Goal: Task Accomplishment & Management: Manage account settings

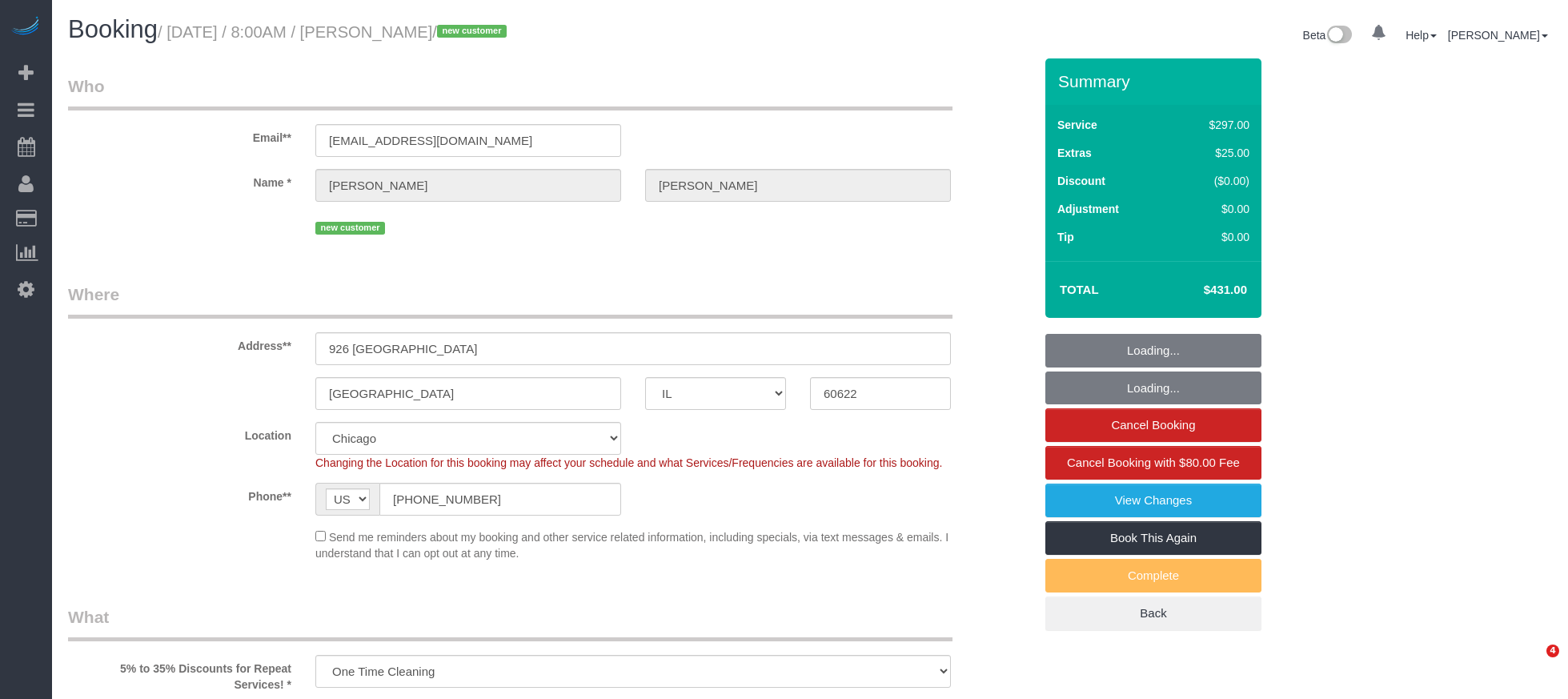
select select "IL"
select select "513"
select select "2"
select select "4"
select select "number:1"
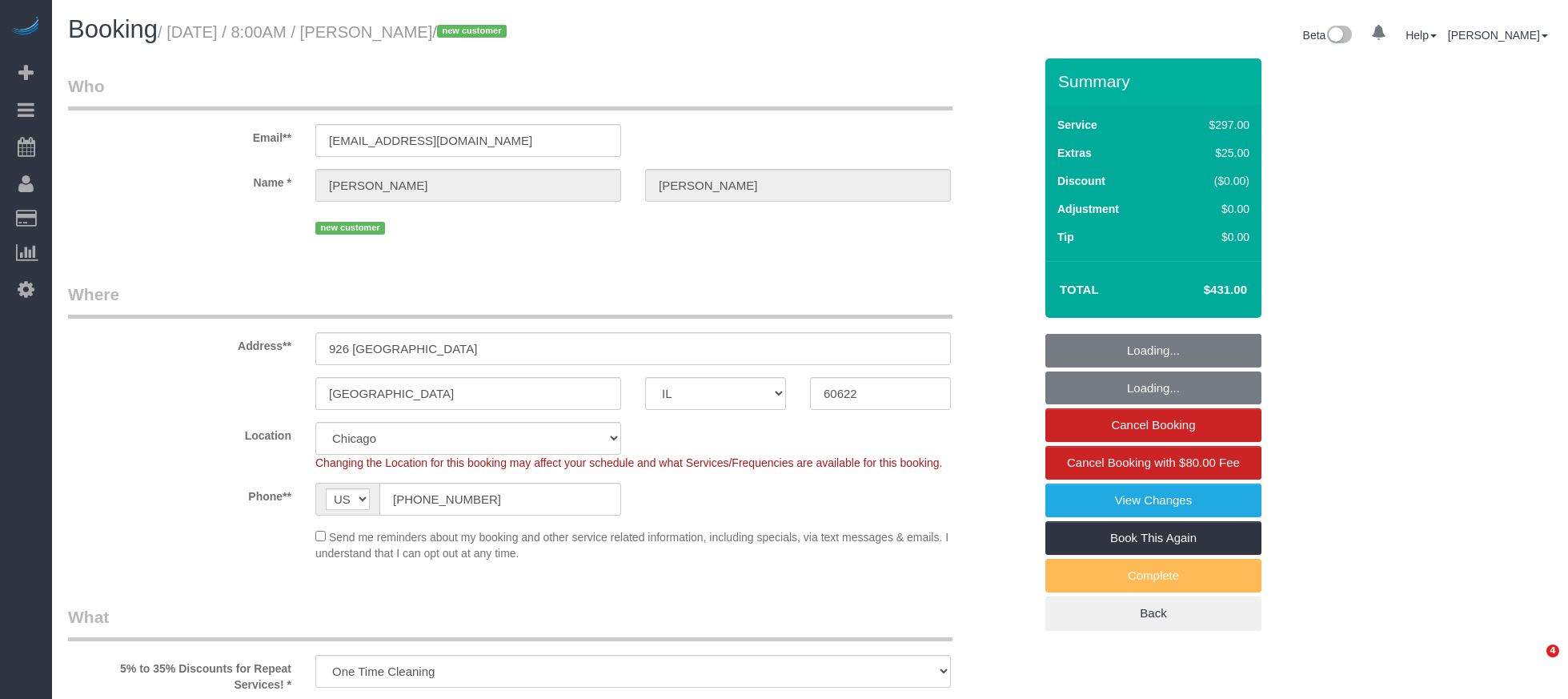
select select "number:58"
select select "number:139"
select select "number:106"
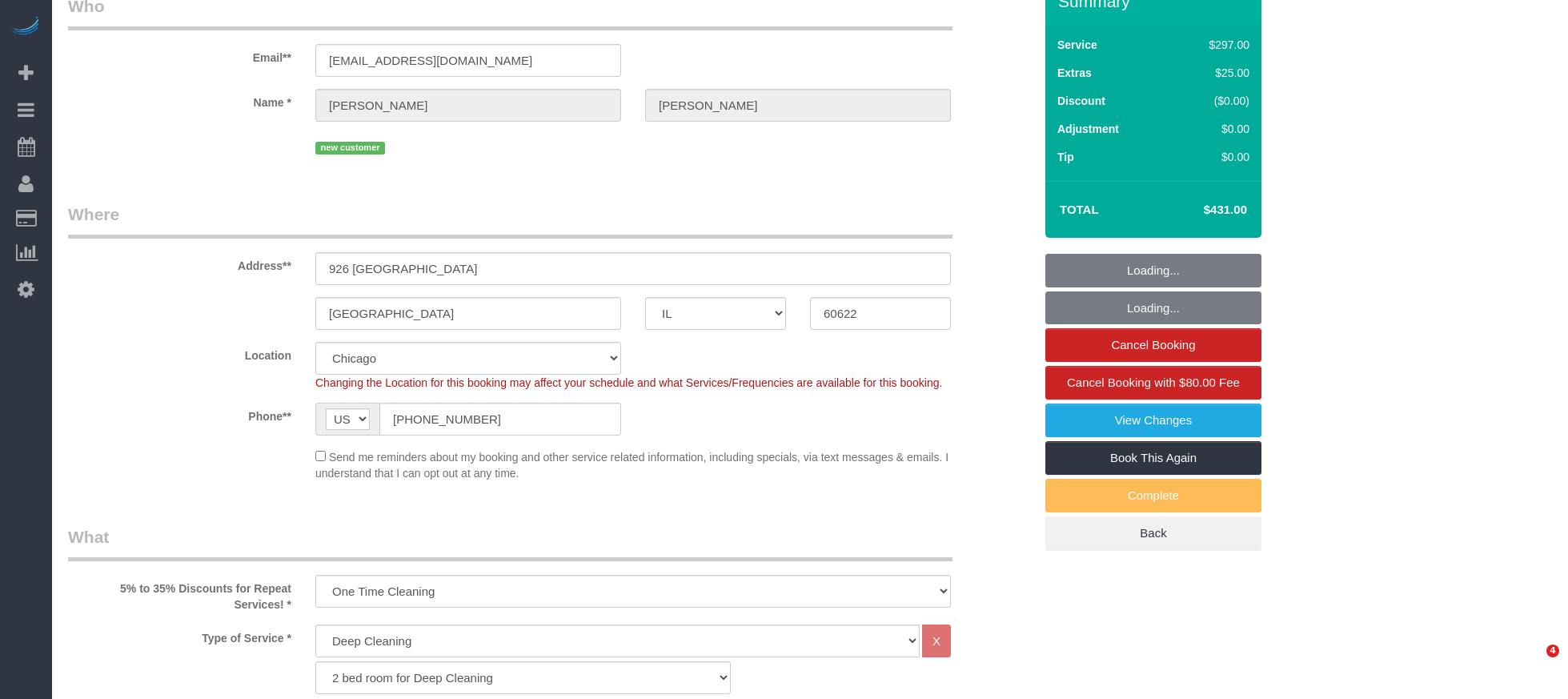
select select "2"
select select "4"
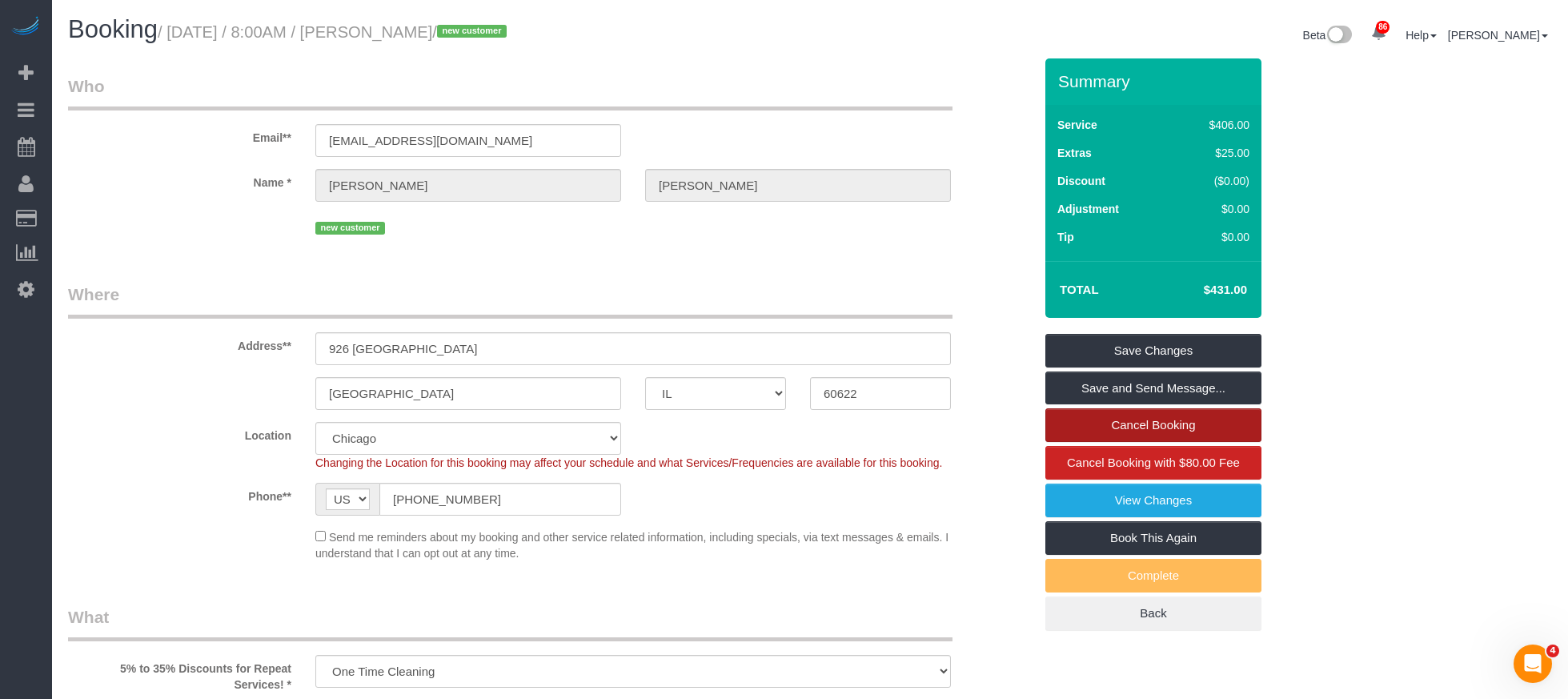
click at [1169, 427] on link "Cancel Booking" at bounding box center [1153, 425] width 216 height 34
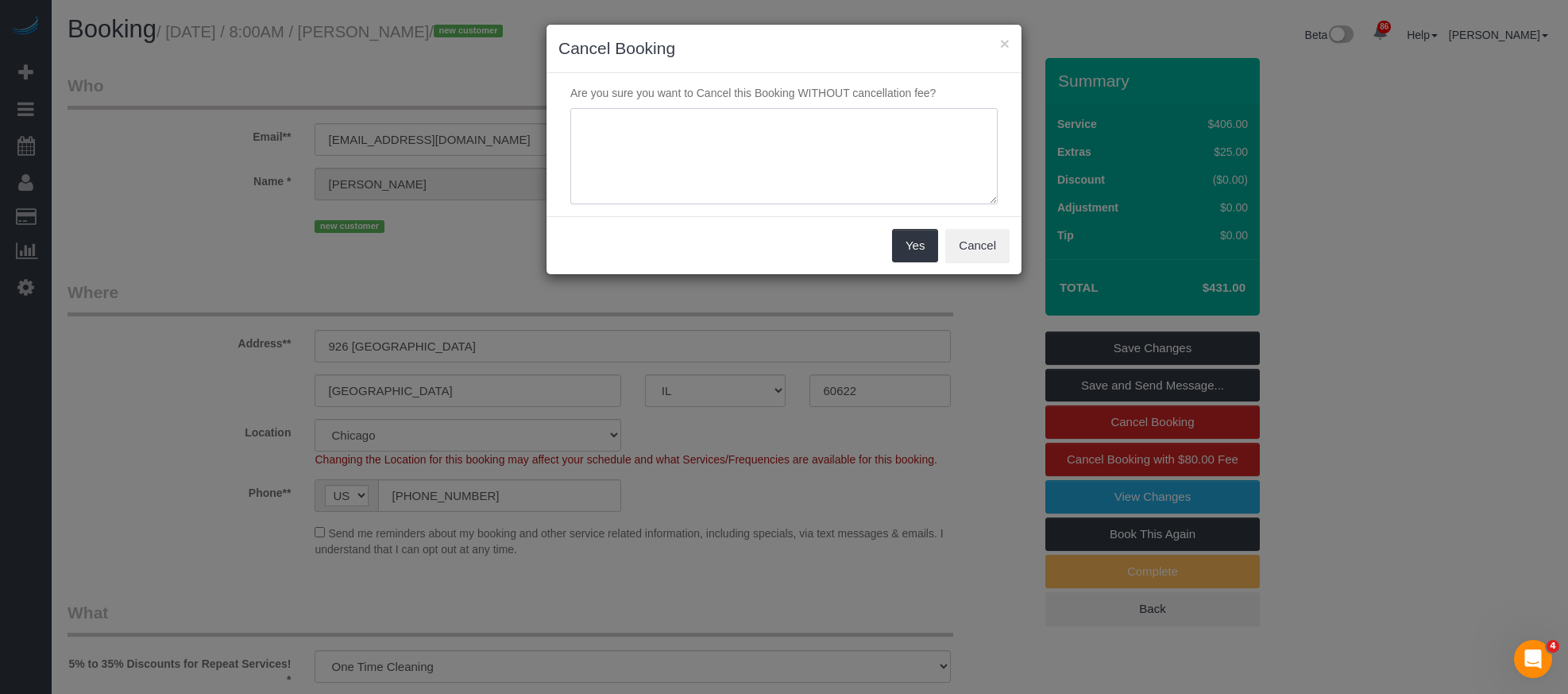
click at [751, 178] on textarea at bounding box center [784, 156] width 428 height 97
click at [608, 123] on textarea at bounding box center [784, 156] width 428 height 97
drag, startPoint x: 712, startPoint y: 121, endPoint x: 507, endPoint y: 109, distance: 205.4
click at [507, 109] on div "× Cancel Booking Are you sure you want to Cancel this Booking WITHOUT cancellat…" at bounding box center [784, 347] width 1568 height 694
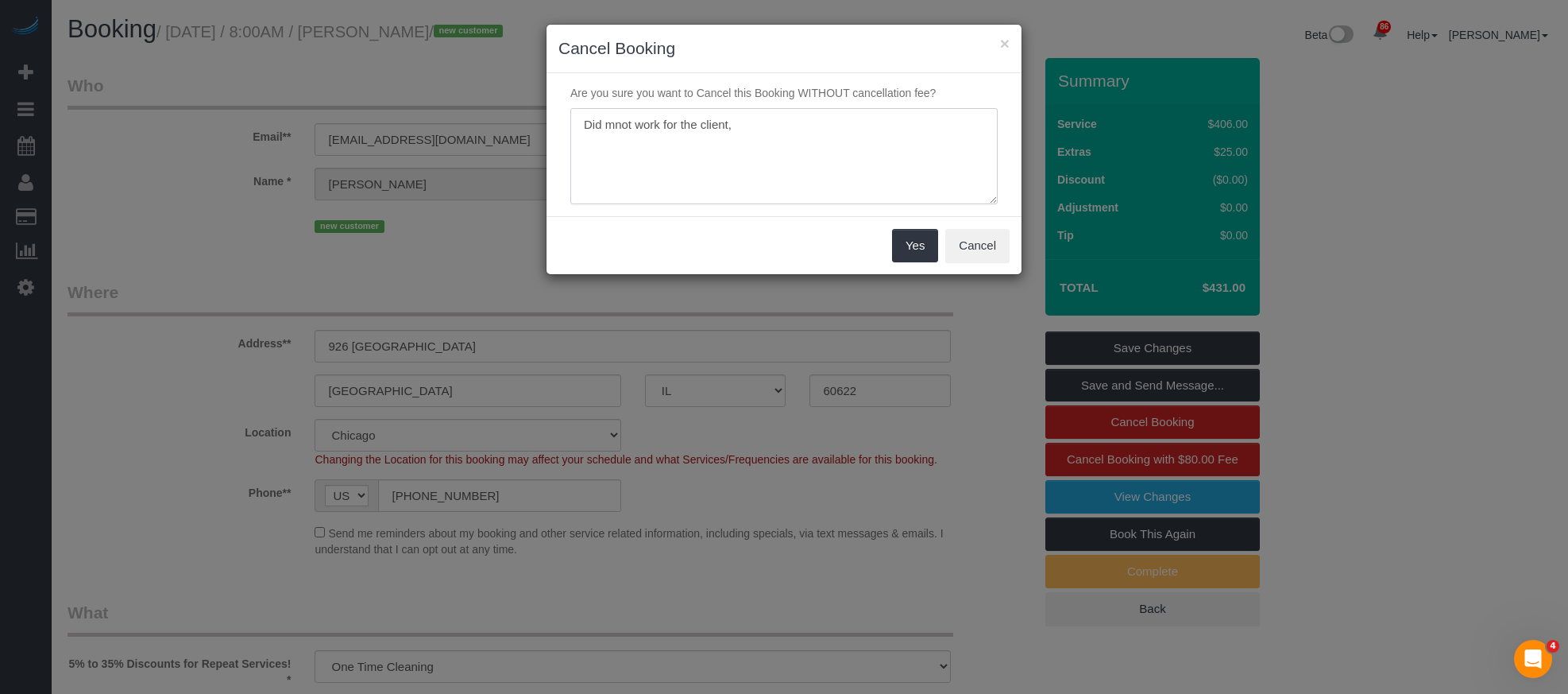
click at [758, 111] on textarea at bounding box center [784, 156] width 428 height 97
click at [622, 123] on textarea at bounding box center [784, 156] width 428 height 97
drag, startPoint x: 977, startPoint y: 250, endPoint x: 810, endPoint y: 122, distance: 210.4
click at [814, 122] on sui-modal "× Cancel Booking Are you sure you want to Cancel this Booking WITHOUT cancellat…" at bounding box center [784, 149] width 476 height 249
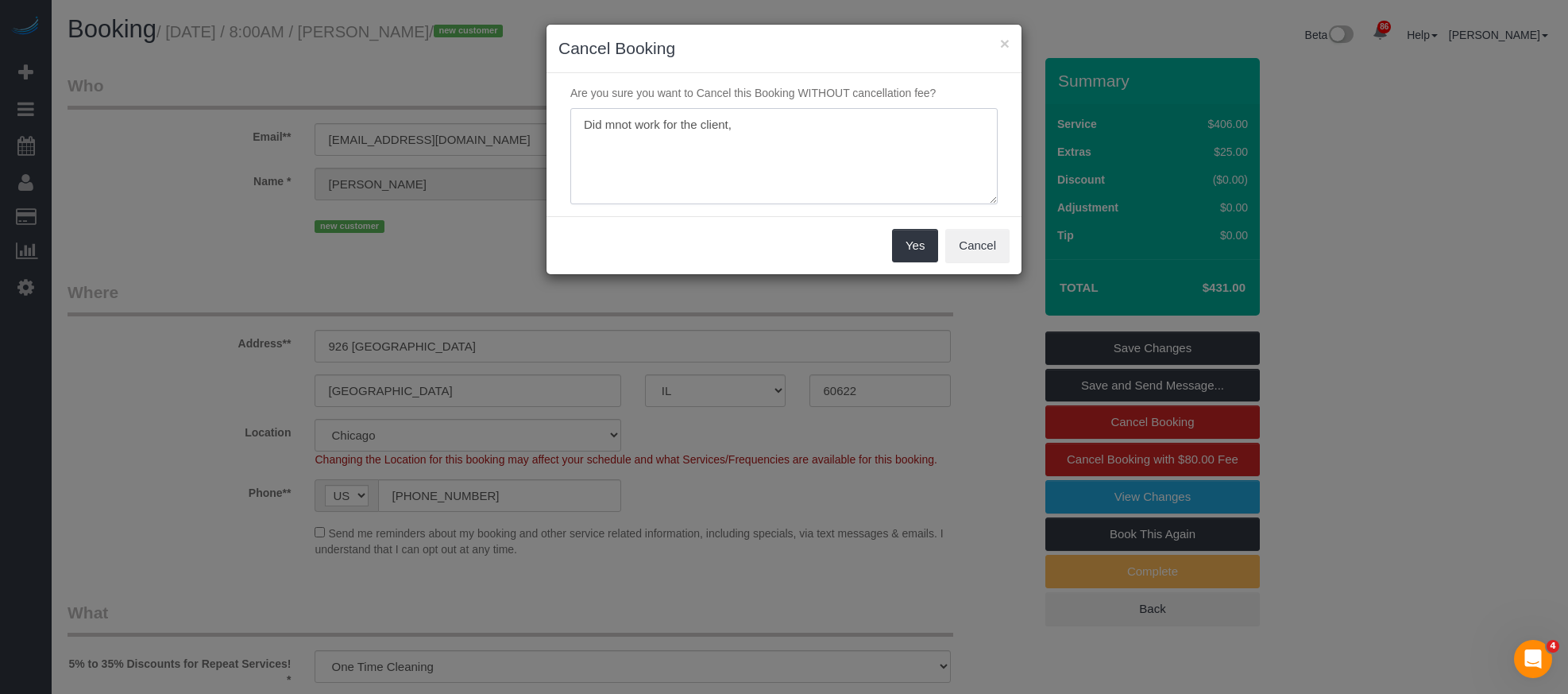
click at [777, 123] on textarea at bounding box center [784, 156] width 428 height 97
click at [624, 131] on textarea at bounding box center [784, 156] width 428 height 97
click at [617, 128] on textarea at bounding box center [784, 156] width 428 height 97
click at [801, 128] on textarea at bounding box center [784, 156] width 428 height 97
drag, startPoint x: 579, startPoint y: 121, endPoint x: 525, endPoint y: 109, distance: 55.3
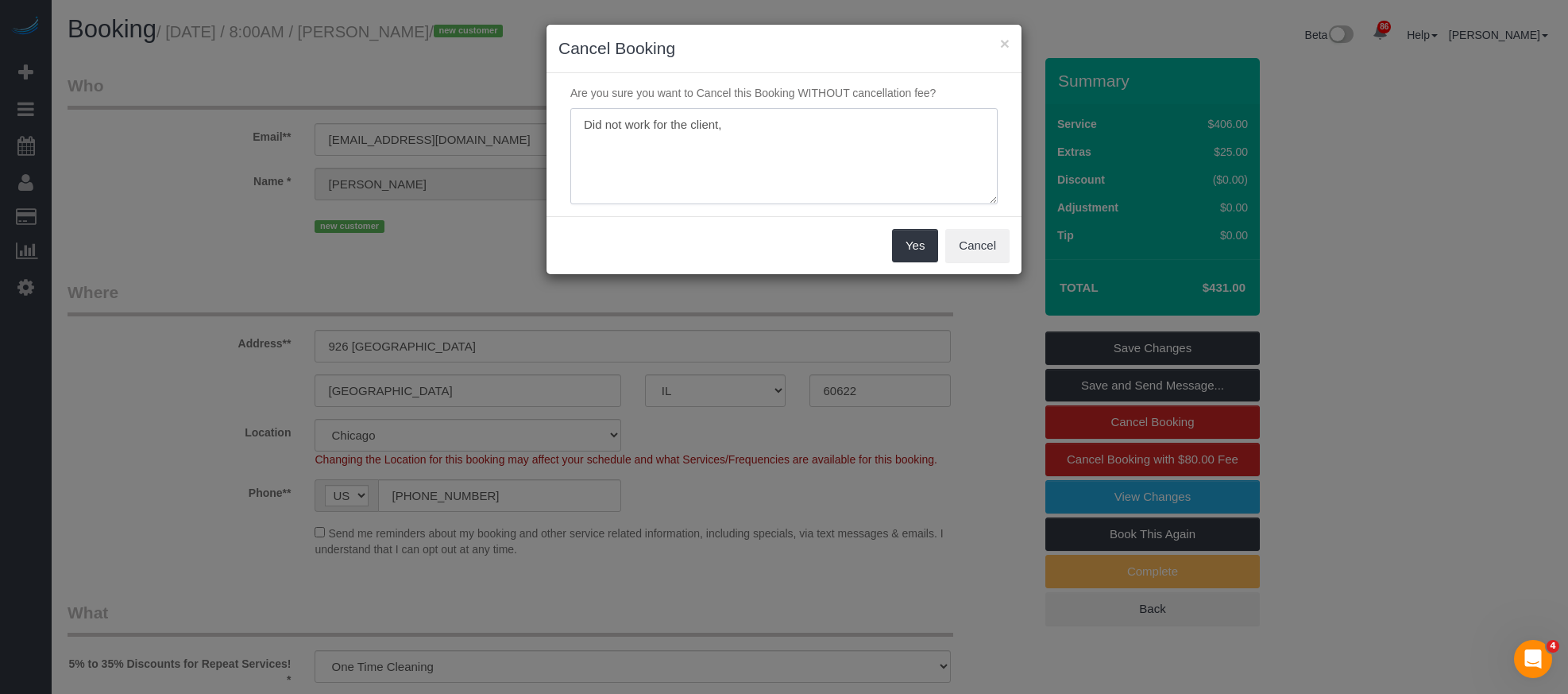
click at [524, 110] on div "× Cancel Booking Are you sure you want to Cancel this Booking WITHOUT cancellat…" at bounding box center [784, 347] width 1568 height 694
click at [794, 136] on textarea at bounding box center [784, 156] width 428 height 97
type textarea "Time did not work for the client."
click at [852, 159] on textarea at bounding box center [784, 156] width 428 height 97
drag, startPoint x: 823, startPoint y: 124, endPoint x: 467, endPoint y: 121, distance: 356.0
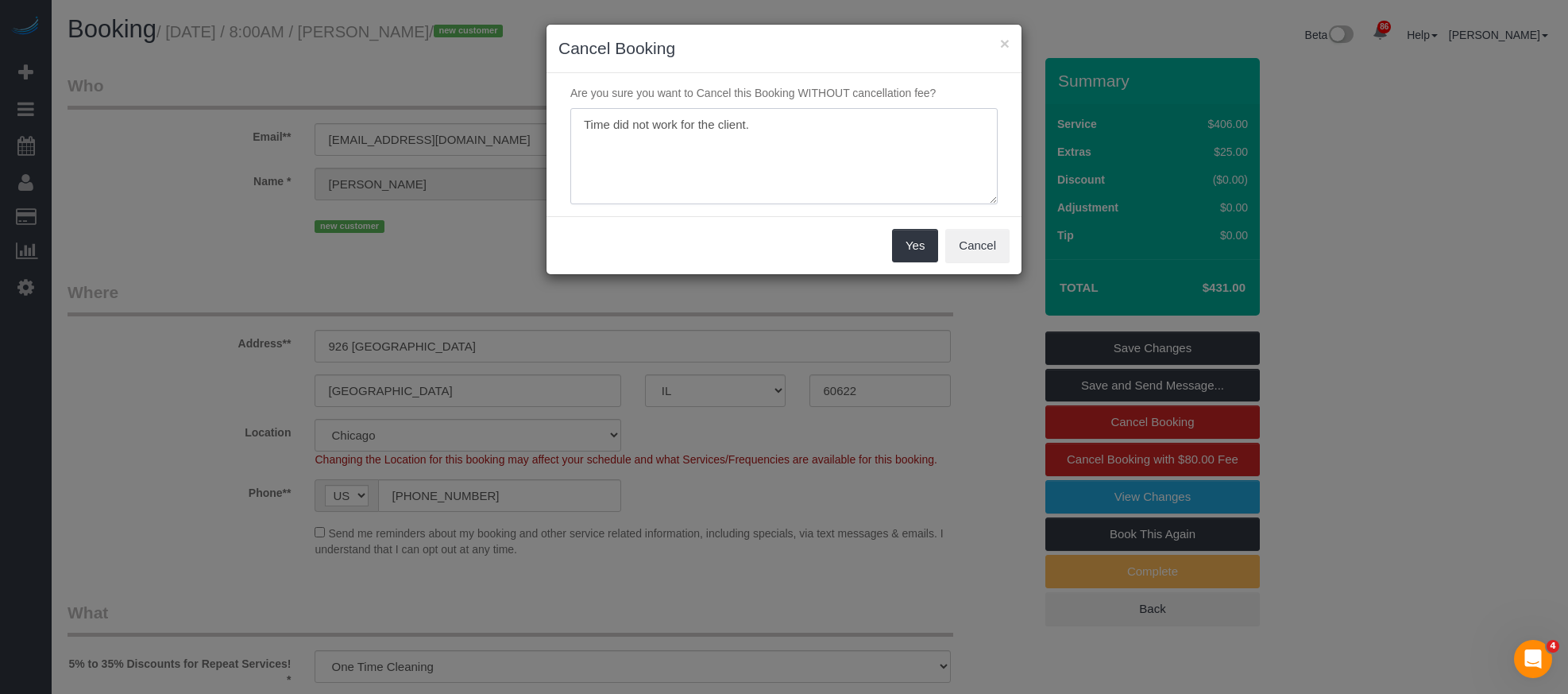
click at [467, 121] on div "× Cancel Booking Are you sure you want to Cancel this Booking WITHOUT cancellat…" at bounding box center [784, 347] width 1568 height 694
click at [776, 144] on textarea at bounding box center [784, 156] width 428 height 97
click at [923, 246] on button "Yes" at bounding box center [916, 245] width 46 height 34
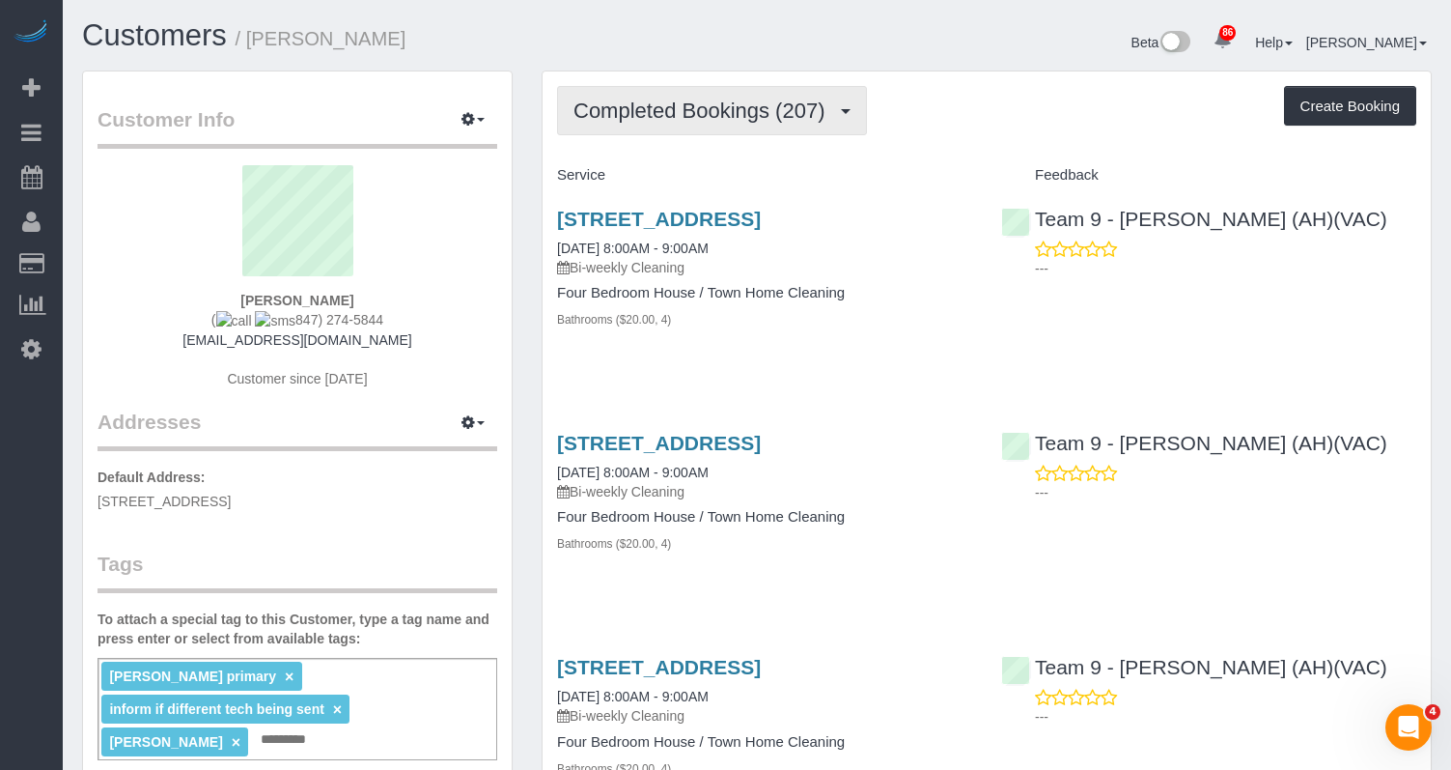
click at [727, 115] on span "Completed Bookings (207)" at bounding box center [704, 111] width 261 height 24
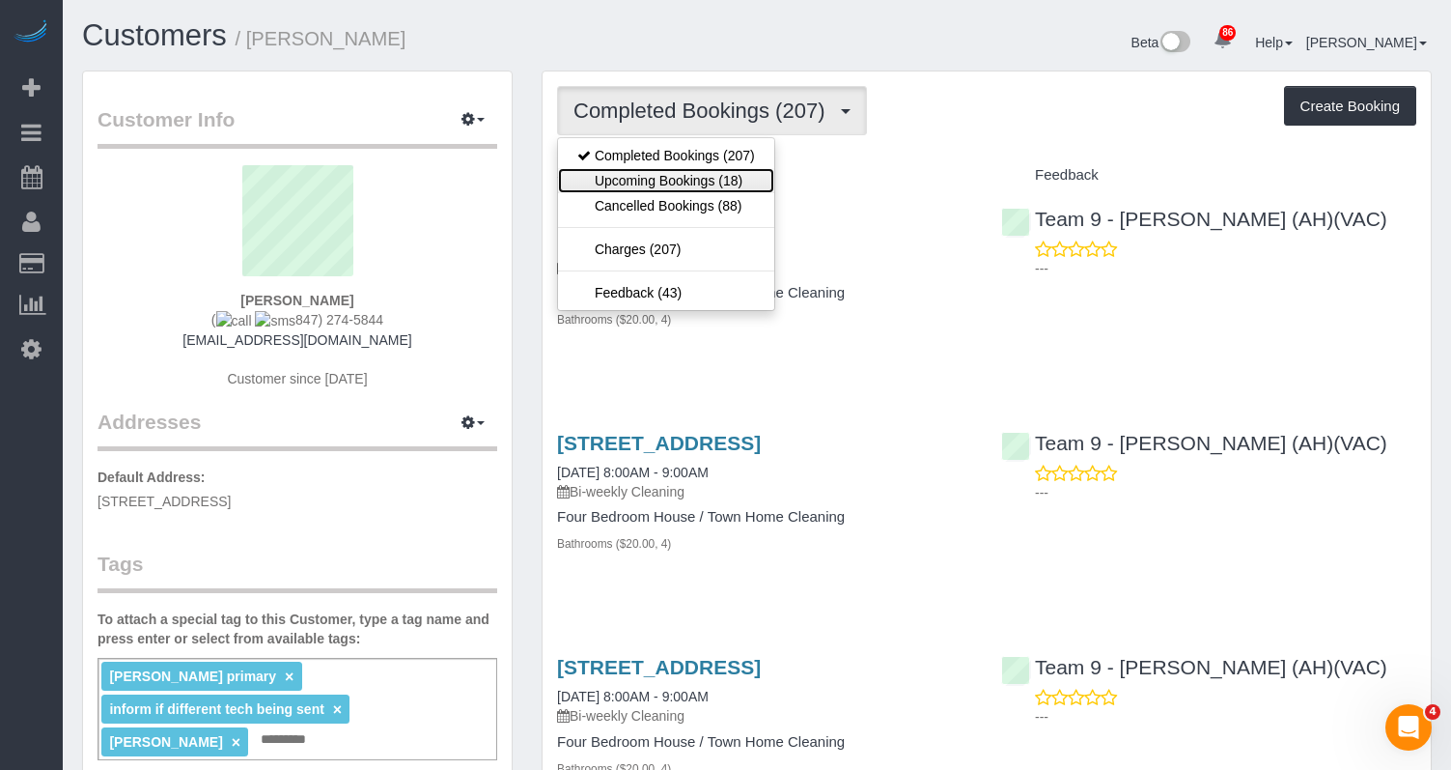
click at [687, 180] on link "Upcoming Bookings (18)" at bounding box center [666, 180] width 216 height 25
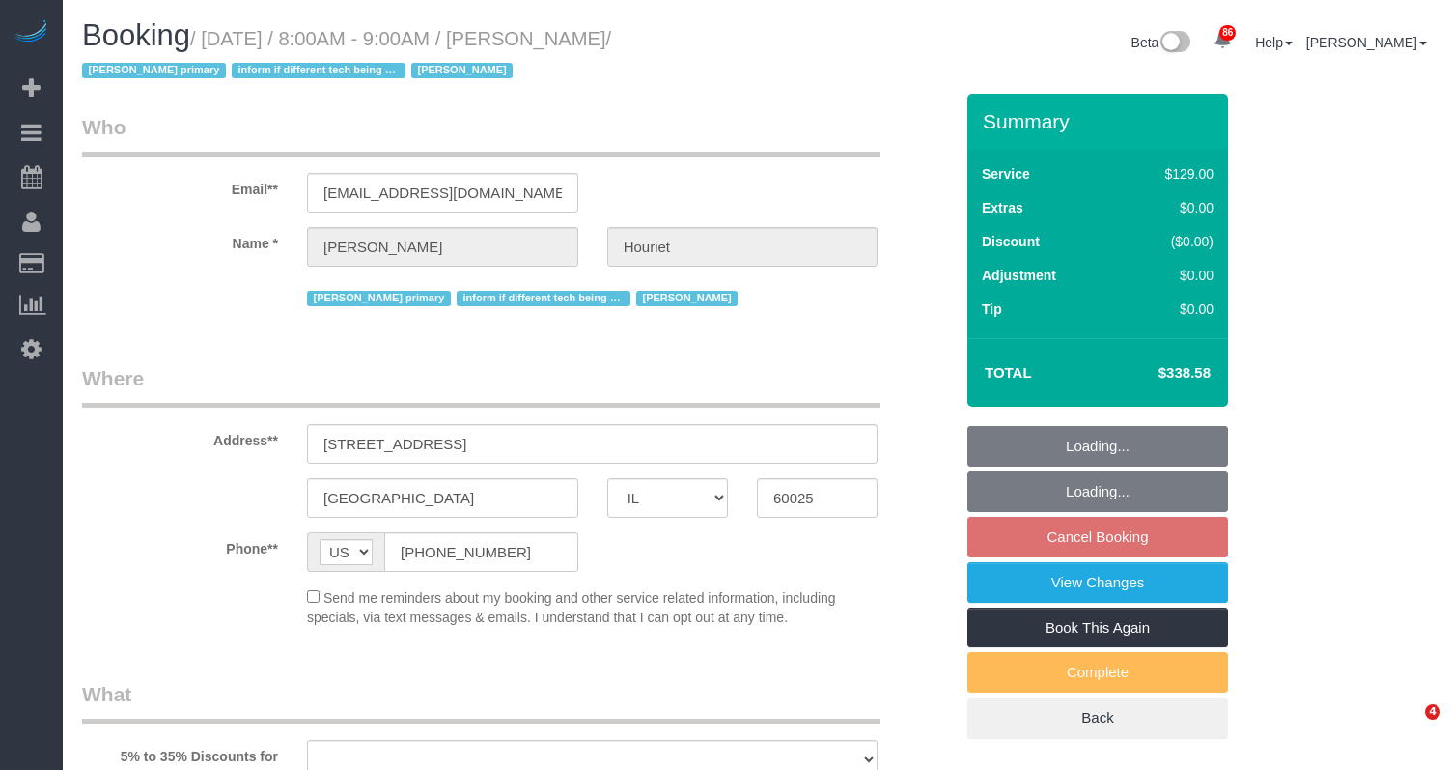
select select "IL"
select select "4"
select select "number:69"
select select "number:139"
select select "number:98"
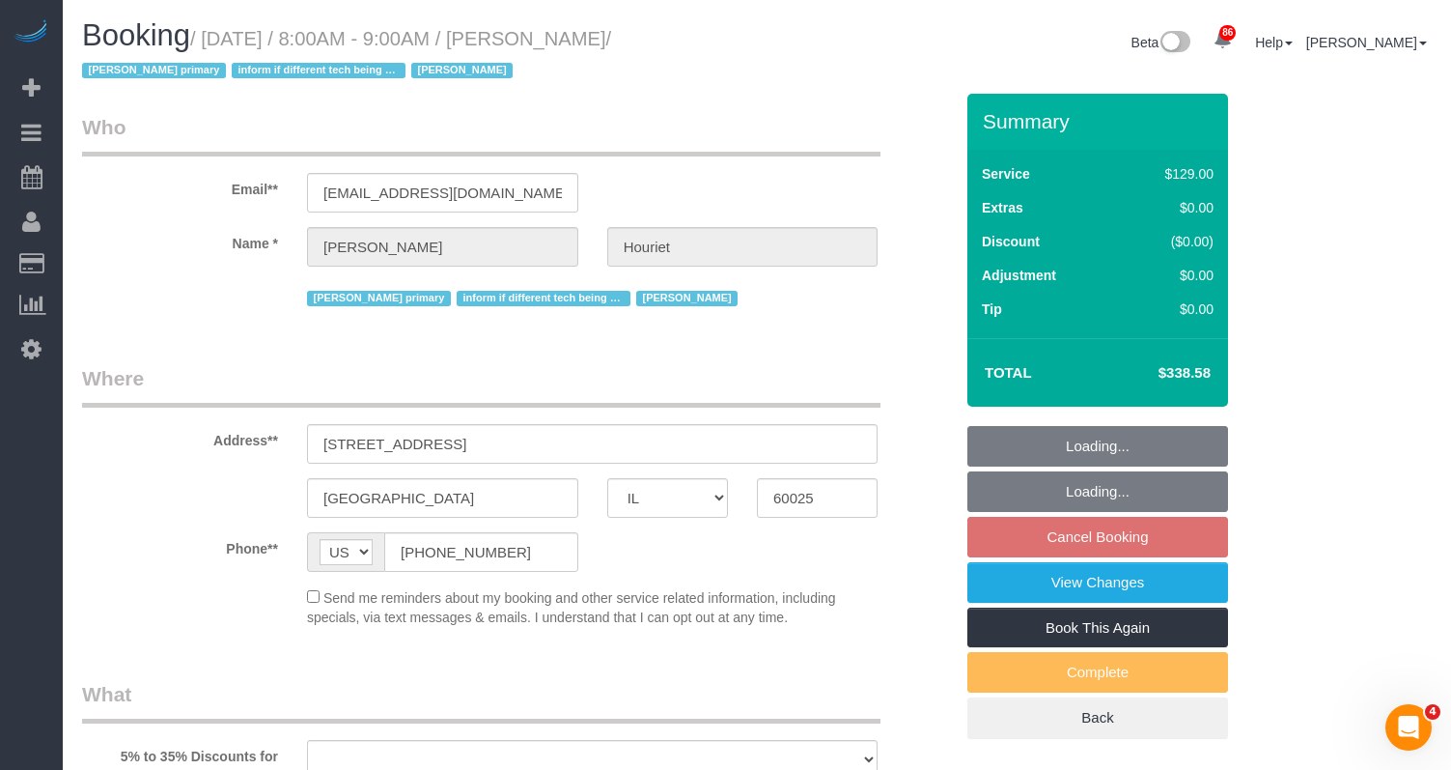
select select "number:141"
select select "number:143"
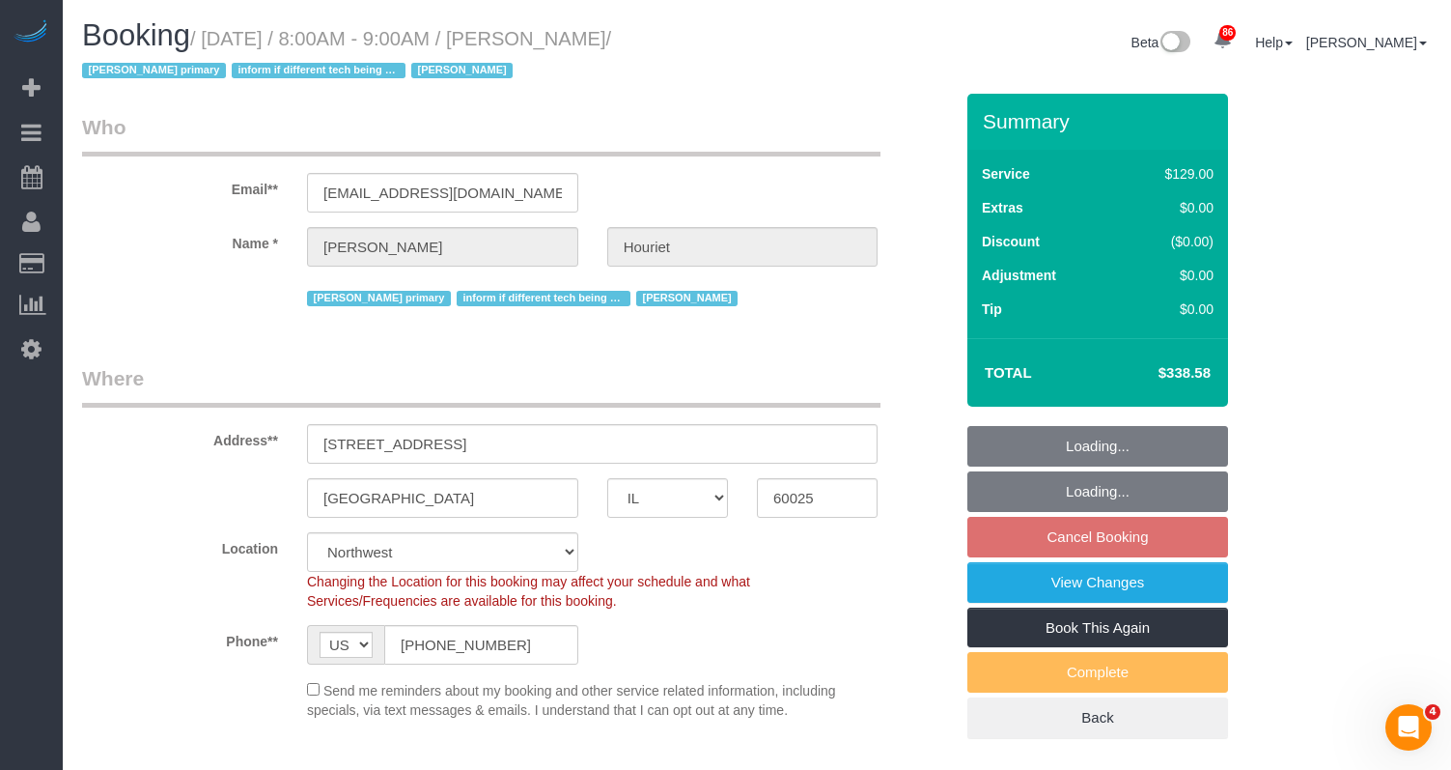
select select "object:1137"
select select "4"
select select "object:1242"
drag, startPoint x: 1169, startPoint y: 369, endPoint x: 1251, endPoint y: 380, distance: 82.9
click at [1251, 380] on div "Summary Service $129.00 Extras $0.00 Discount ($0.00) Adjustment $0.00 Tip $0.00" at bounding box center [1122, 436] width 338 height 684
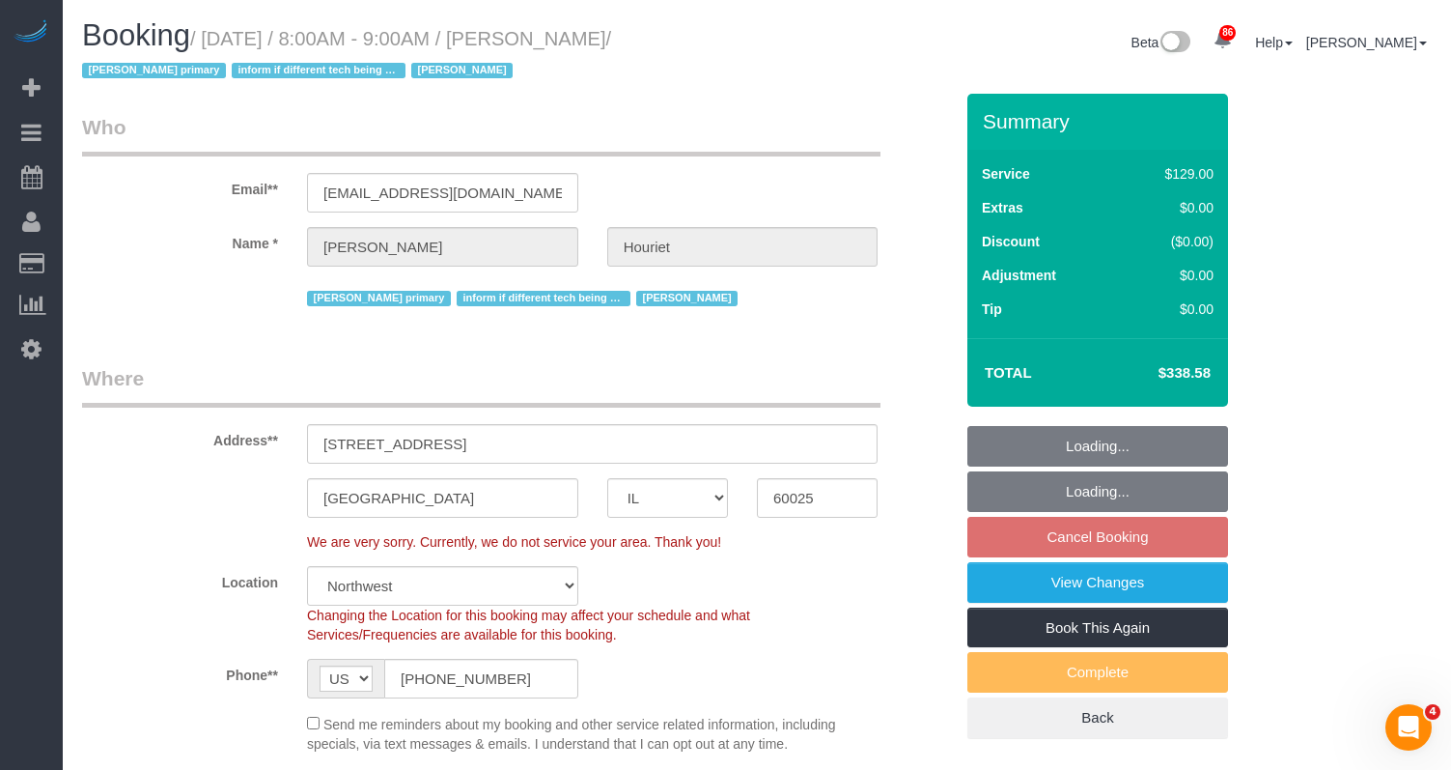
copy table "Total $"
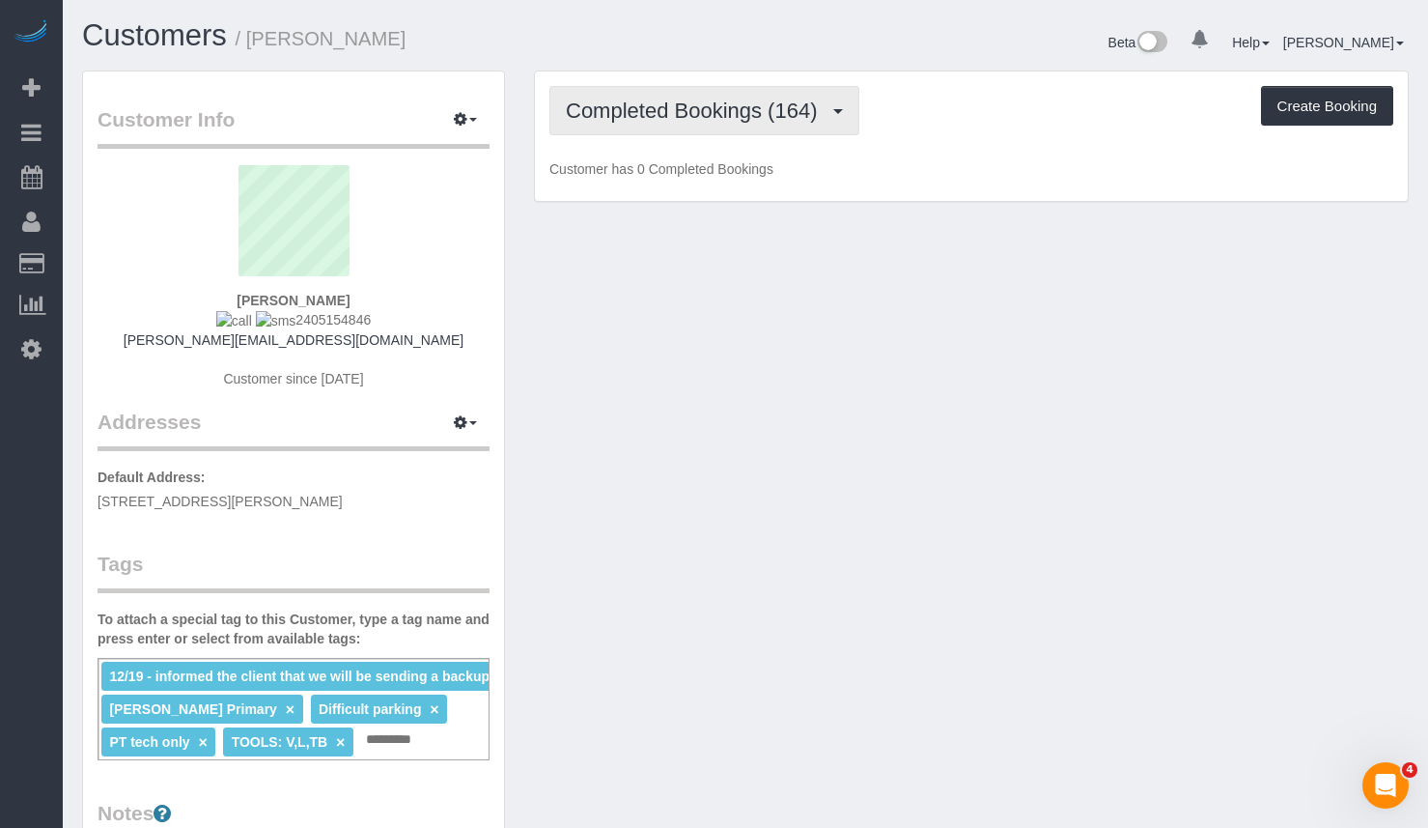
click at [789, 111] on span "Completed Bookings (164)" at bounding box center [696, 111] width 261 height 24
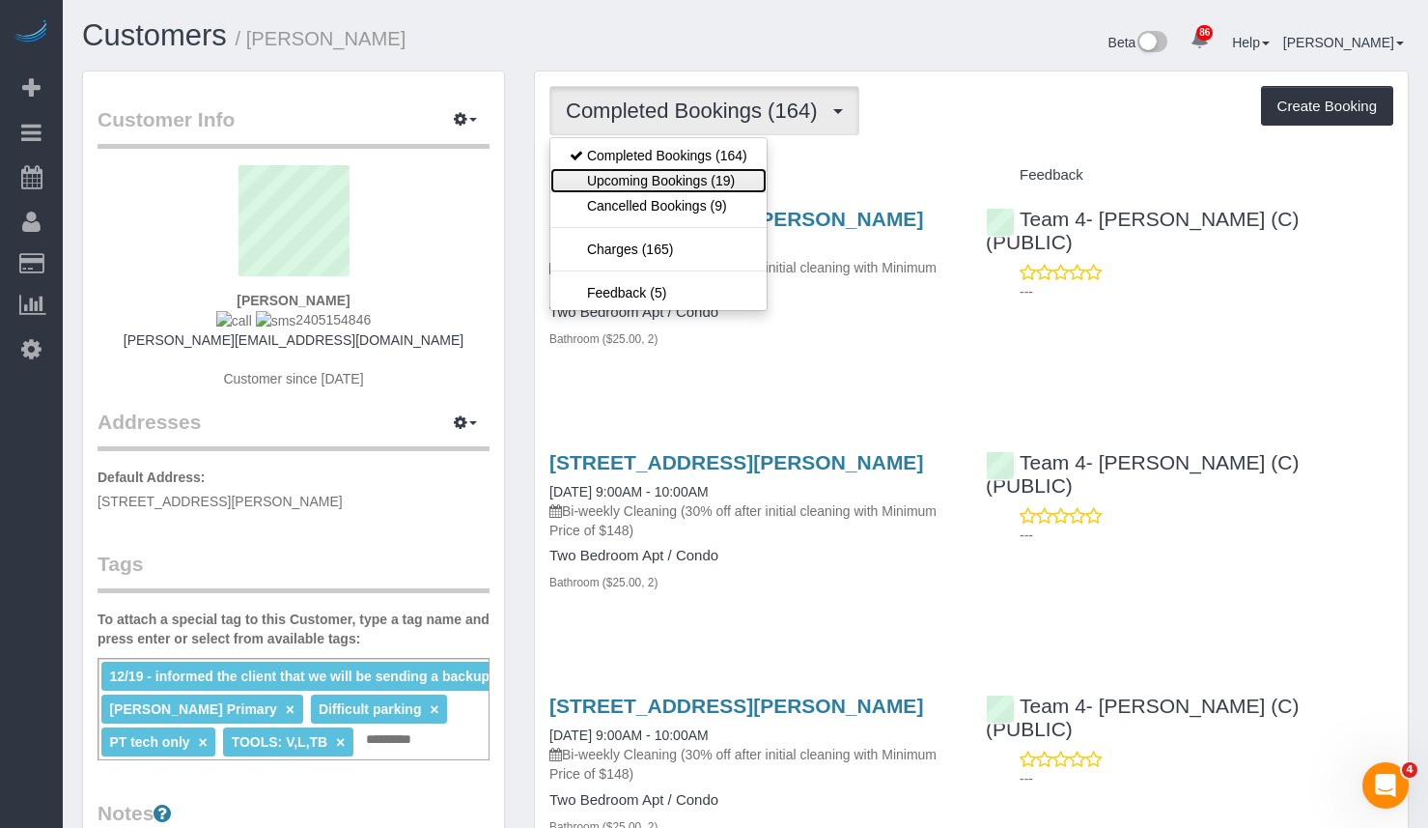
click at [735, 188] on link "Upcoming Bookings (19)" at bounding box center [658, 180] width 216 height 25
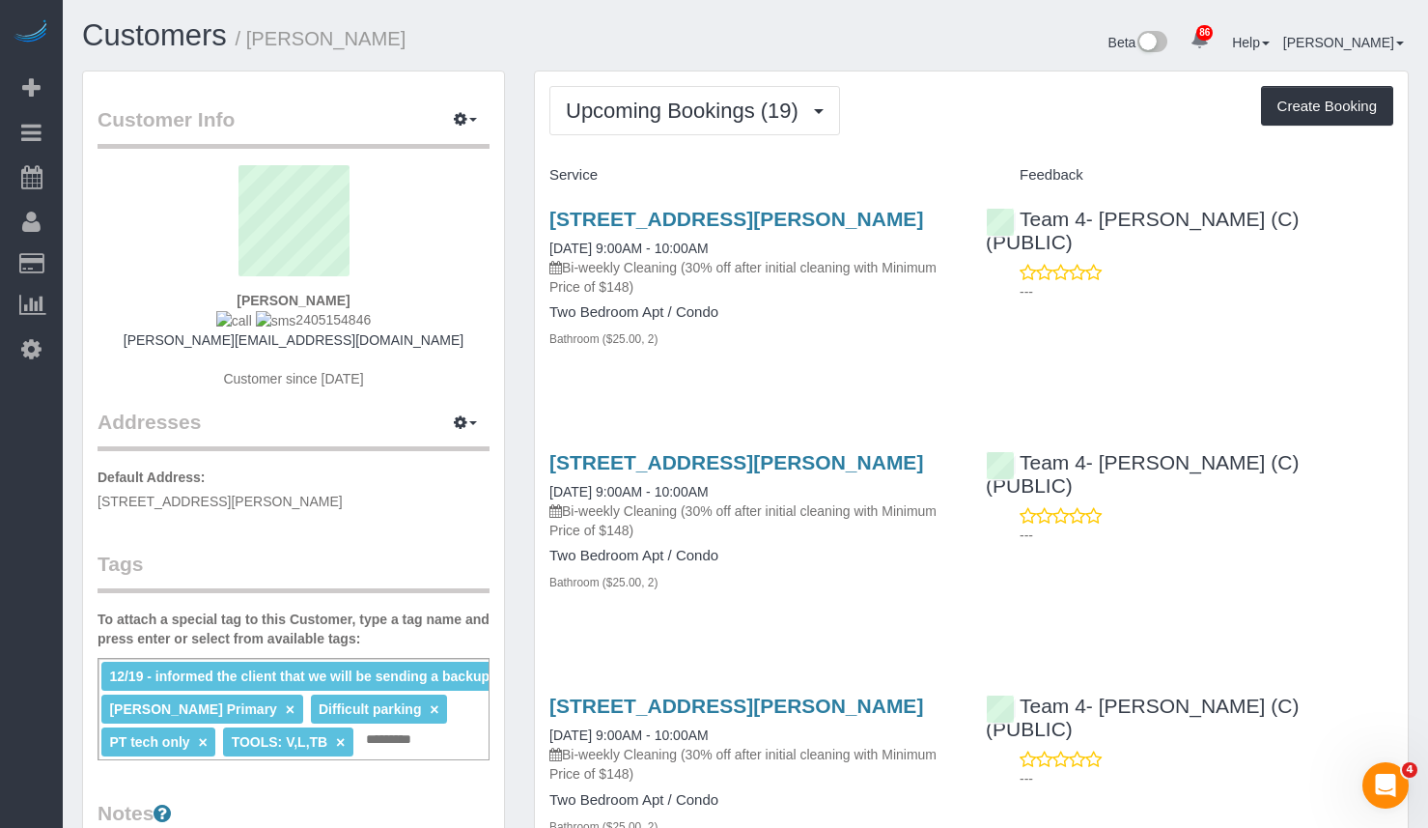
drag, startPoint x: 367, startPoint y: 317, endPoint x: 271, endPoint y: 320, distance: 95.7
click at [271, 320] on div "Troy Raeder 2405154846 traeder@gmail.com Customer since 2016" at bounding box center [294, 286] width 392 height 242
copy span "2405154846"
click at [695, 134] on button "Upcoming Bookings (19)" at bounding box center [694, 110] width 291 height 49
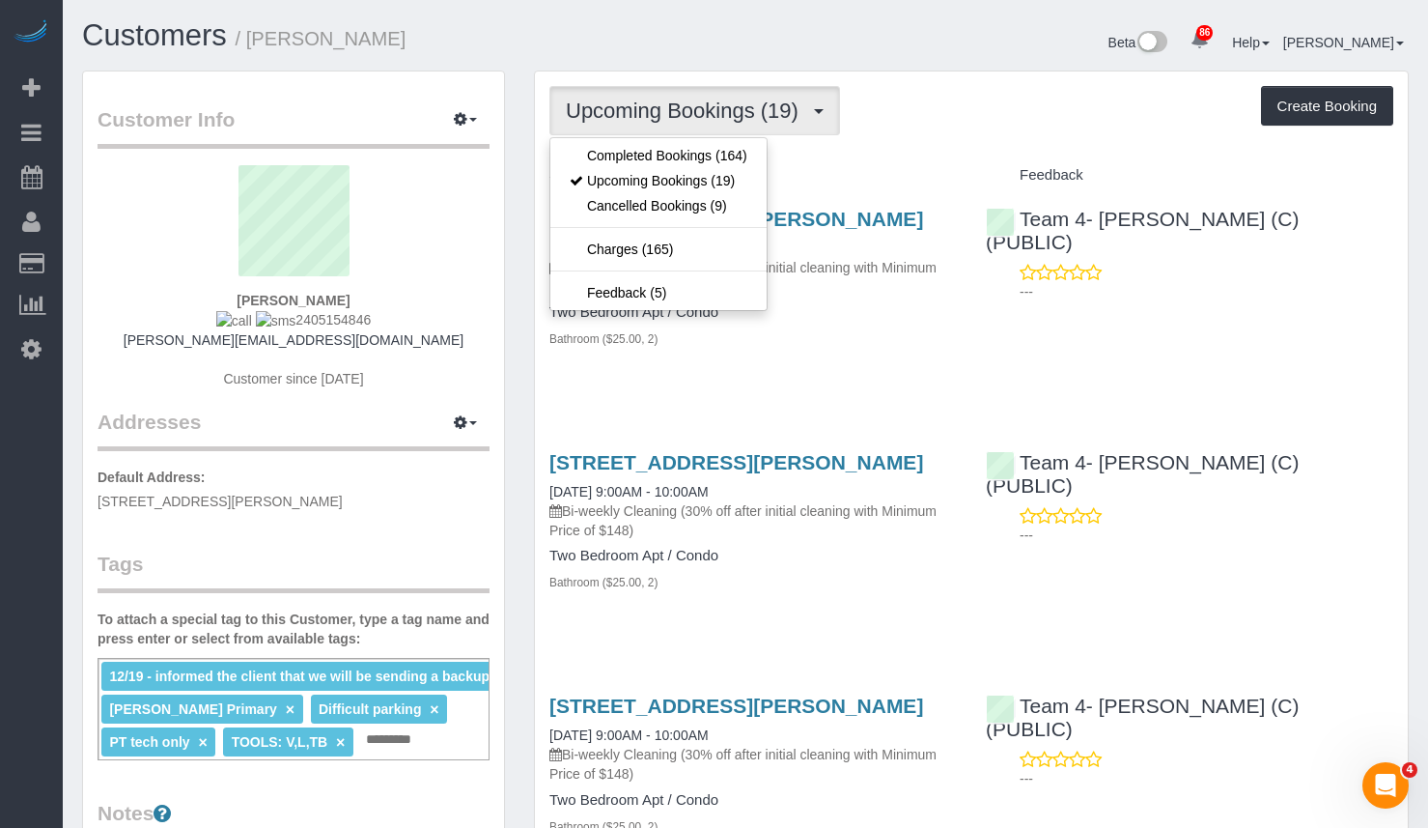
click at [760, 68] on div "Beta 86 Your Notifications You have 0 alerts × You have 1 to charge for 09/29/2…" at bounding box center [1085, 44] width 678 height 51
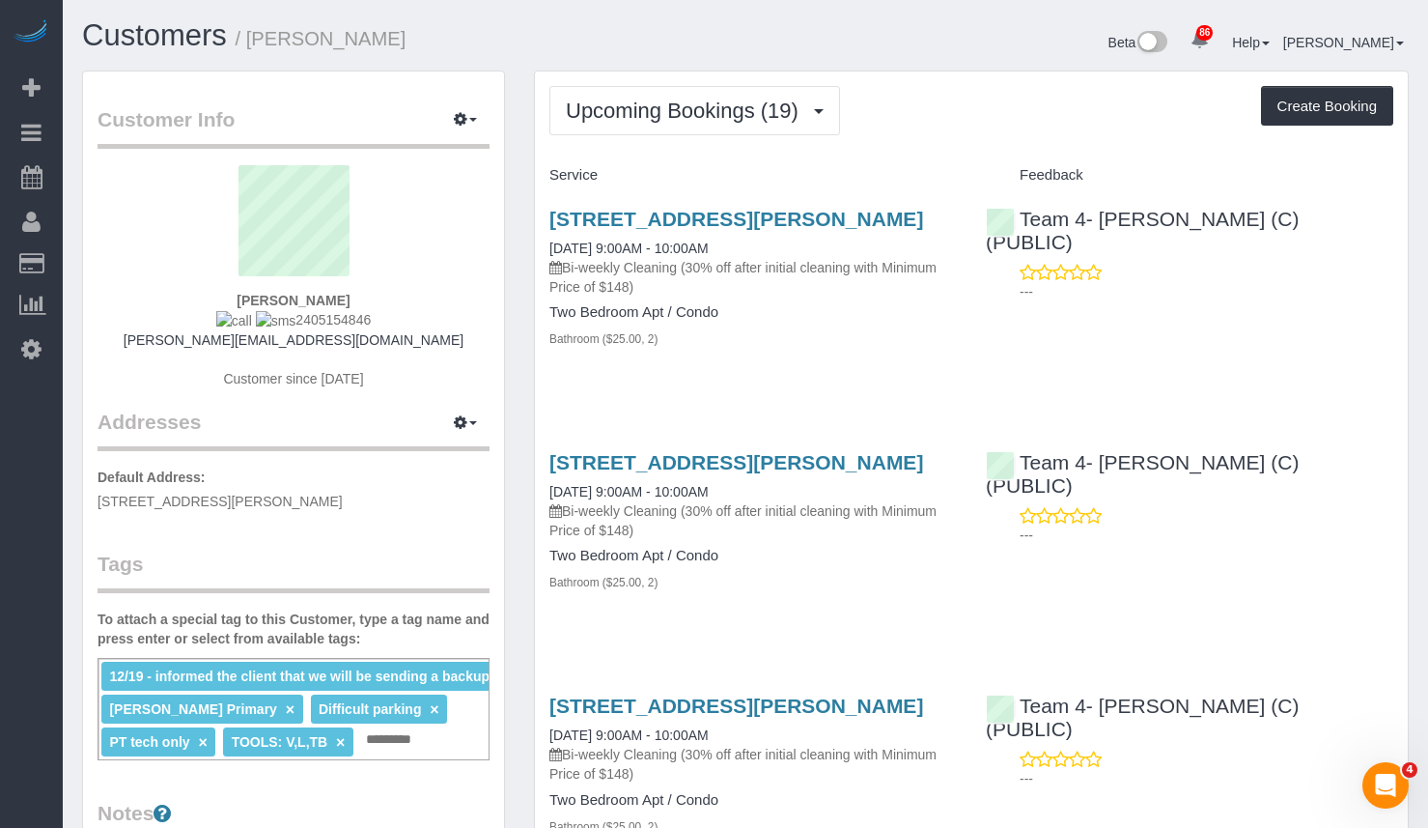
drag, startPoint x: 582, startPoint y: 230, endPoint x: 659, endPoint y: 190, distance: 86.0
click at [547, 213] on div "5430 N Sheridan Rd, 608, Chicago, IL 60640 10/02/2025 9:00AM - 10:00AM Bi-weekl…" at bounding box center [753, 288] width 437 height 195
copy link "[STREET_ADDRESS][PERSON_NAME]"
drag, startPoint x: 672, startPoint y: 205, endPoint x: 628, endPoint y: 215, distance: 45.7
click at [973, 42] on div "Beta 86 Your Notifications You have 0 alerts × You have 1 to charge for 09/29/2…" at bounding box center [1085, 44] width 678 height 51
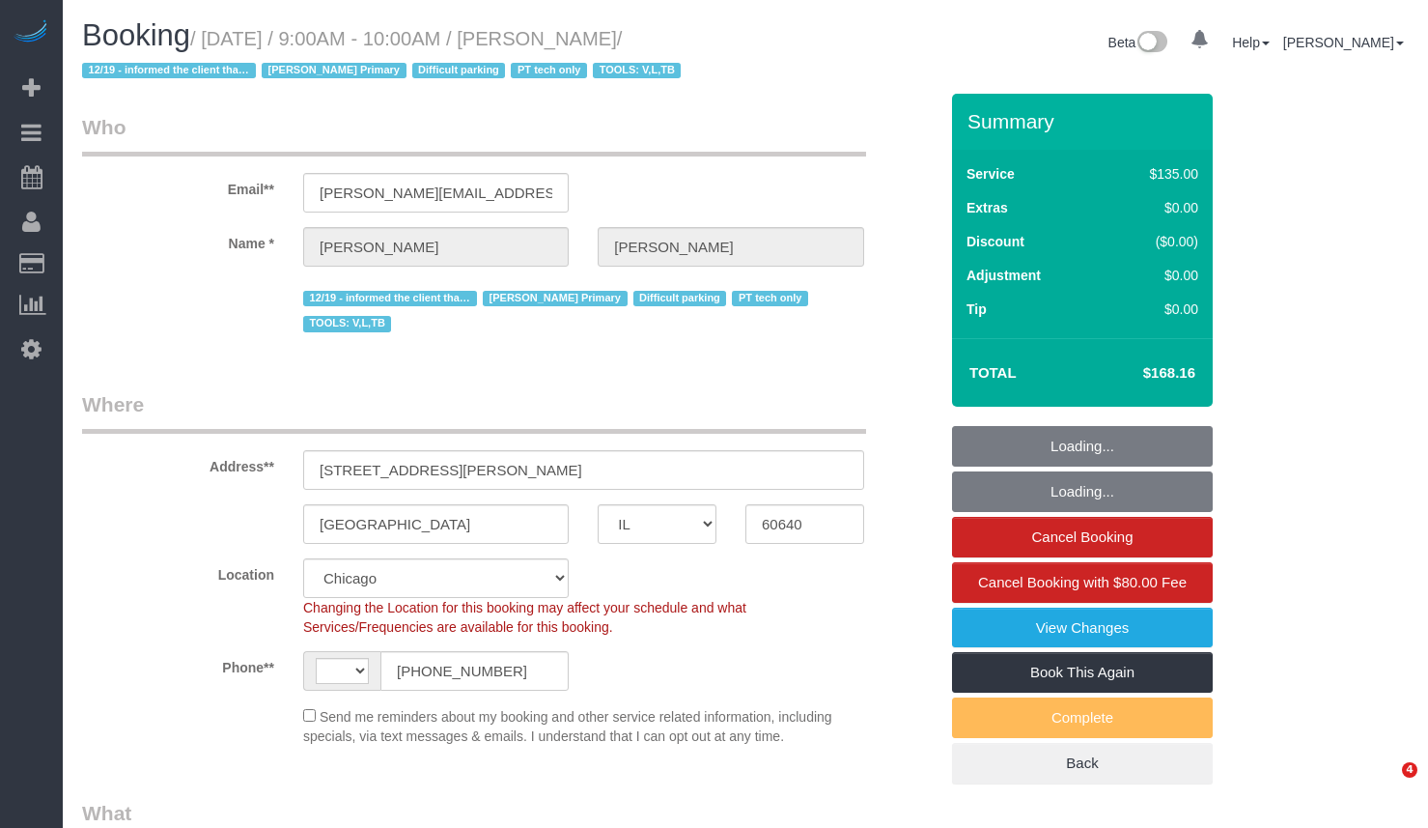
select select "IL"
select select "string:[GEOGRAPHIC_DATA]"
select select "object:837"
select select "string:fspay-db069e84-cc3a-4e52-983d-92001cf51a8d"
select select "object:843"
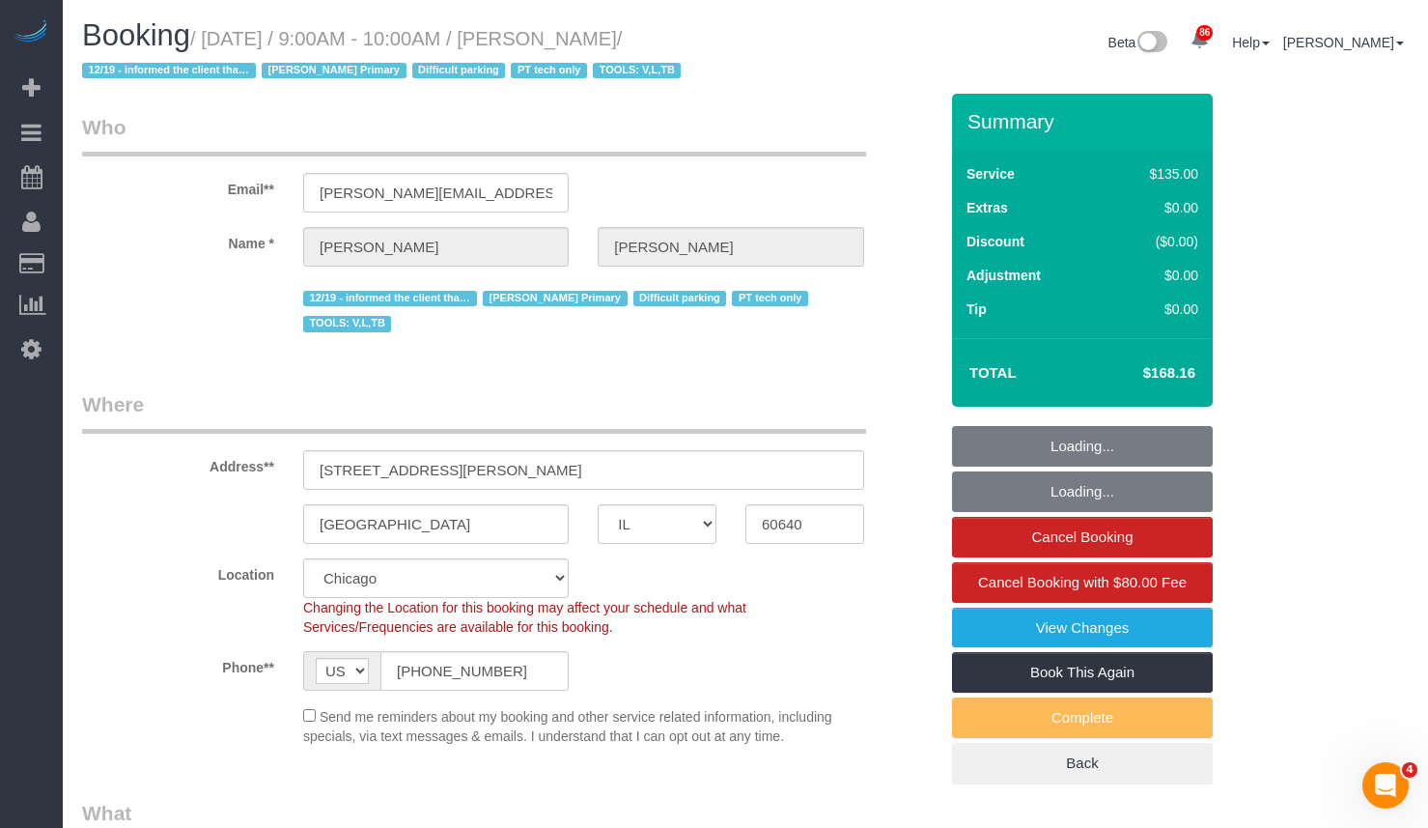
select select "2"
select select "number:1"
select select "number:58"
select select "number:139"
select select "number:98"
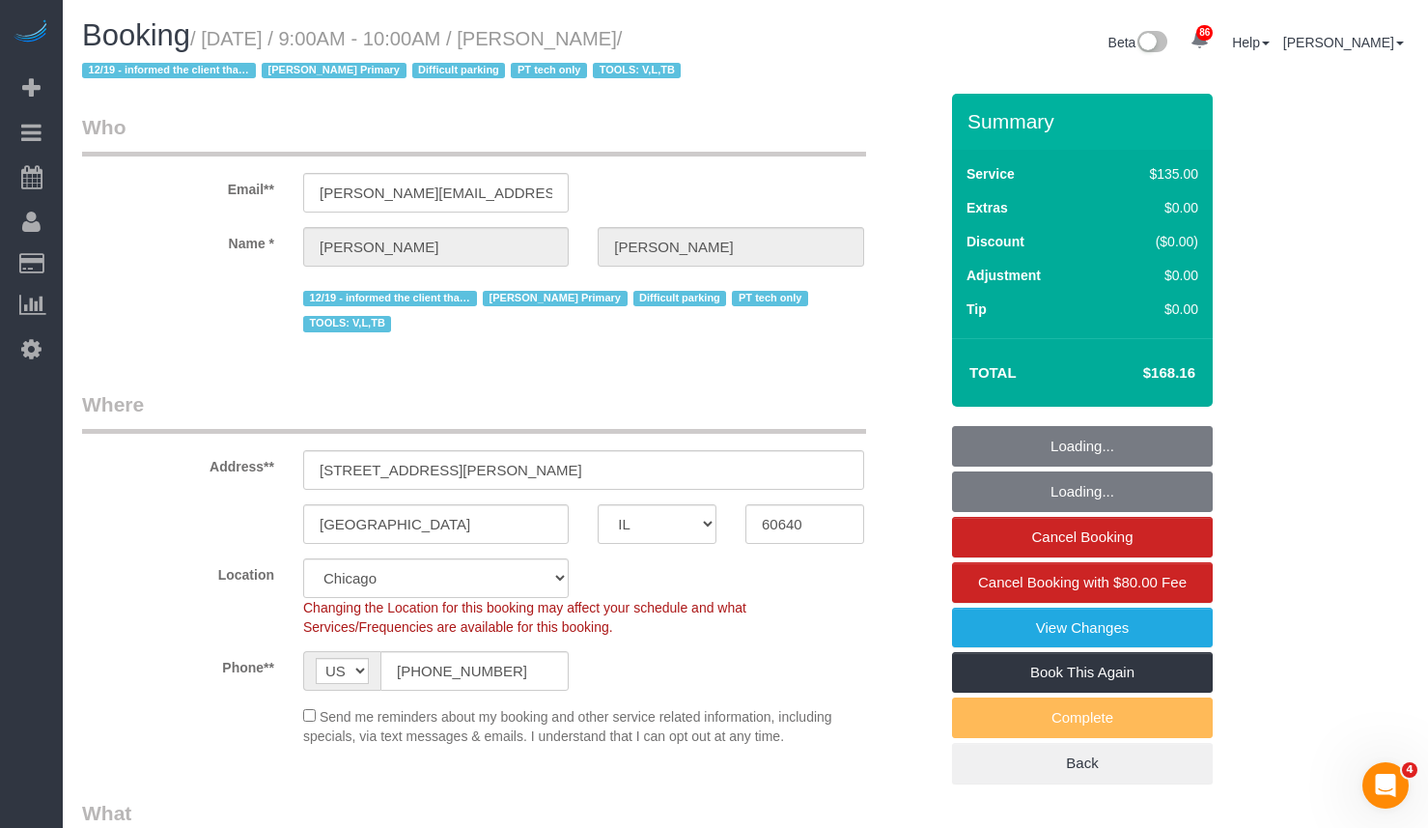
select select "number:141"
select select "number:143"
select select "2"
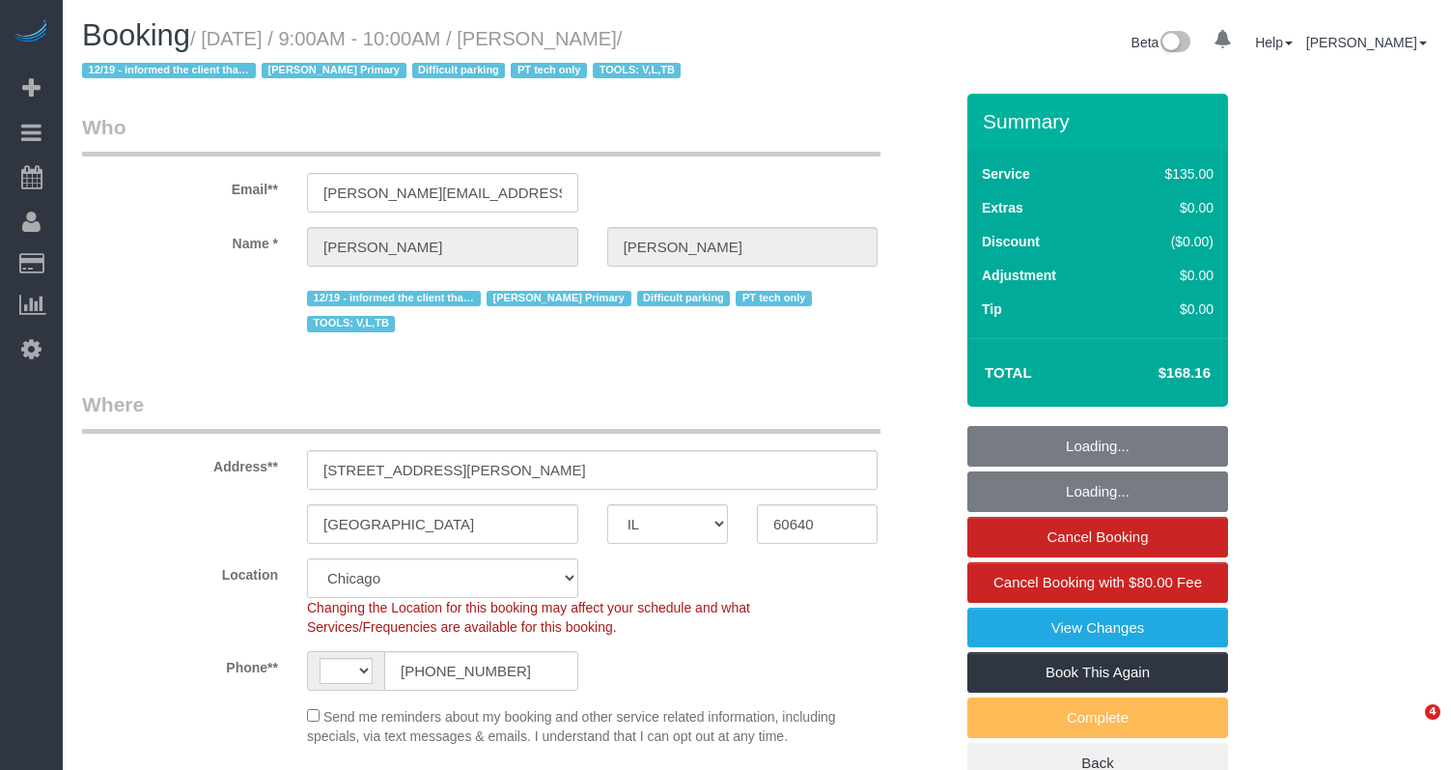
select select "IL"
select select "string:fspay-db069e84-cc3a-4e52-983d-92001cf51a8d"
select select "number:1"
select select "number:58"
select select "number:139"
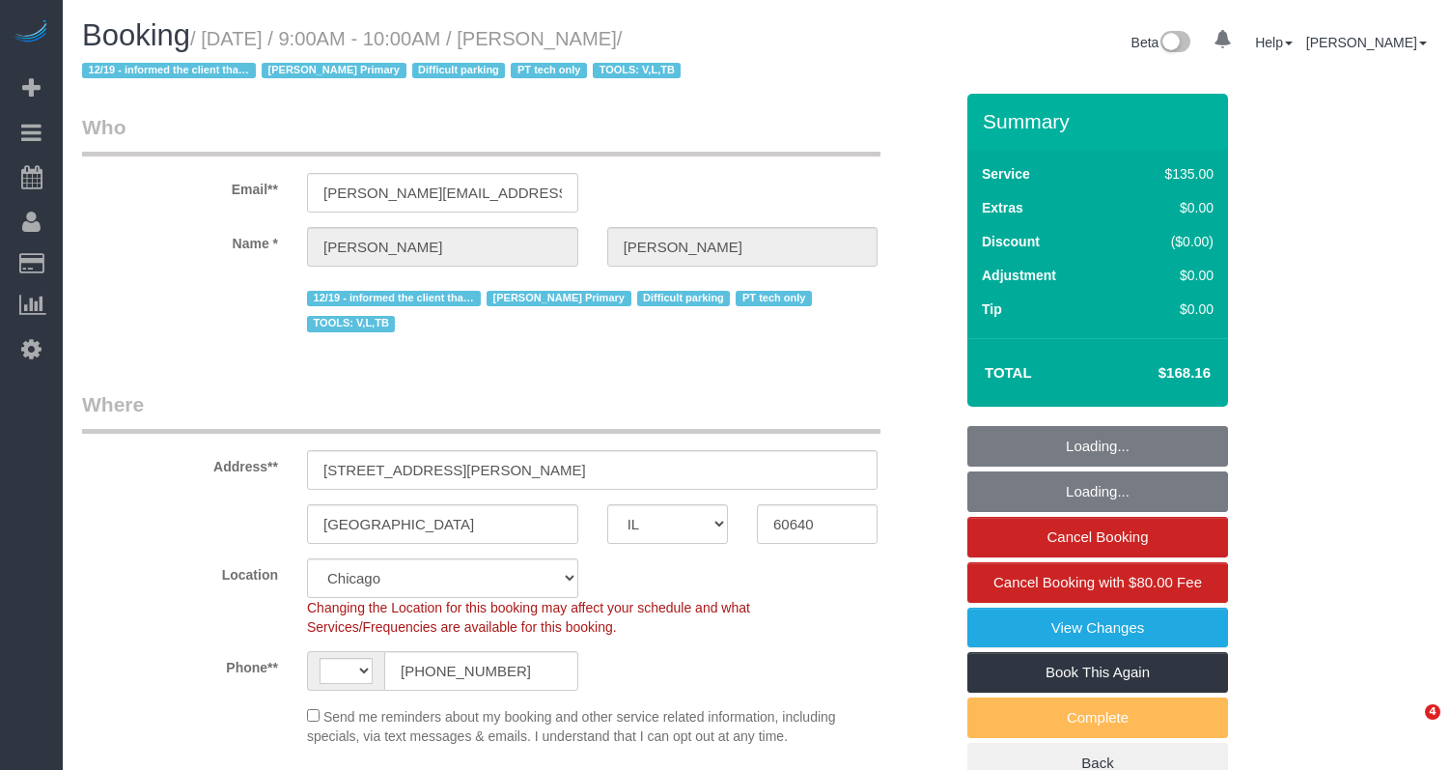
select select "number:98"
select select "number:141"
select select "number:143"
select select "string:[GEOGRAPHIC_DATA]"
select select "object:1221"
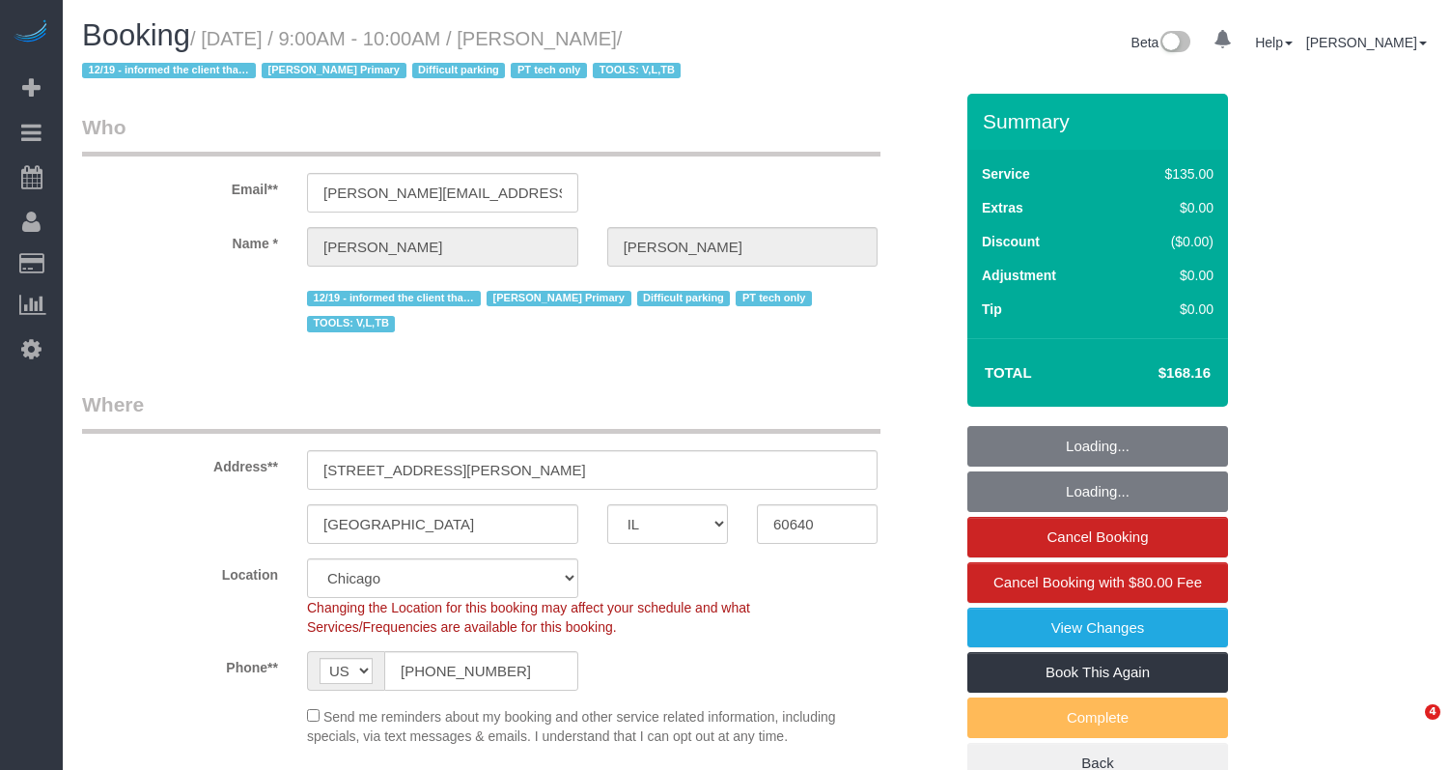
select select "2"
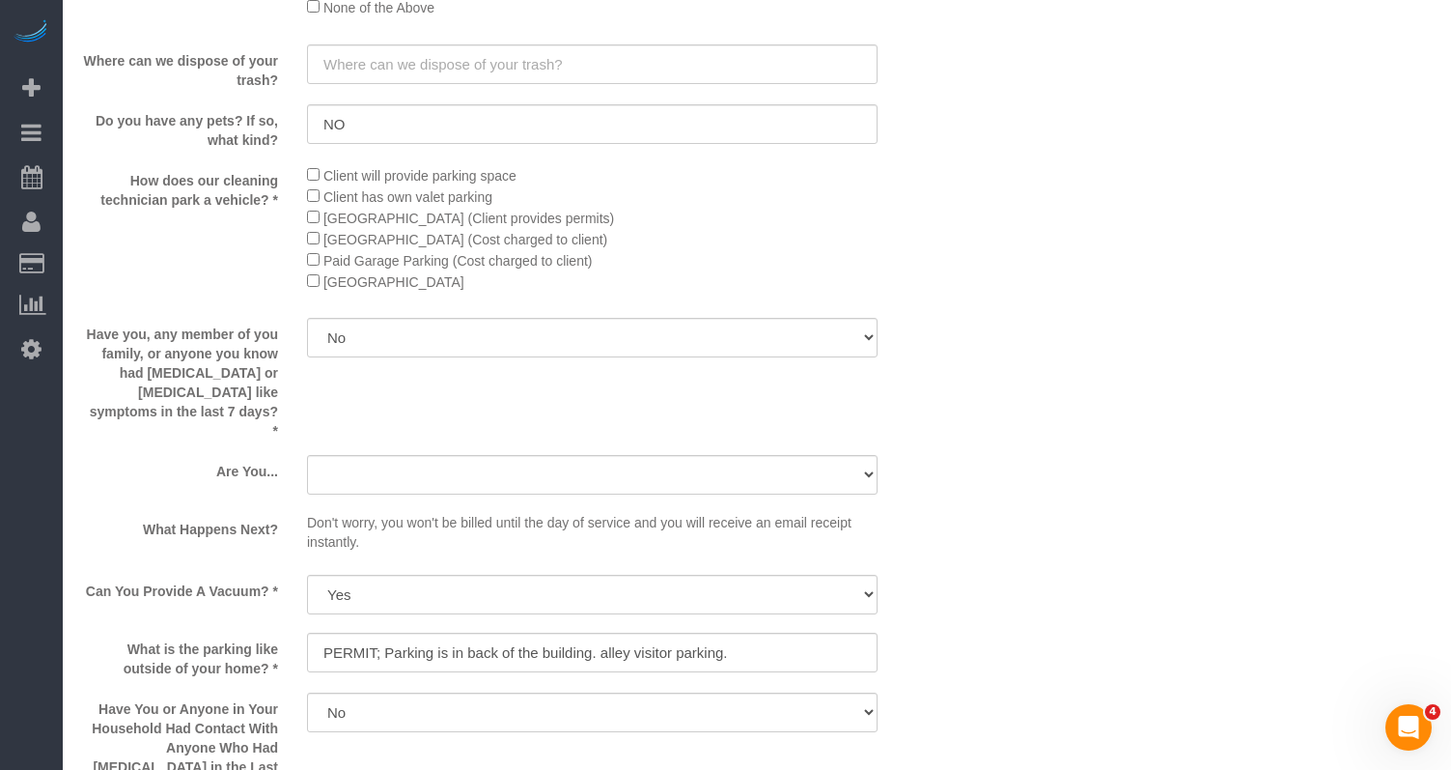
scroll to position [3090, 0]
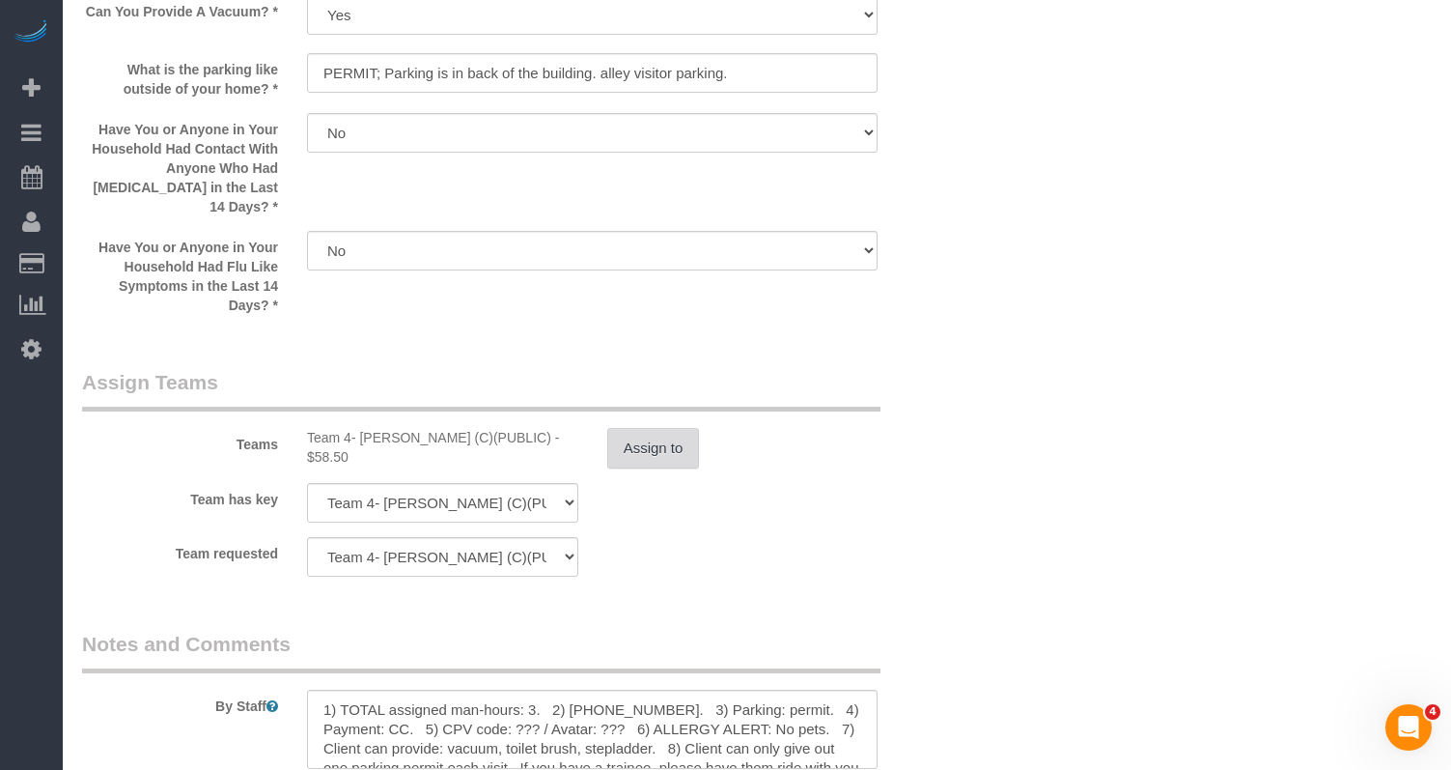
click at [624, 428] on button "Assign to" at bounding box center [653, 448] width 93 height 41
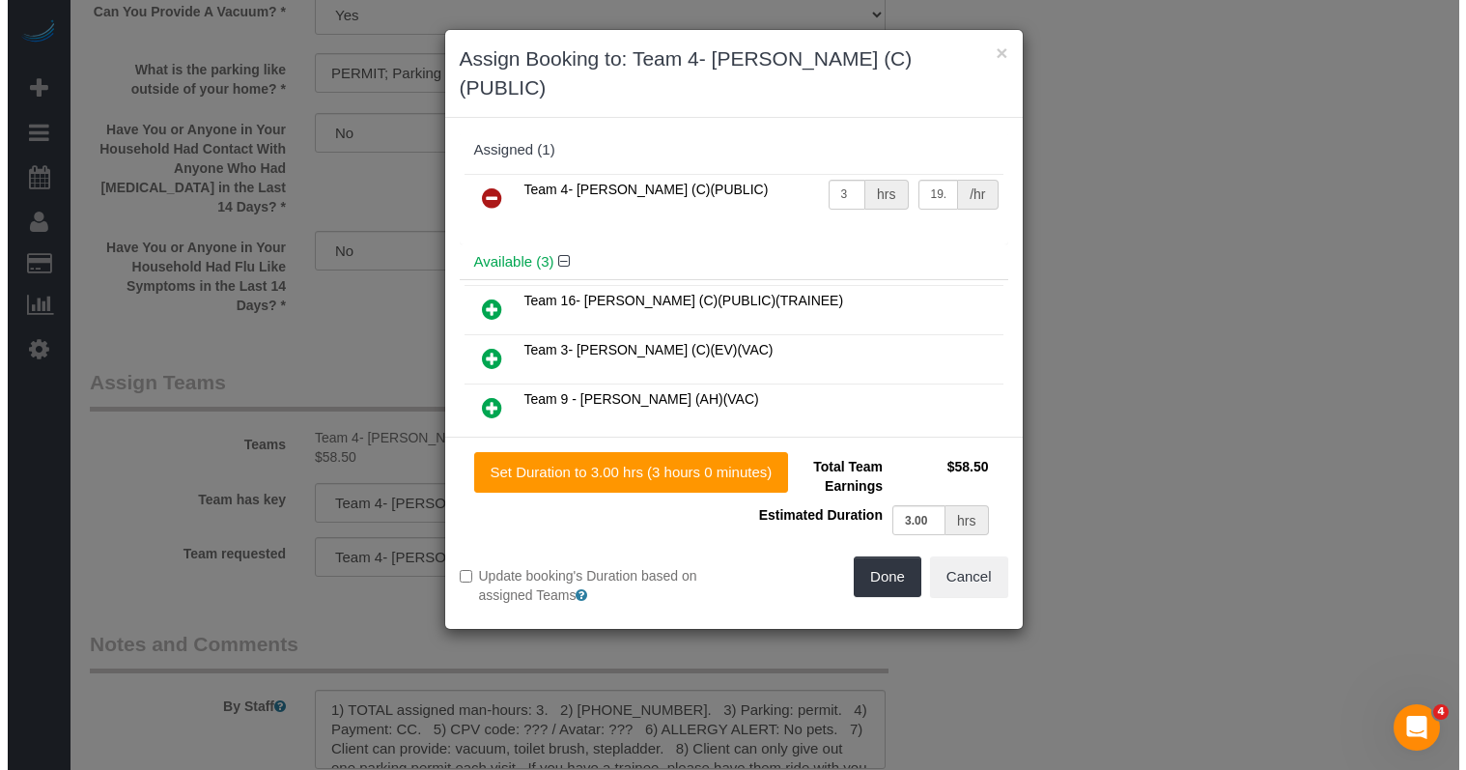
scroll to position [3088, 0]
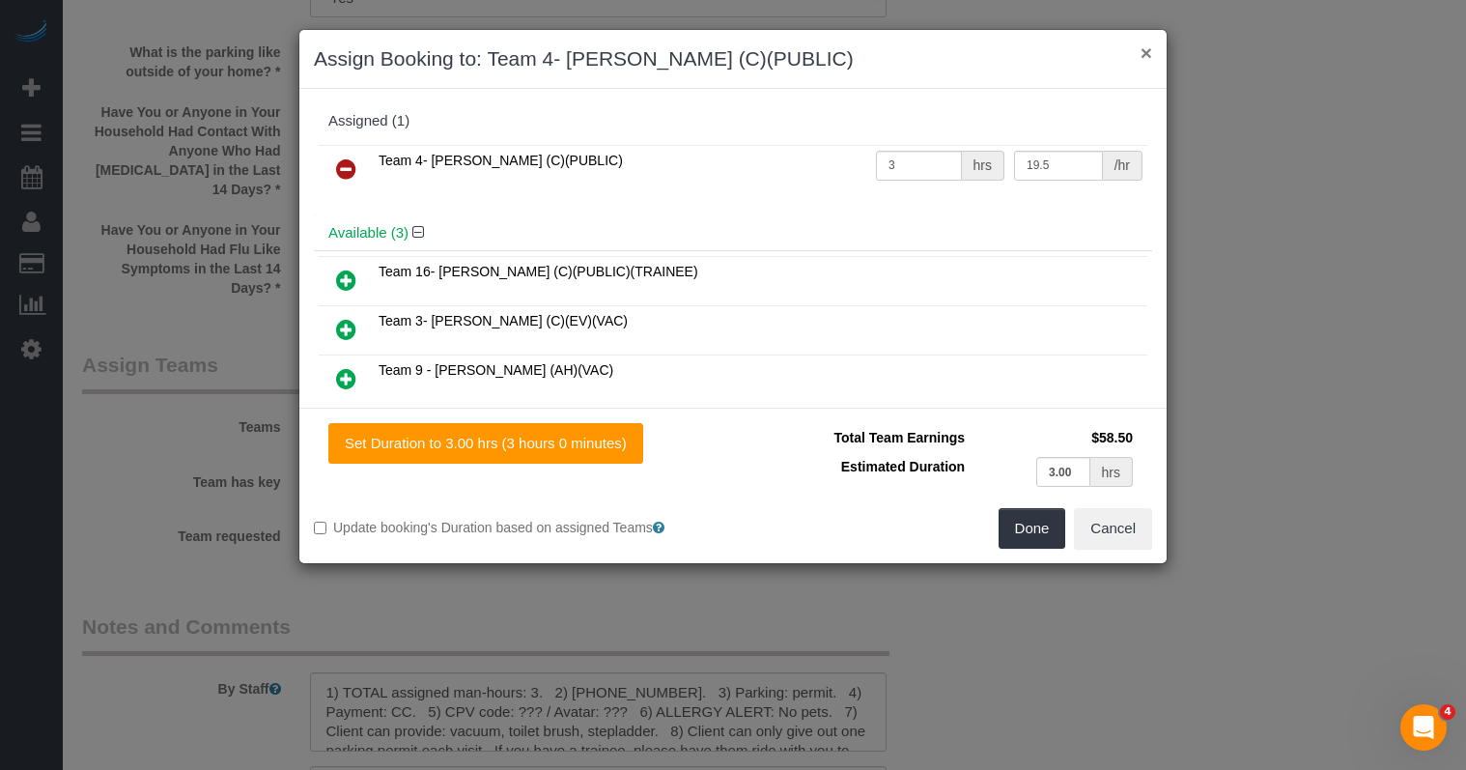
click at [1149, 49] on button "×" at bounding box center [1147, 52] width 12 height 20
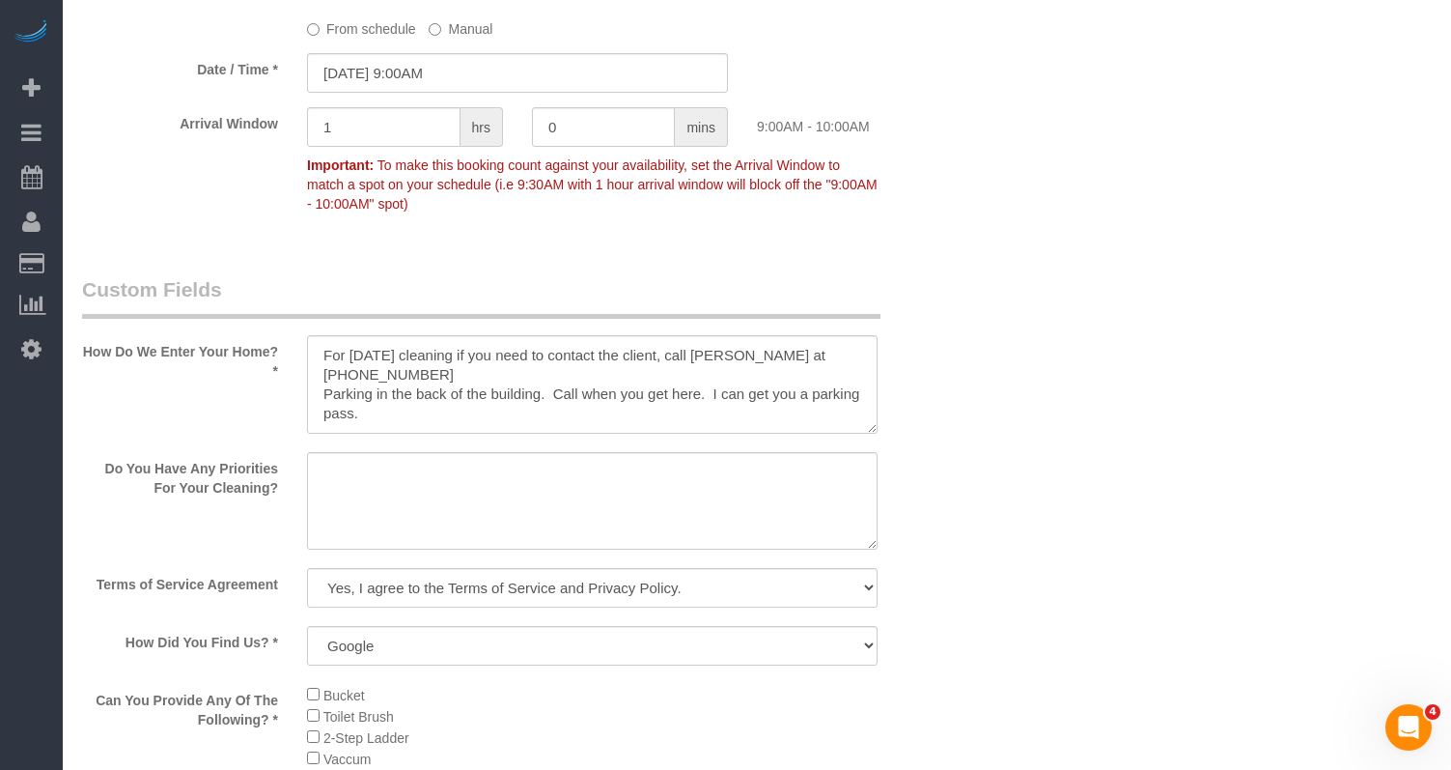
scroll to position [1545, 0]
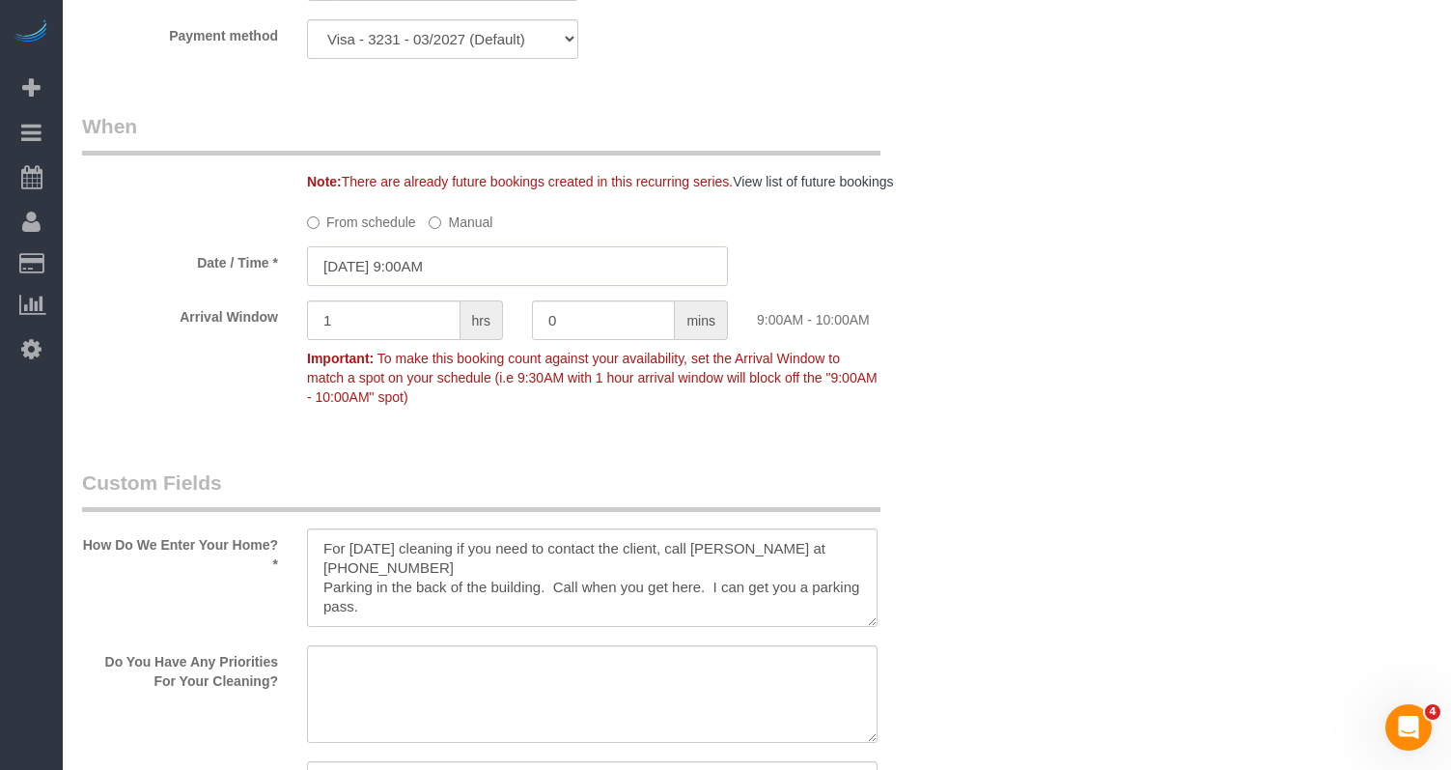
click at [383, 246] on input "10/02/2025 9:00AM" at bounding box center [517, 266] width 421 height 40
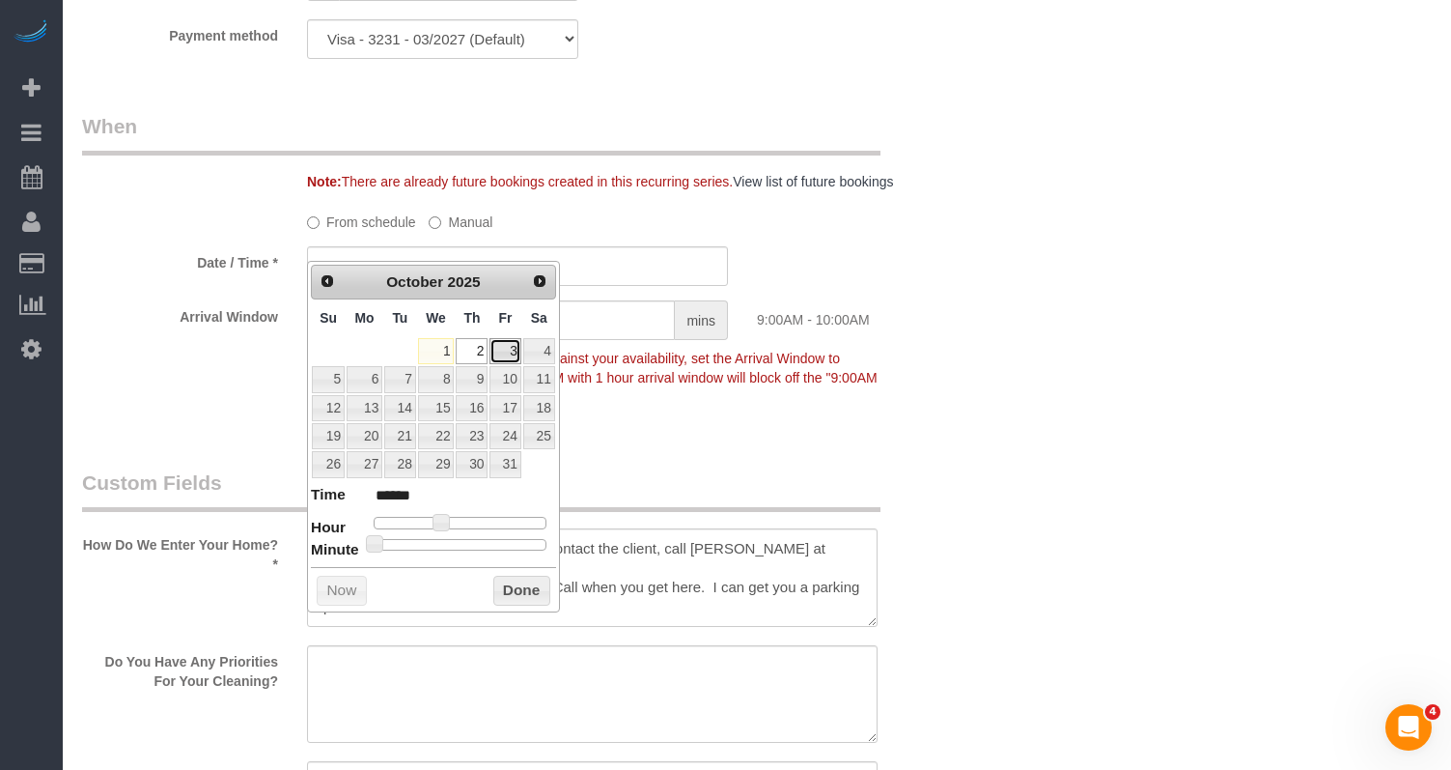
click at [504, 358] on link "3" at bounding box center [505, 351] width 31 height 26
click at [440, 523] on span at bounding box center [441, 522] width 17 height 17
type input "10/03/2025 8:00AM"
type input "******"
type input "10/03/2025 7:00AM"
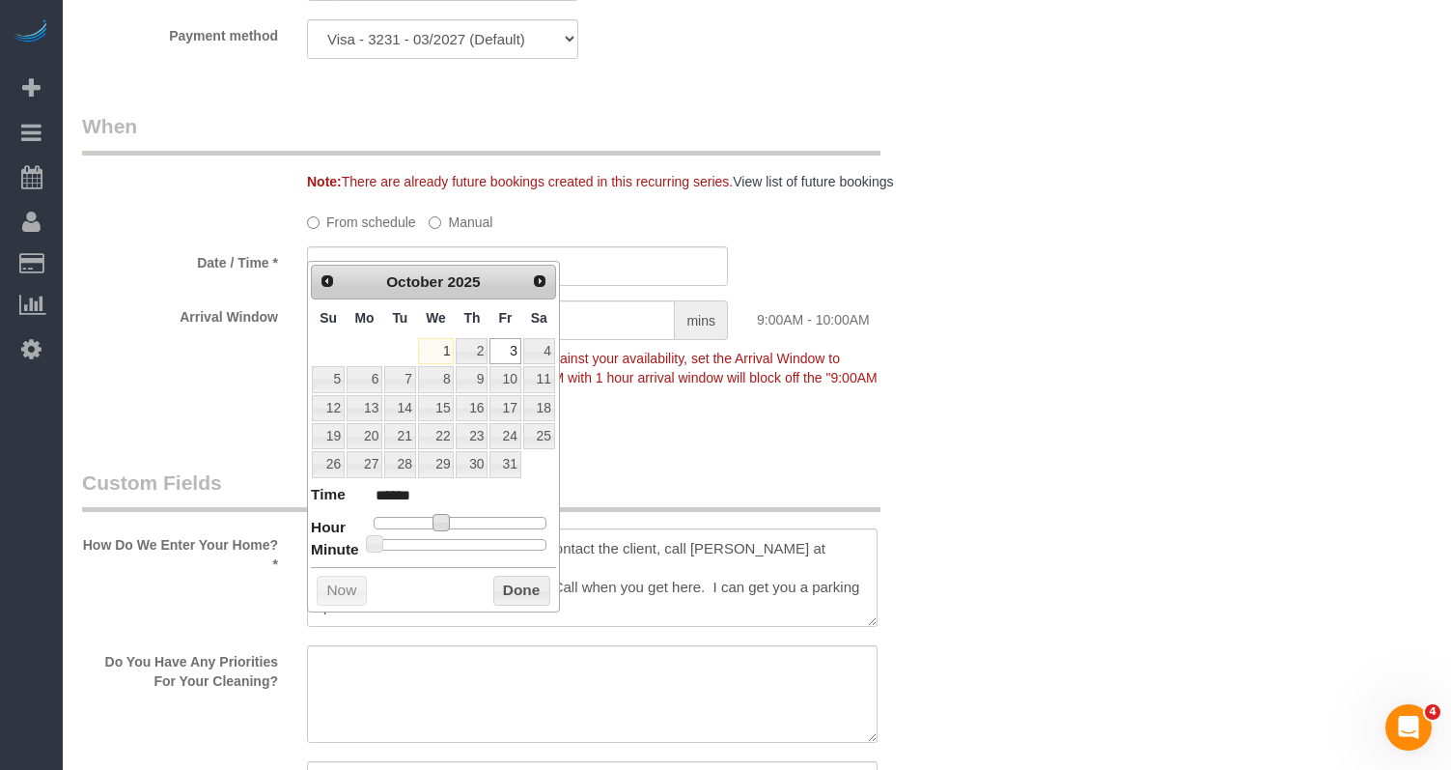
type input "******"
type input "10/03/2025 8:00AM"
type input "******"
click at [435, 524] on span at bounding box center [433, 522] width 17 height 17
click at [518, 580] on button "Done" at bounding box center [521, 591] width 57 height 31
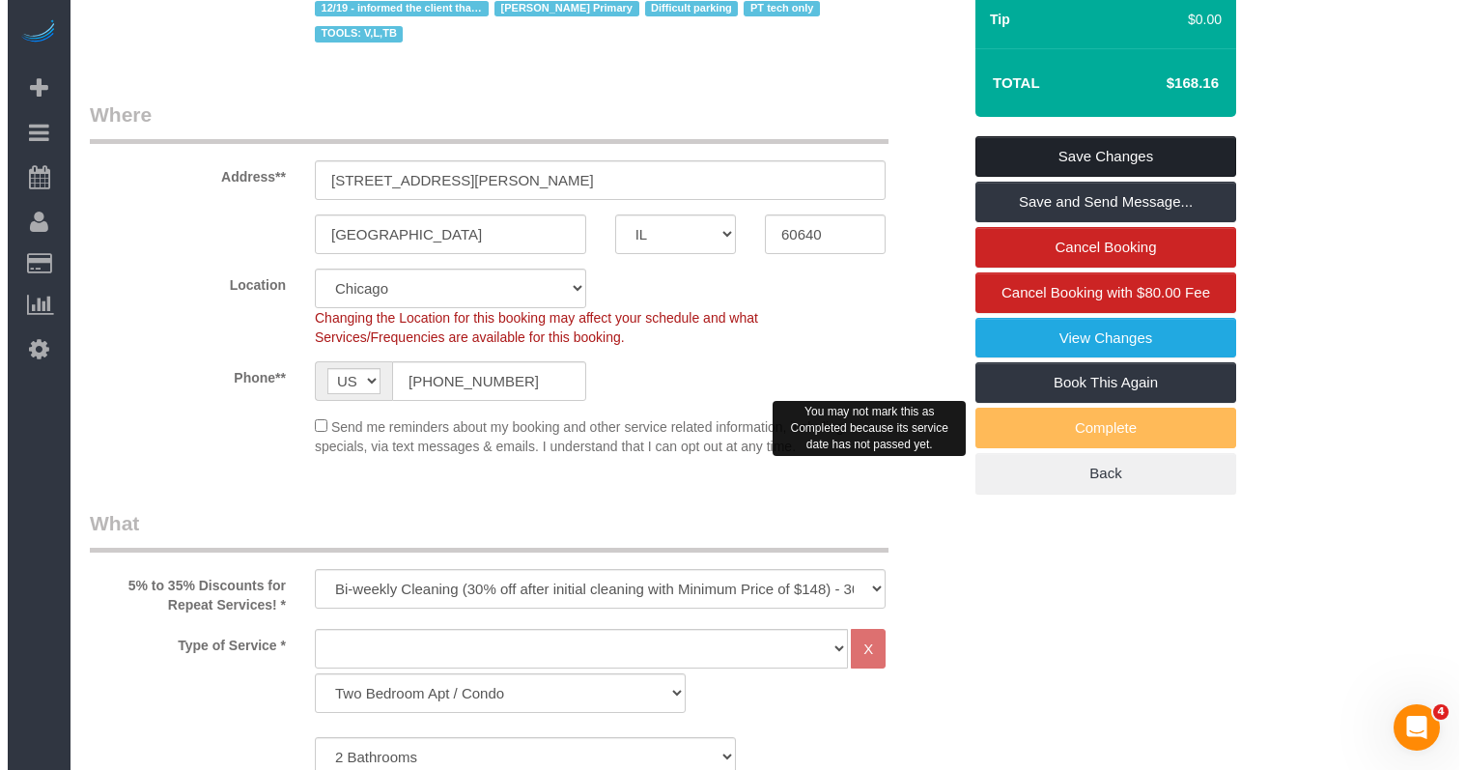
scroll to position [0, 0]
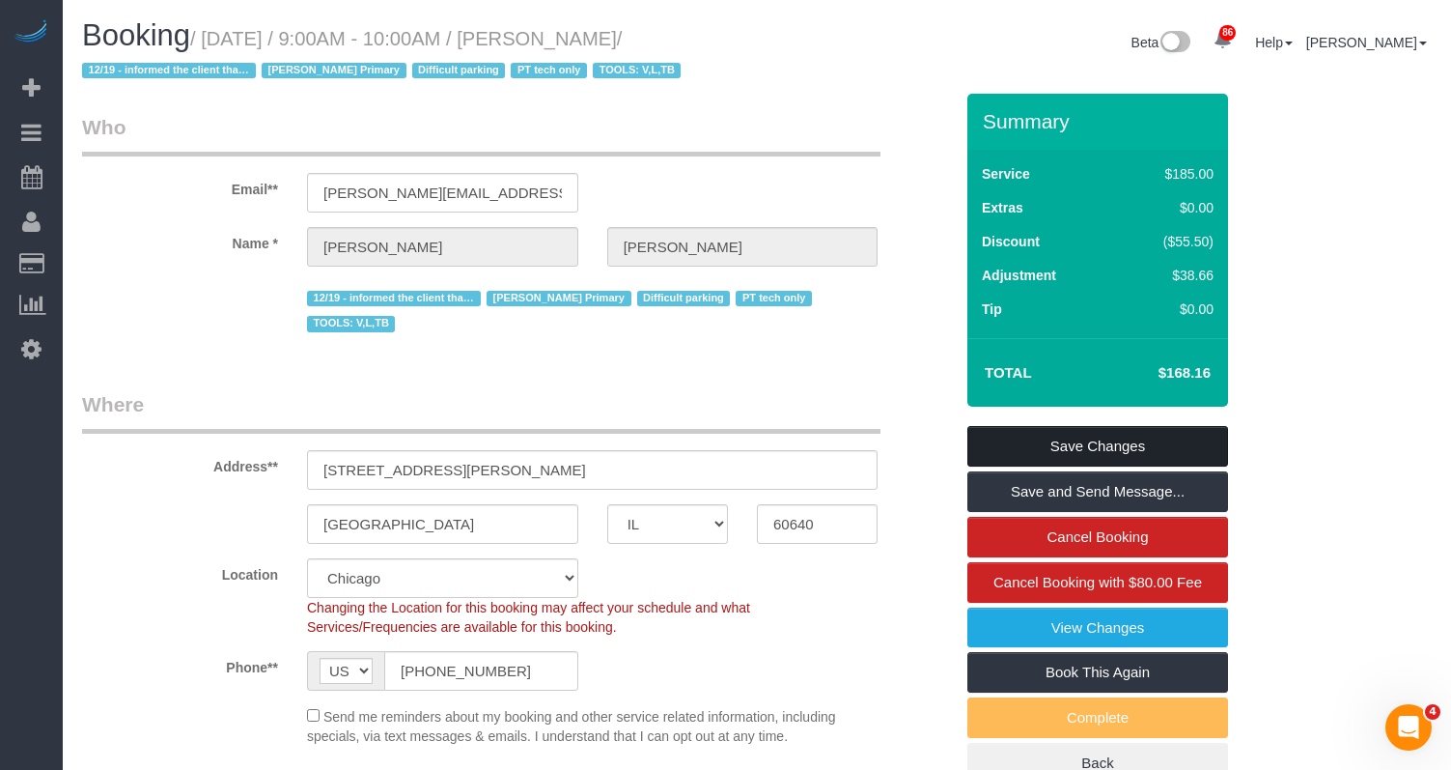
click at [1134, 449] on link "Save Changes" at bounding box center [1098, 446] width 261 height 41
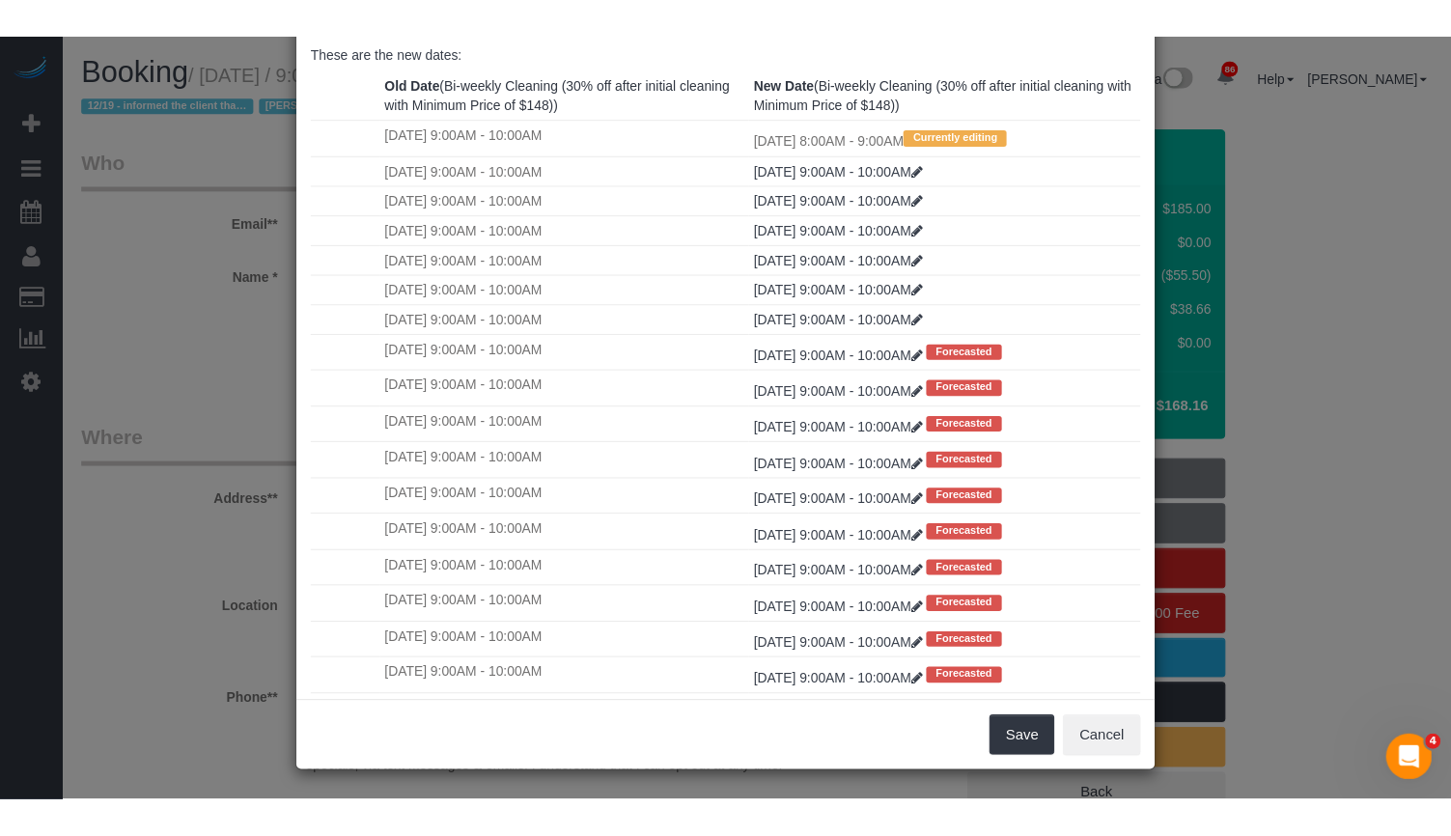
scroll to position [274, 0]
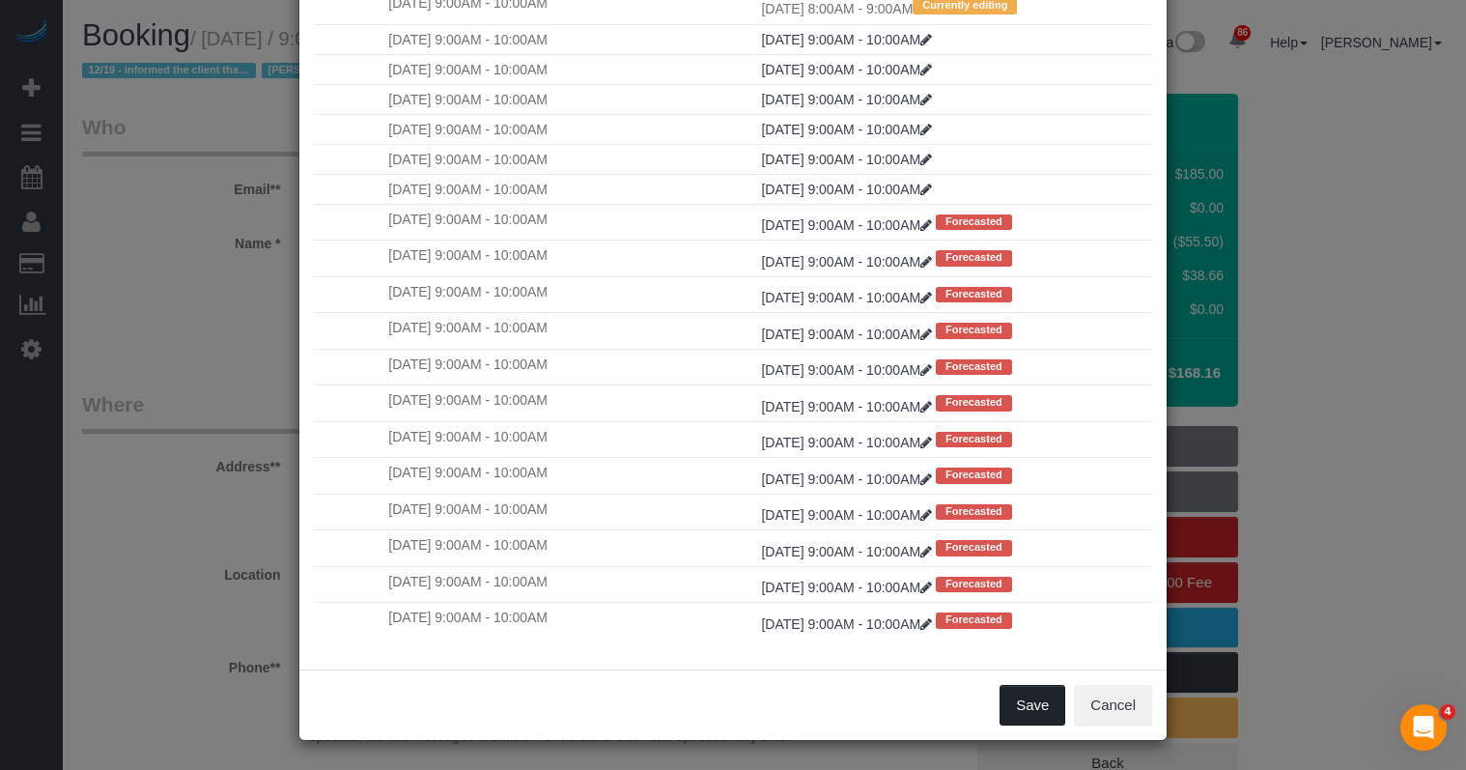
click at [1033, 701] on button "Save" at bounding box center [1033, 705] width 66 height 41
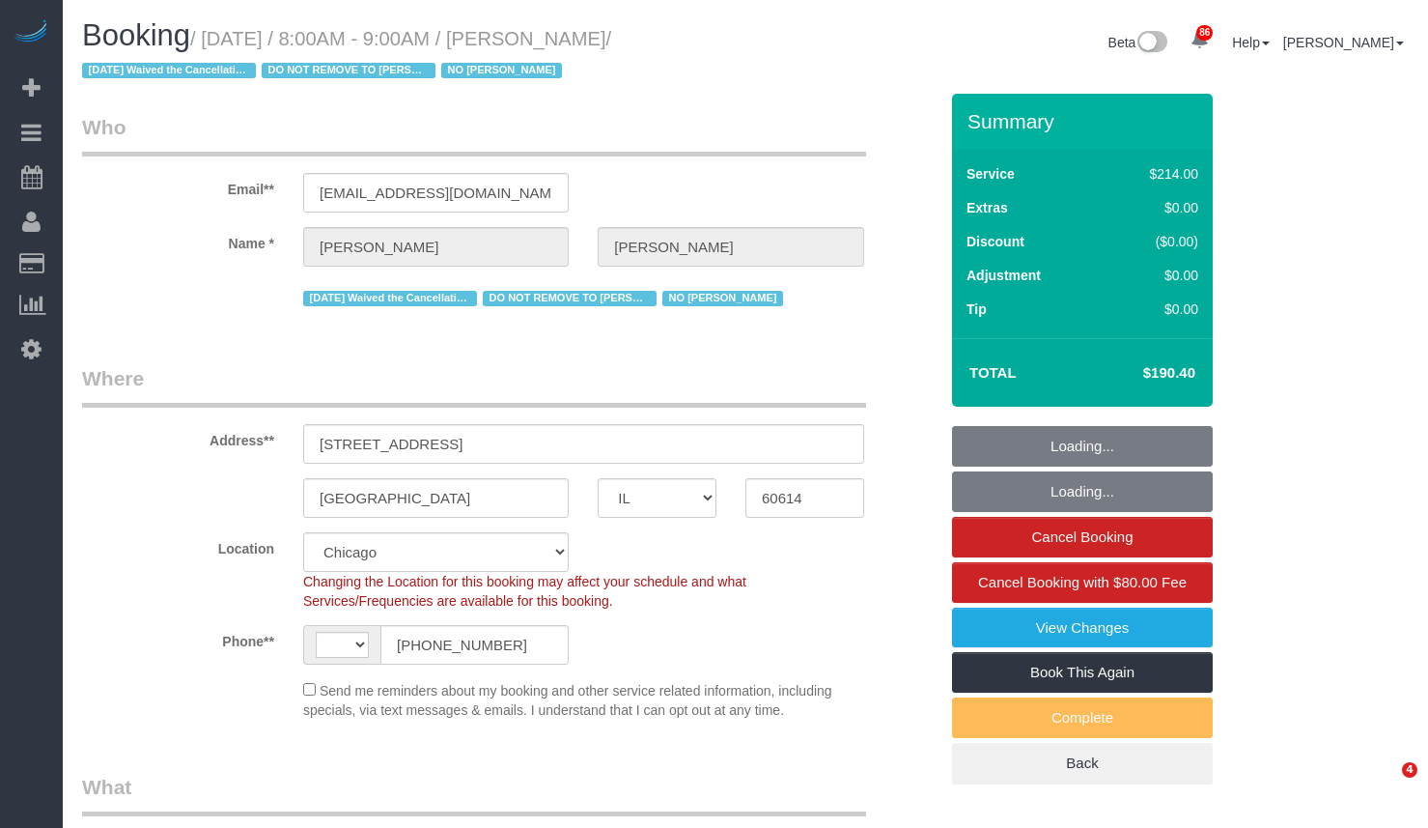
select select "IL"
select select "number:1"
select select "number:58"
select select "number:139"
select select "number:104"
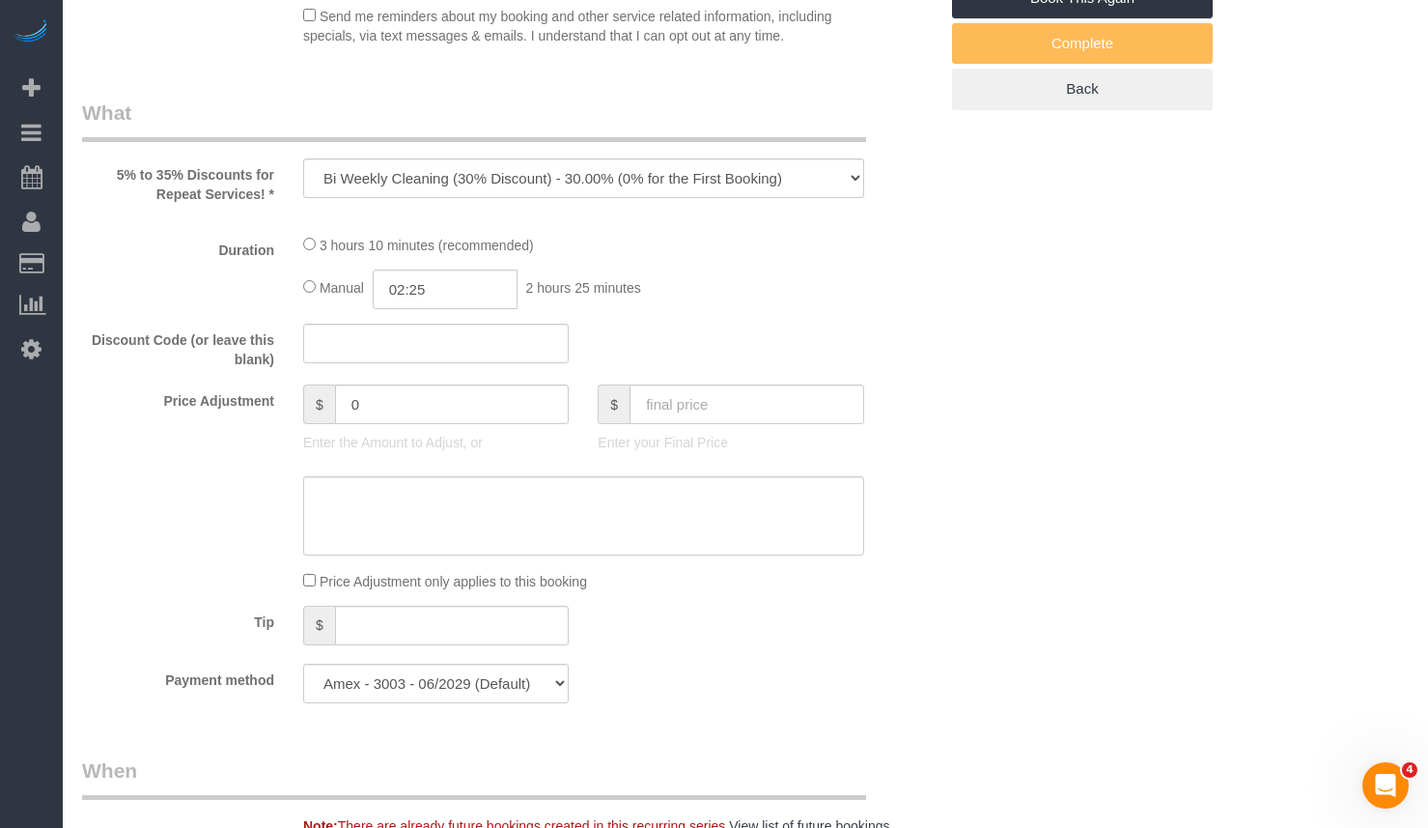
select select "object:811"
select select "string:[GEOGRAPHIC_DATA]"
select select "512"
select select "4"
select select "spot1"
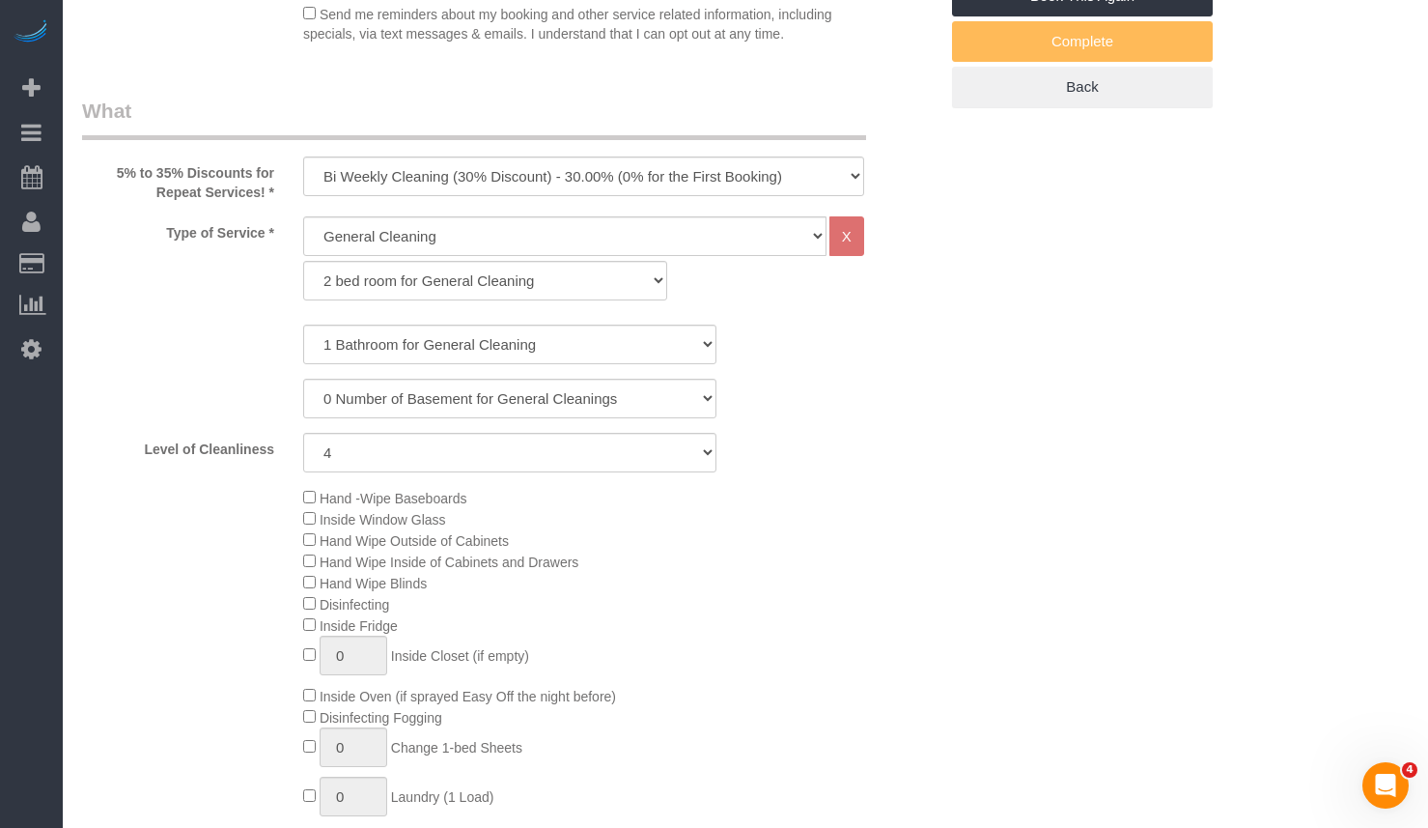
select select "4"
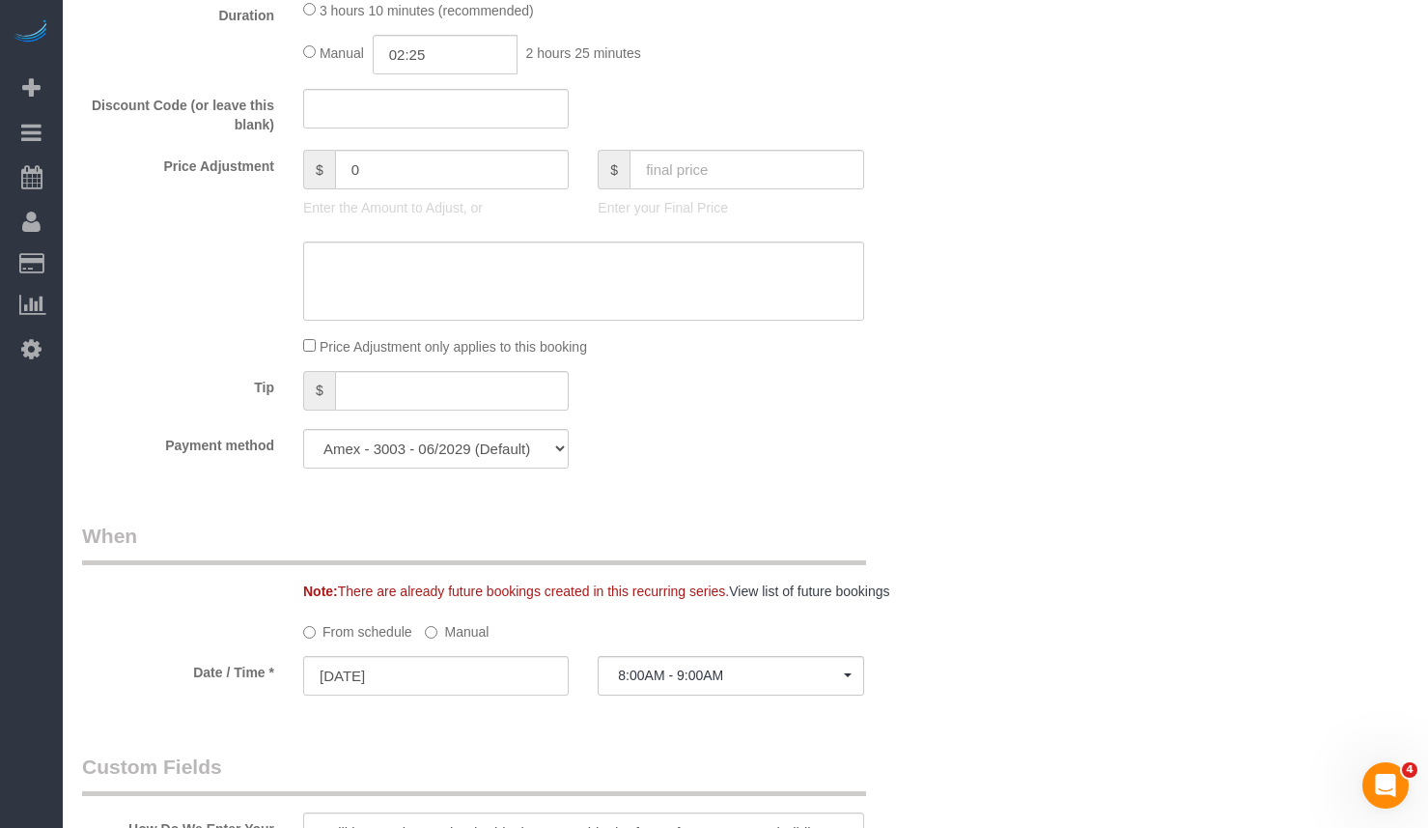
scroll to position [1835, 0]
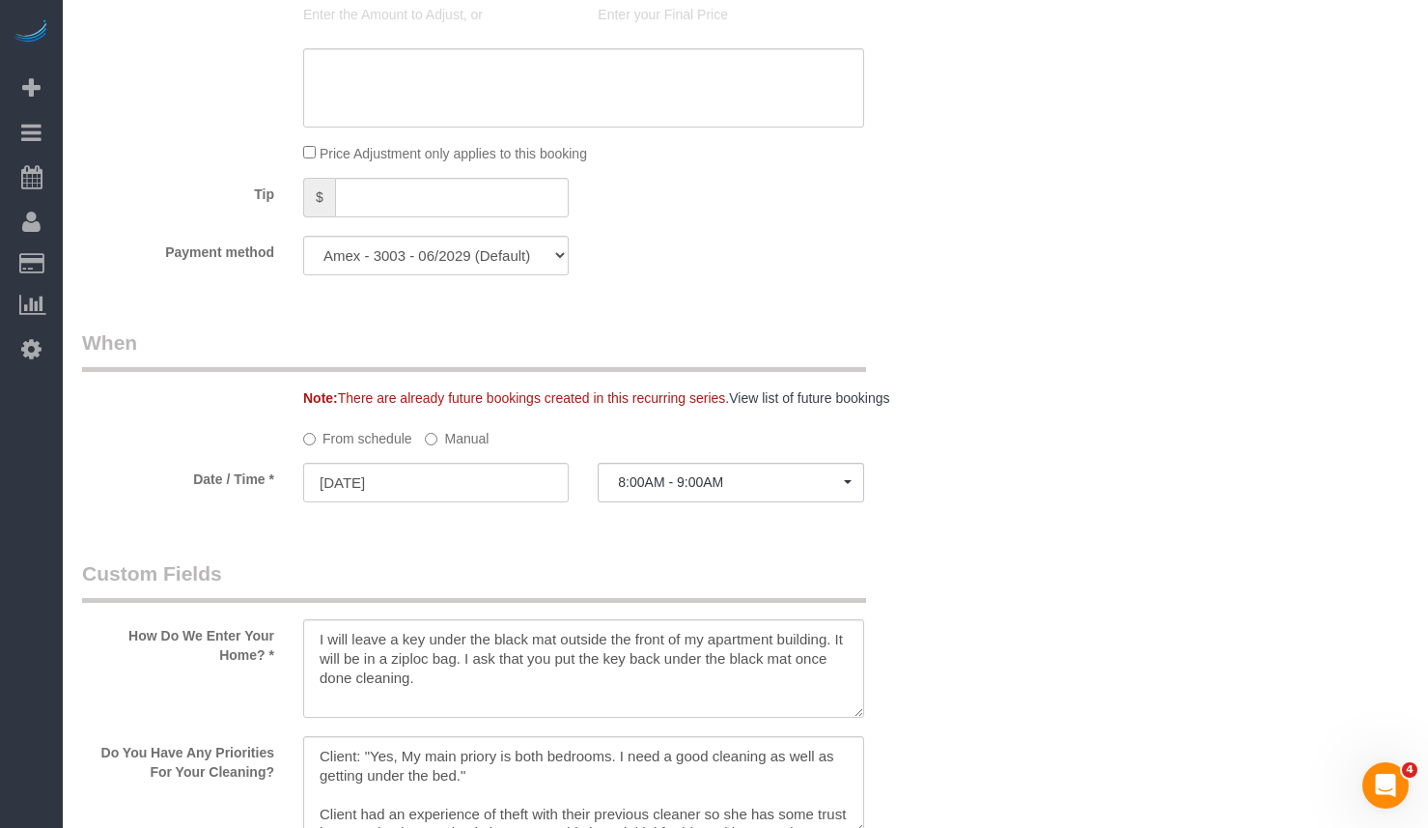
click at [445, 431] on label "Manual" at bounding box center [457, 435] width 64 height 26
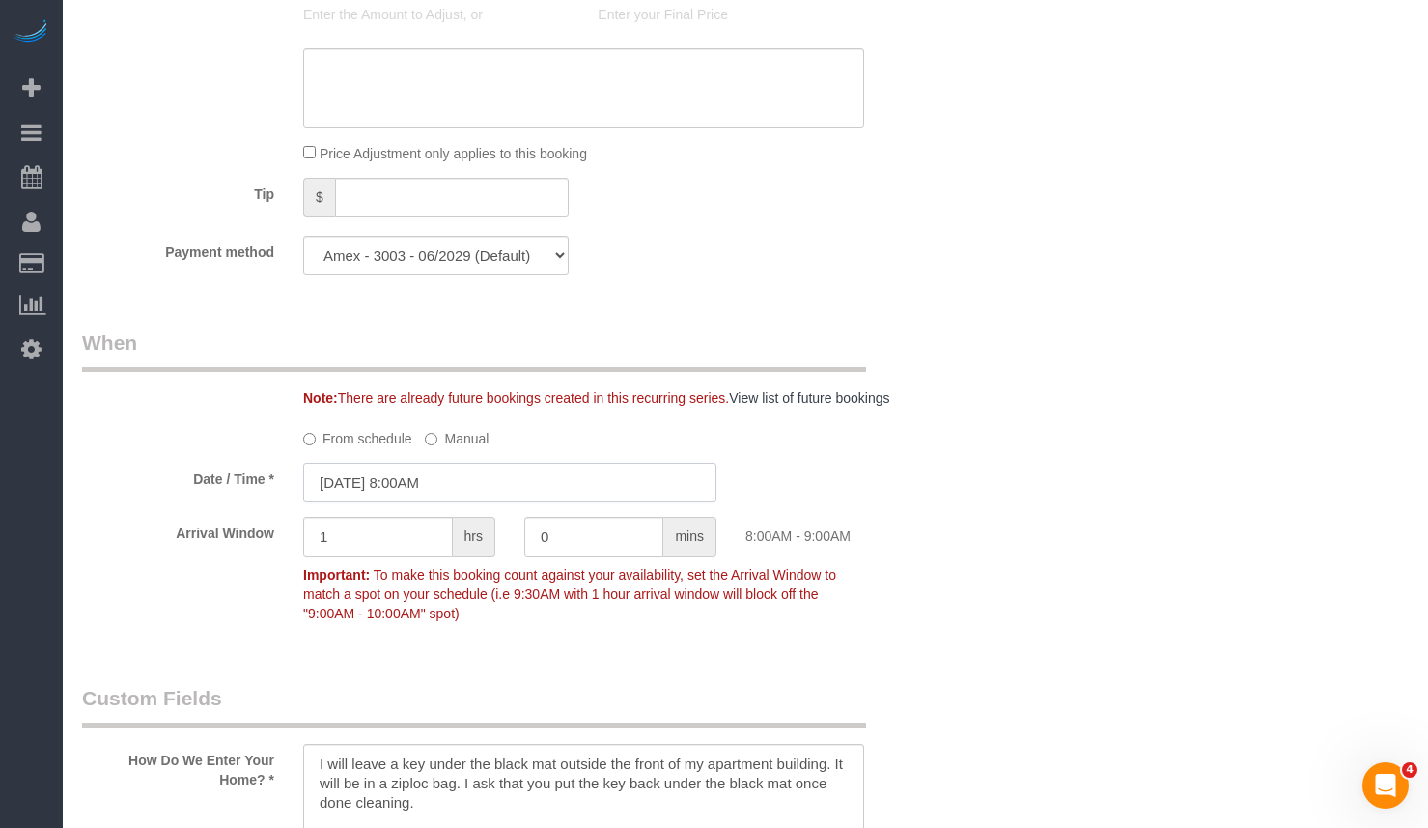
click at [469, 489] on input "[DATE] 8:00AM" at bounding box center [509, 483] width 413 height 40
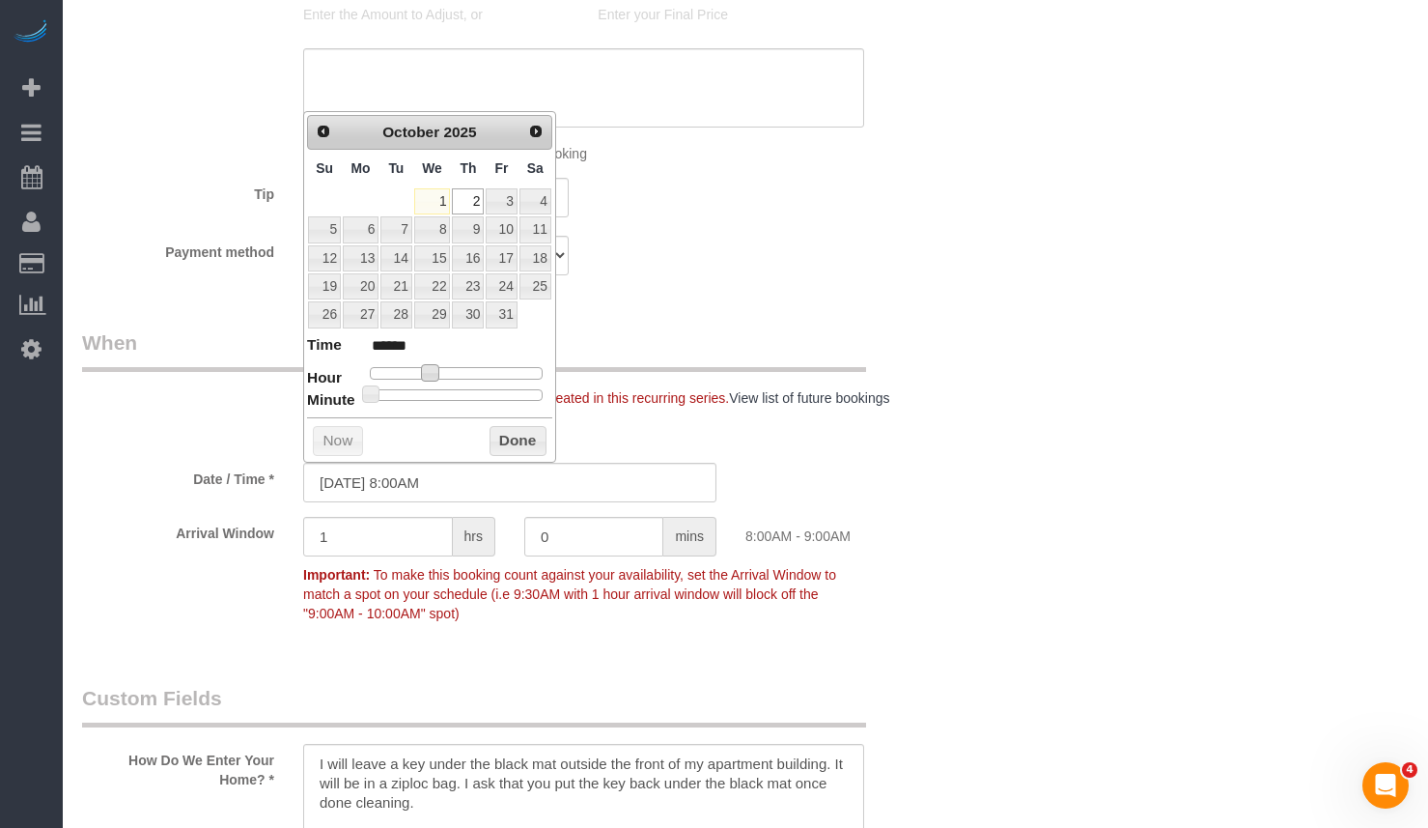
type input "[DATE] 9:00AM"
type input "******"
click at [443, 371] on span at bounding box center [437, 372] width 17 height 17
click at [496, 422] on div "Prev Next October 2025 Su Mo Tu We Th Fr Sa 1 2 3 4 5 6 7 8 9 10 11 12 13 14 15…" at bounding box center [429, 287] width 253 height 352
click at [524, 443] on button "Done" at bounding box center [518, 441] width 57 height 31
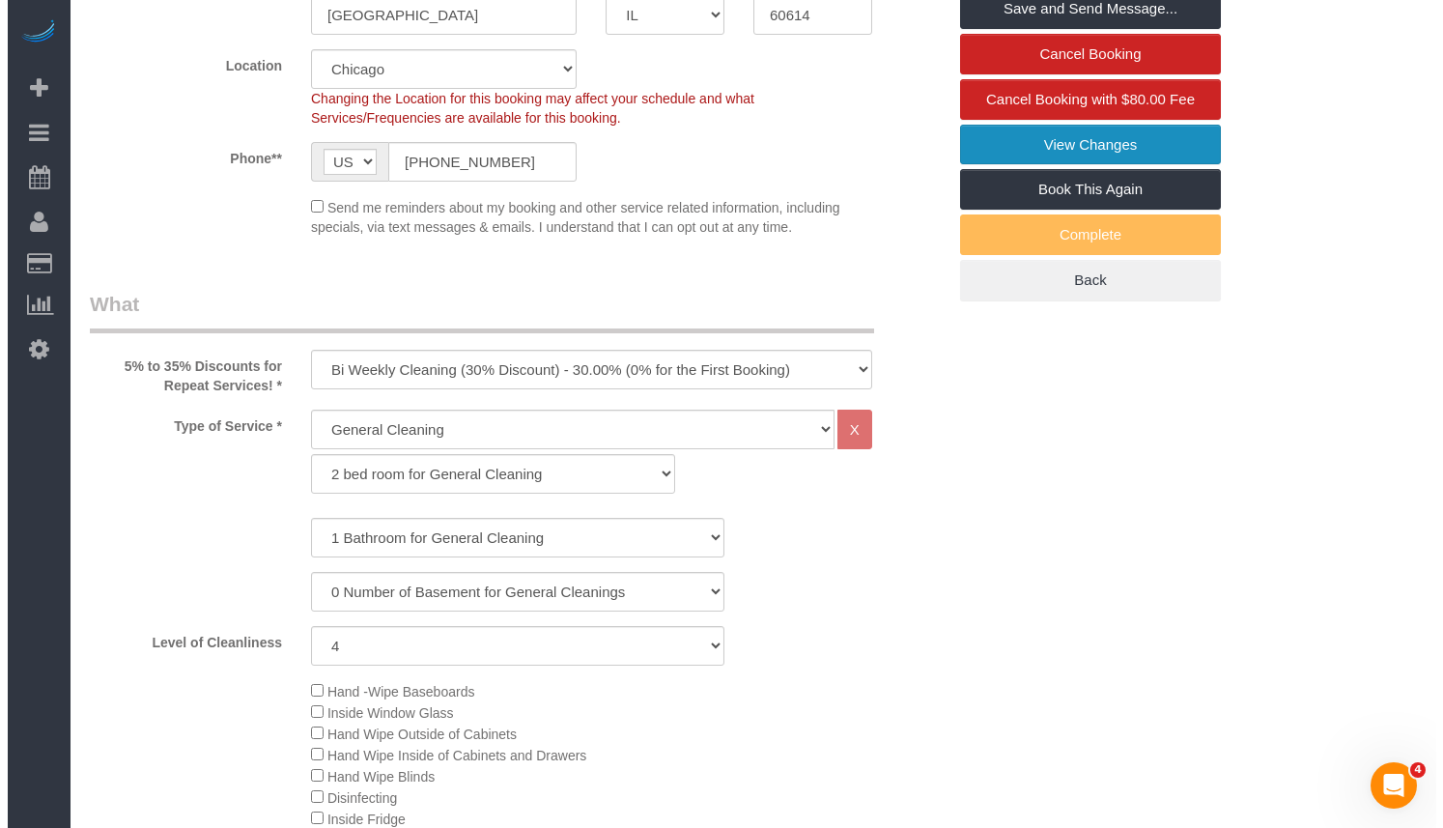
scroll to position [0, 0]
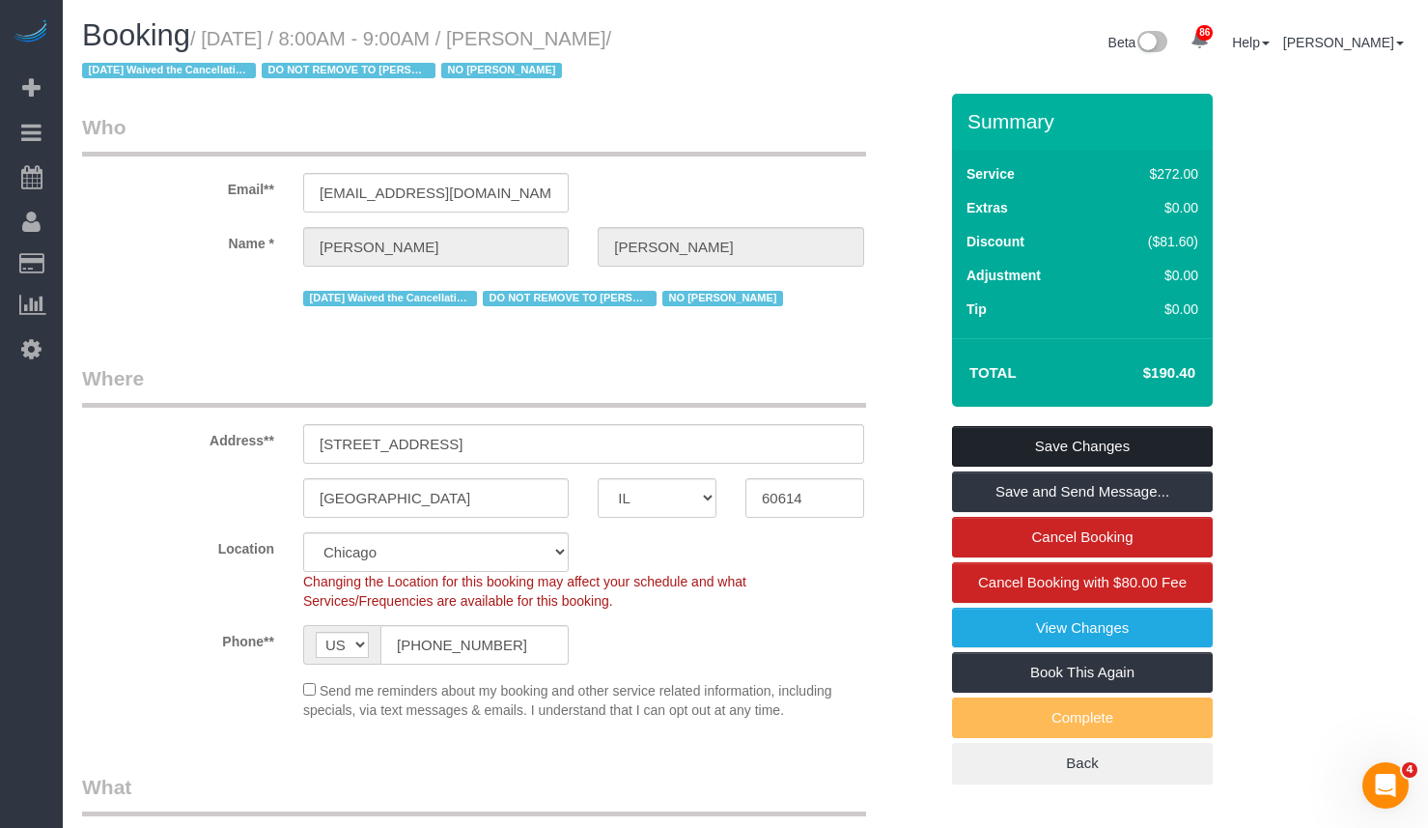
click at [1095, 449] on link "Save Changes" at bounding box center [1082, 446] width 261 height 41
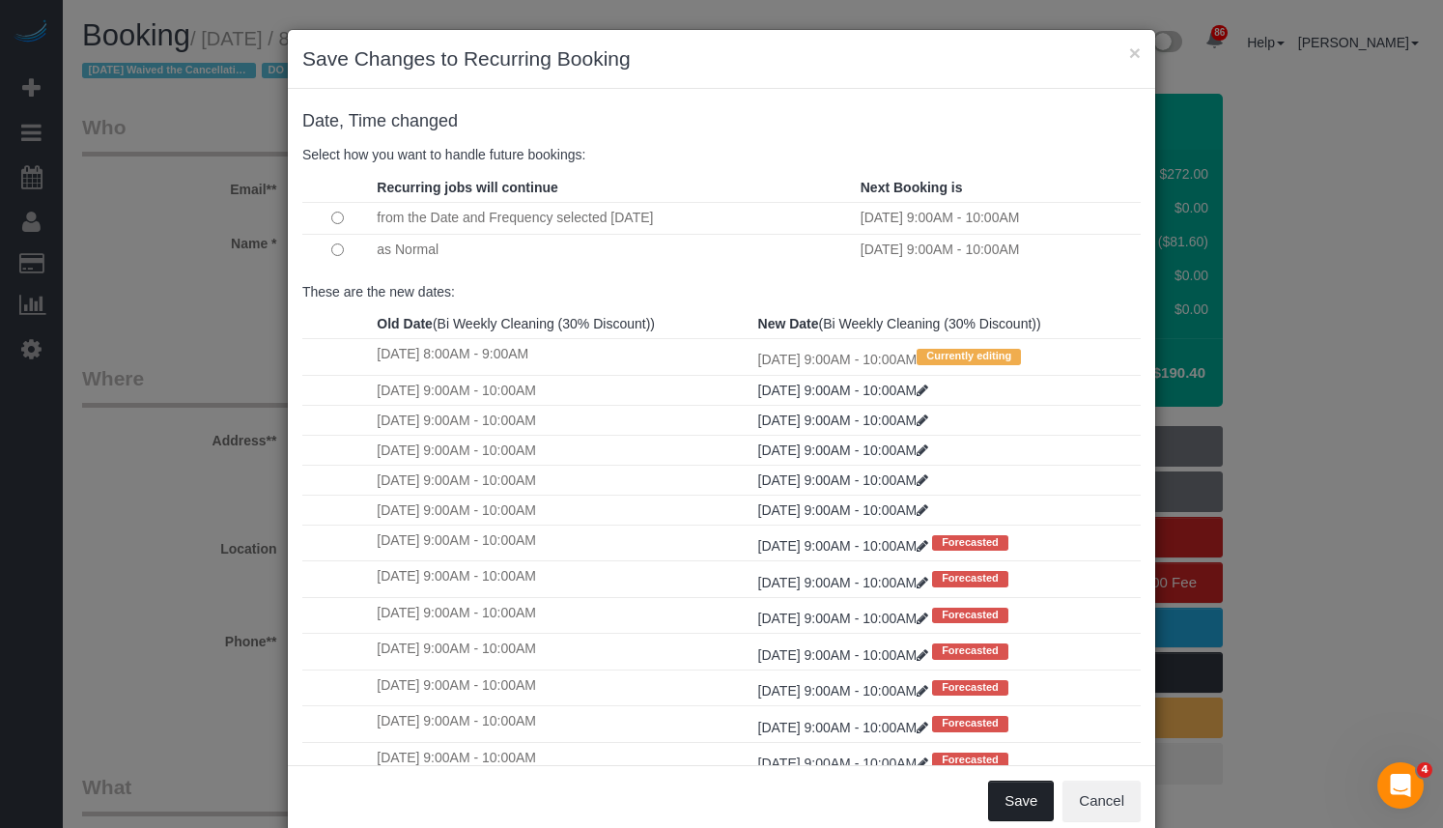
click at [1036, 792] on button "Save" at bounding box center [1021, 800] width 66 height 41
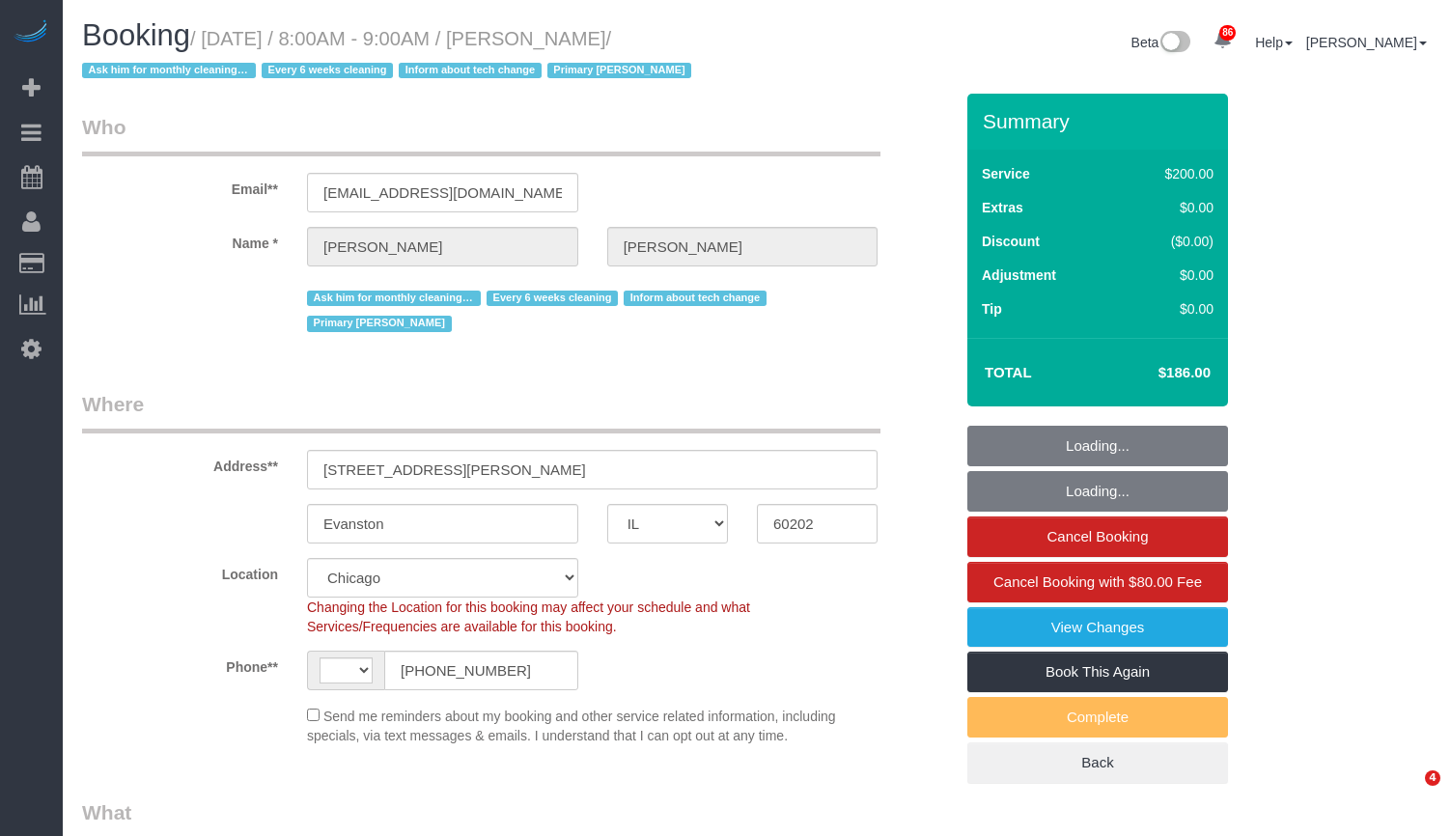
select select "IL"
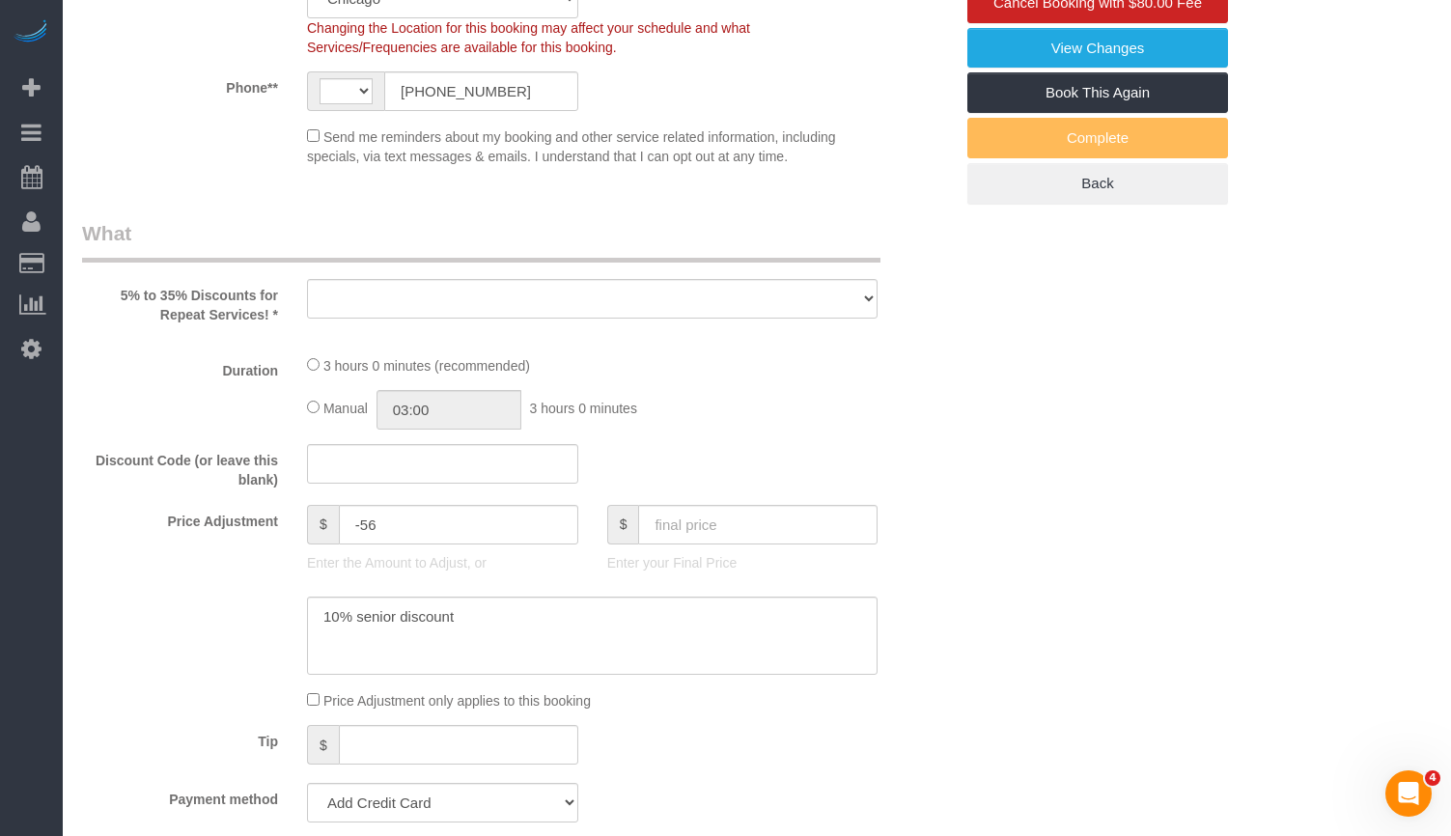
select select "string:[GEOGRAPHIC_DATA]"
select select "object:974"
select select "512"
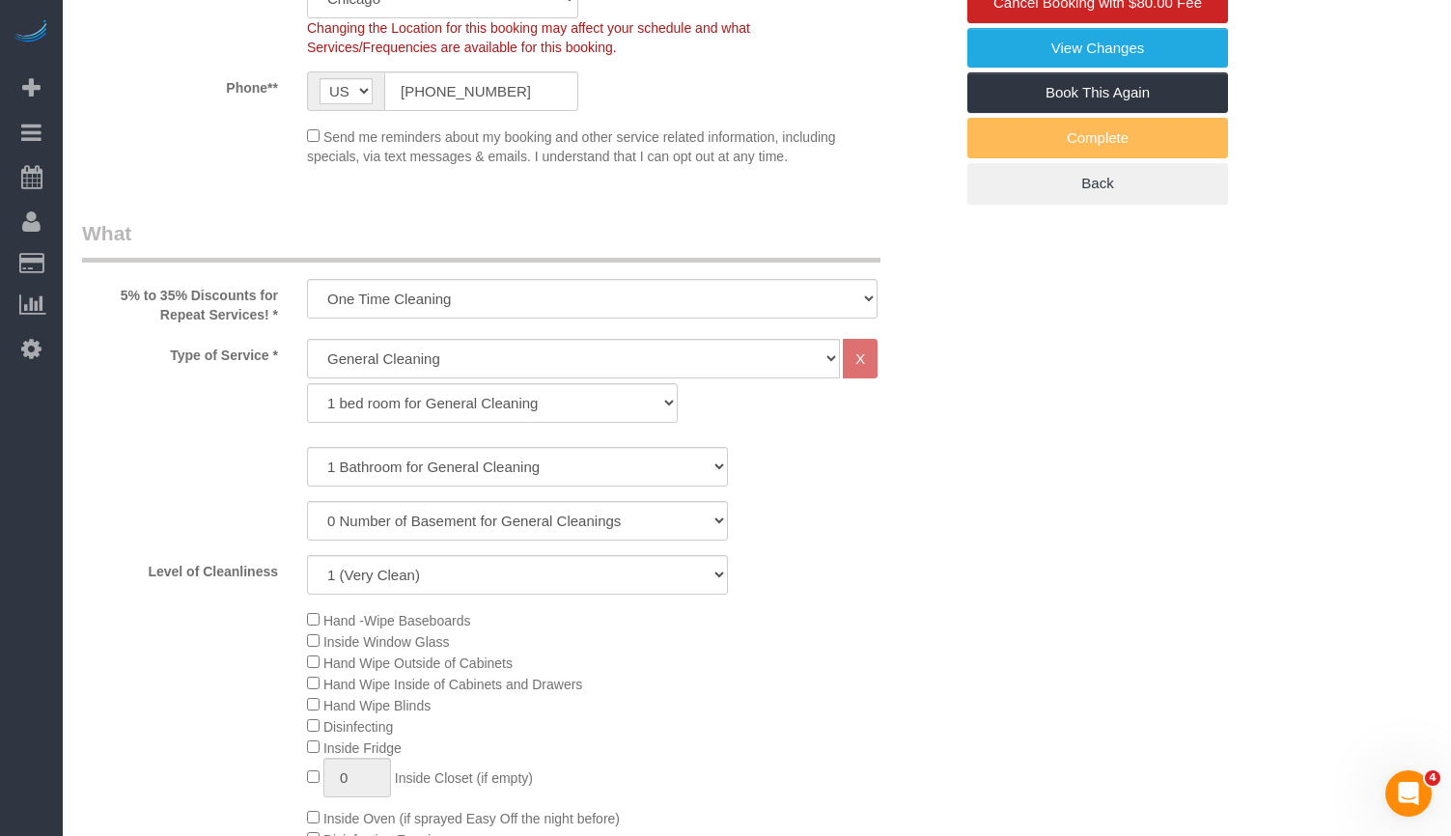
select select "object:1138"
select select "string:fspay-82777dae-831f-4125-aad5-9acec3ac7145"
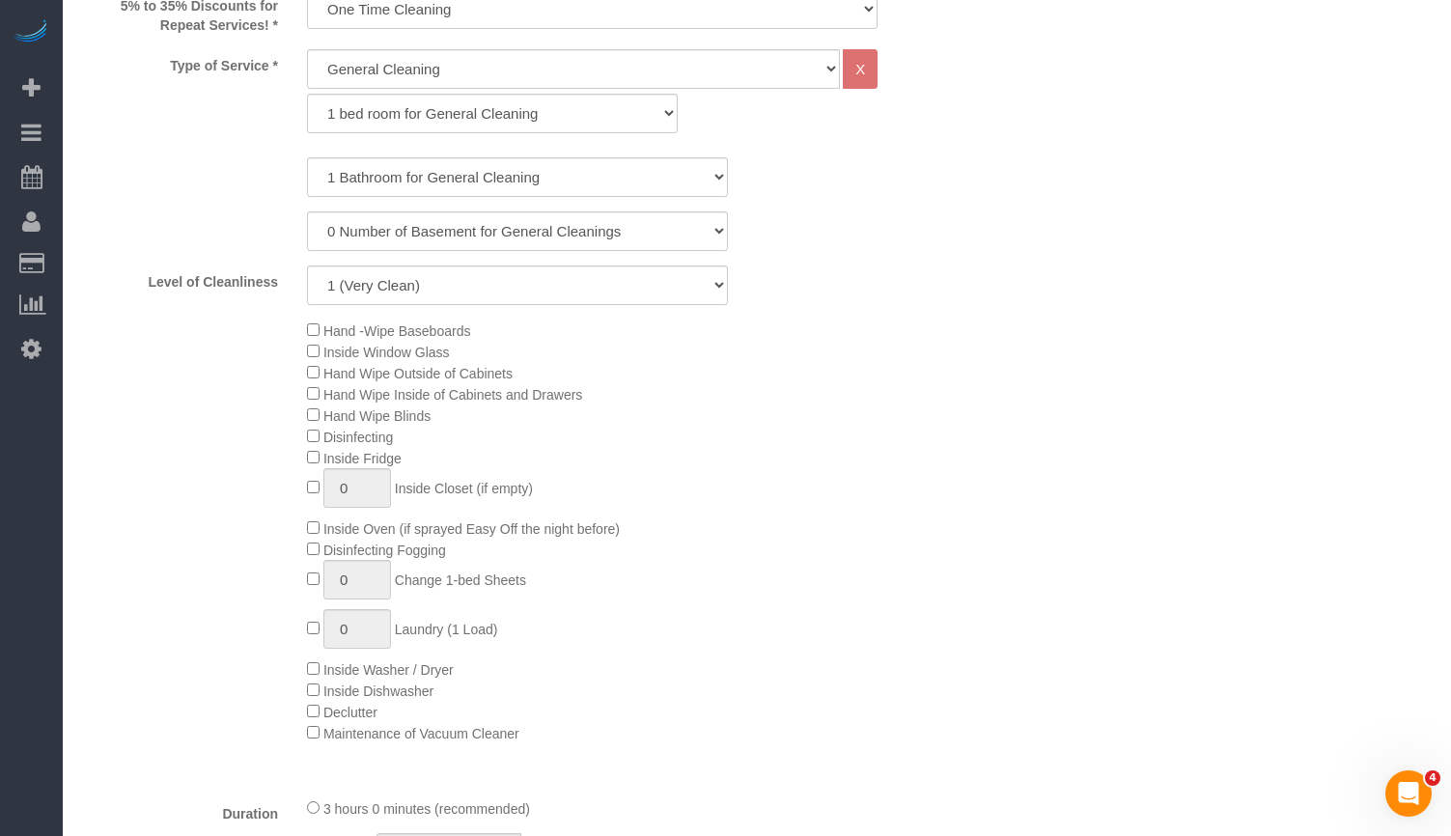
select select "spot1"
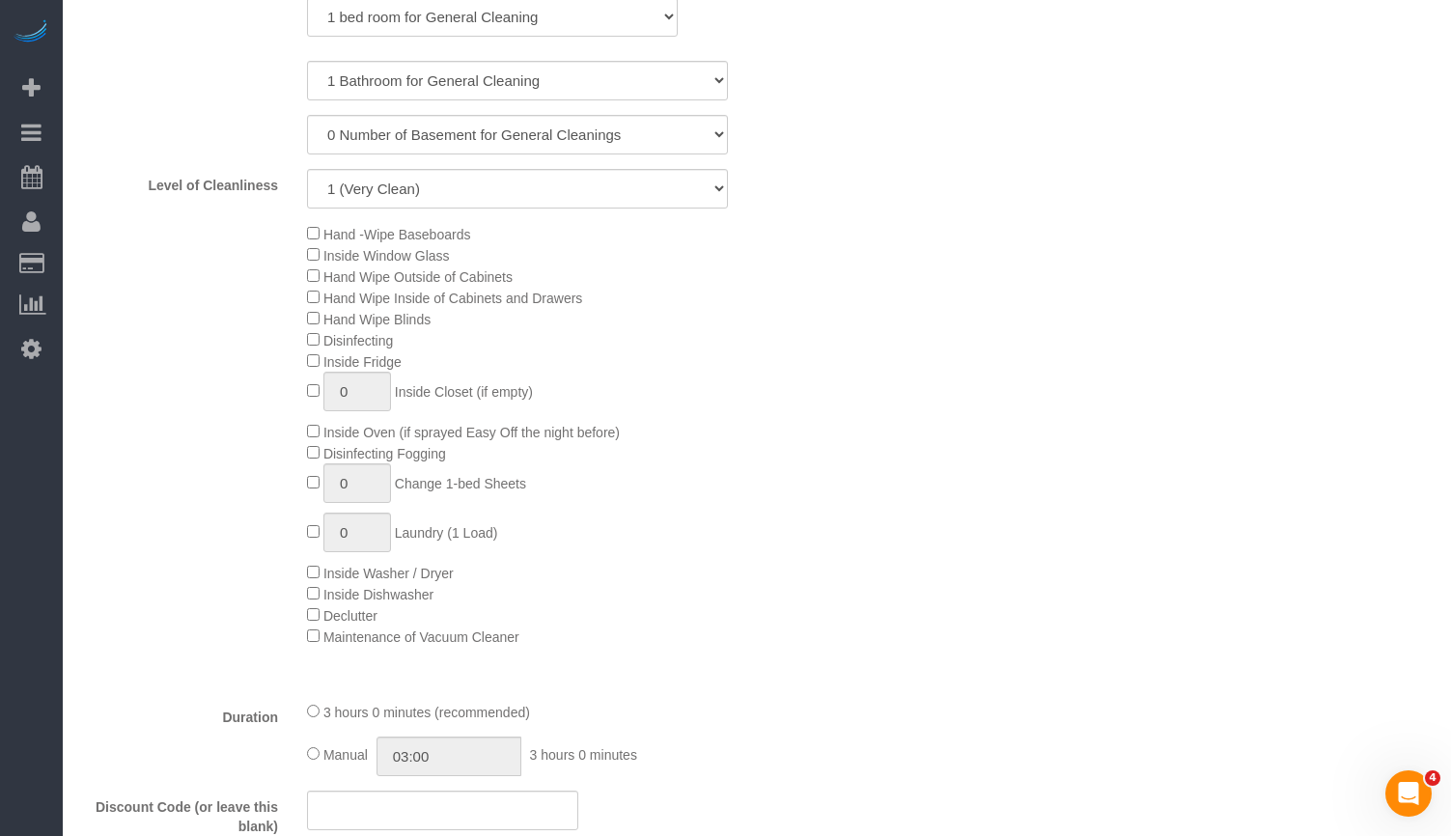
select select "number:1"
select select "number:58"
select select "number:139"
select select "number:107"
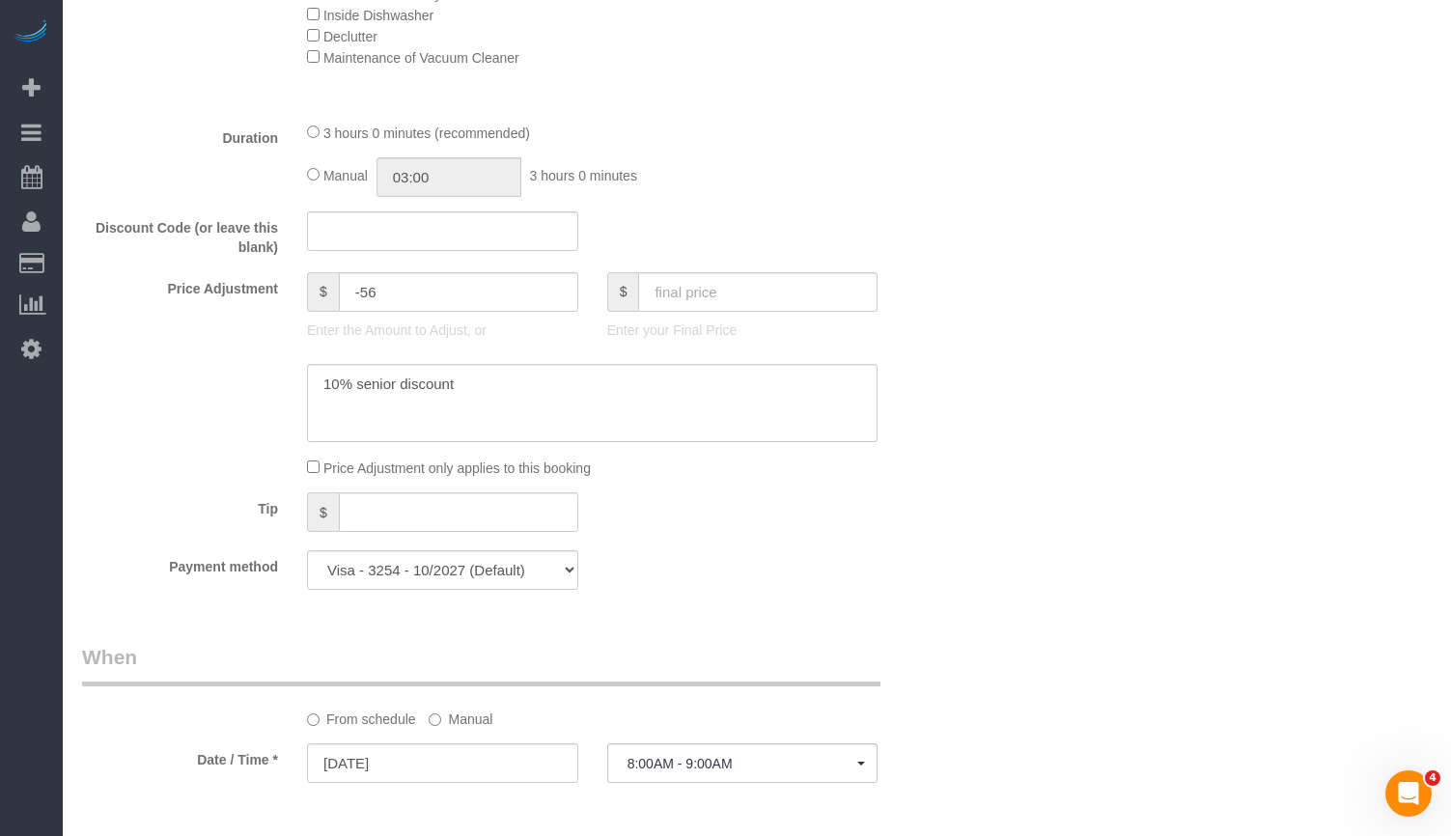
scroll to position [1738, 0]
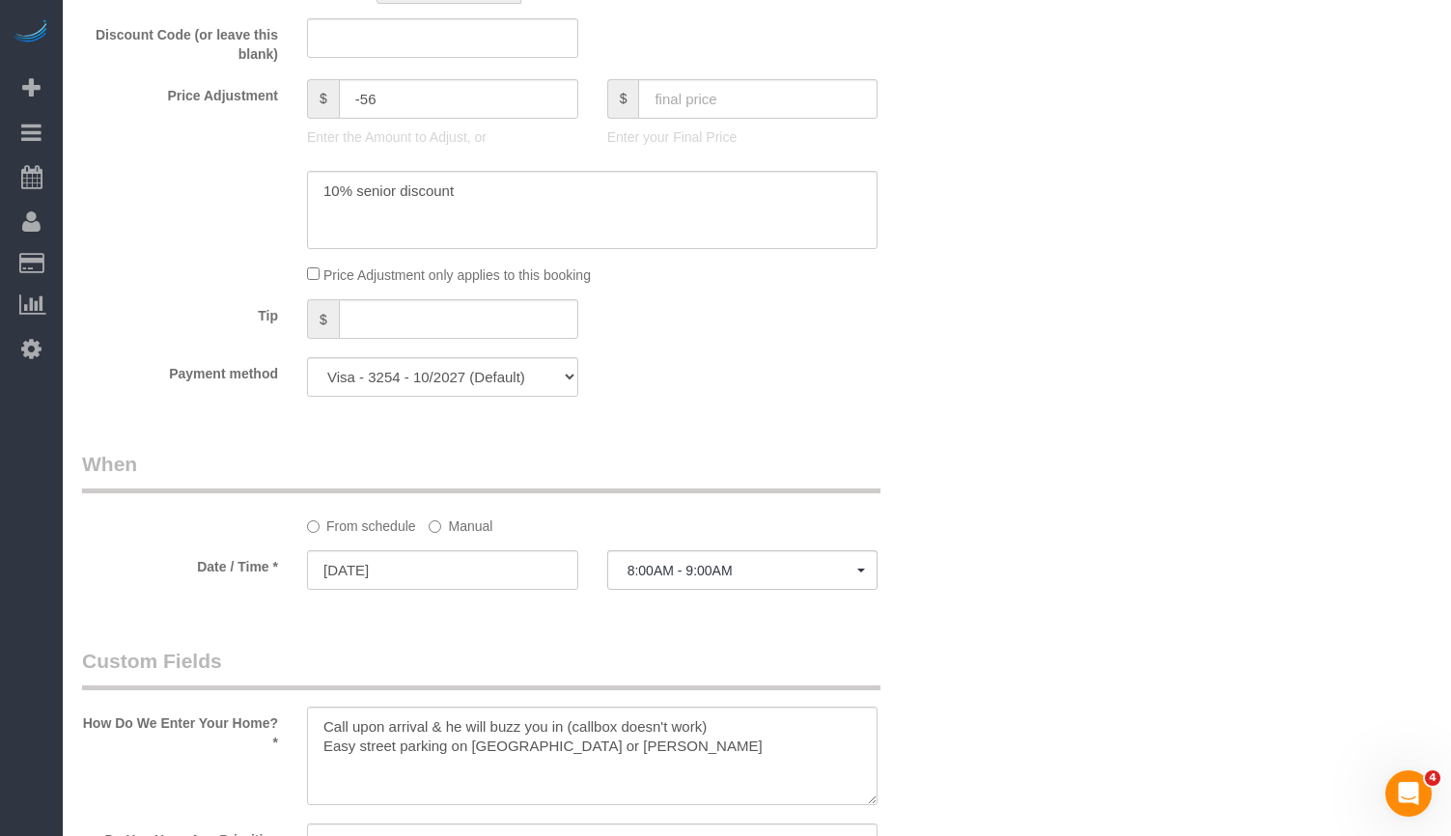
click at [468, 510] on label "Manual" at bounding box center [461, 523] width 64 height 26
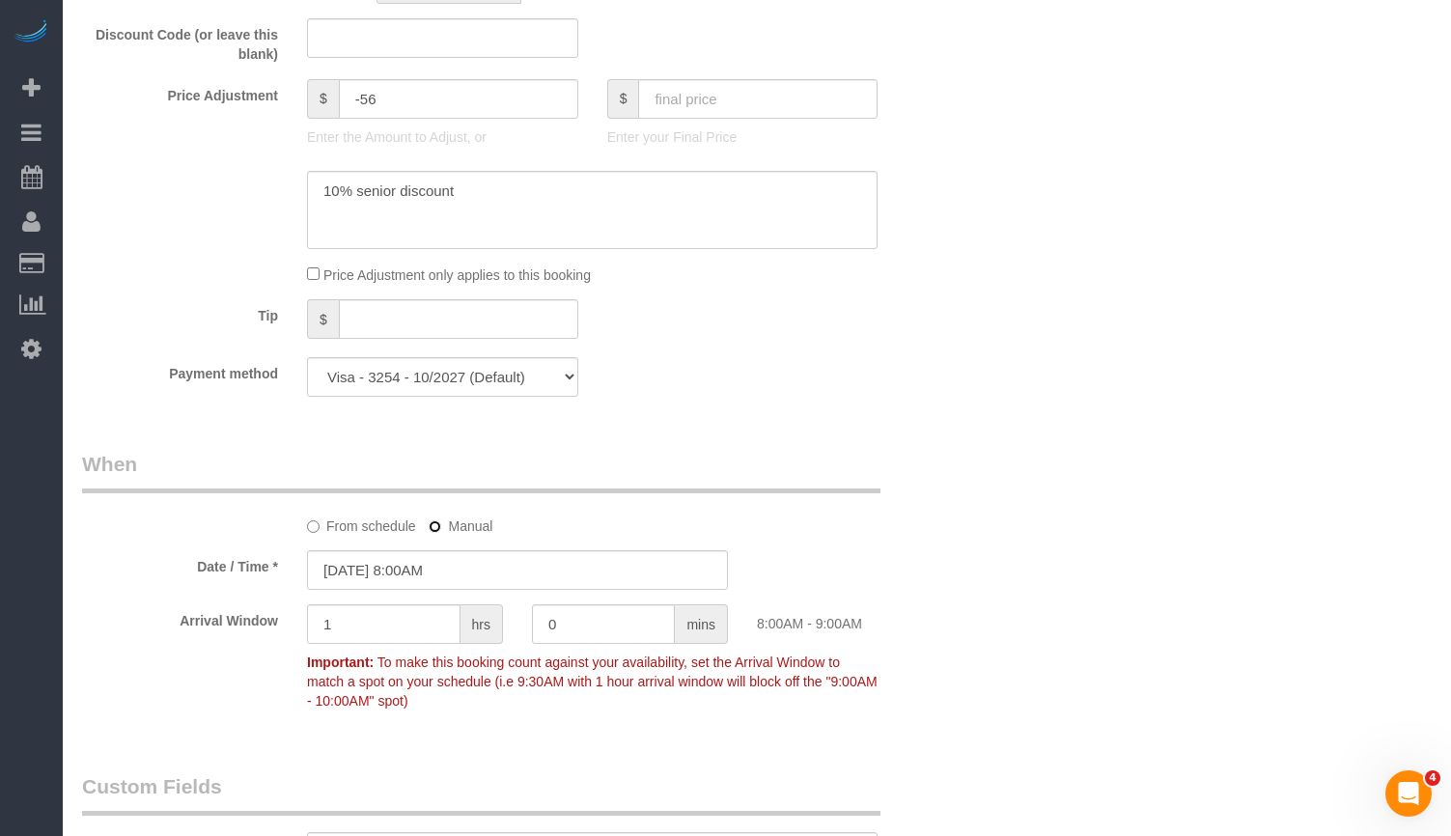
scroll to position [2028, 0]
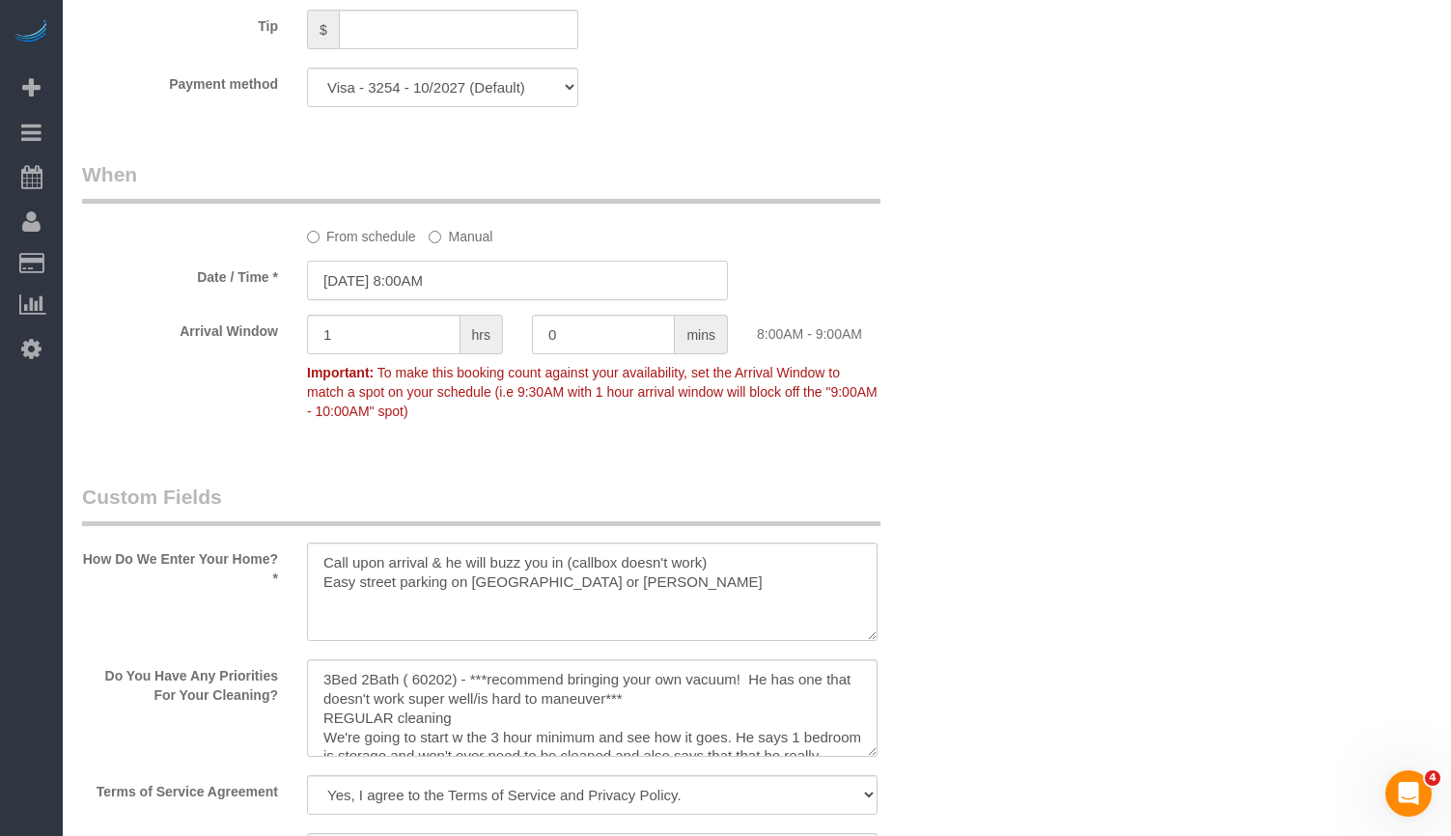
click at [415, 264] on input "[DATE] 8:00AM" at bounding box center [517, 281] width 421 height 40
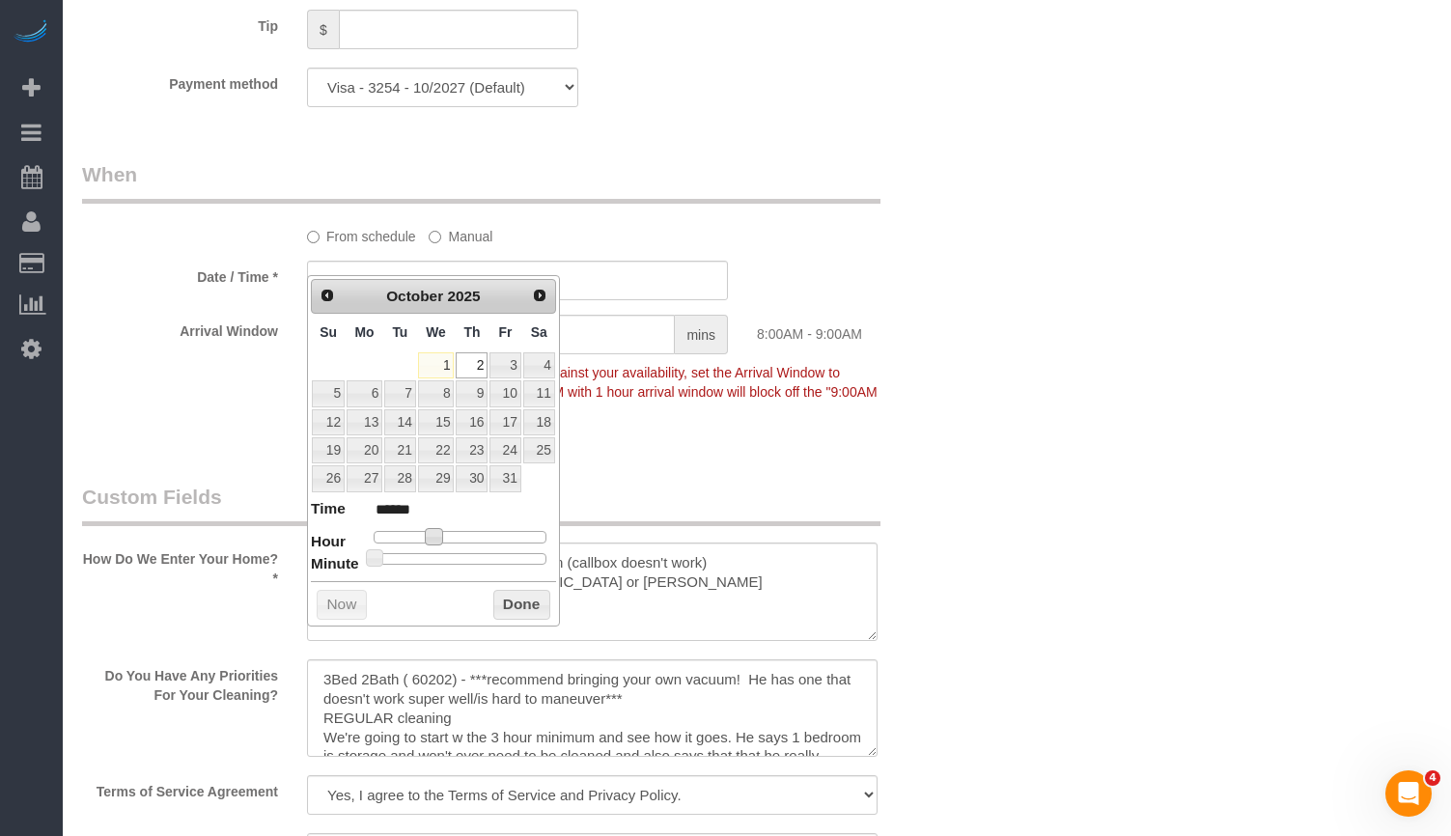
type input "[DATE] 9:00AM"
type input "******"
type input "[DATE] 10:00AM"
type input "*******"
type input "[DATE] 9:00AM"
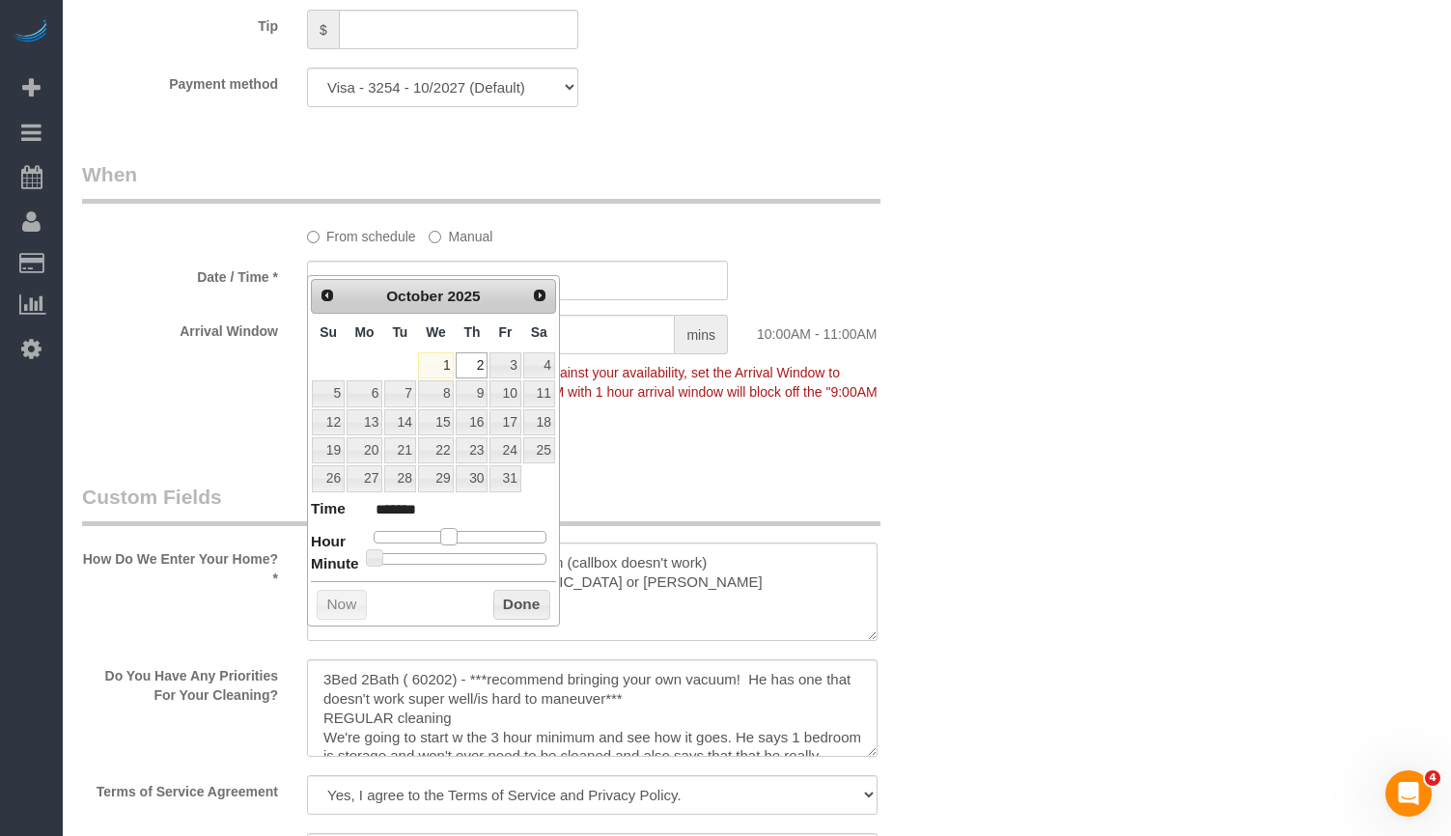
type input "******"
click at [445, 539] on span at bounding box center [441, 536] width 17 height 17
type input "[DATE] 9:05AM"
type input "******"
type input "[DATE] 9:10AM"
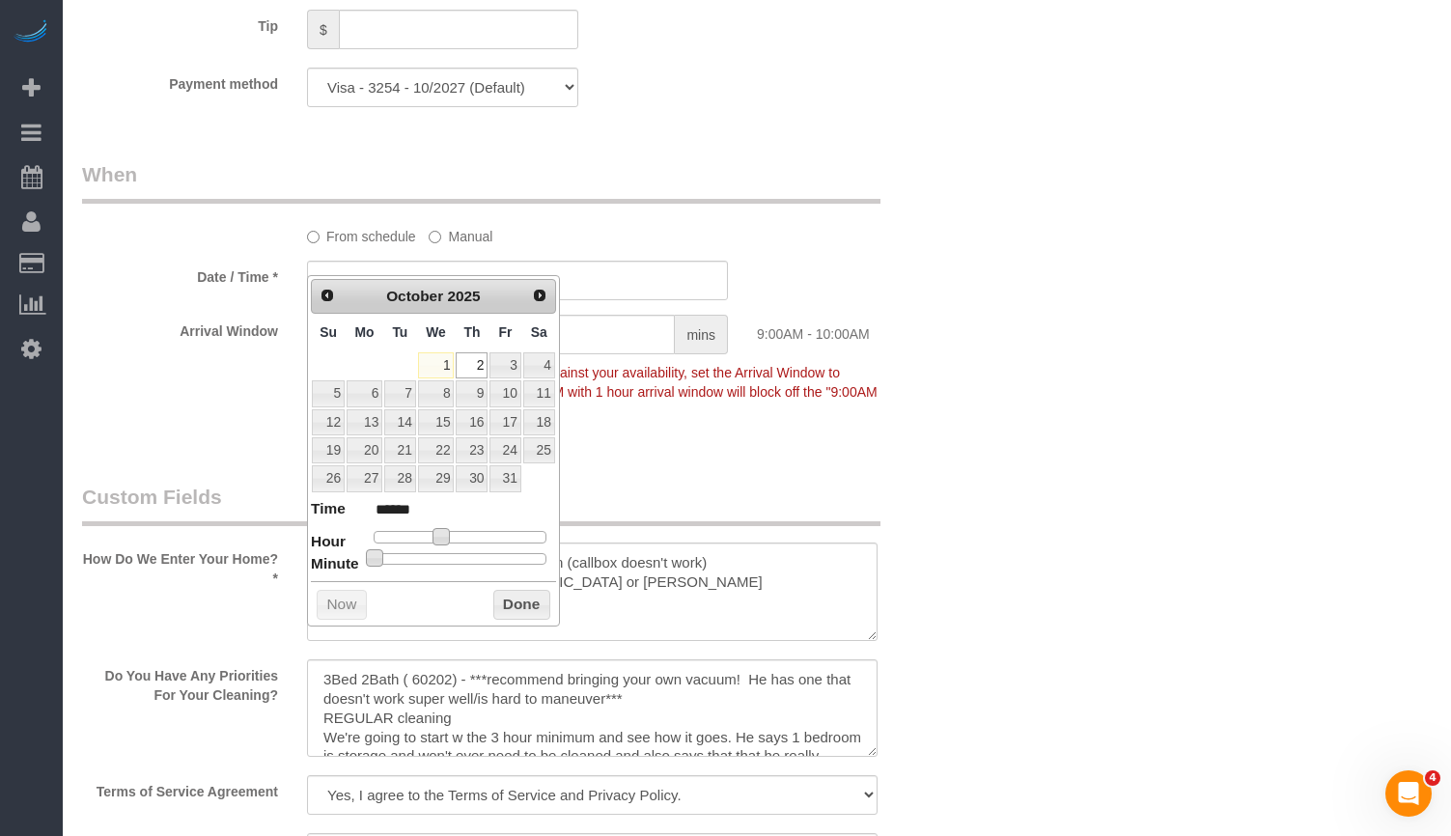
type input "******"
type input "[DATE] 9:15AM"
type input "******"
type input "[DATE] 9:20AM"
type input "******"
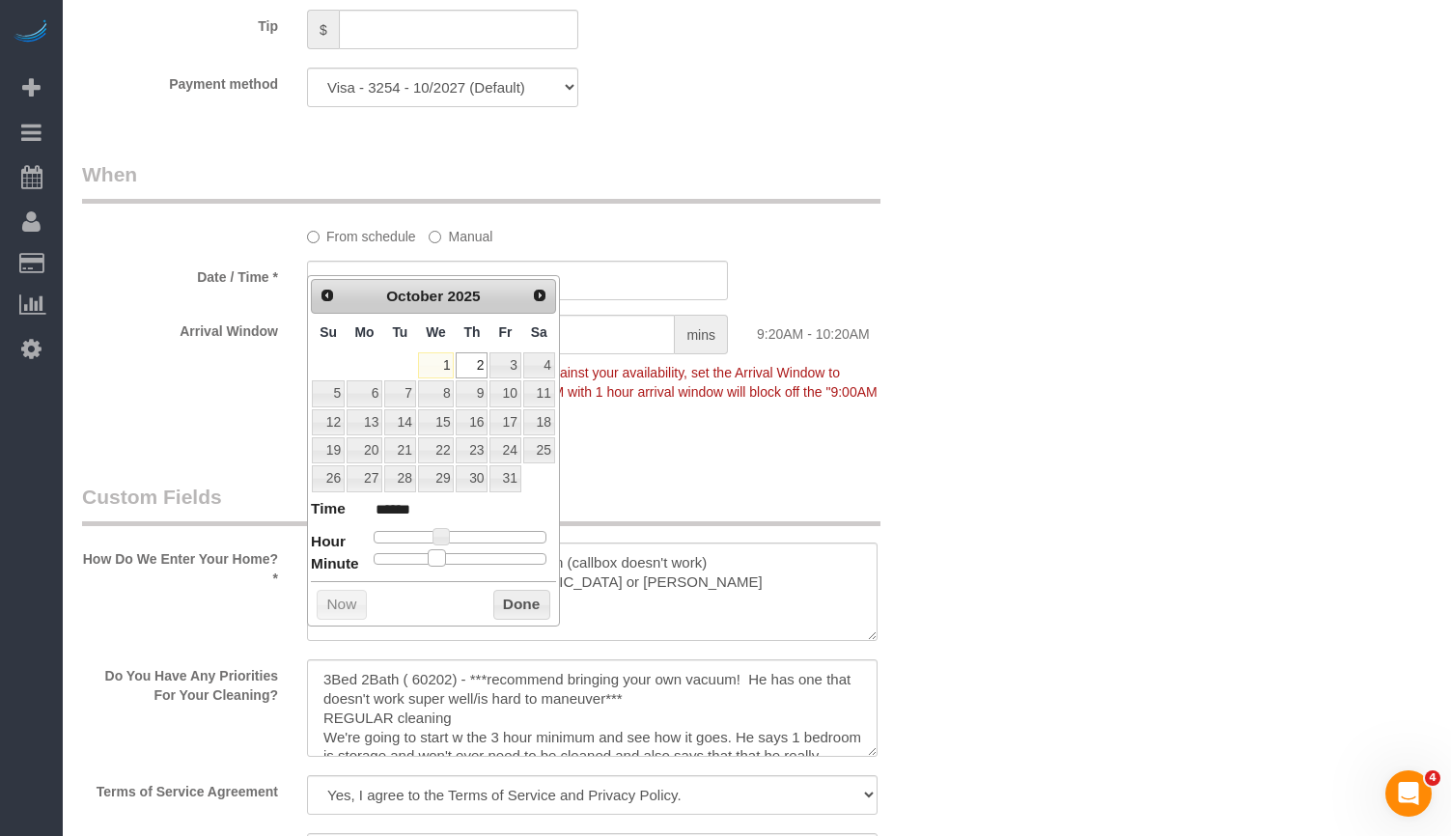
type input "[DATE] 9:25AM"
type input "******"
type input "[DATE] 9:30AM"
type input "******"
drag, startPoint x: 380, startPoint y: 558, endPoint x: 479, endPoint y: 562, distance: 98.6
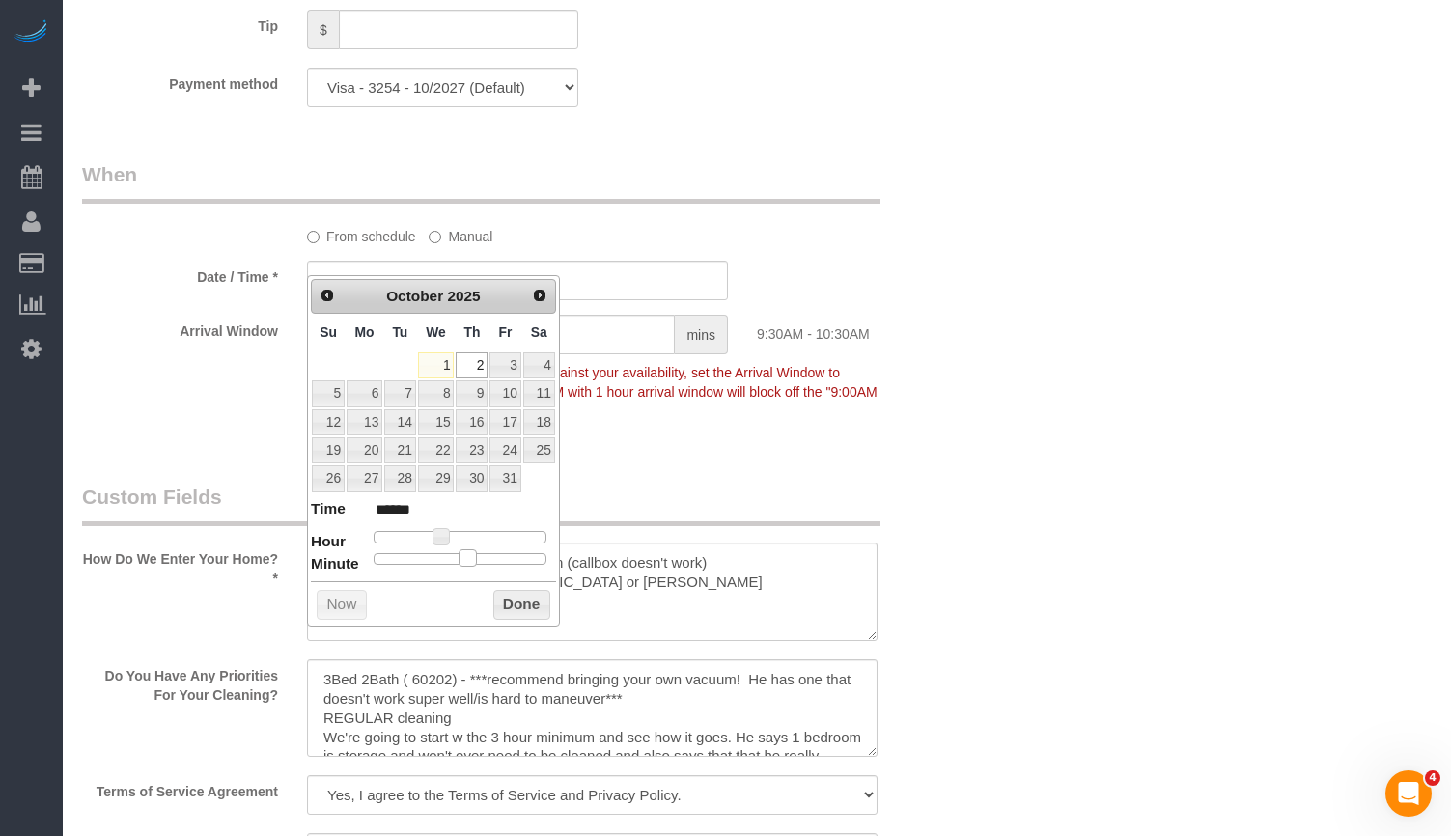
click at [479, 562] on div at bounding box center [460, 559] width 173 height 12
click at [520, 609] on button "Done" at bounding box center [521, 605] width 57 height 31
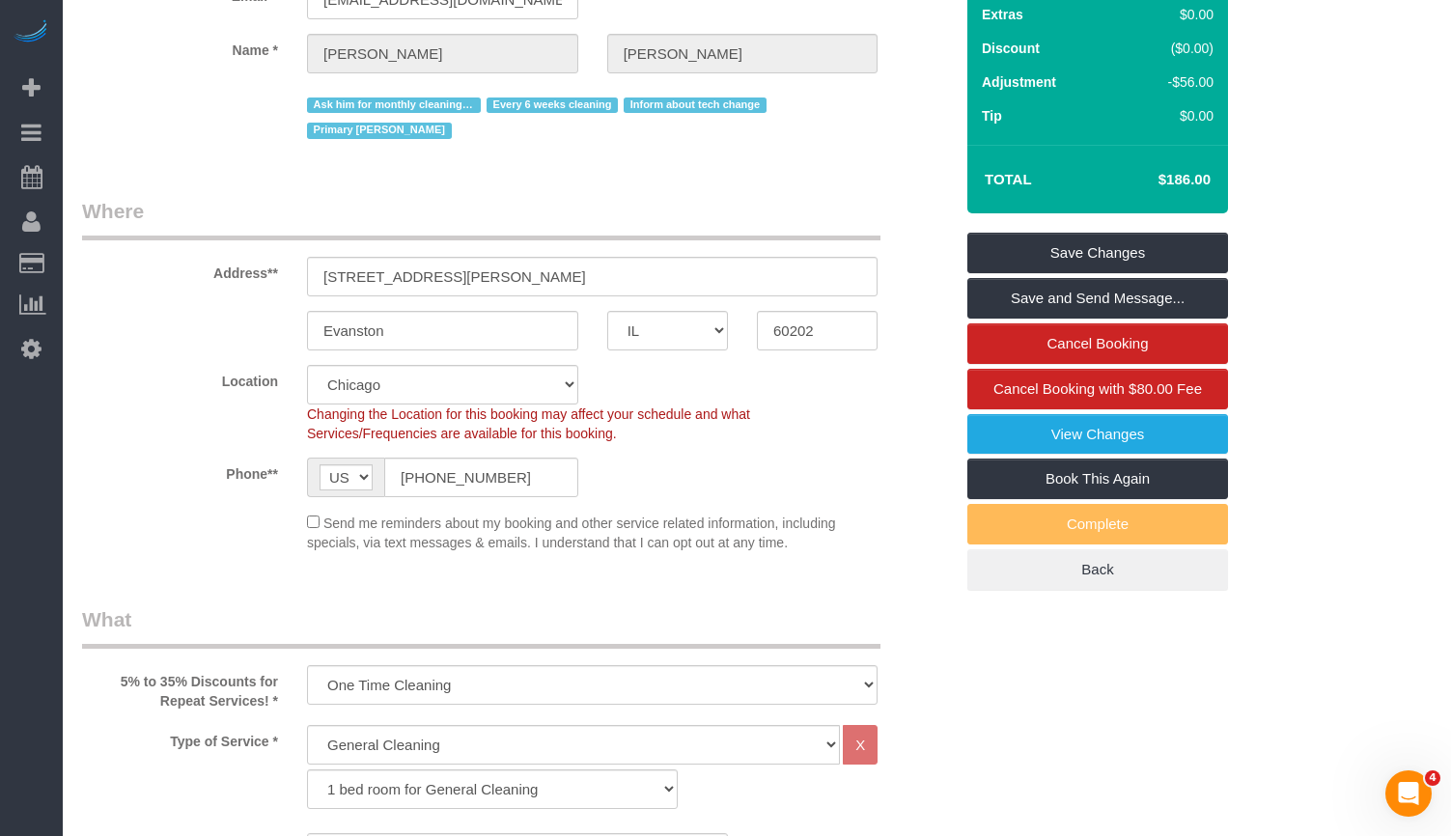
scroll to position [0, 0]
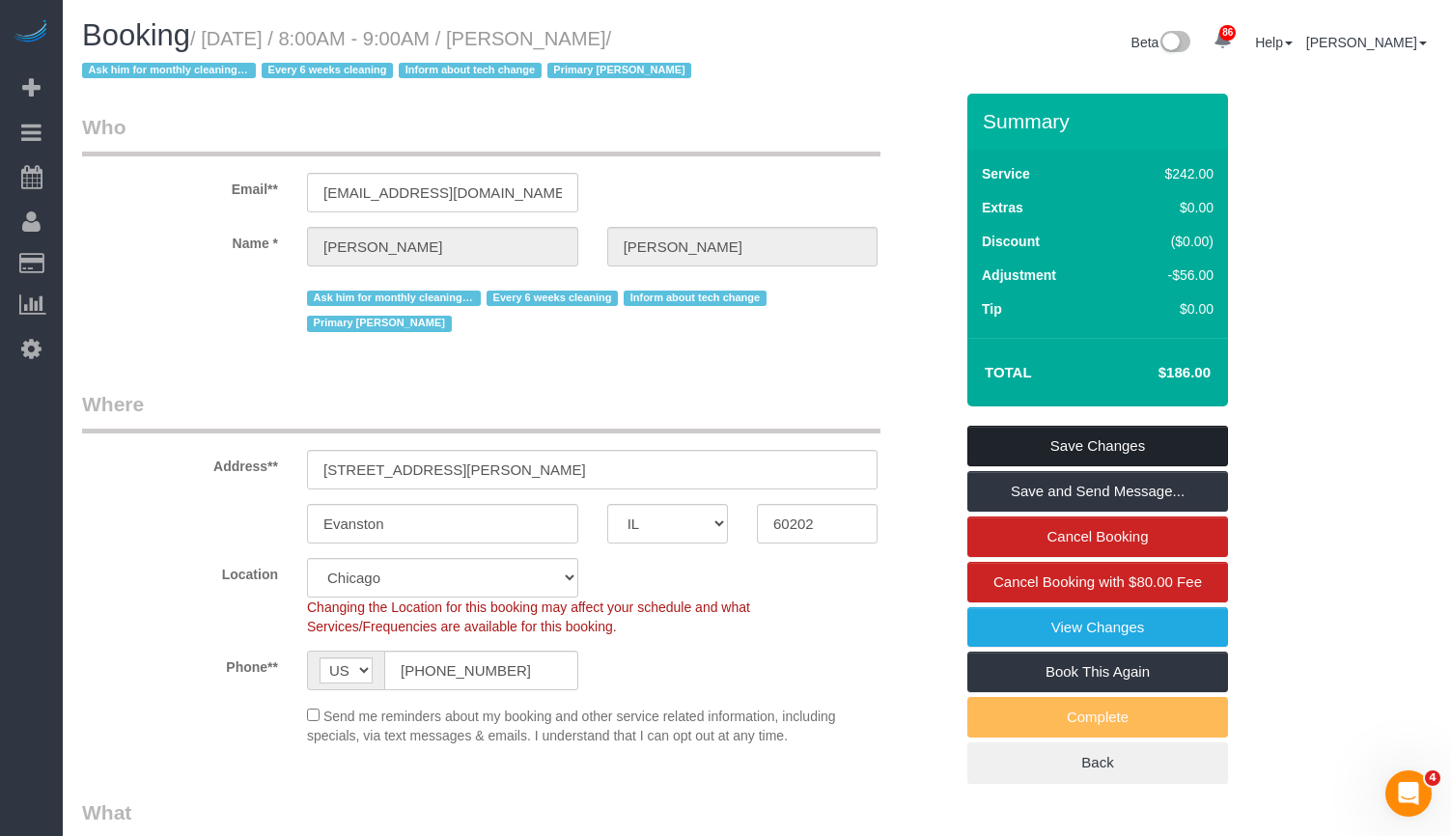
click at [1114, 437] on link "Save Changes" at bounding box center [1098, 446] width 261 height 41
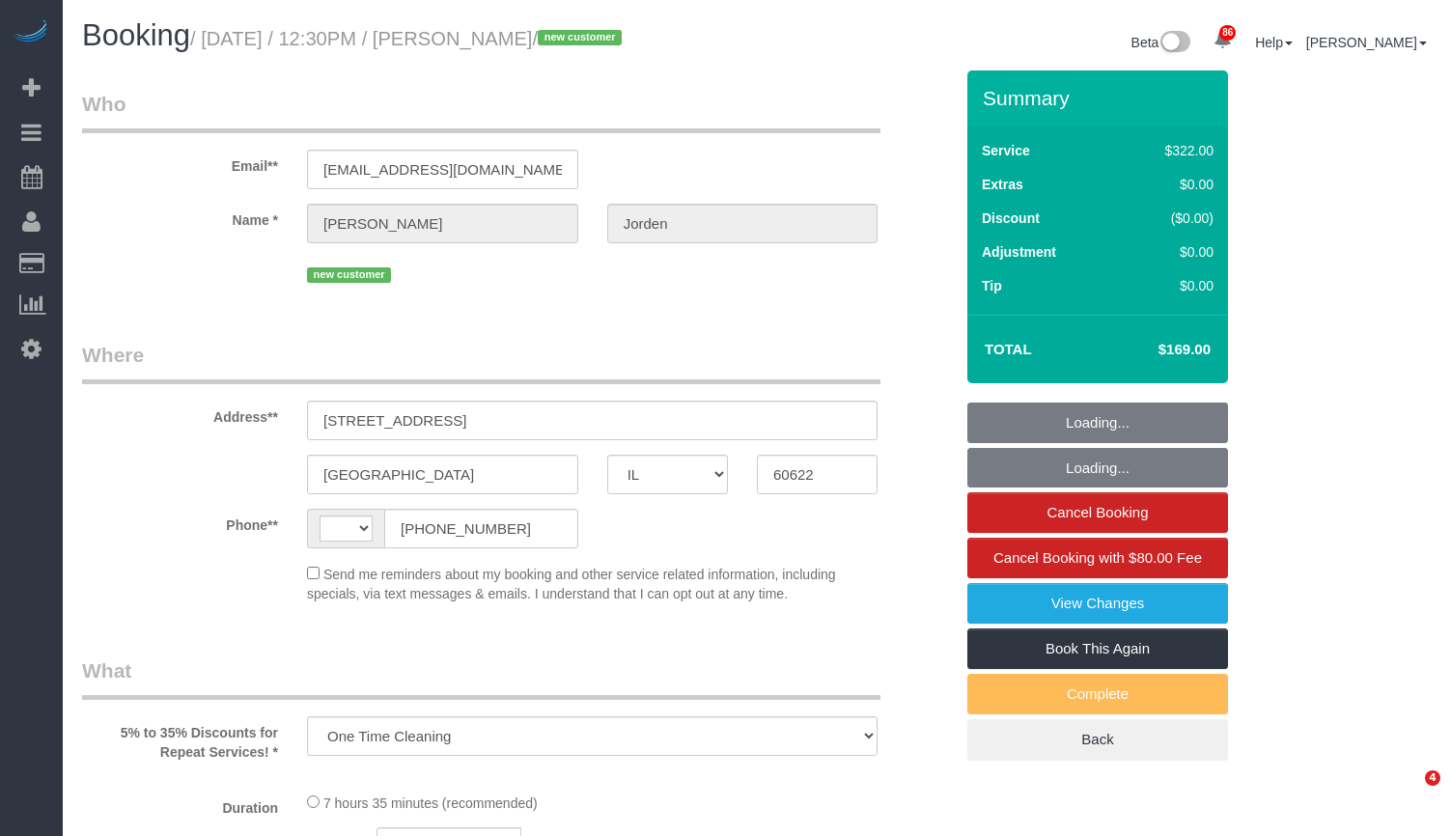
select select "IL"
select select "514"
select select "5"
select select "number:1"
select select "number:58"
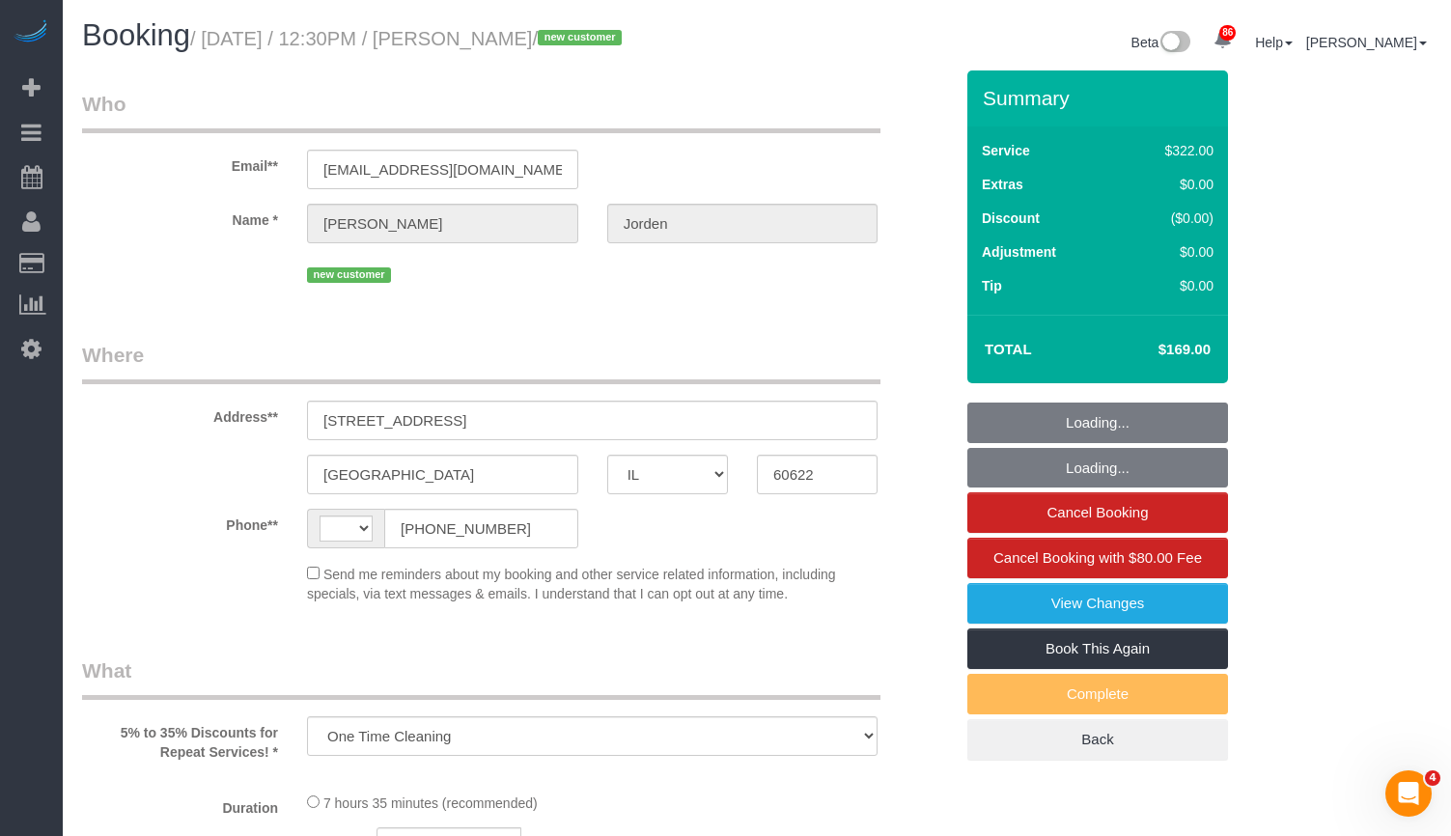
select select "number:139"
select select "number:108"
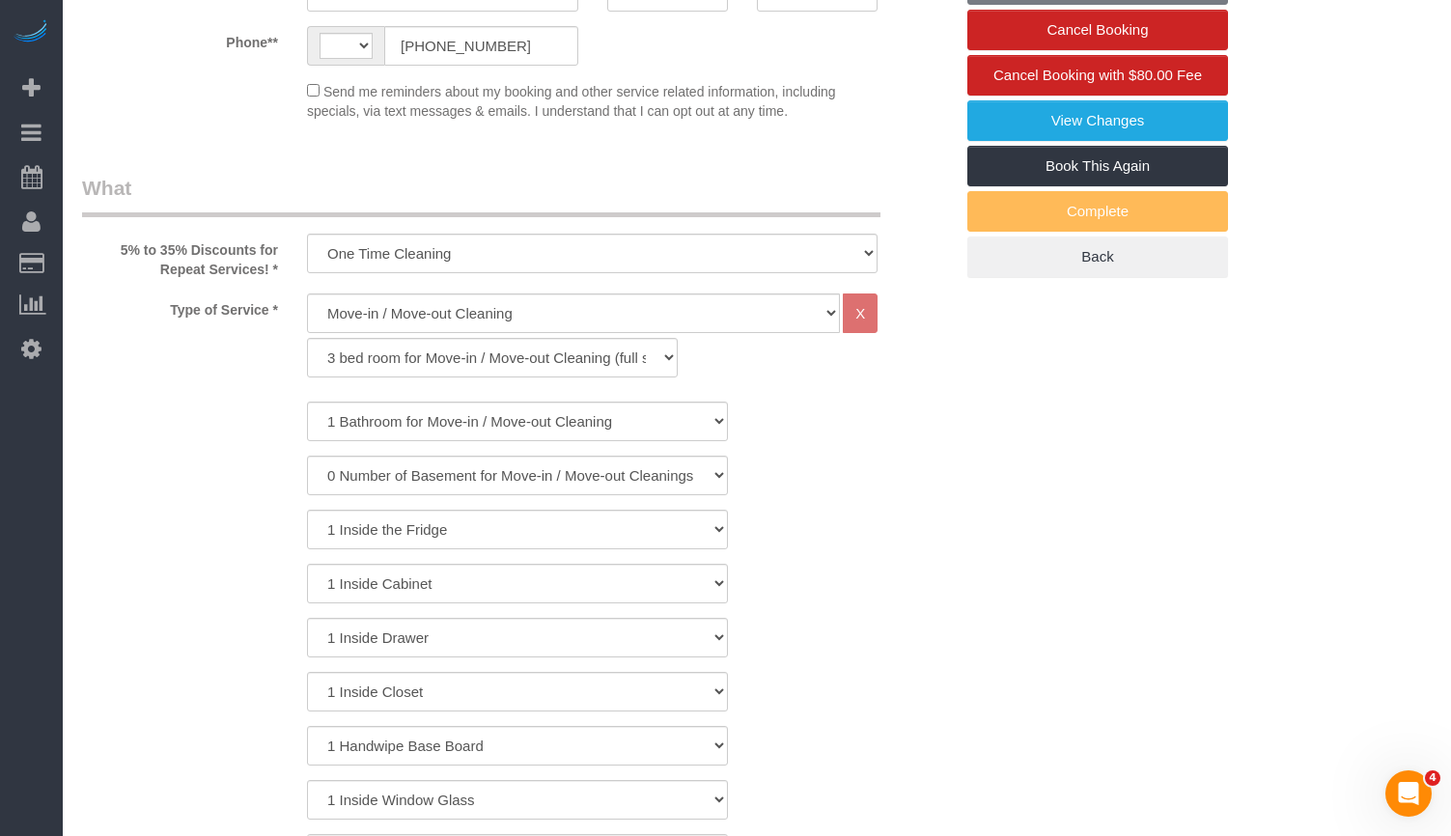
select select "string:[GEOGRAPHIC_DATA]"
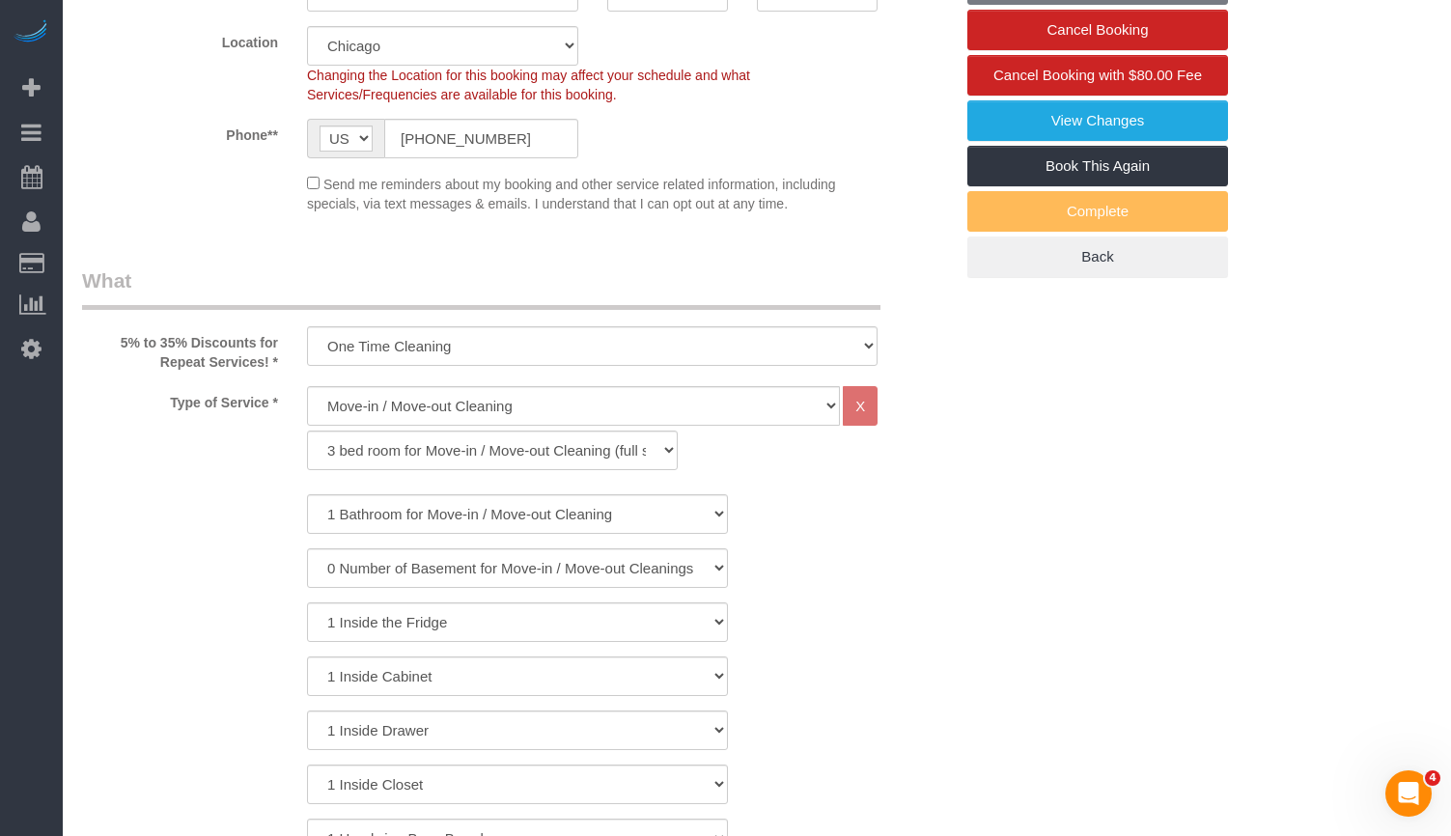
select select "object:1342"
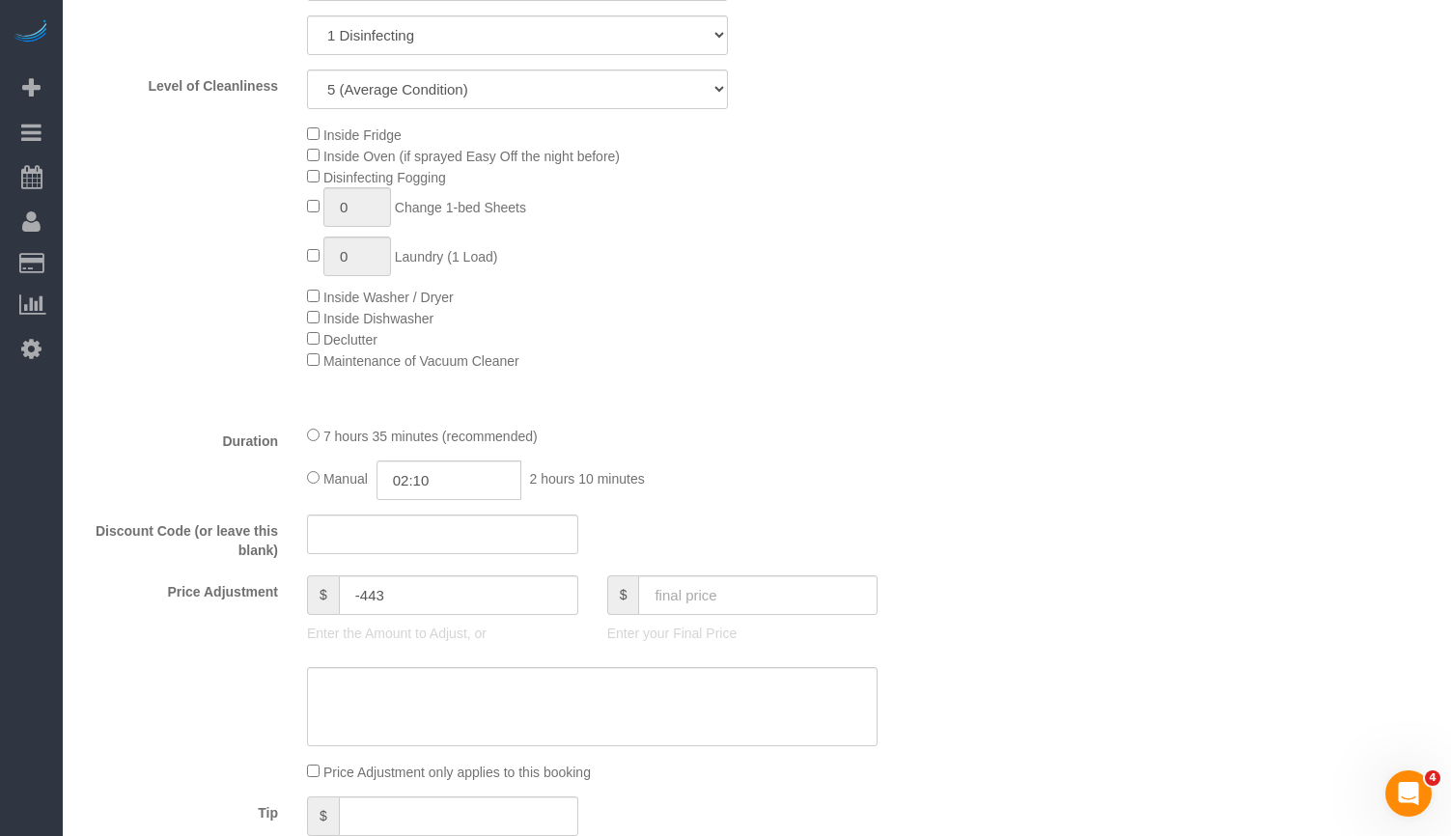
select select "5"
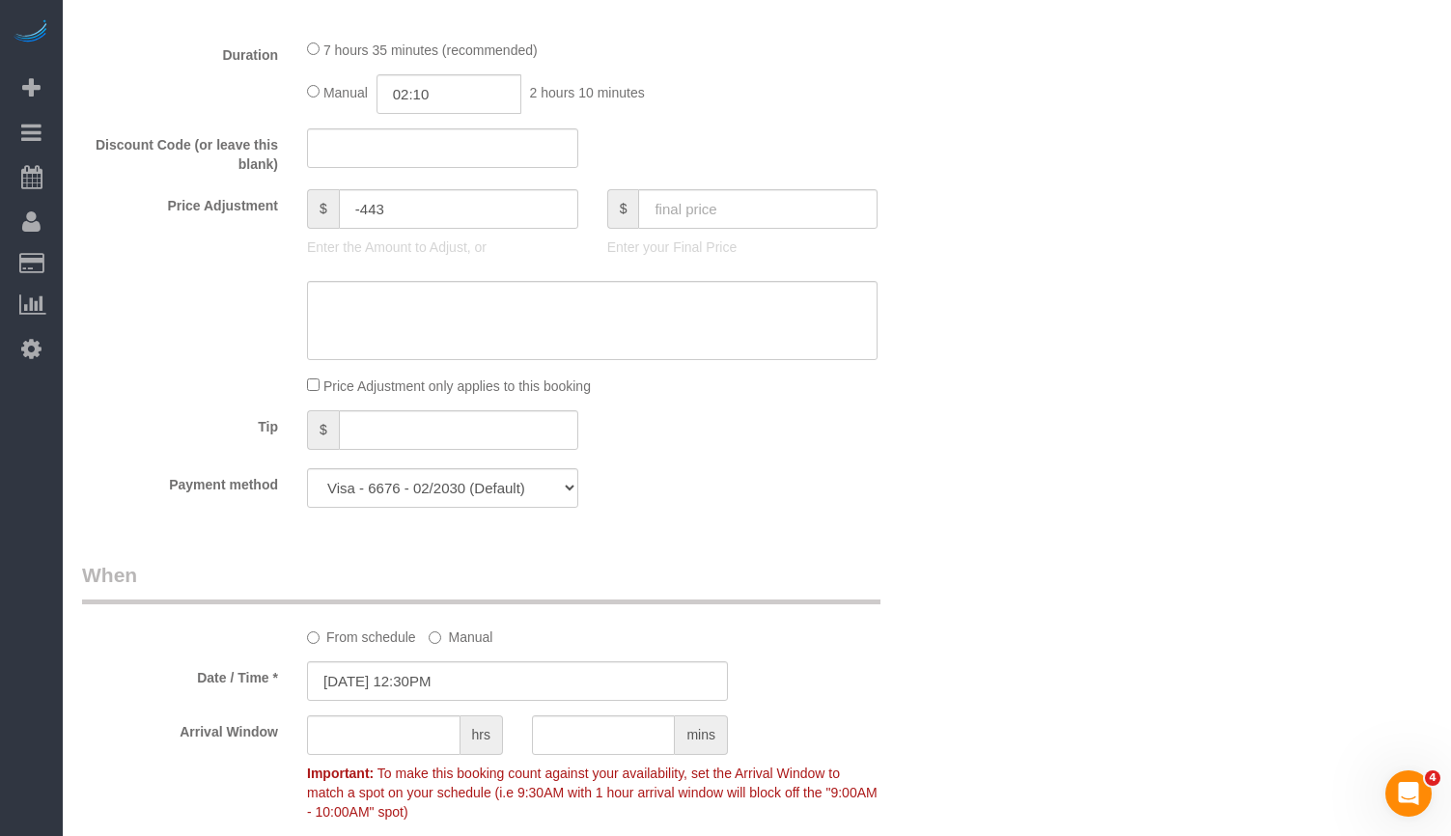
scroll to position [2028, 0]
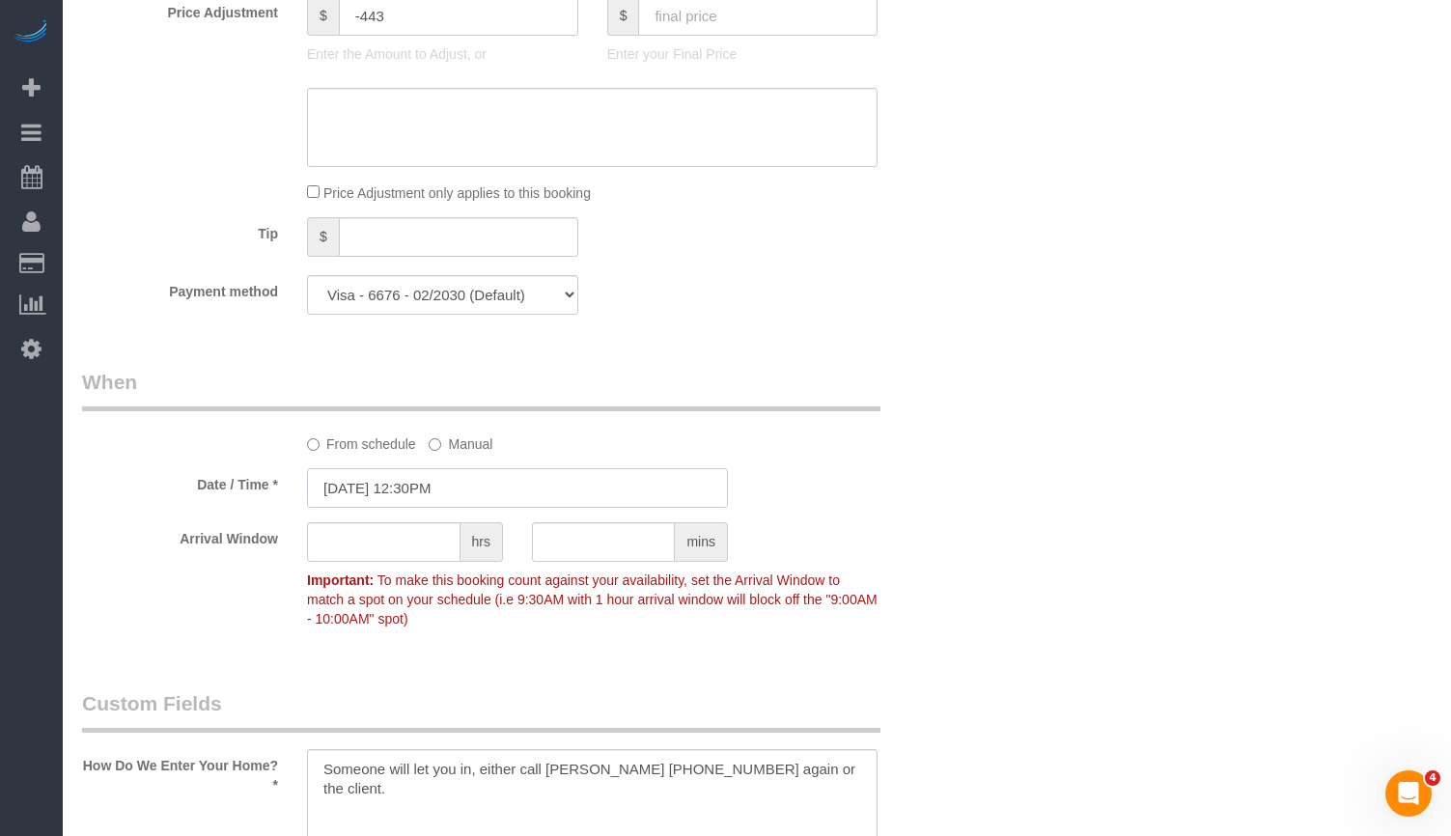
click at [480, 482] on input "10/02/2025 12:30PM" at bounding box center [517, 488] width 421 height 40
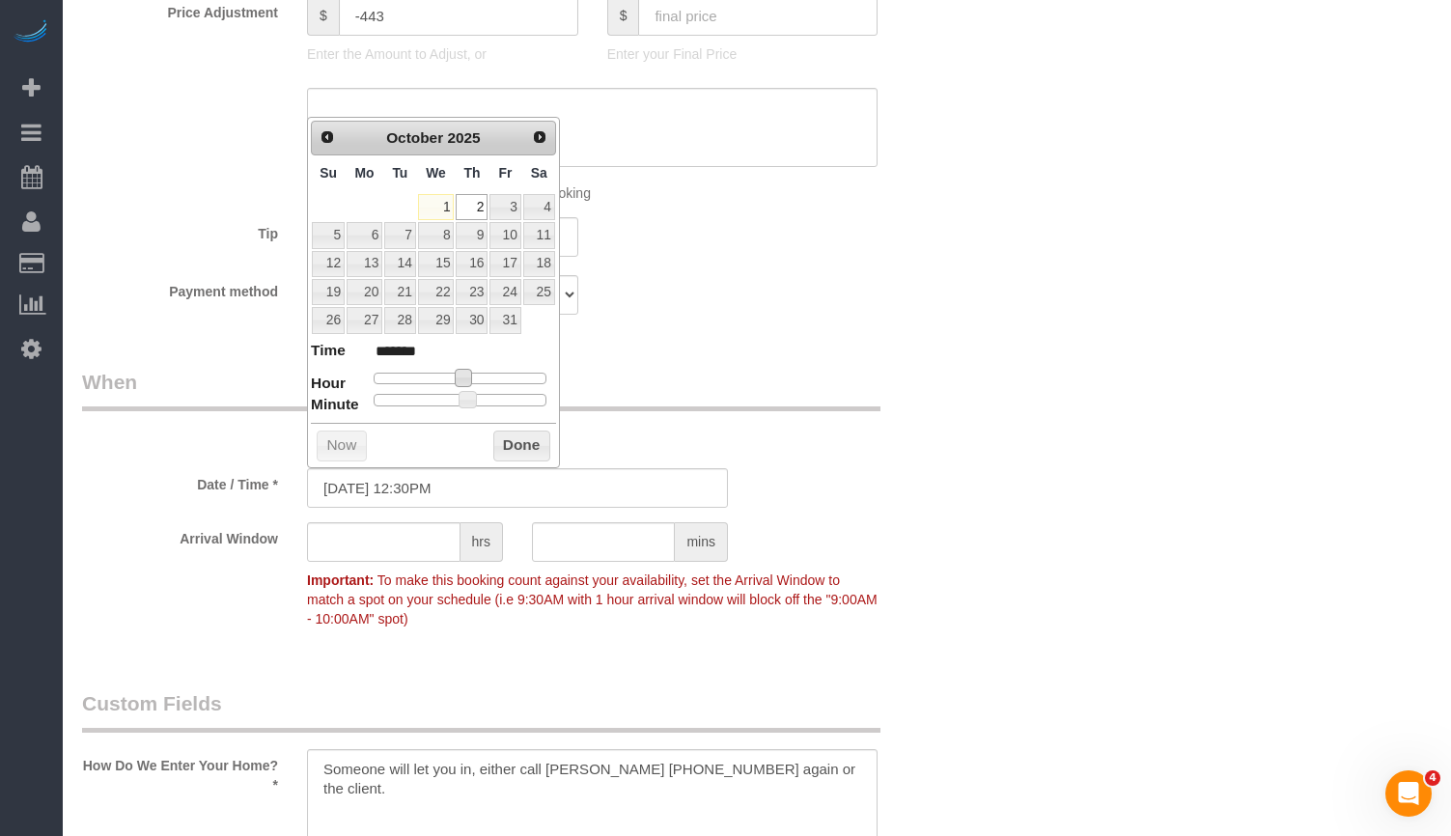
type input "[DATE] 1:30PM"
type input "******"
click at [474, 376] on span at bounding box center [471, 377] width 17 height 17
click at [518, 450] on button "Done" at bounding box center [521, 446] width 57 height 31
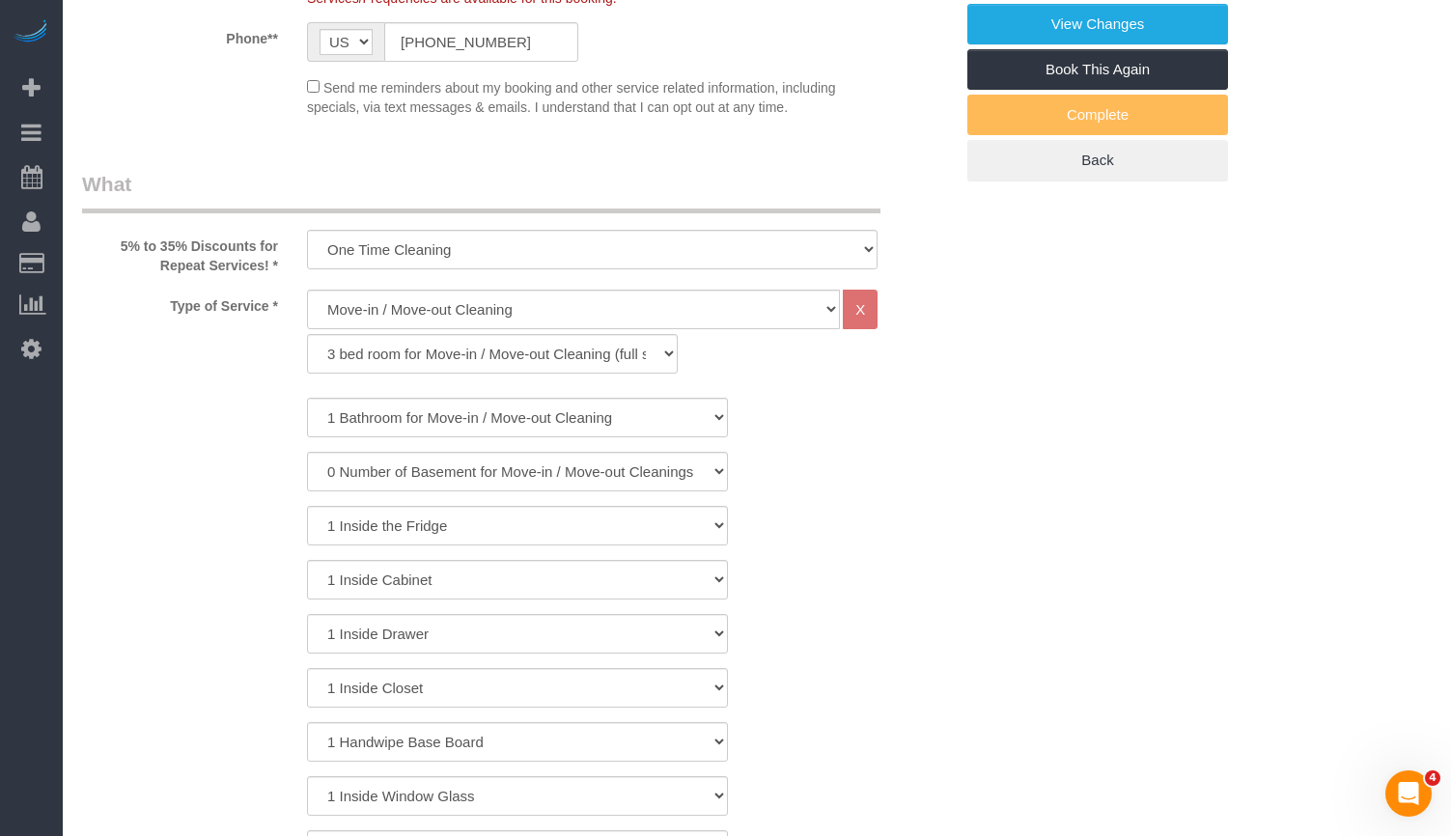
scroll to position [0, 0]
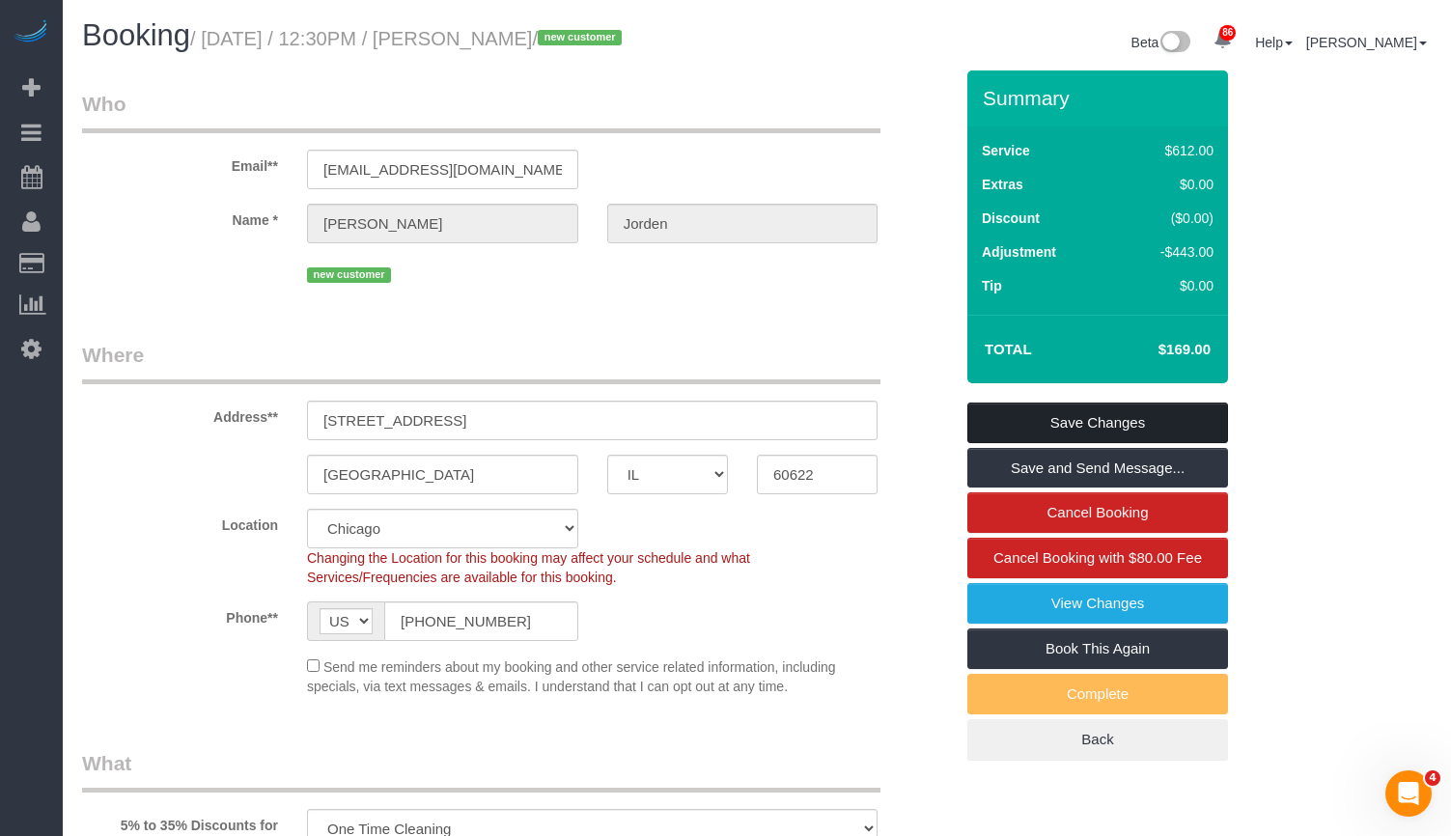
click at [1050, 411] on link "Save Changes" at bounding box center [1098, 423] width 261 height 41
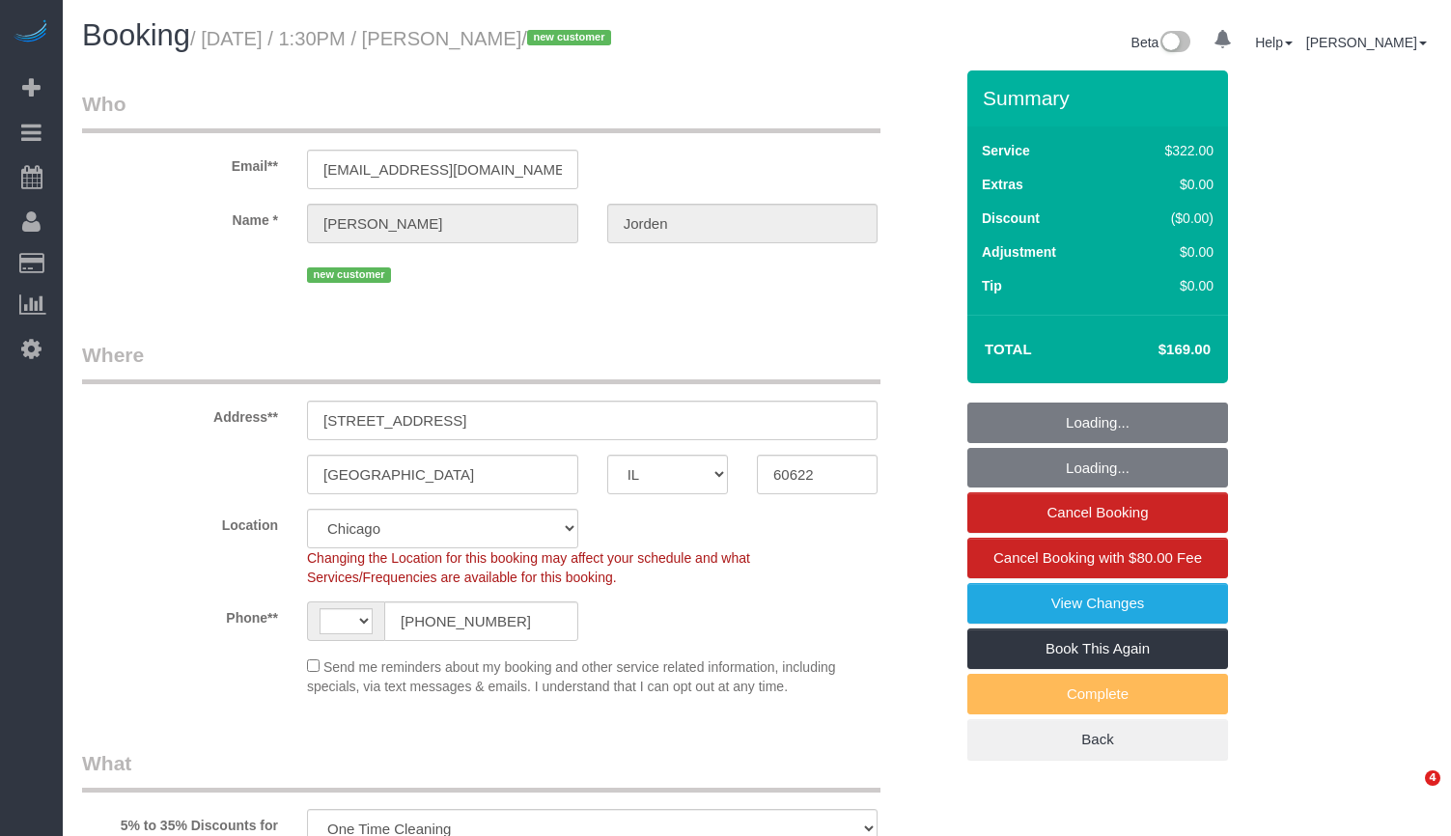
select select "IL"
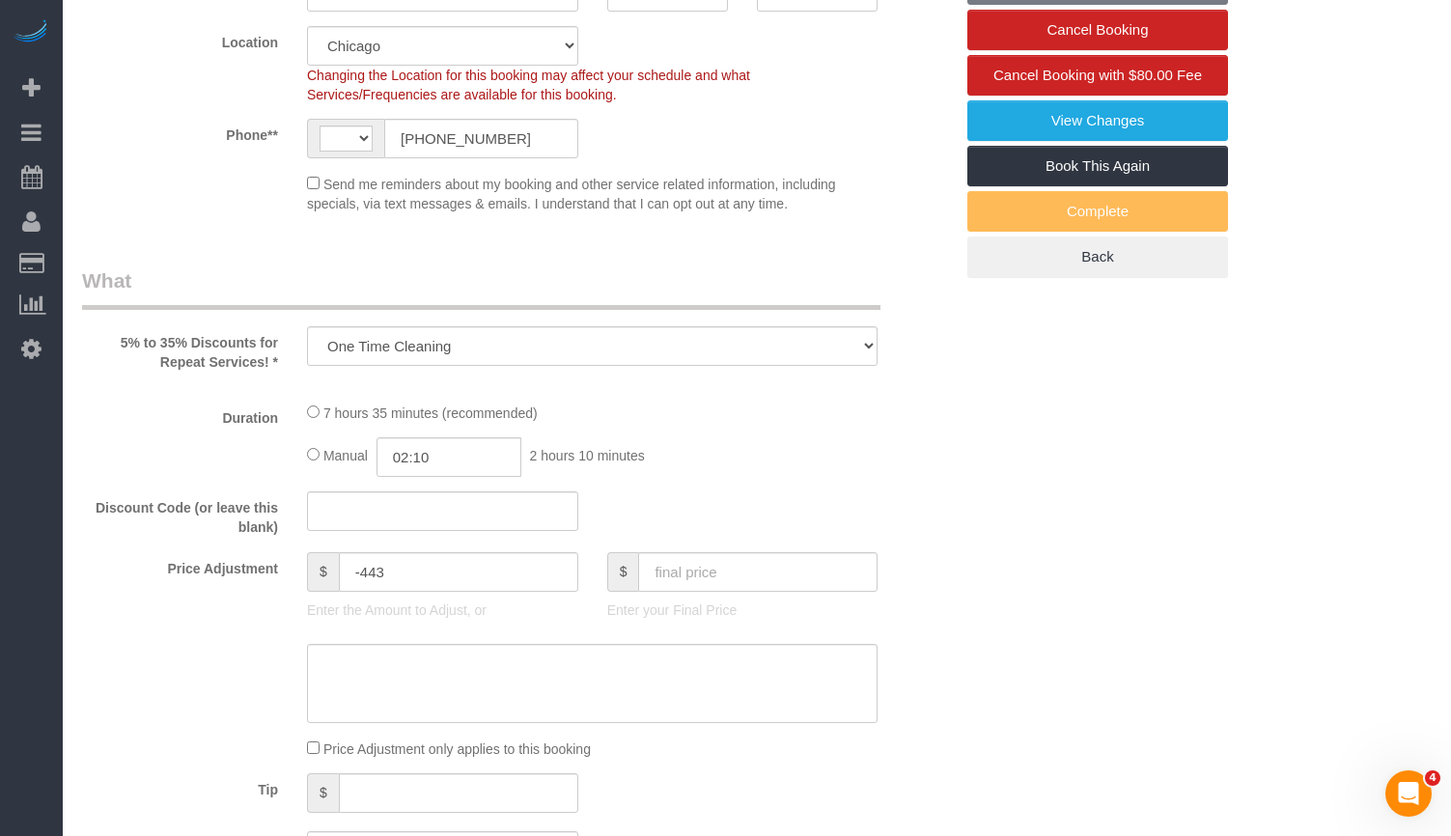
select select "number:1"
select select "number:58"
select select "number:139"
select select "number:108"
select select "object:799"
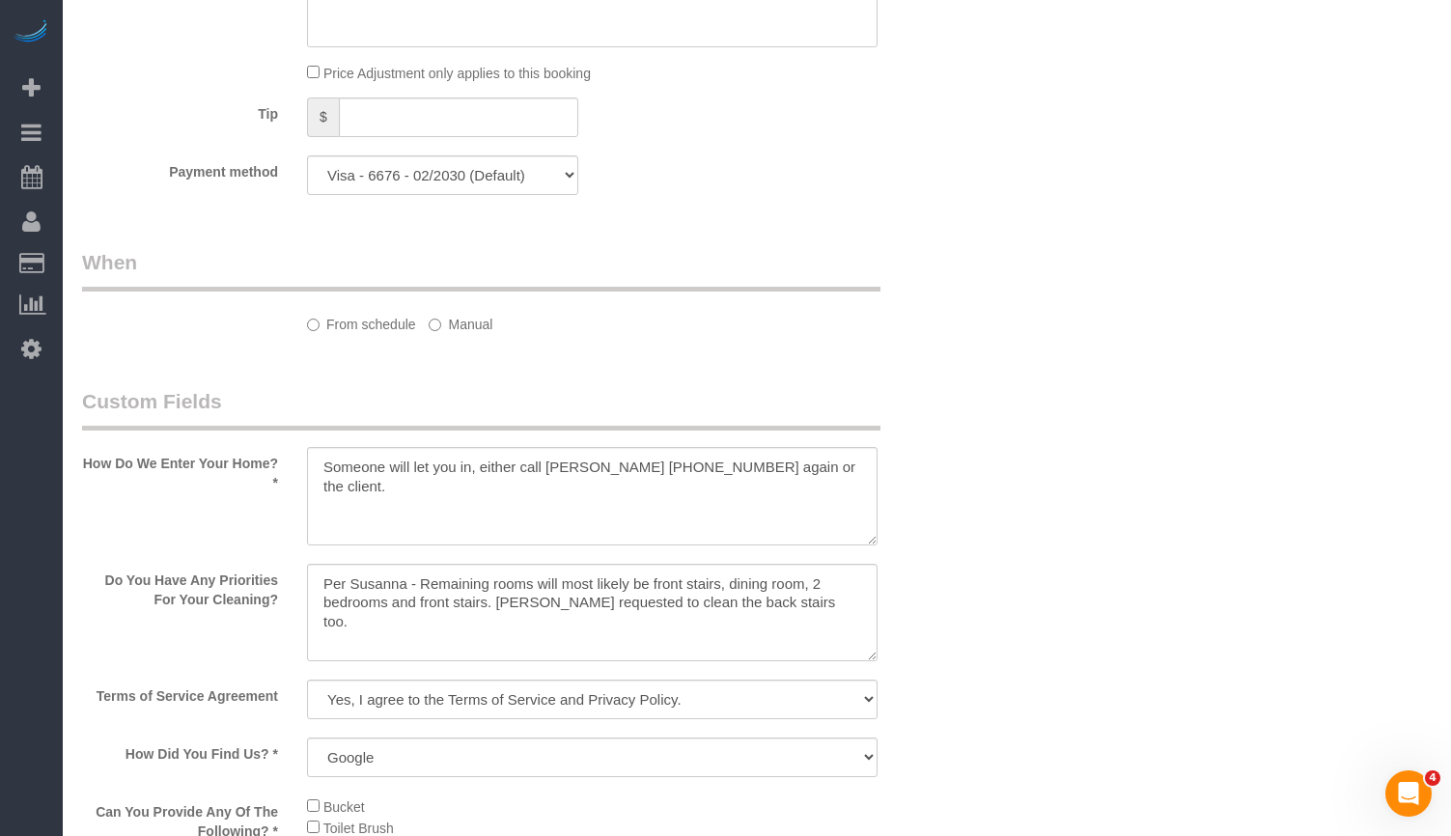
select select "string:[GEOGRAPHIC_DATA]"
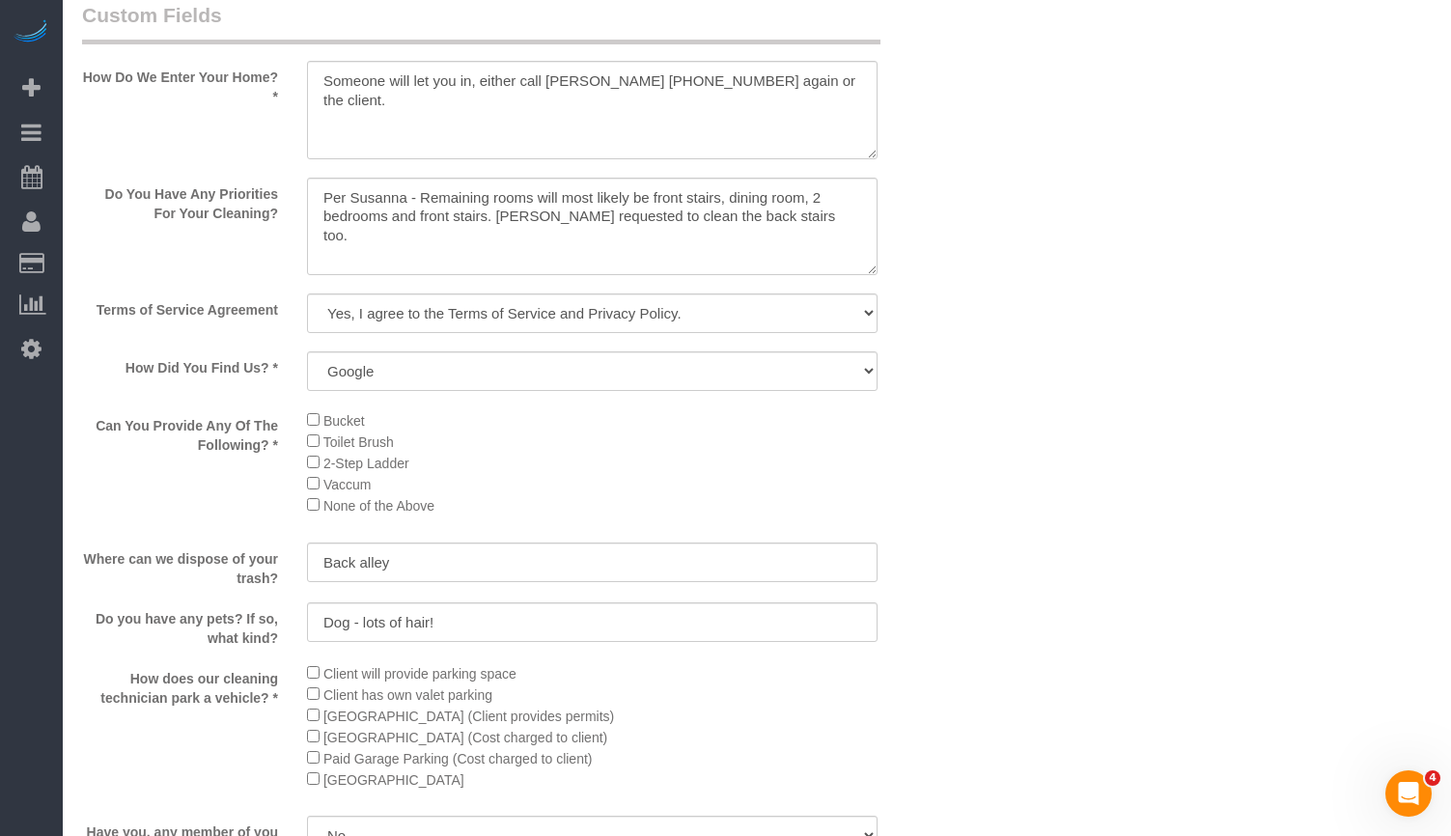
select select "514"
select select "5"
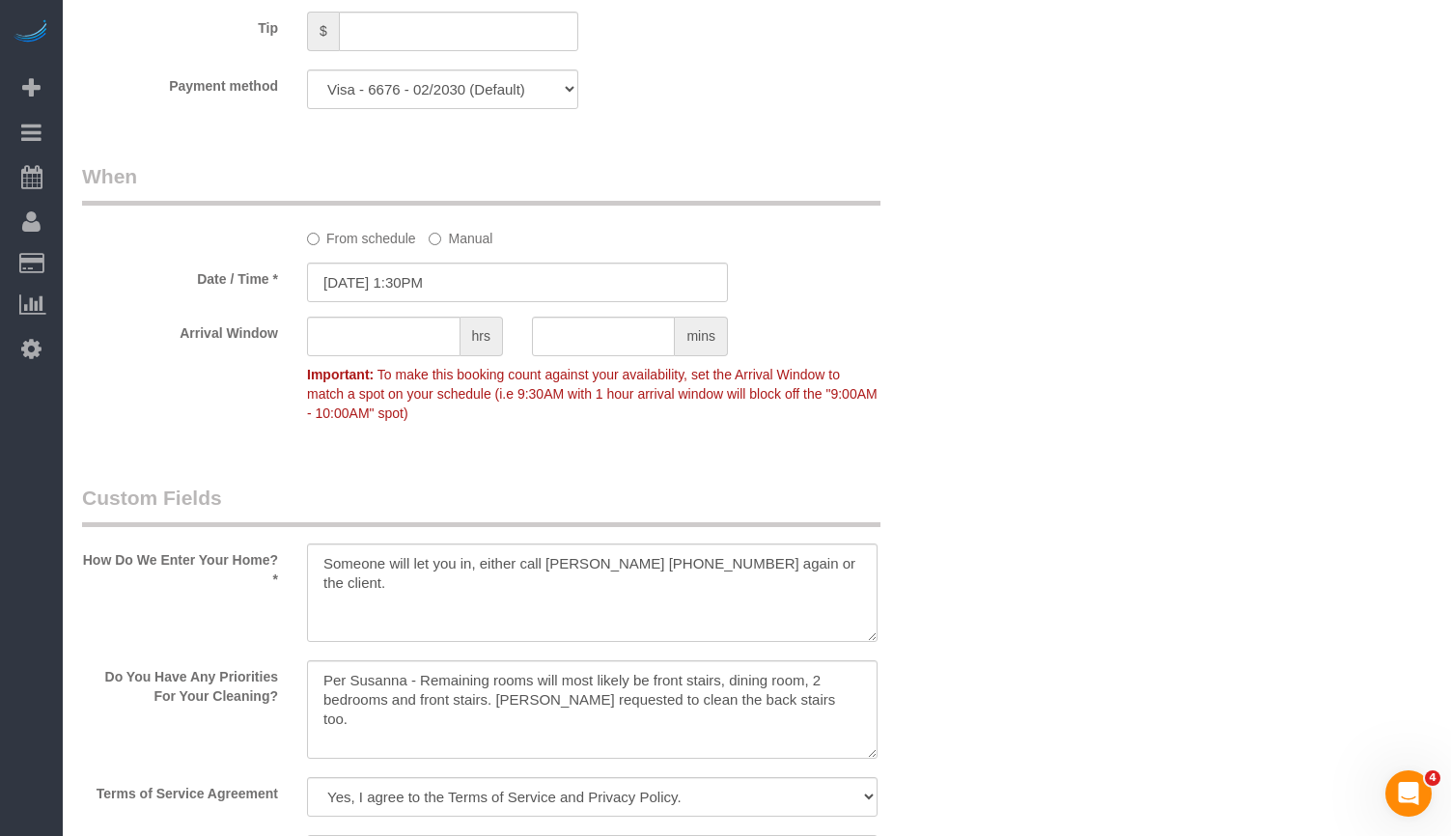
select select "5"
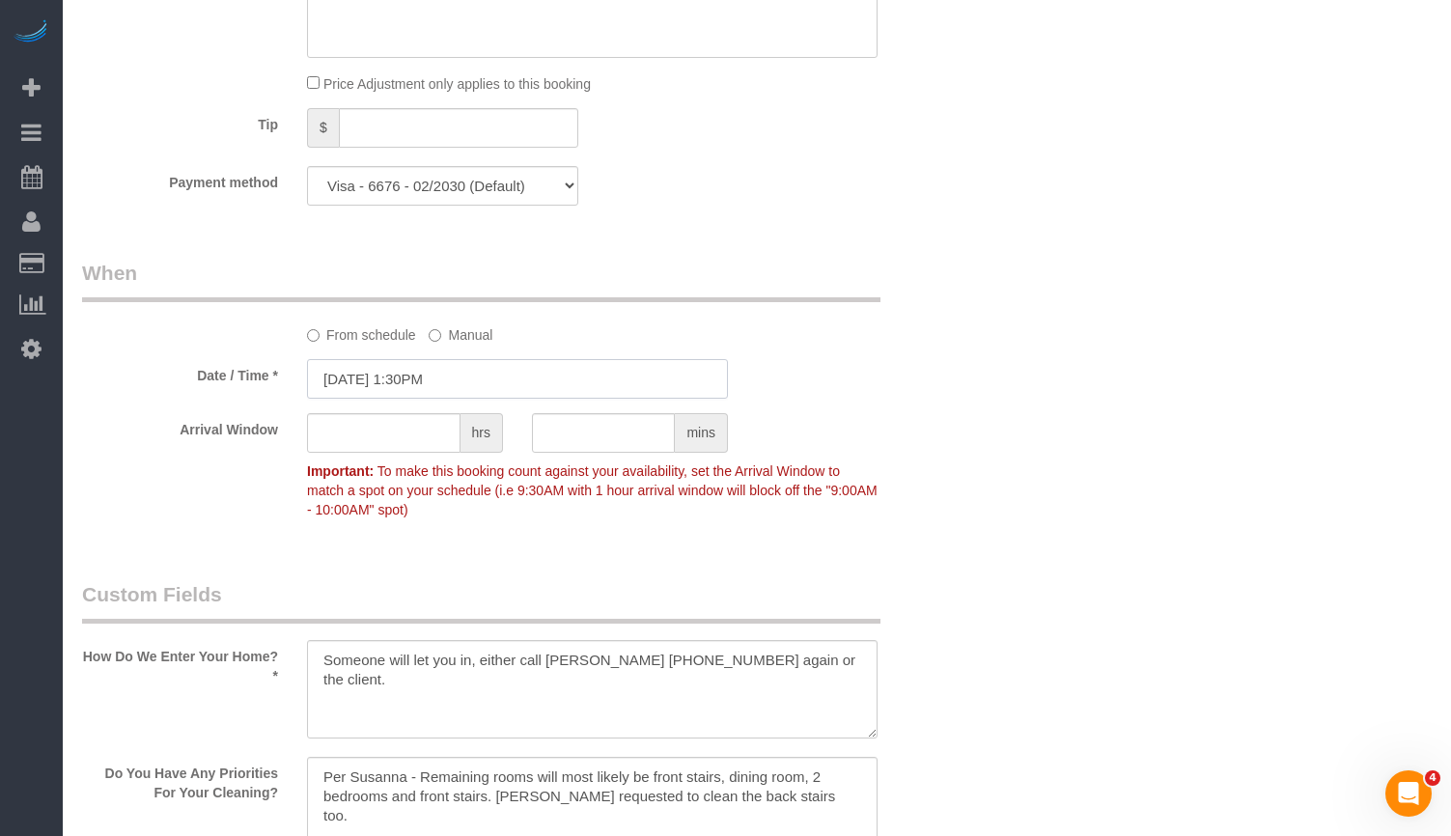
click at [462, 381] on input "[DATE] 1:30PM" at bounding box center [517, 379] width 421 height 40
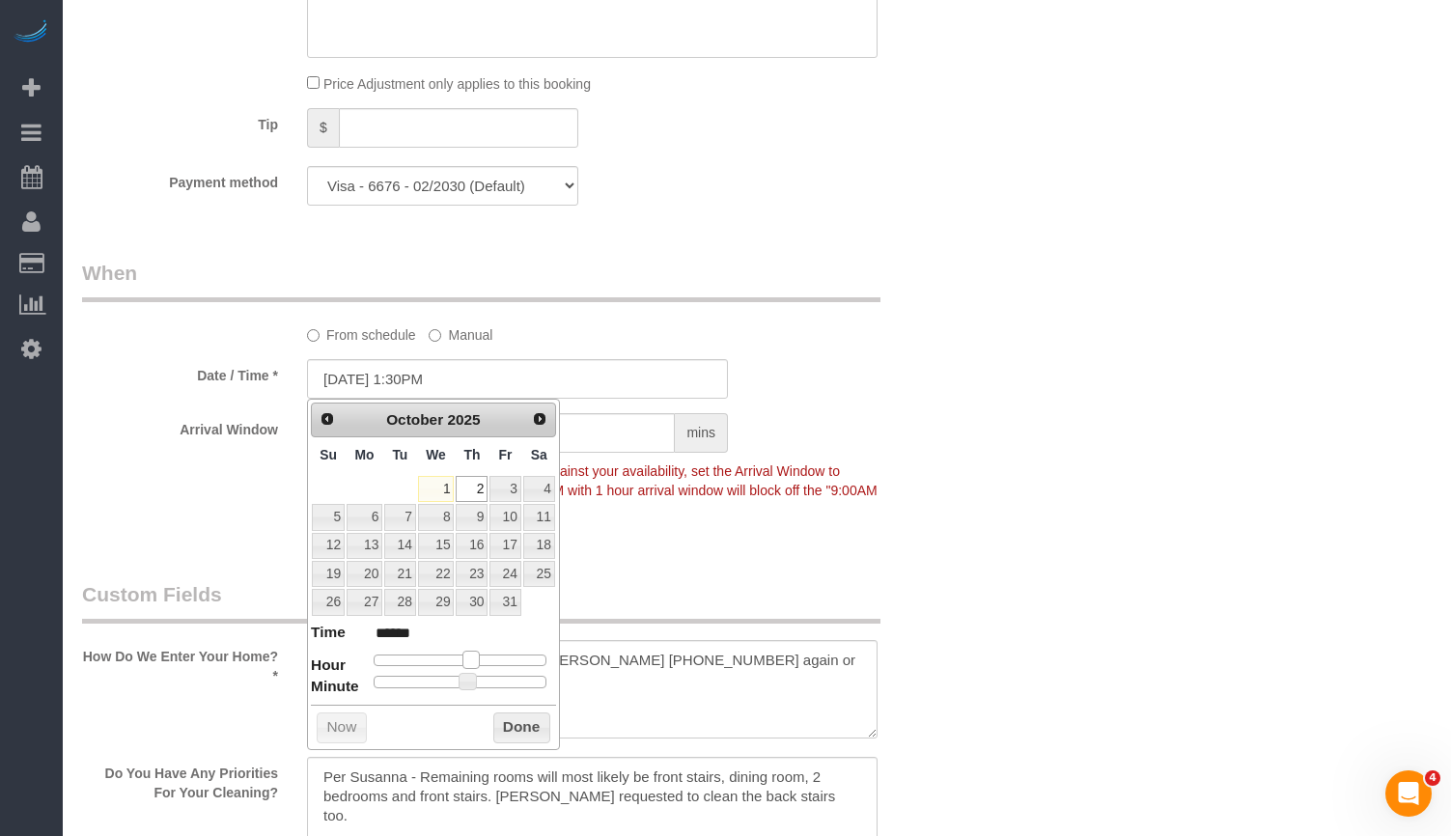
type input "[DATE] 2:30PM"
type input "******"
click at [480, 663] on span at bounding box center [477, 659] width 17 height 17
type input "[DATE] 1:30PM"
type input "******"
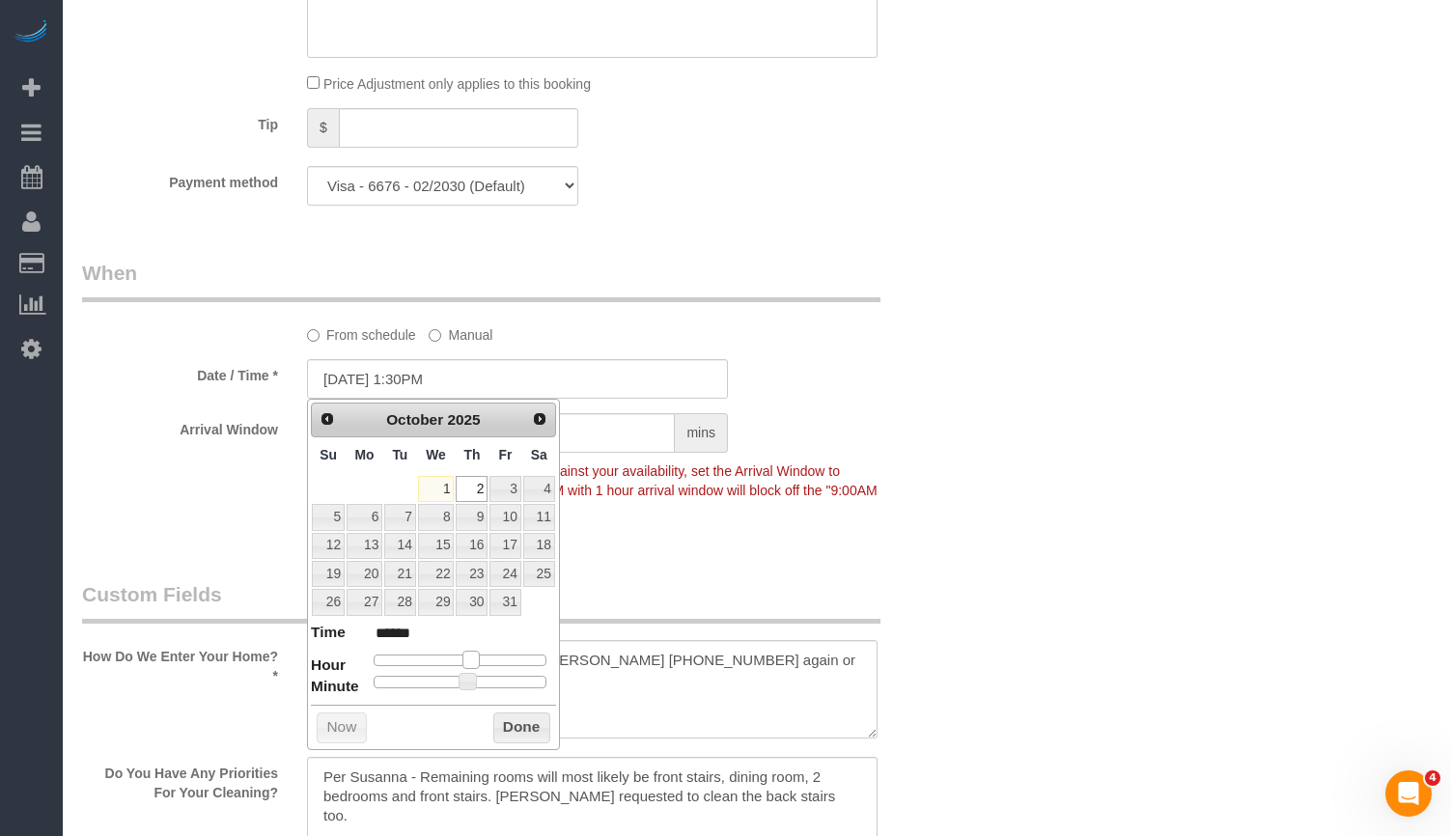
click at [471, 663] on span at bounding box center [471, 659] width 17 height 17
type input "[DATE] 1:35PM"
type input "******"
type input "[DATE] 1:40PM"
type input "******"
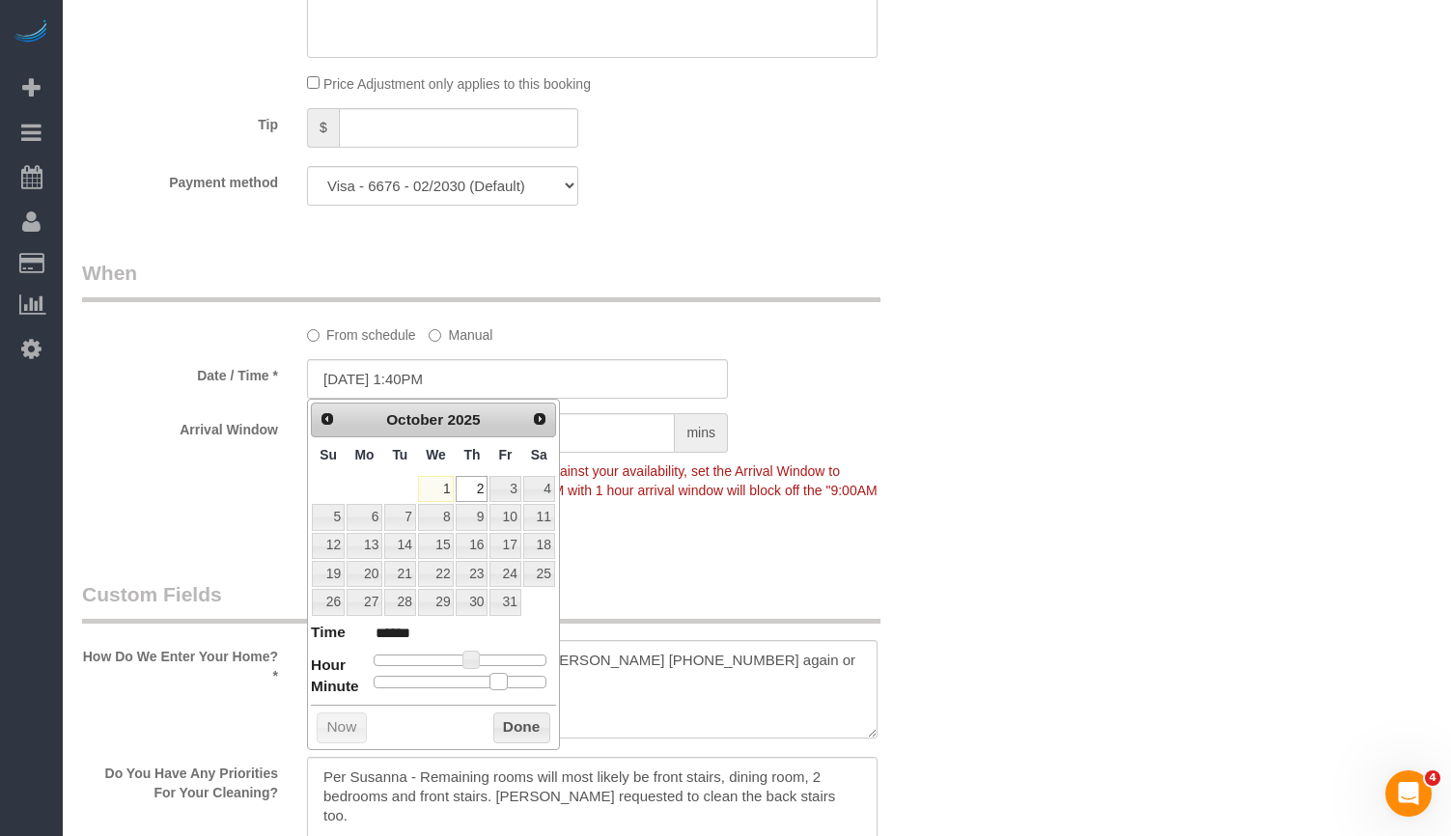
drag, startPoint x: 482, startPoint y: 687, endPoint x: 500, endPoint y: 689, distance: 18.5
click at [500, 689] on span at bounding box center [498, 681] width 17 height 17
click at [518, 731] on button "Done" at bounding box center [521, 728] width 57 height 31
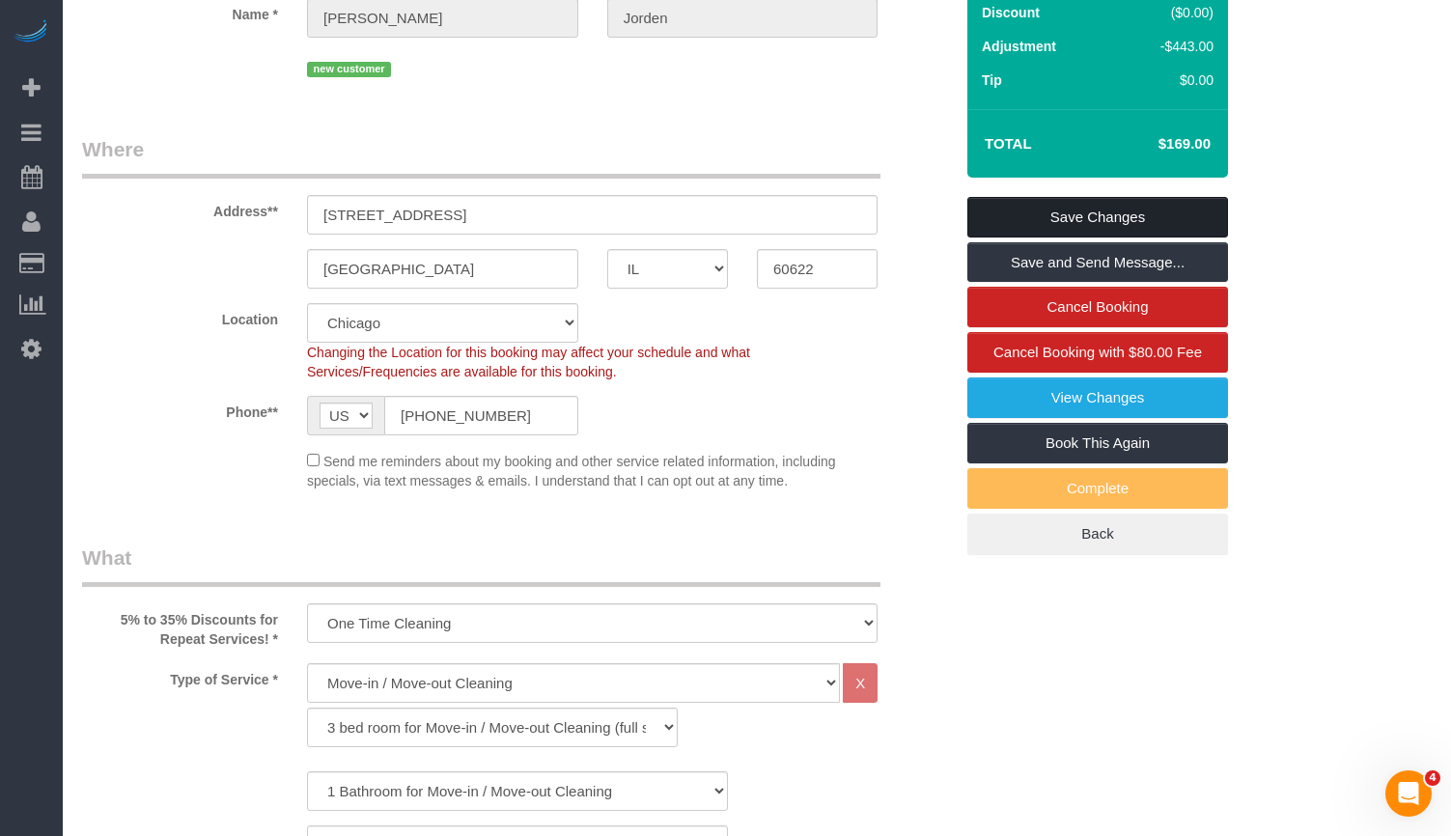
scroll to position [0, 0]
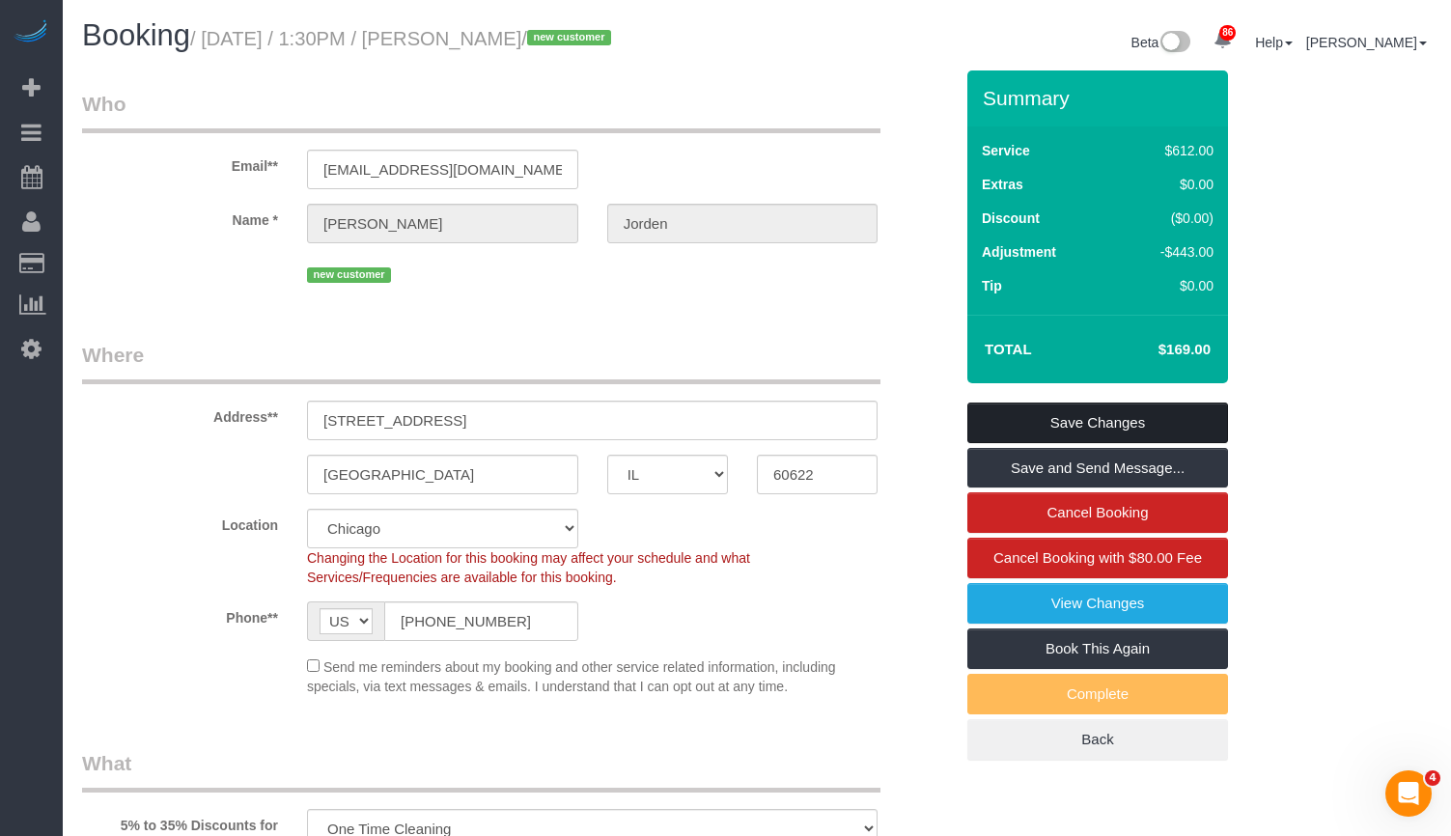
click at [1125, 417] on link "Save Changes" at bounding box center [1098, 423] width 261 height 41
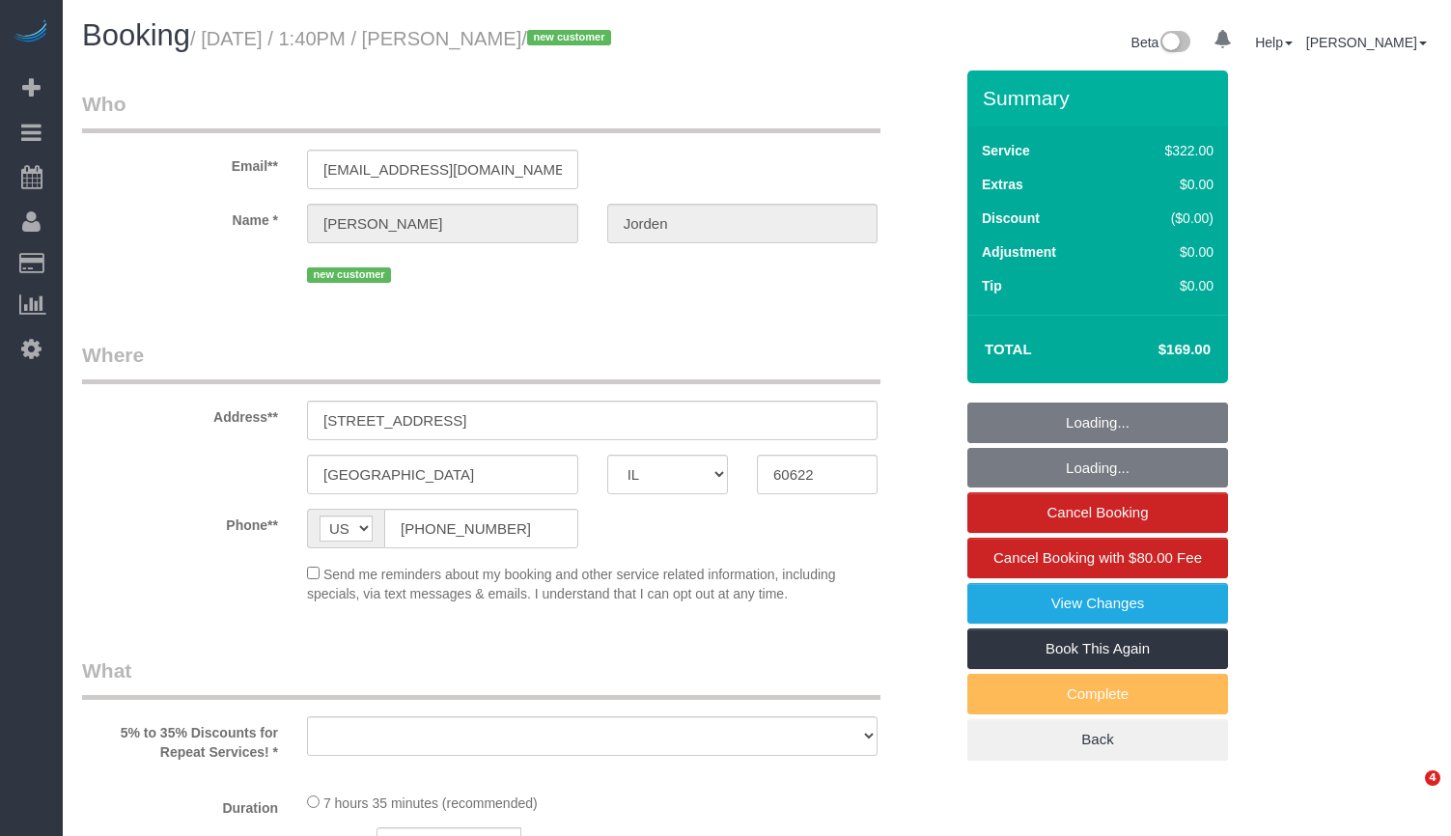
select select "IL"
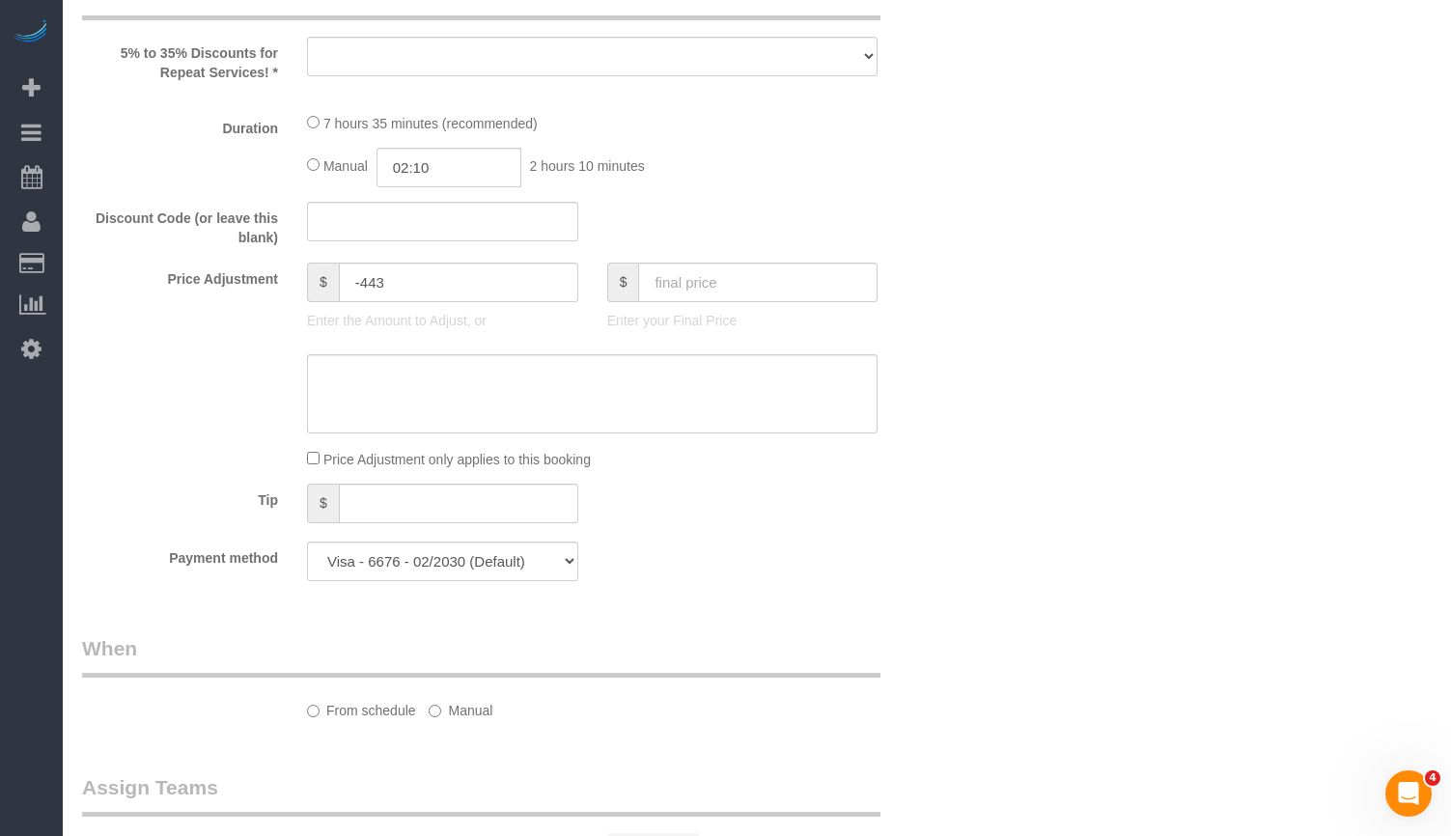
select select "object:817"
select select "514"
select select "5"
select select "number:1"
select select "number:58"
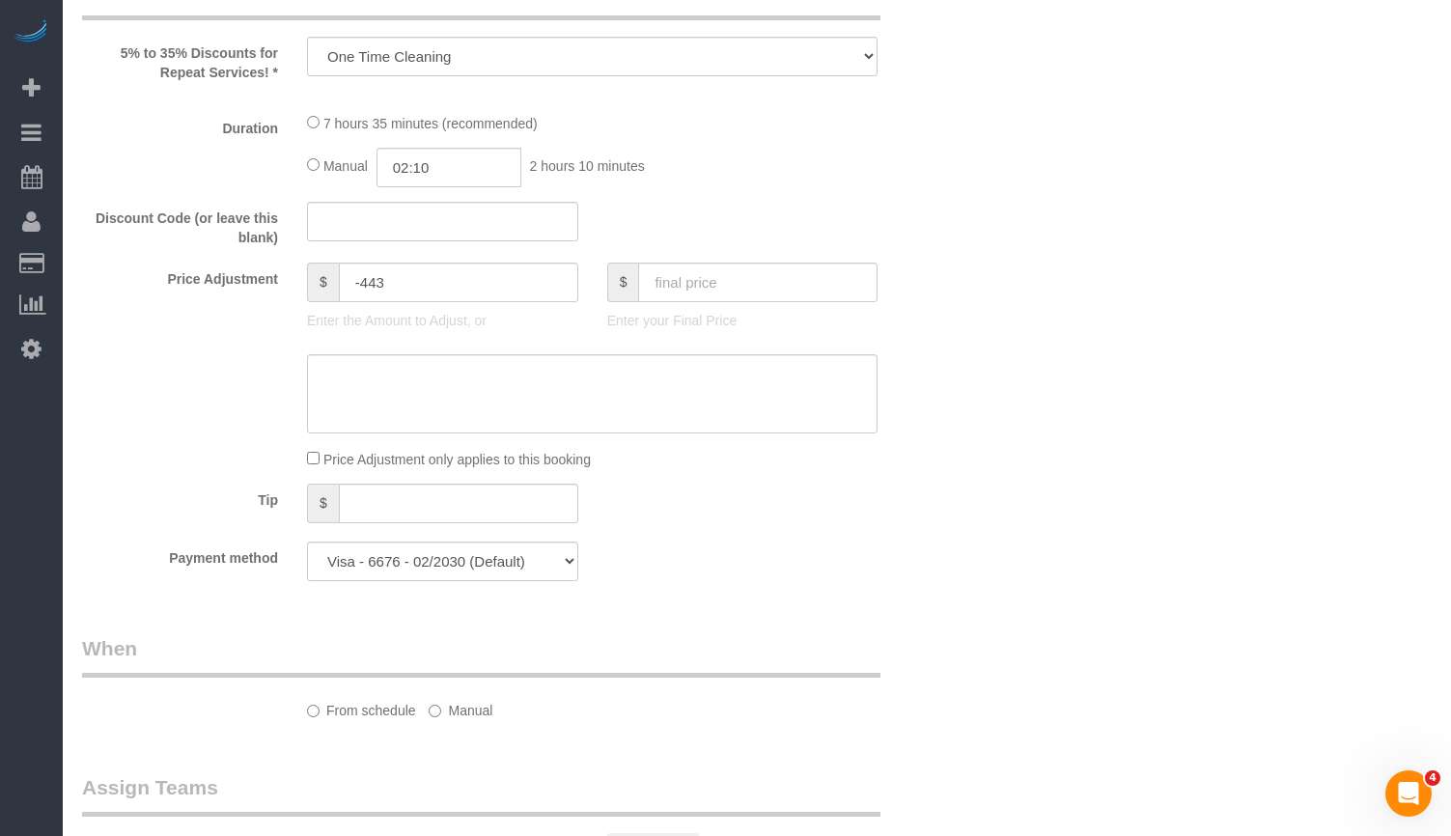
select select "number:139"
select select "number:108"
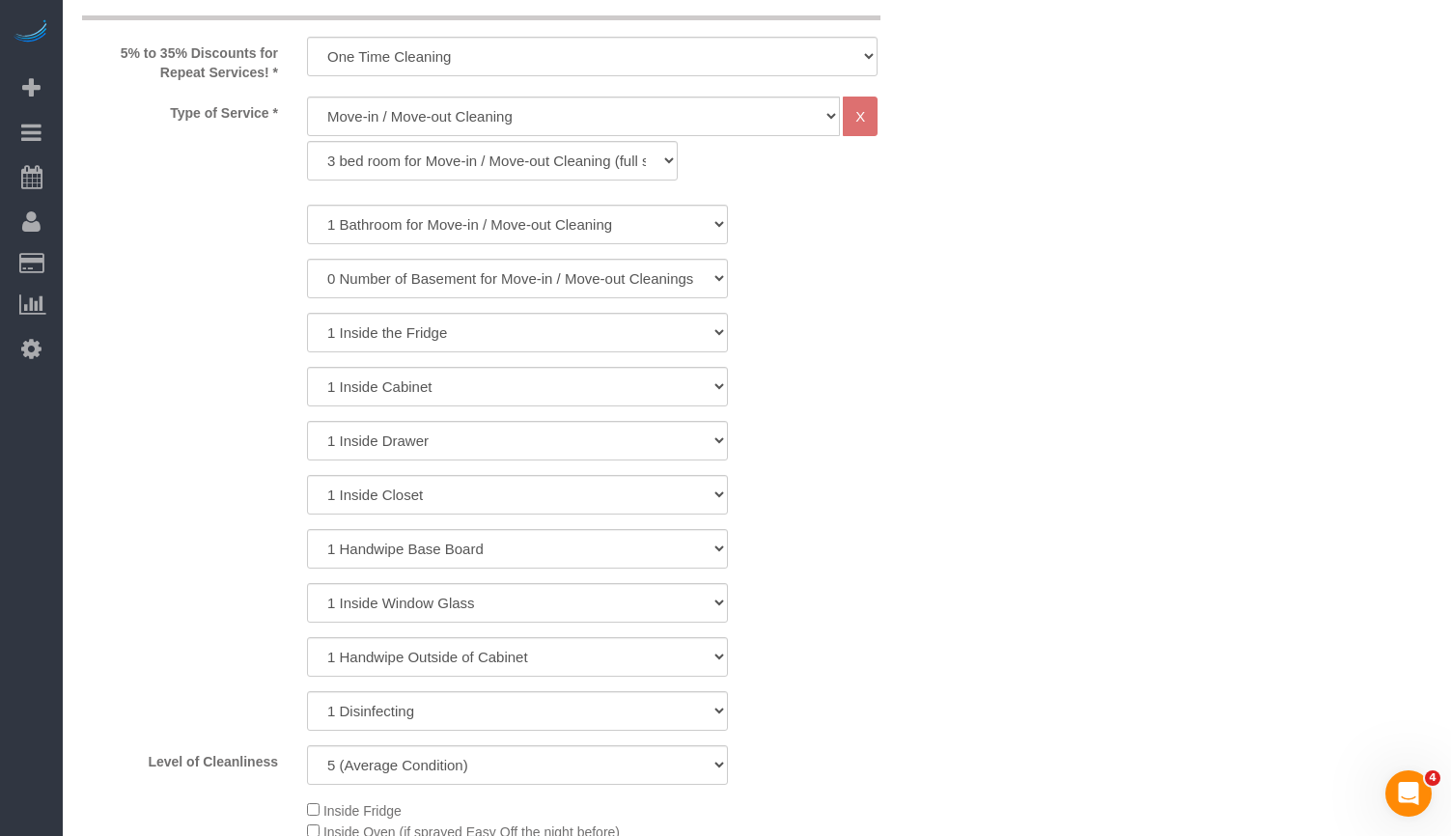
select select "object:1342"
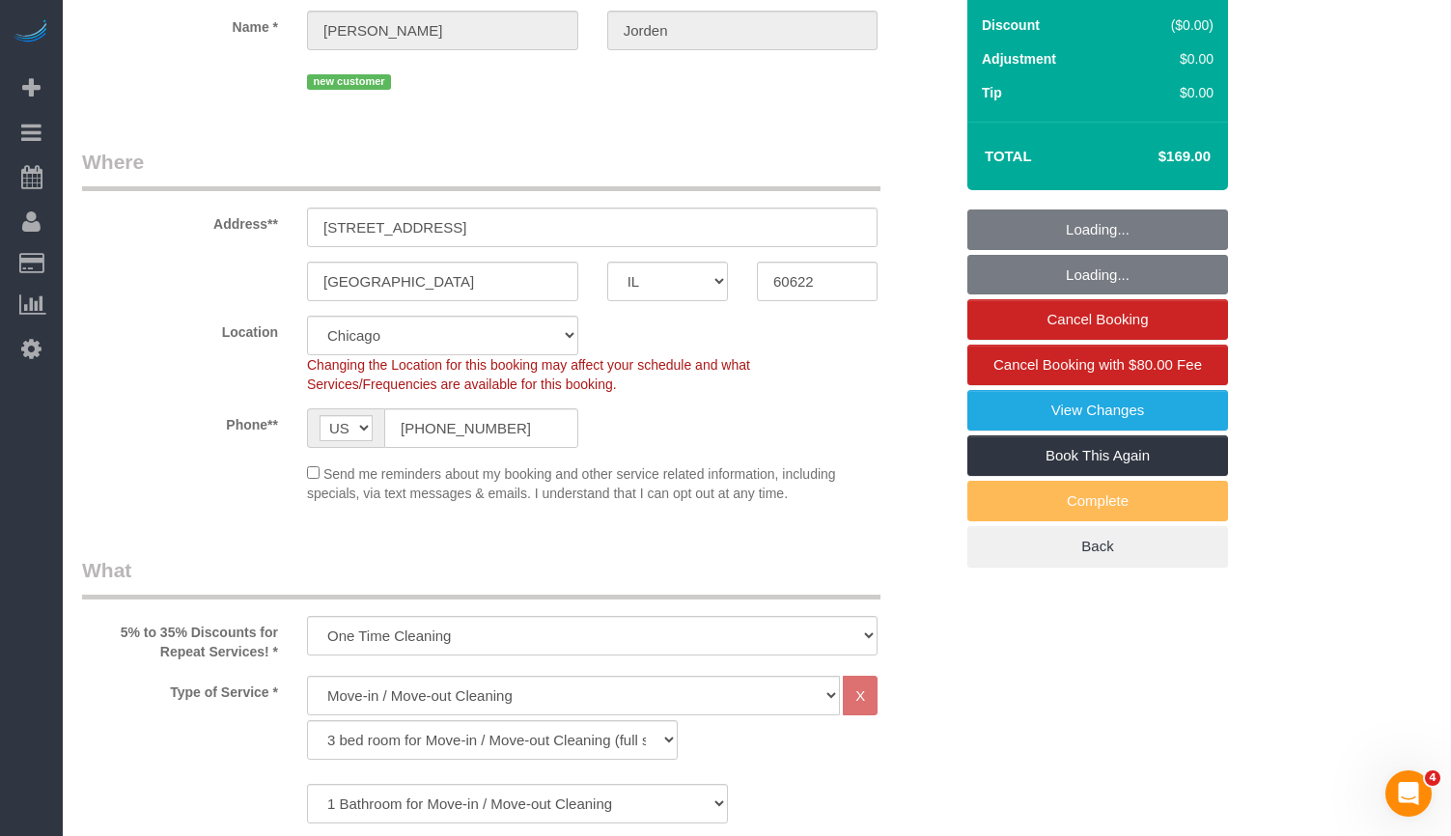
select select "5"
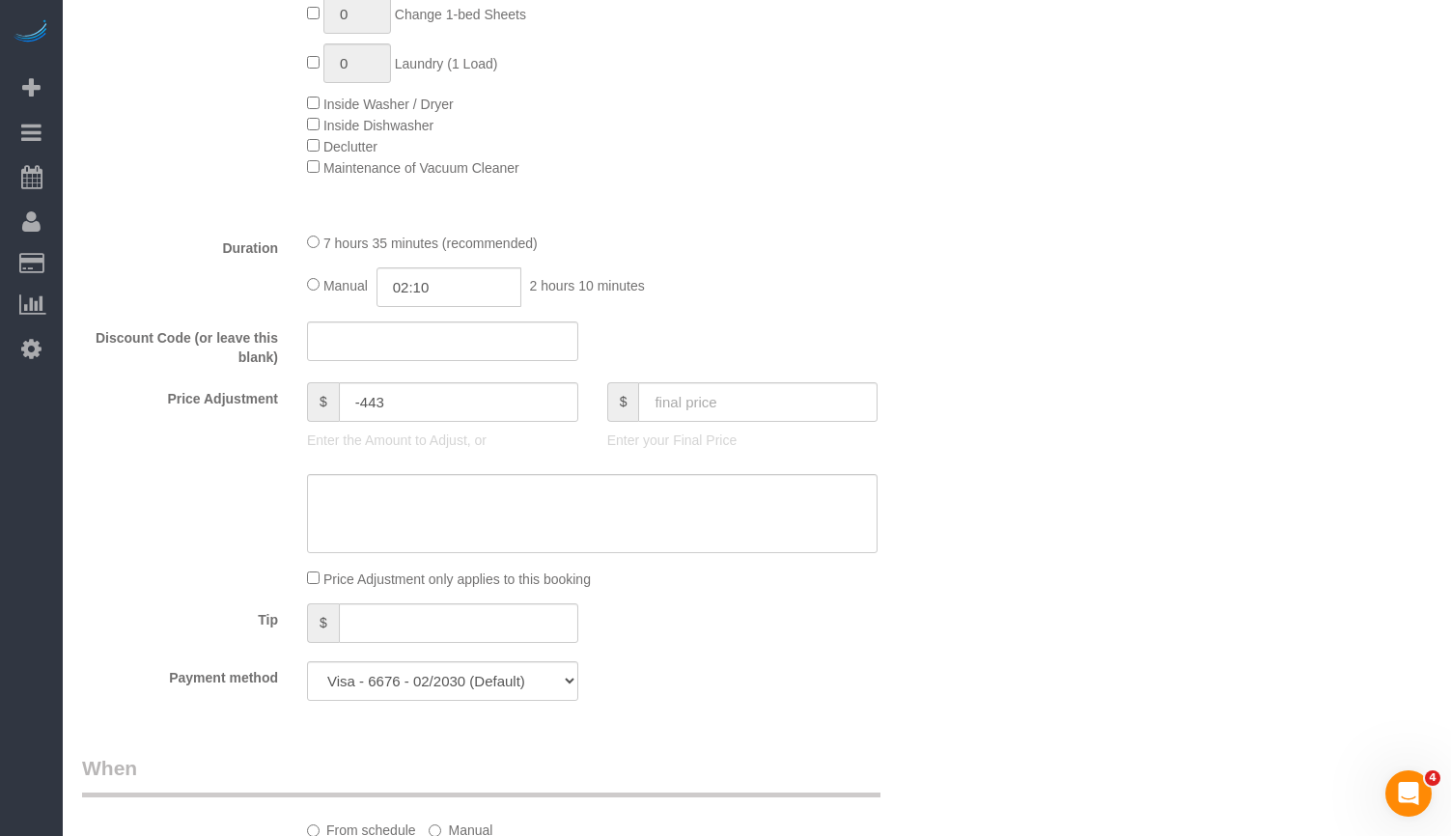
scroll to position [2125, 0]
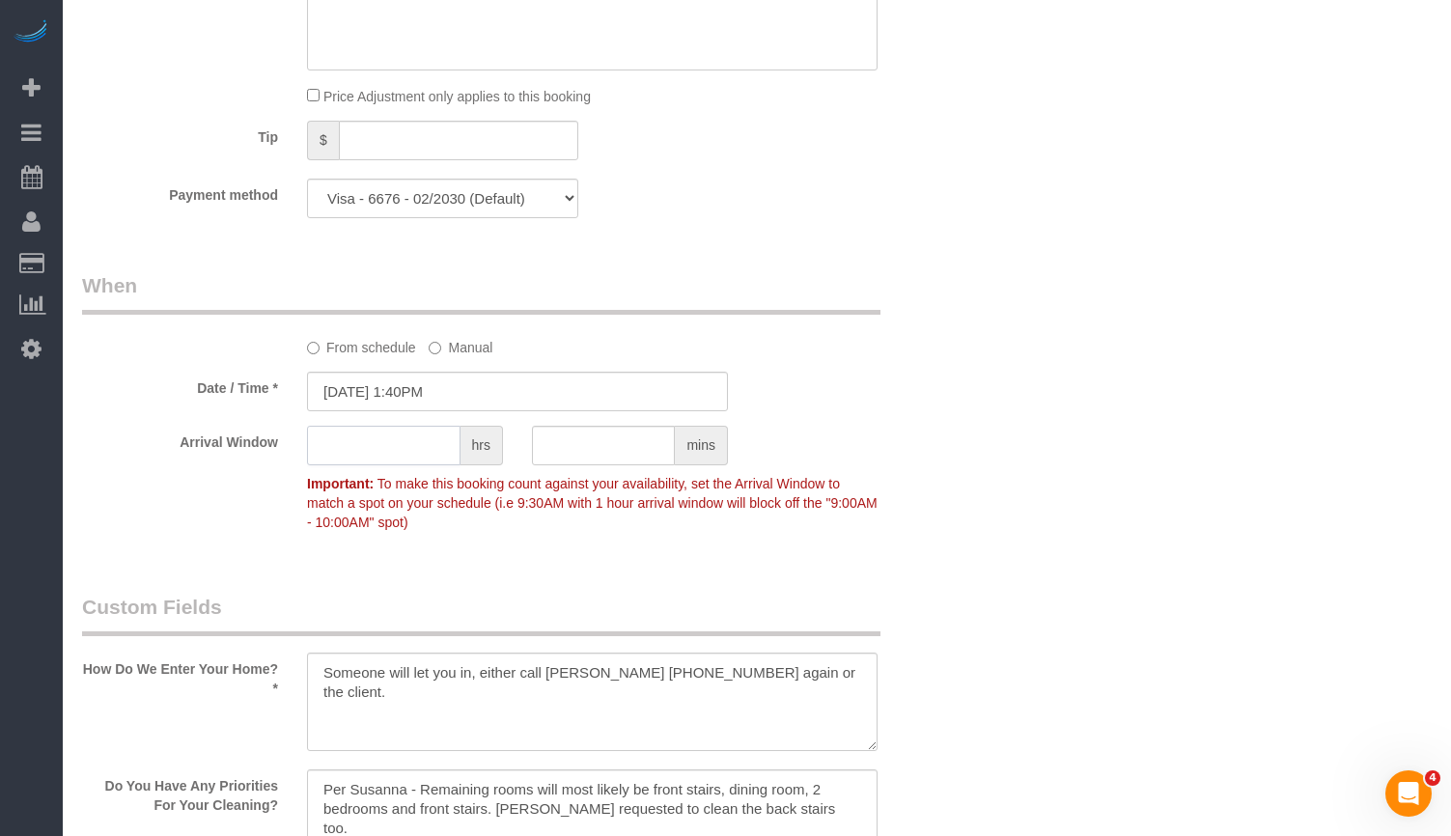
click at [399, 429] on input "text" at bounding box center [384, 446] width 154 height 40
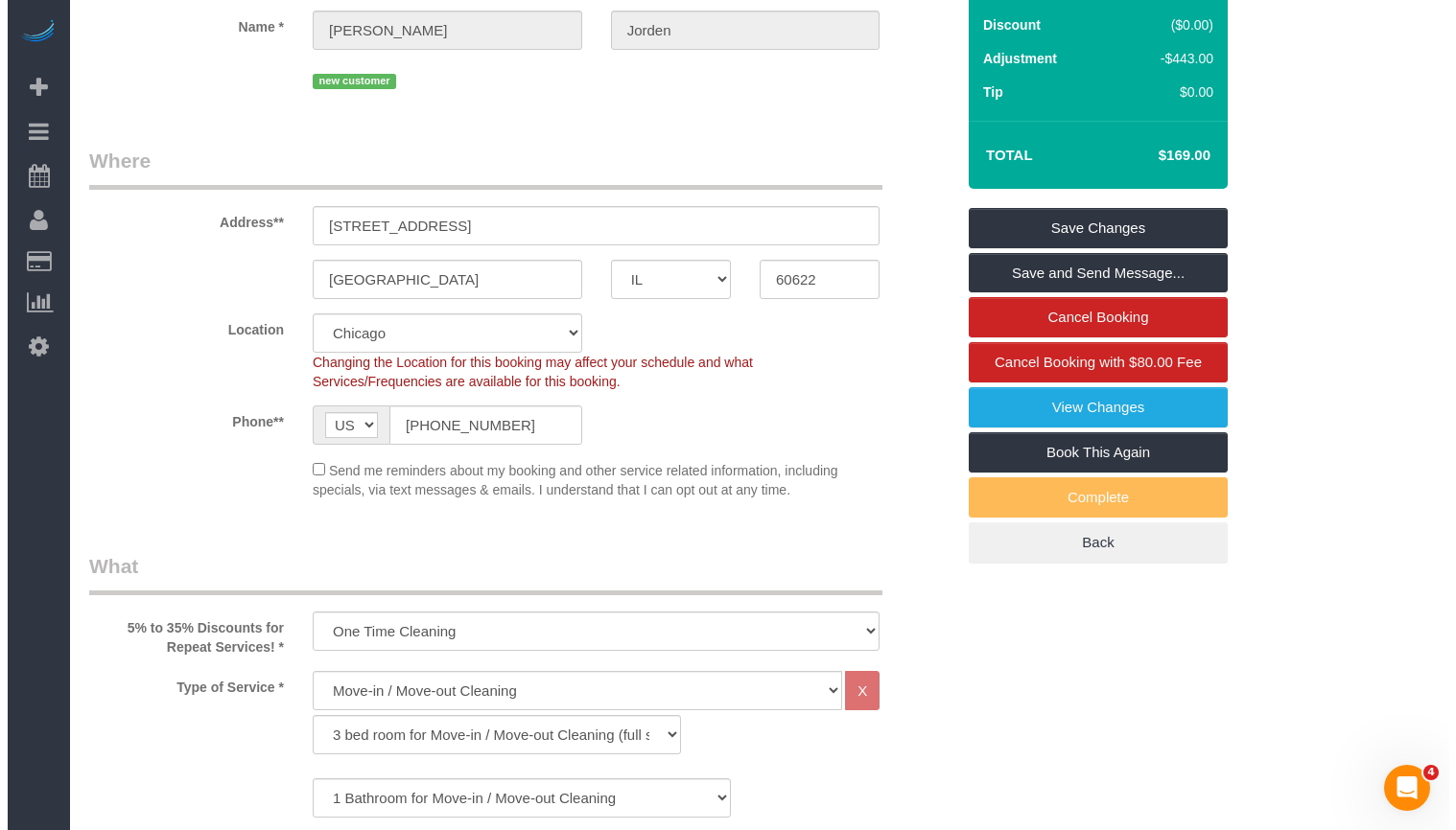
scroll to position [0, 0]
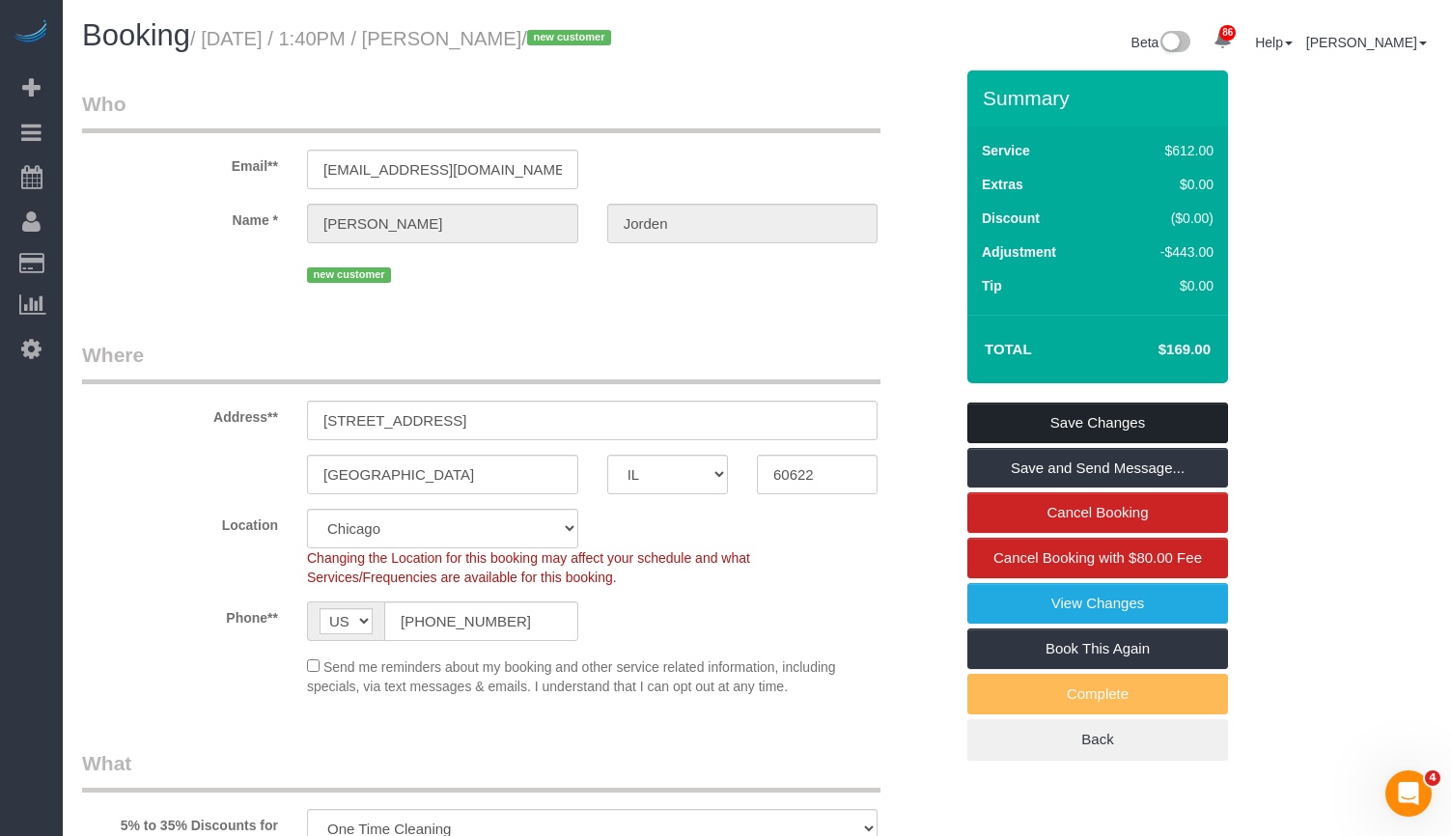
type input "1"
click at [1141, 416] on link "Save Changes" at bounding box center [1098, 423] width 261 height 41
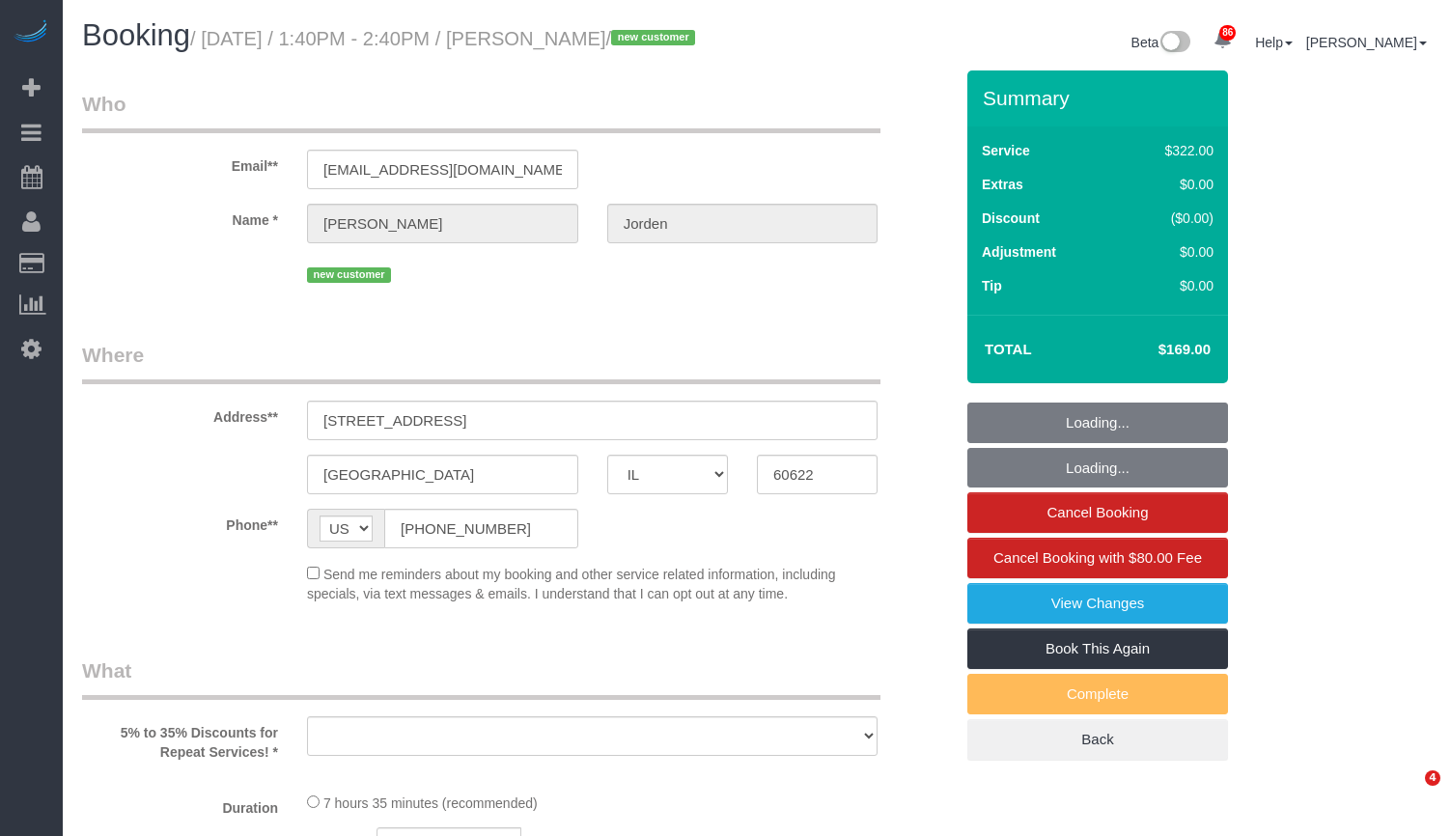
select select "IL"
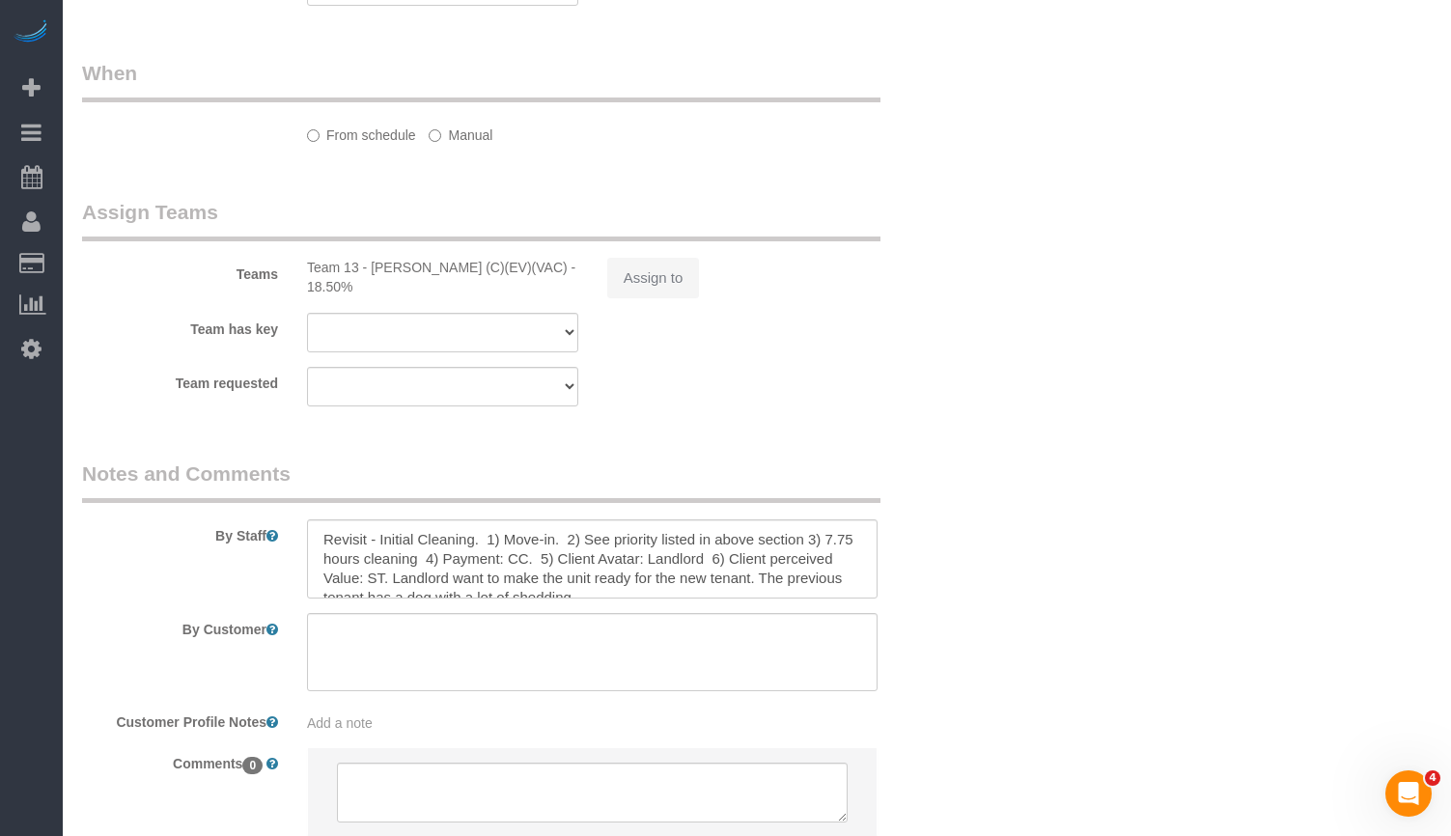
select select "object:1041"
select select "number:1"
select select "number:58"
select select "number:139"
select select "number:108"
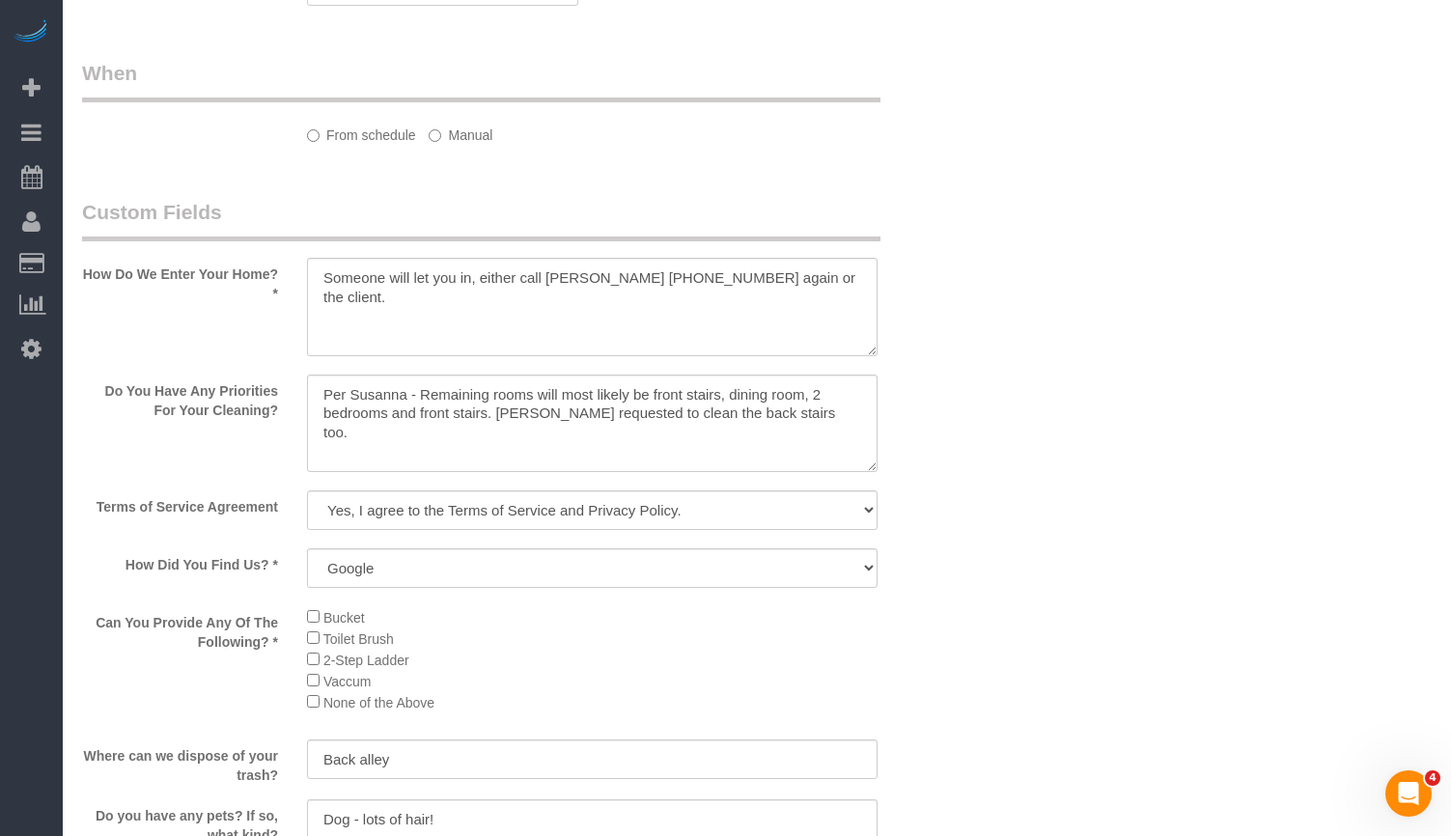
select select "514"
select select "5"
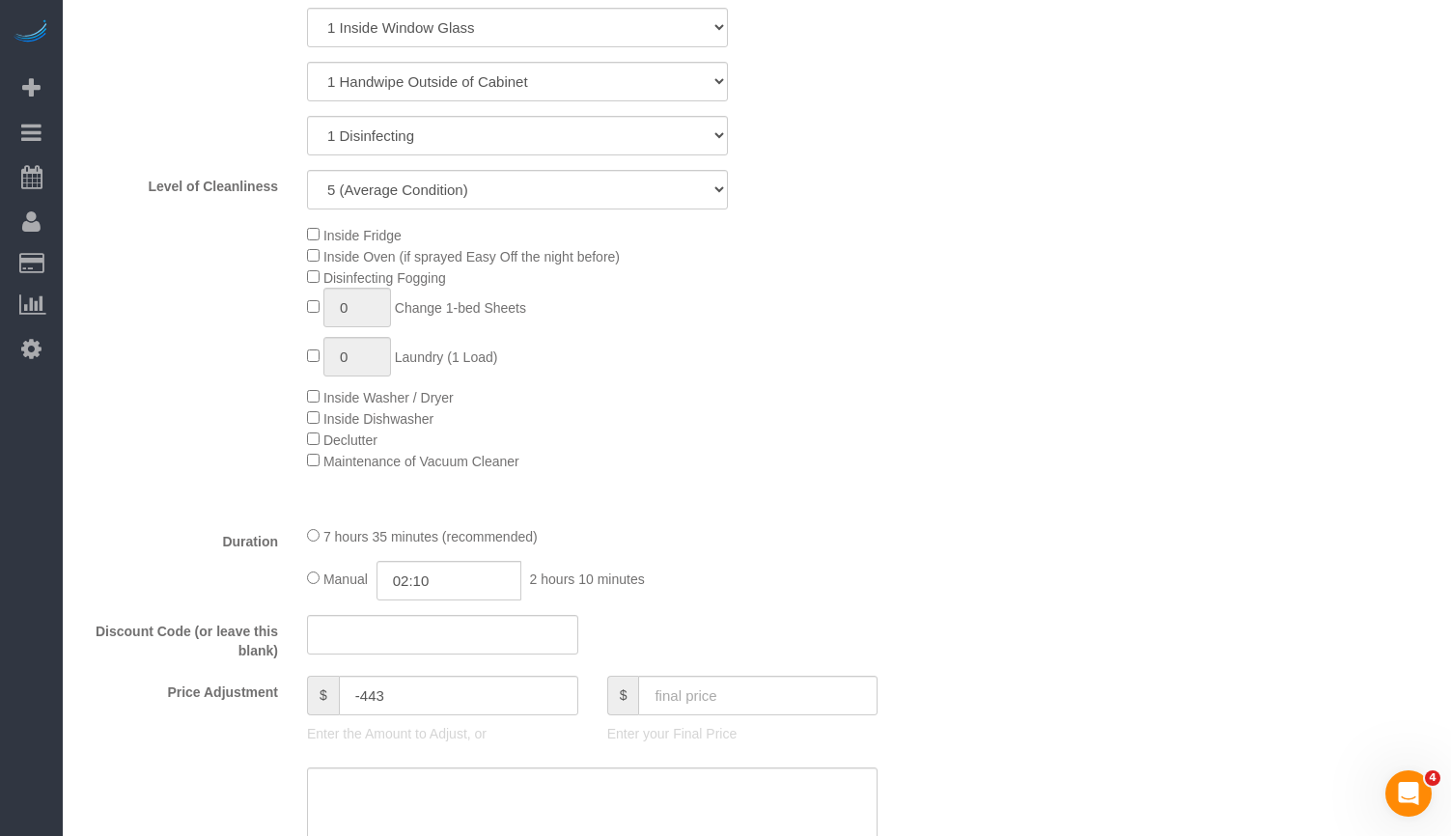
select select "object:1342"
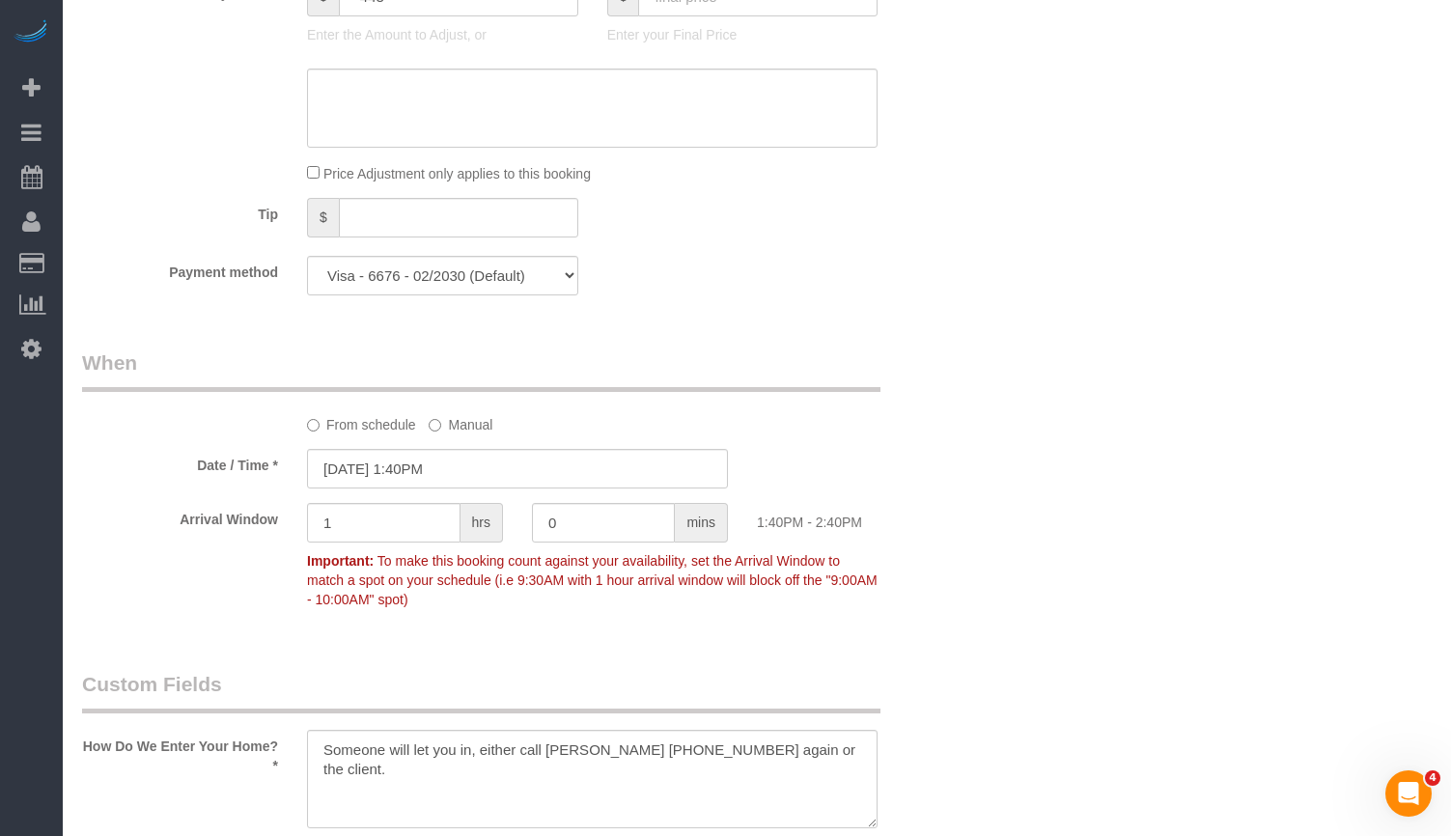
select select "5"
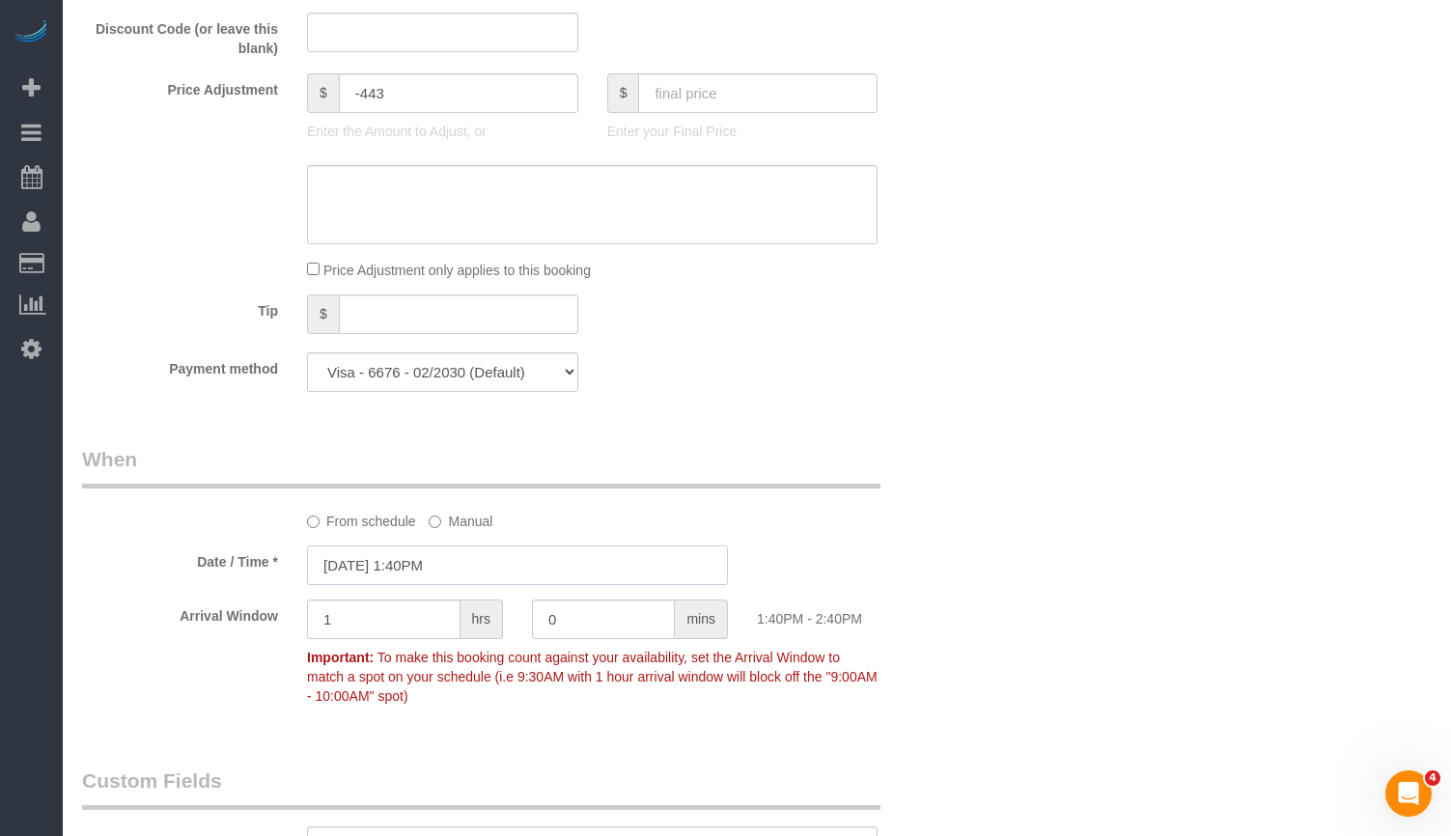
click at [419, 585] on input "[DATE] 1:40PM" at bounding box center [517, 566] width 421 height 40
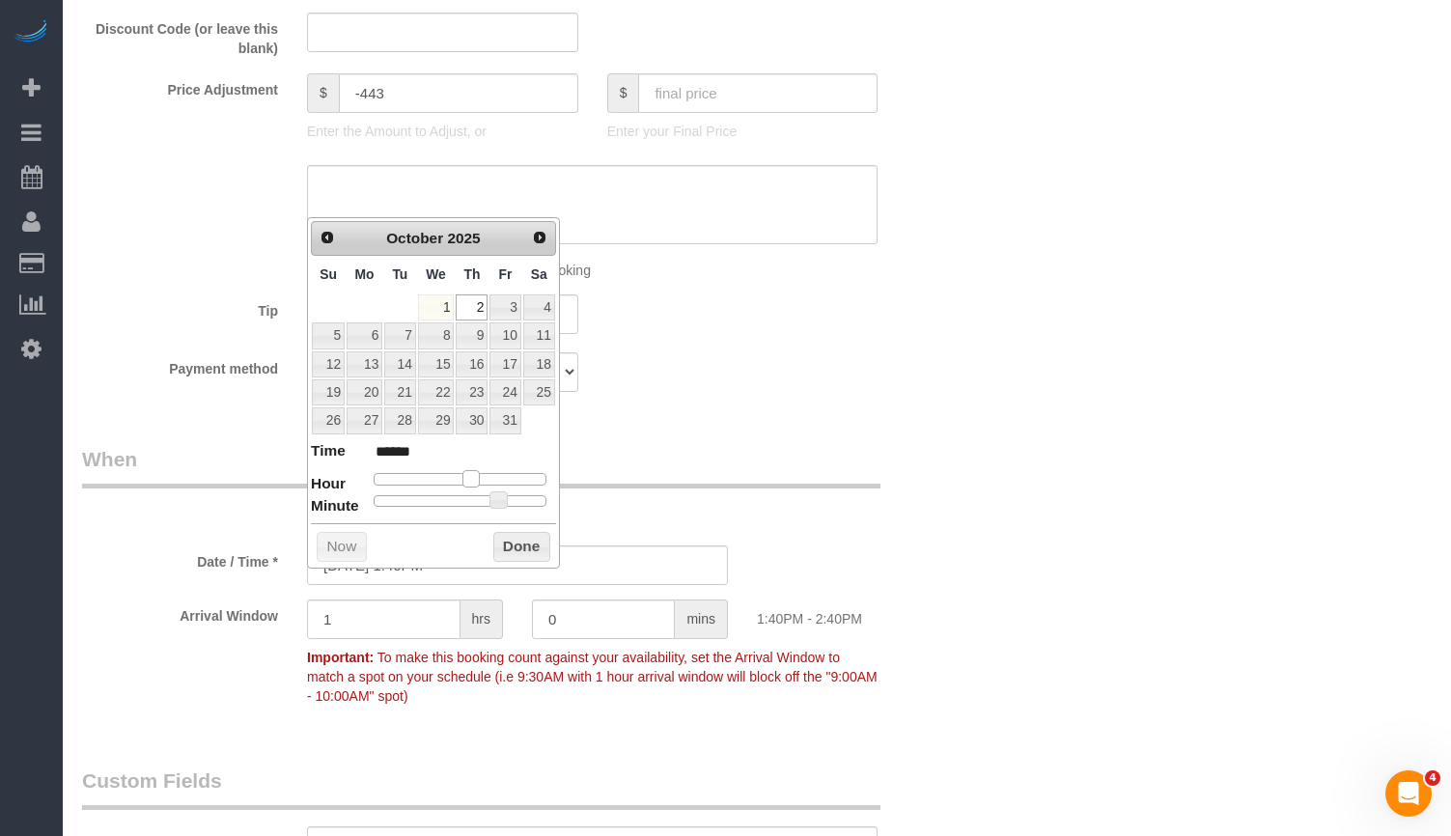
type input "10/02/2025 2:40PM"
type input "******"
type input "[DATE] 1:40PM"
type input "******"
click at [477, 478] on span at bounding box center [471, 478] width 17 height 17
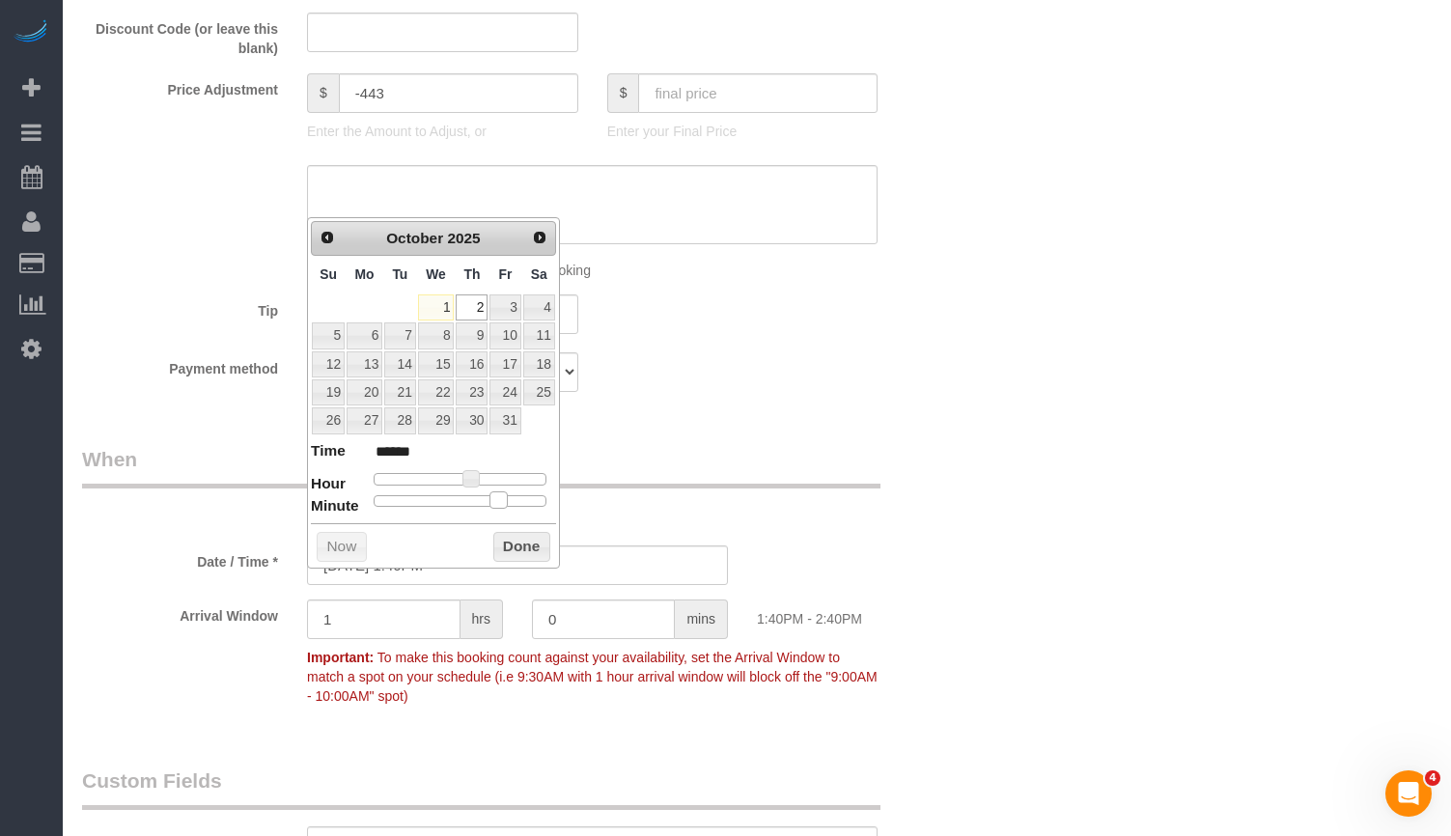
type input "[DATE] 1:45PM"
type input "******"
type input "[DATE] 1:40PM"
type input "******"
click at [507, 500] on span at bounding box center [498, 500] width 17 height 17
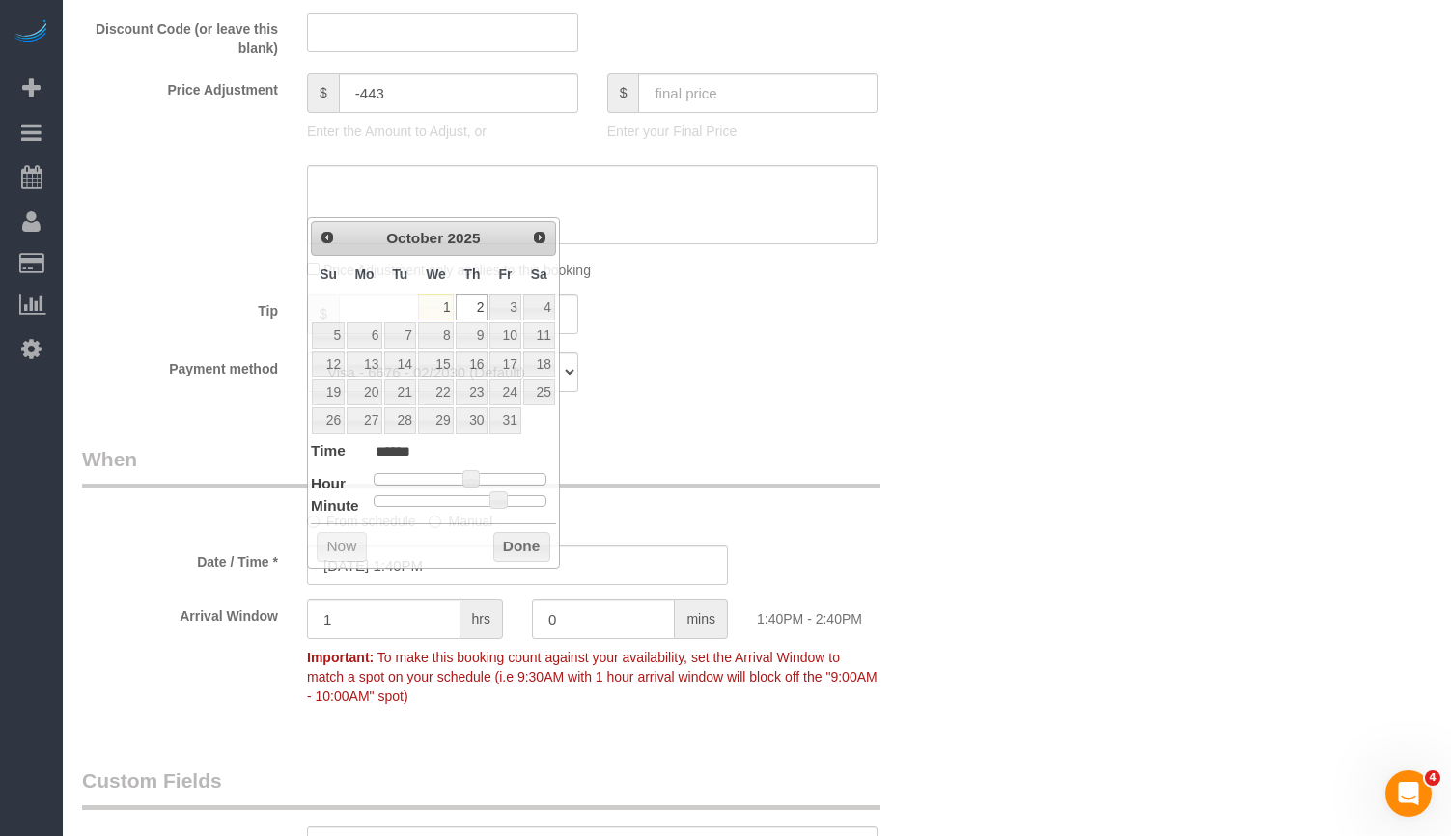
click at [1120, 403] on div "Who Email** jordensc@gmail.com Name * Sam Jorden new customer Where Address** 2…" at bounding box center [757, 384] width 1350 height 4529
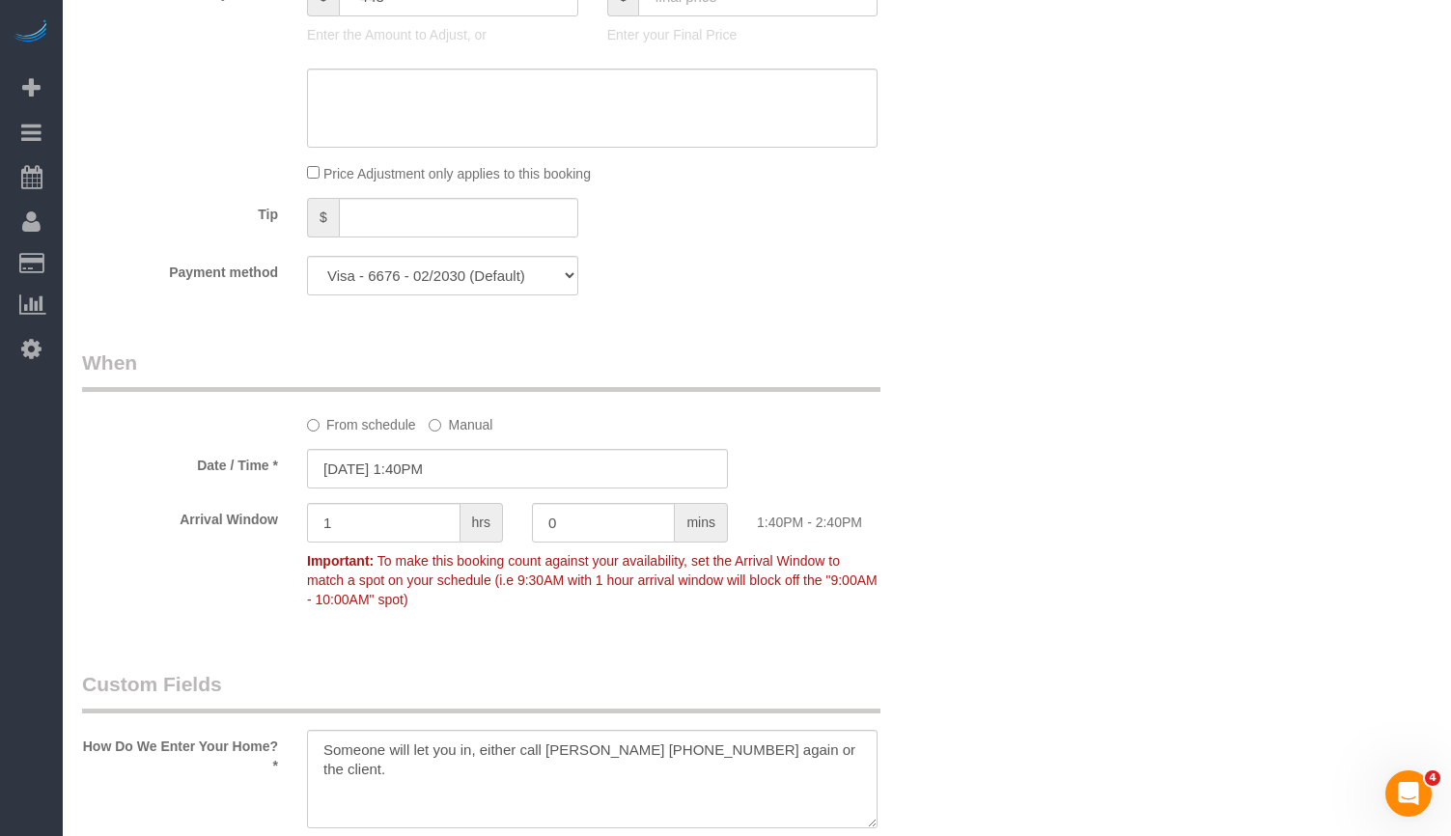
scroll to position [2144, 0]
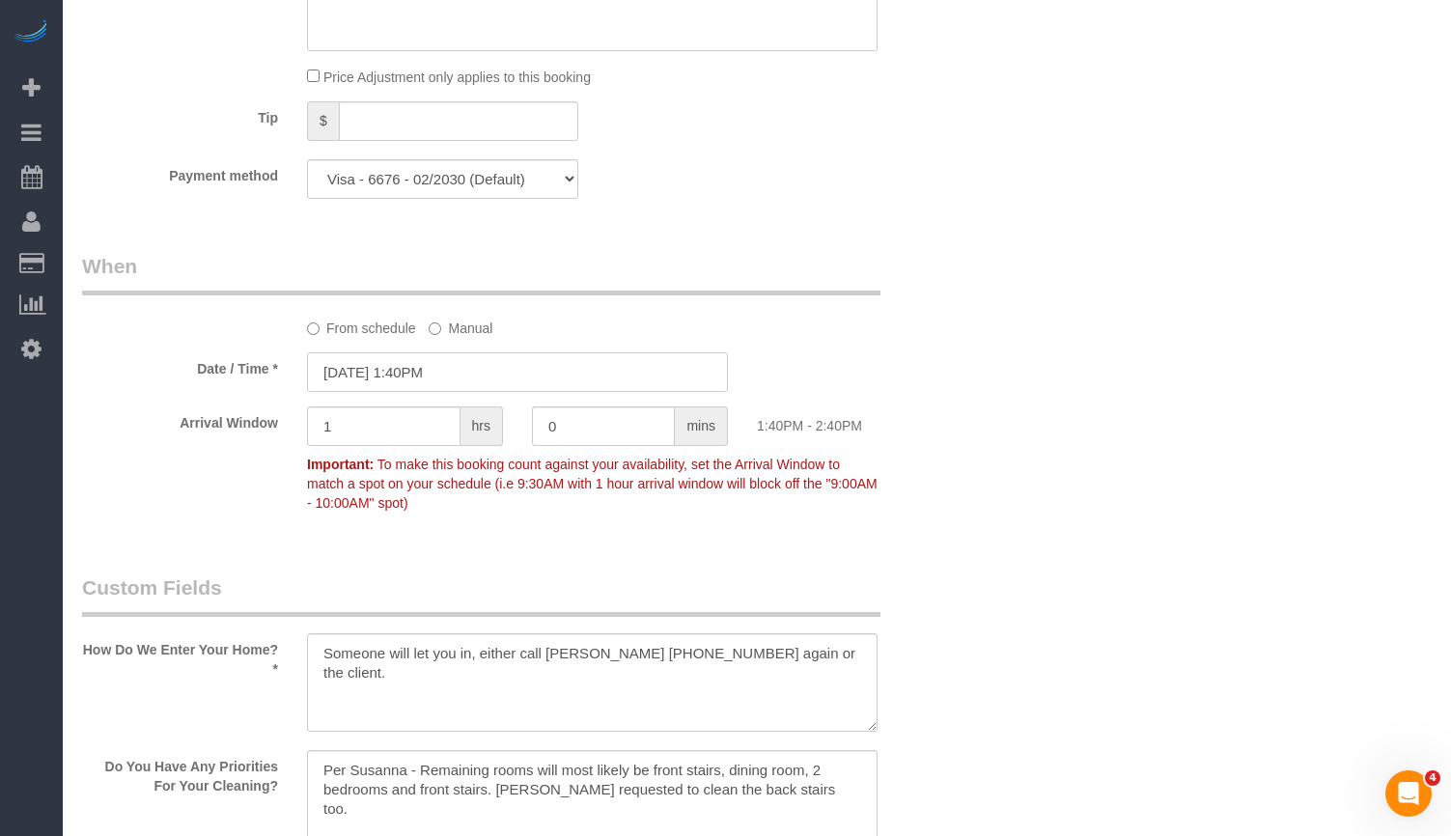
click at [489, 392] on input "[DATE] 1:40PM" at bounding box center [517, 372] width 421 height 40
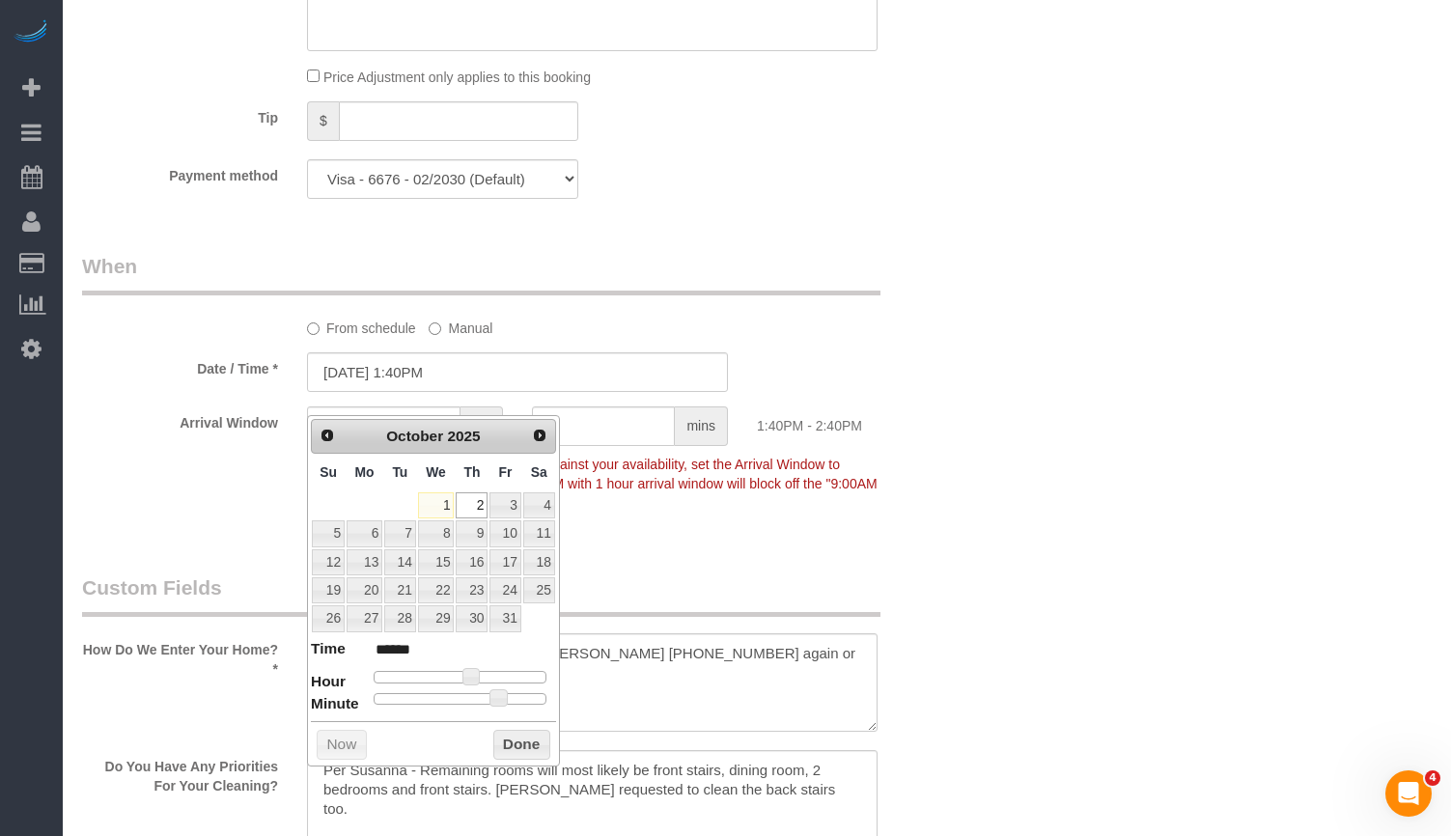
type input "10/02/2025 1:35PM"
type input "******"
type input "[DATE] 1:40PM"
type input "******"
type input "[DATE] 1:45PM"
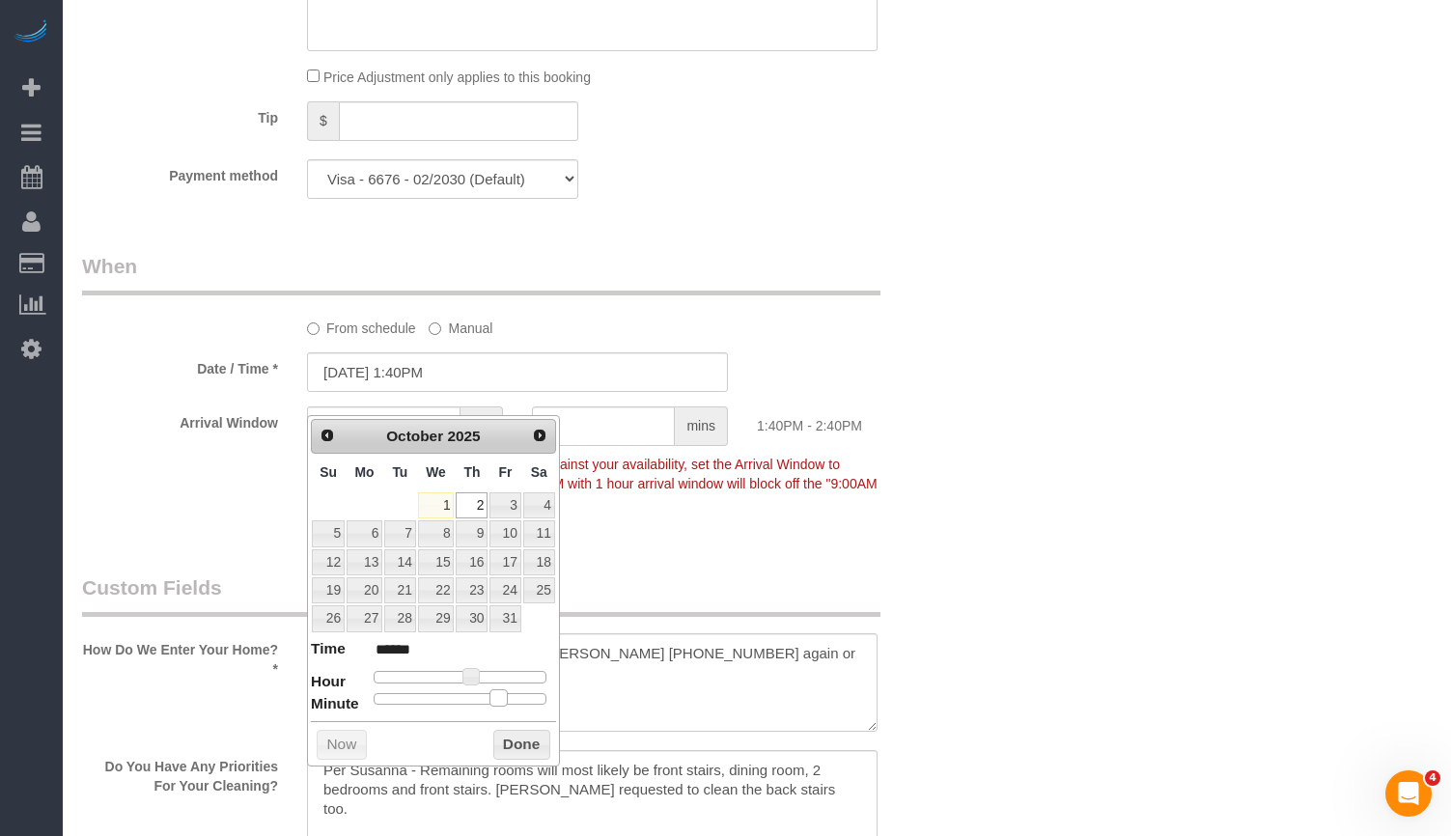
type input "******"
type input "[DATE] 1:50PM"
type input "******"
drag, startPoint x: 492, startPoint y: 702, endPoint x: 528, endPoint y: 700, distance: 36.7
click at [528, 700] on div at bounding box center [460, 699] width 173 height 12
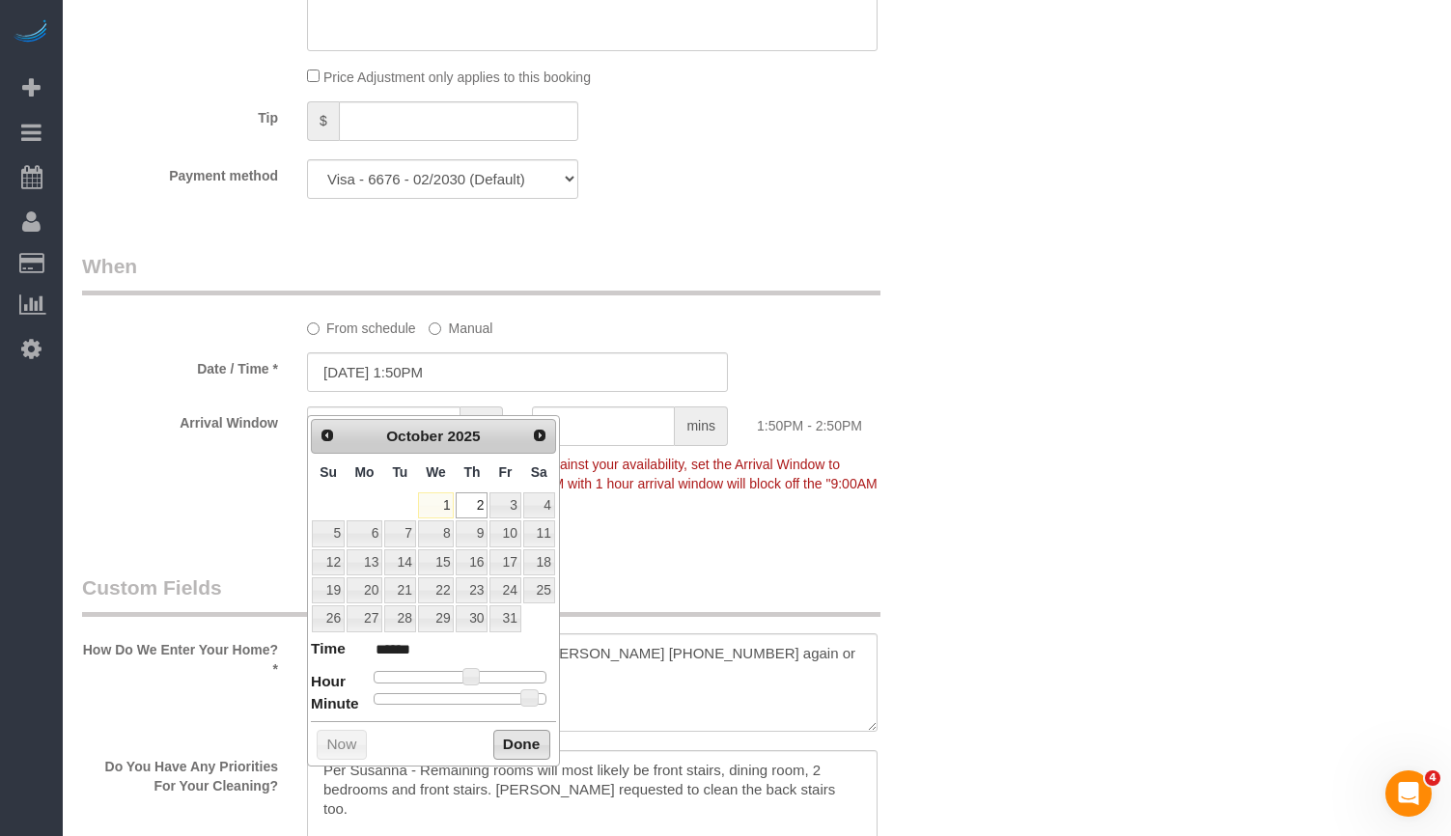
click at [521, 739] on button "Done" at bounding box center [521, 745] width 57 height 31
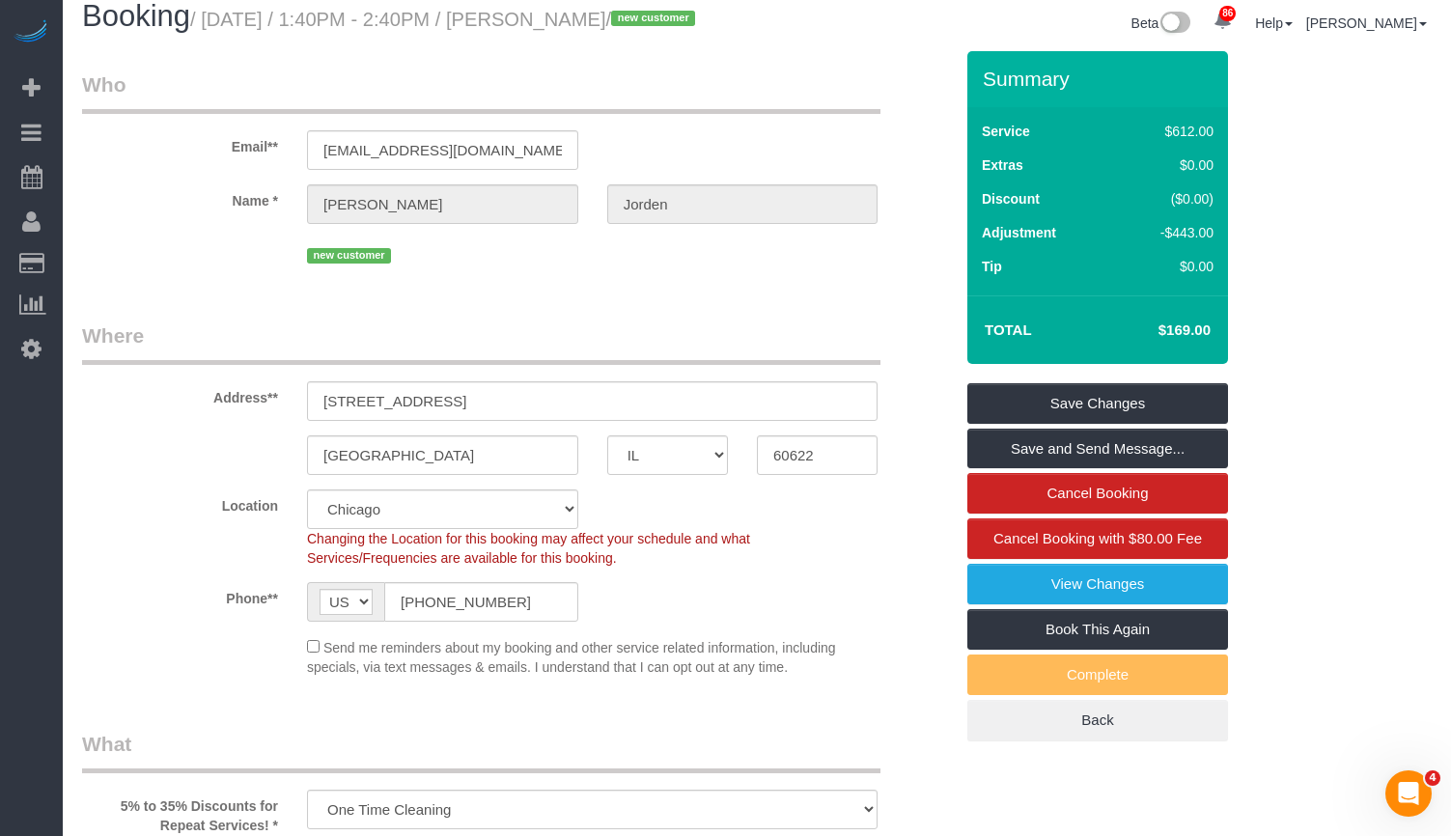
scroll to position [0, 0]
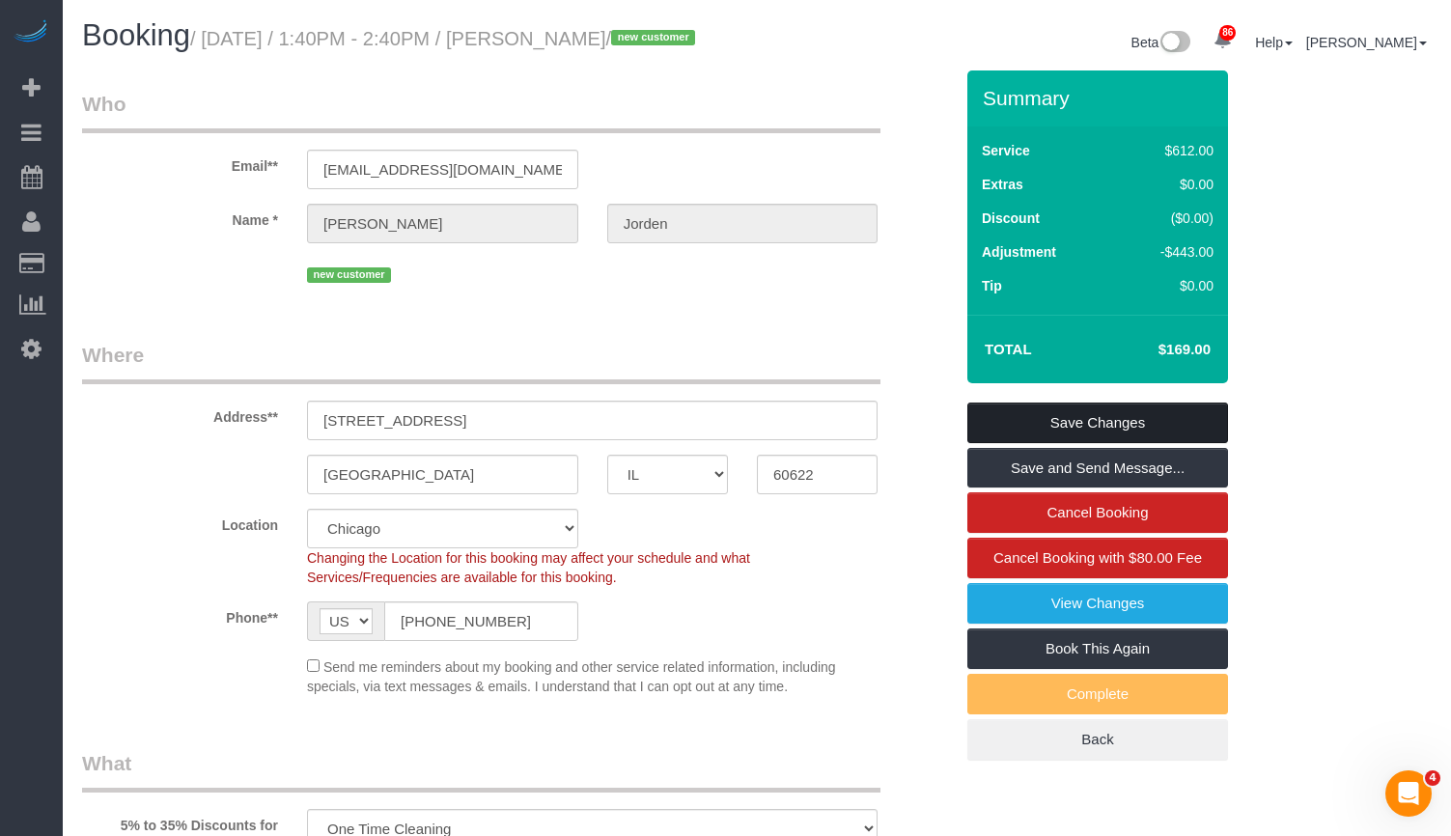
click at [1098, 443] on link "Save Changes" at bounding box center [1098, 423] width 261 height 41
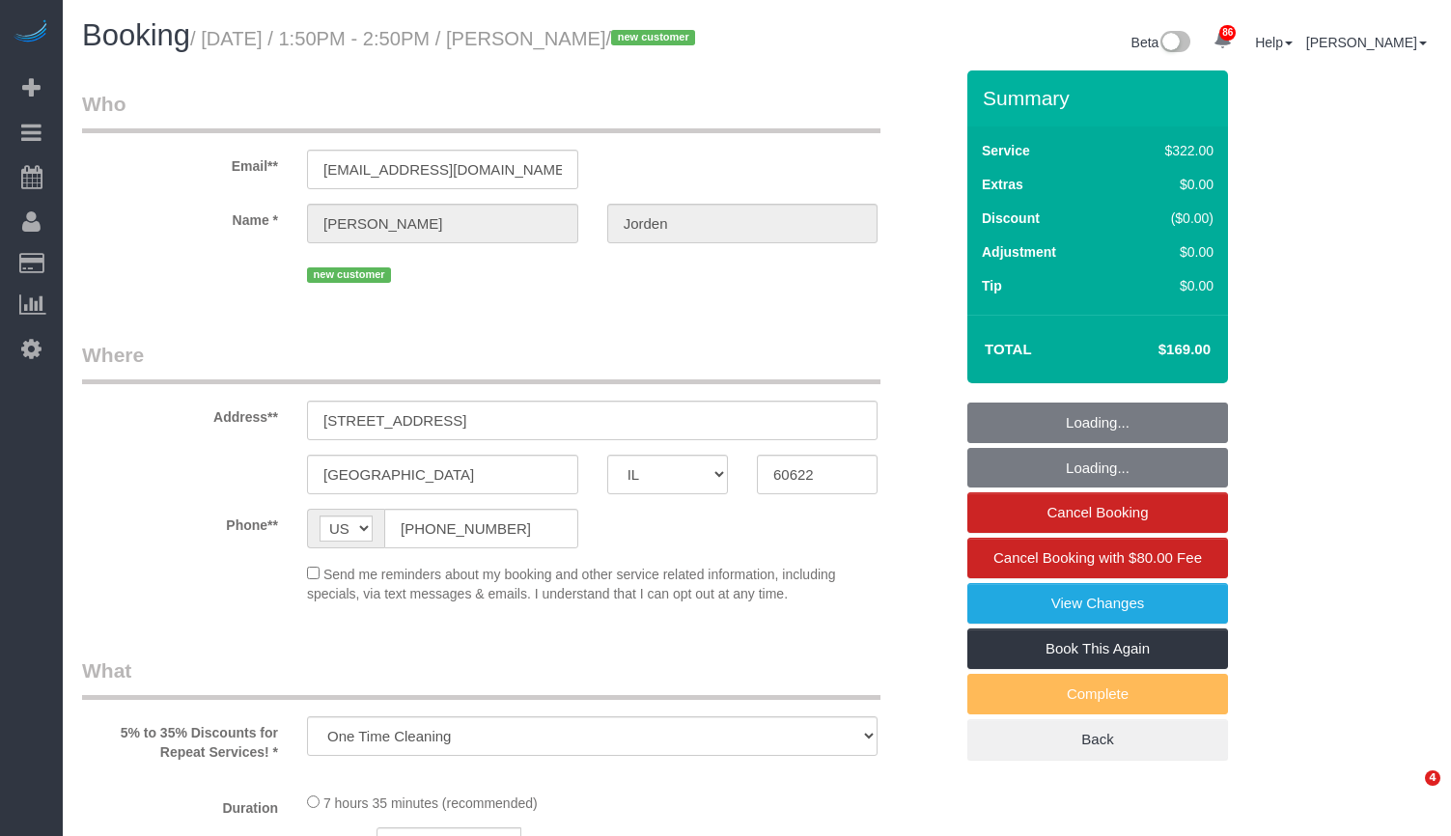
select select "IL"
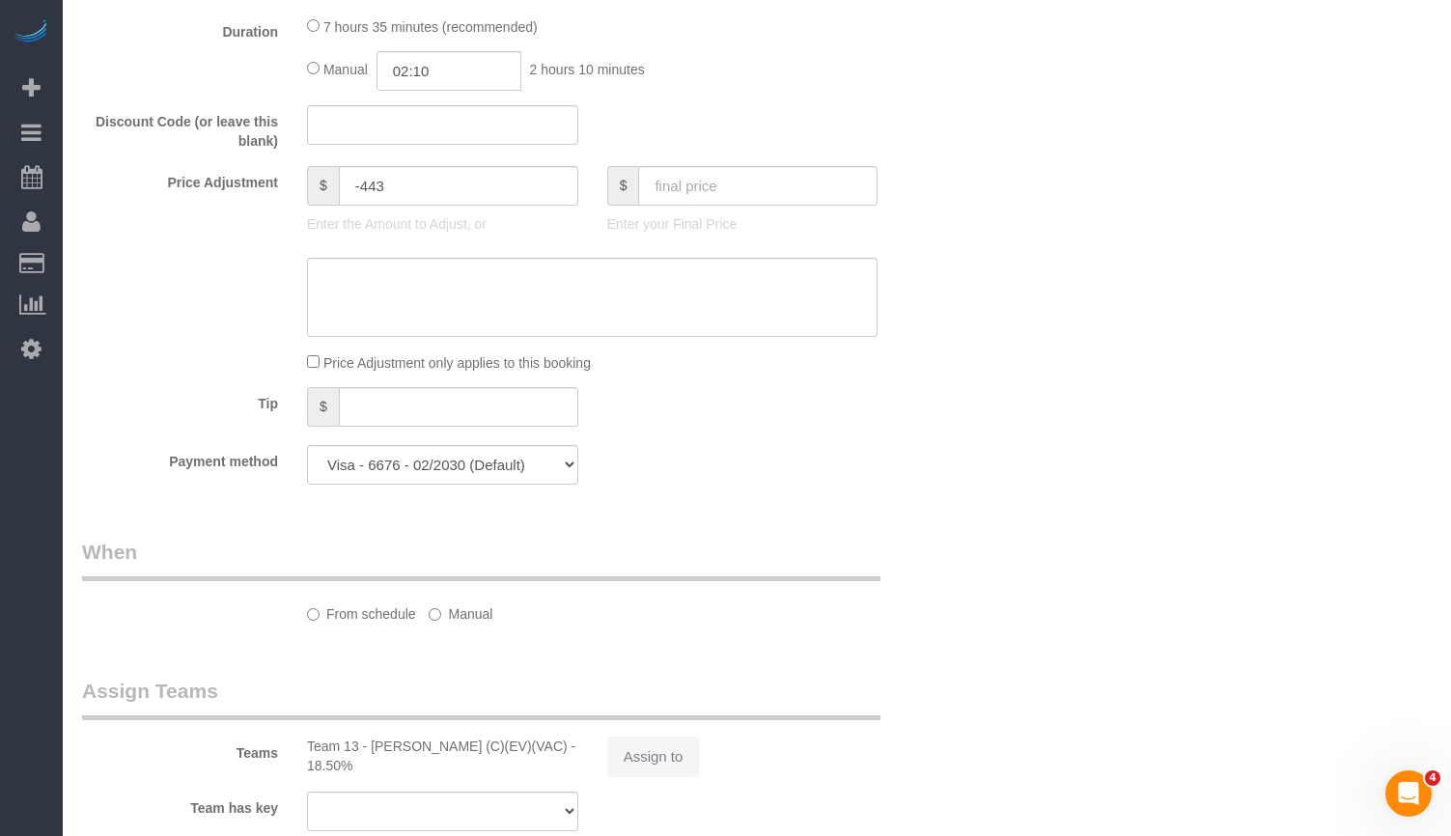
select select "object:822"
select select "number:1"
select select "number:58"
select select "number:139"
select select "number:108"
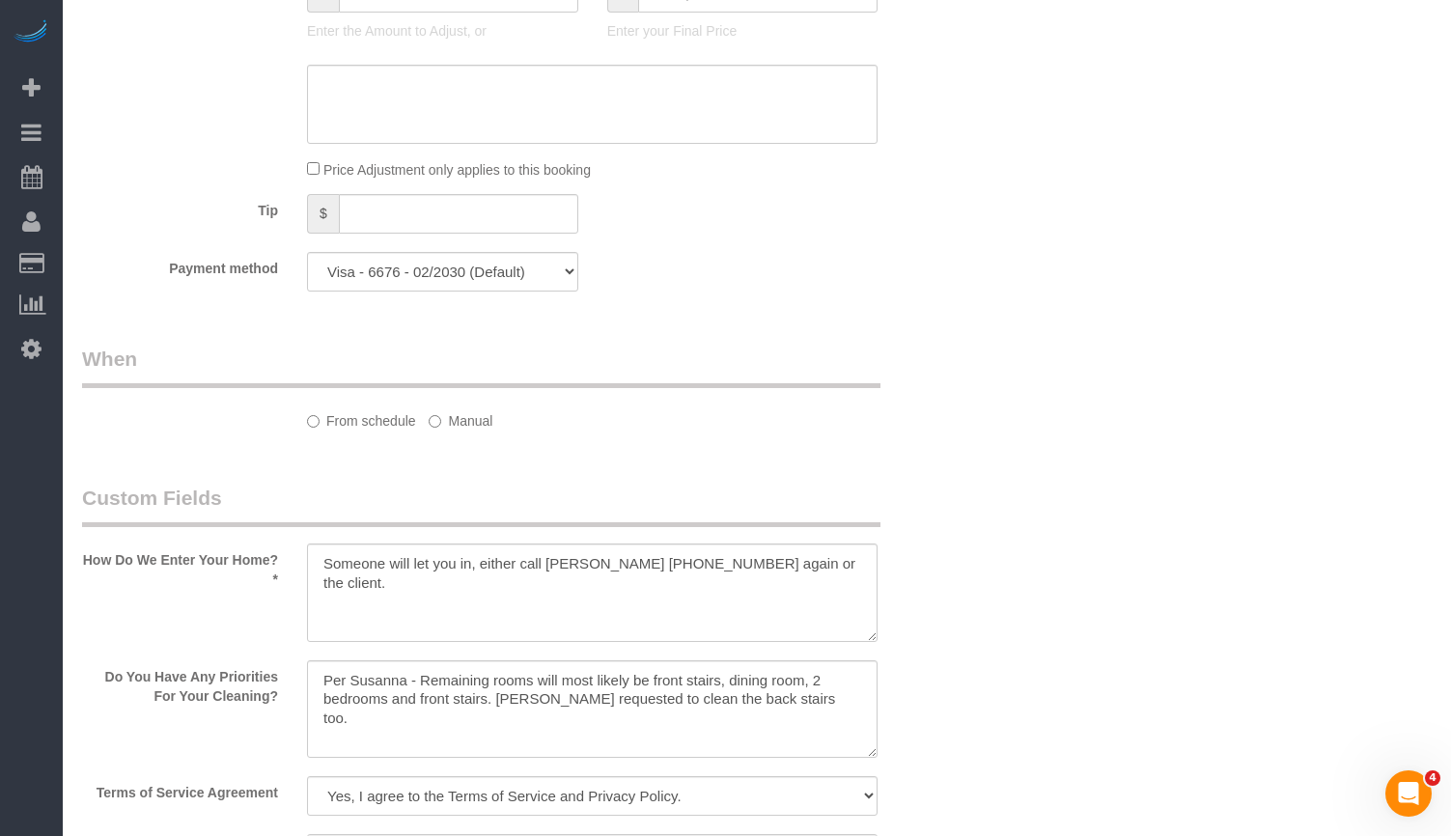
select select "514"
select select "5"
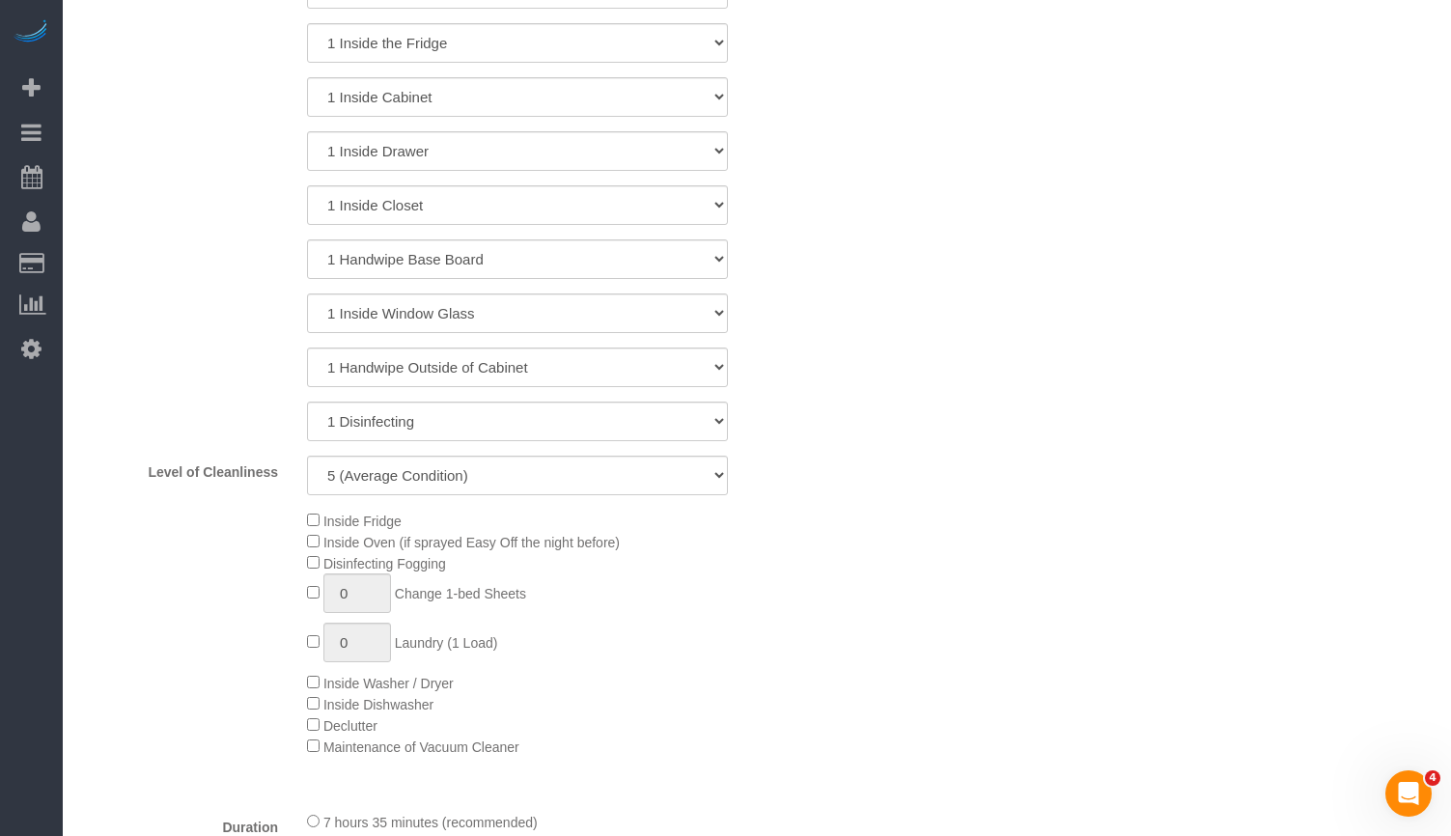
select select "5"
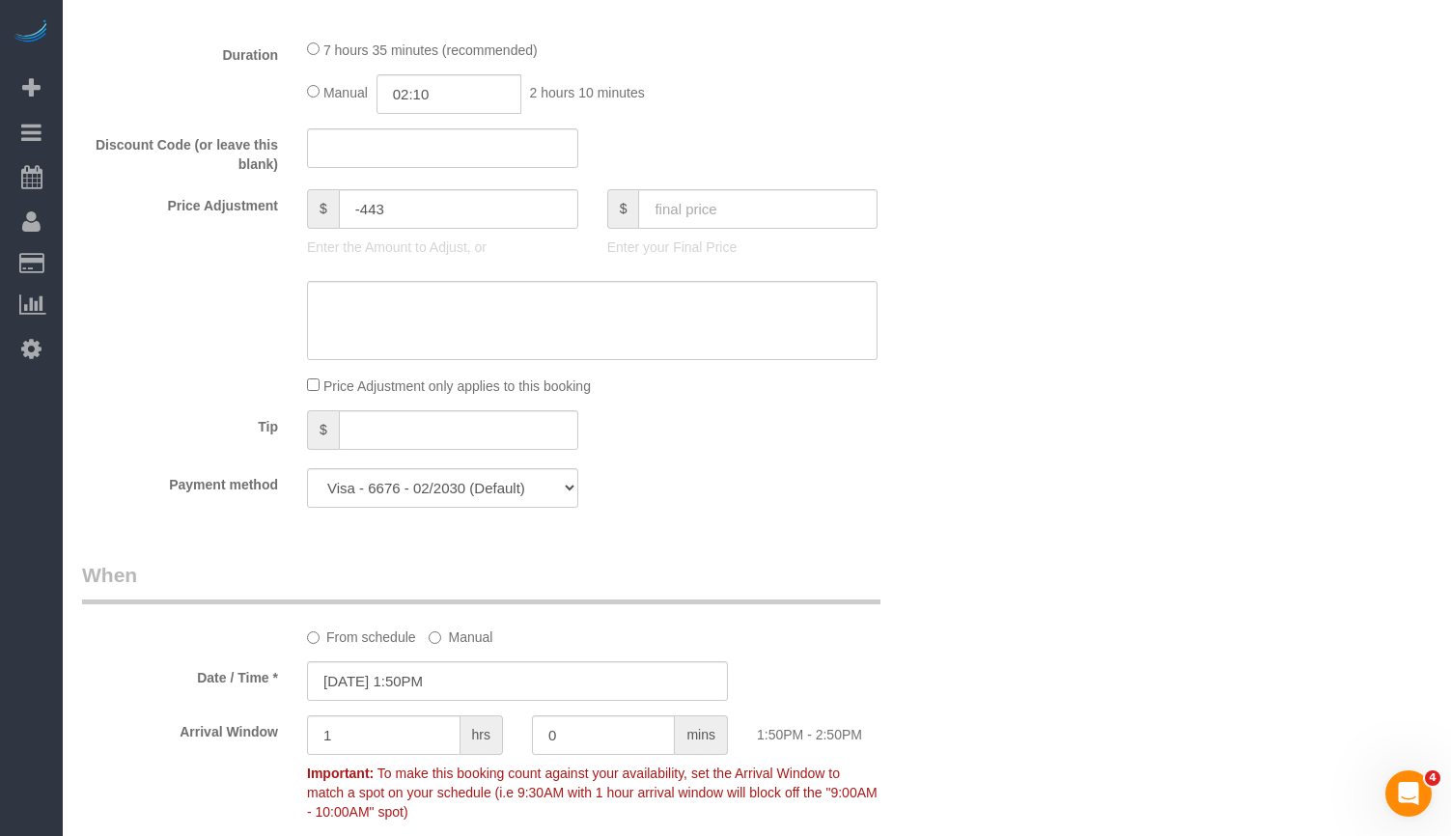
scroll to position [1931, 0]
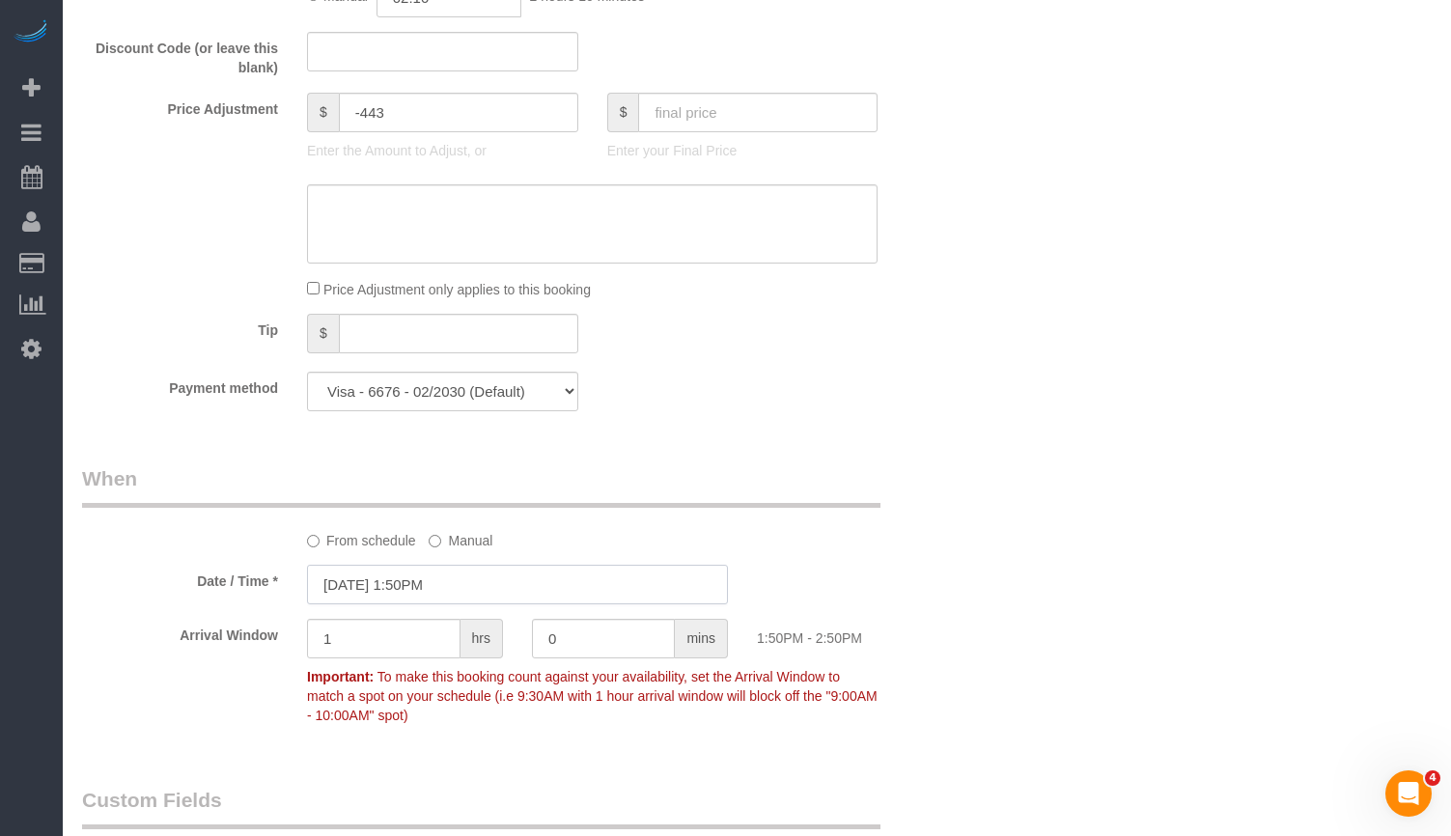
click at [471, 603] on input "[DATE] 1:50PM" at bounding box center [517, 585] width 421 height 40
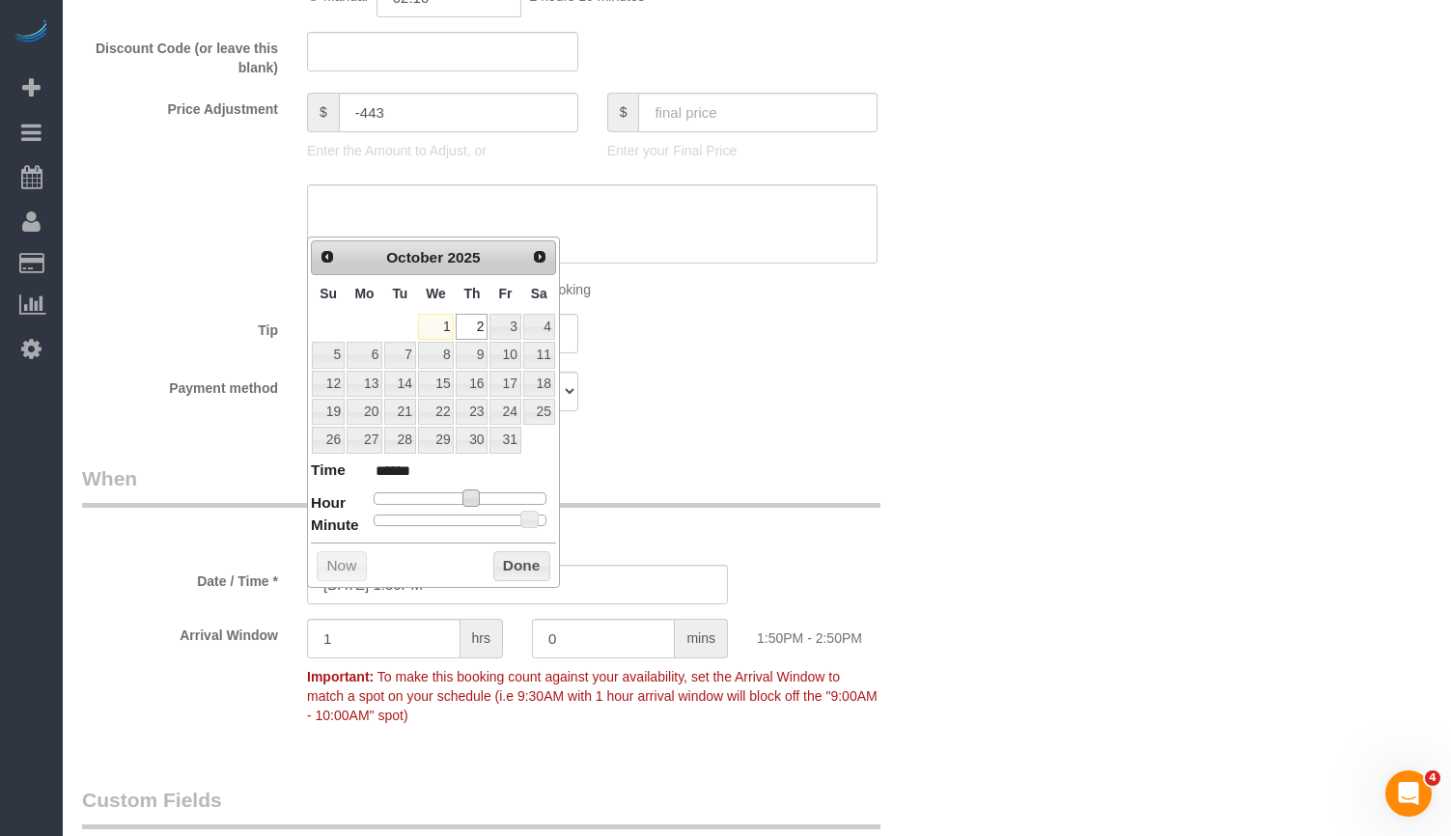
type input "[DATE] 12:50PM"
type input "*******"
type input "[DATE] 11:50AM"
type input "*******"
type input "[DATE] 12:50PM"
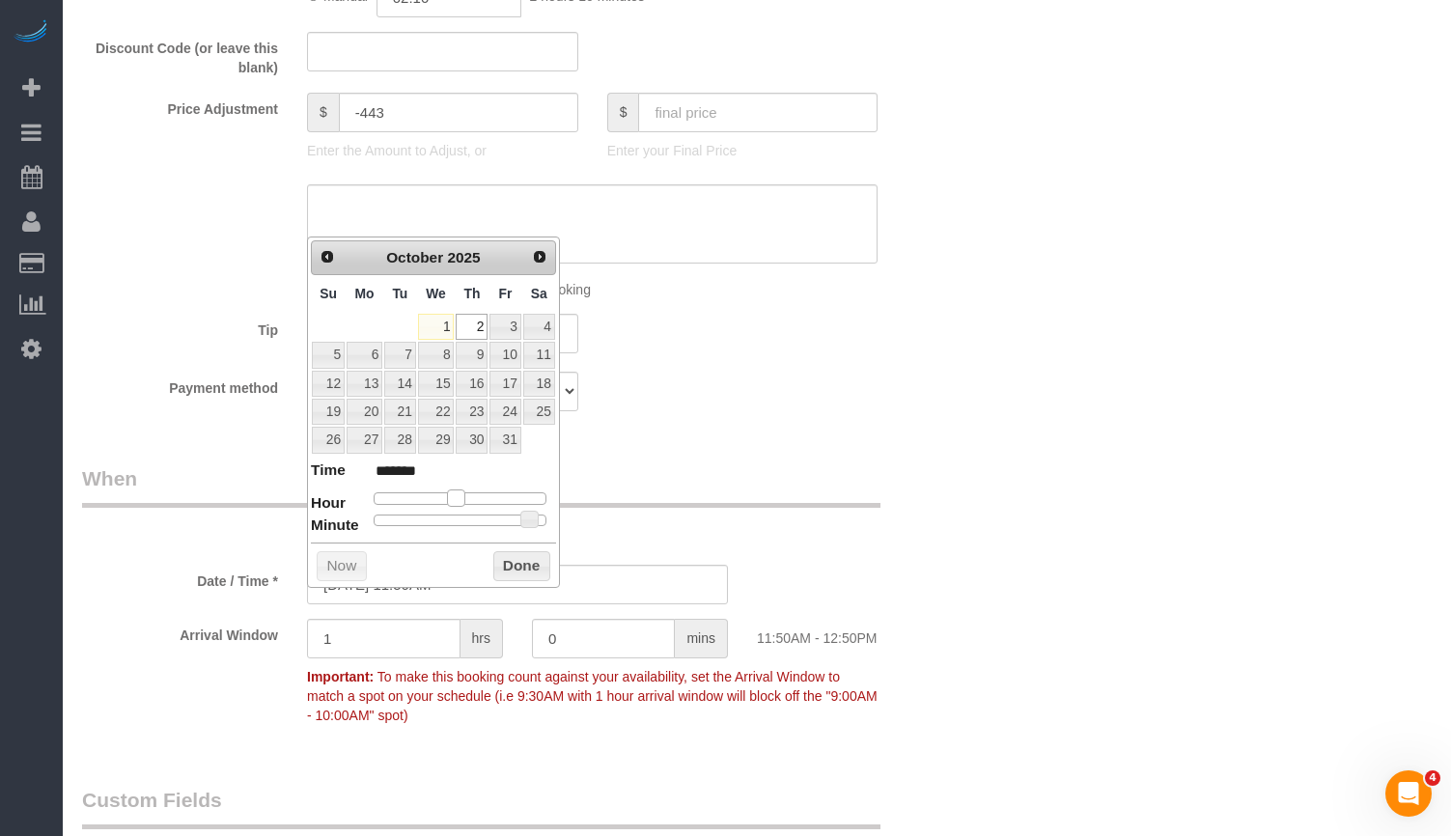
type input "*******"
type input "[DATE] 11:50AM"
type input "*******"
type input "[DATE] 10:50AM"
type input "*******"
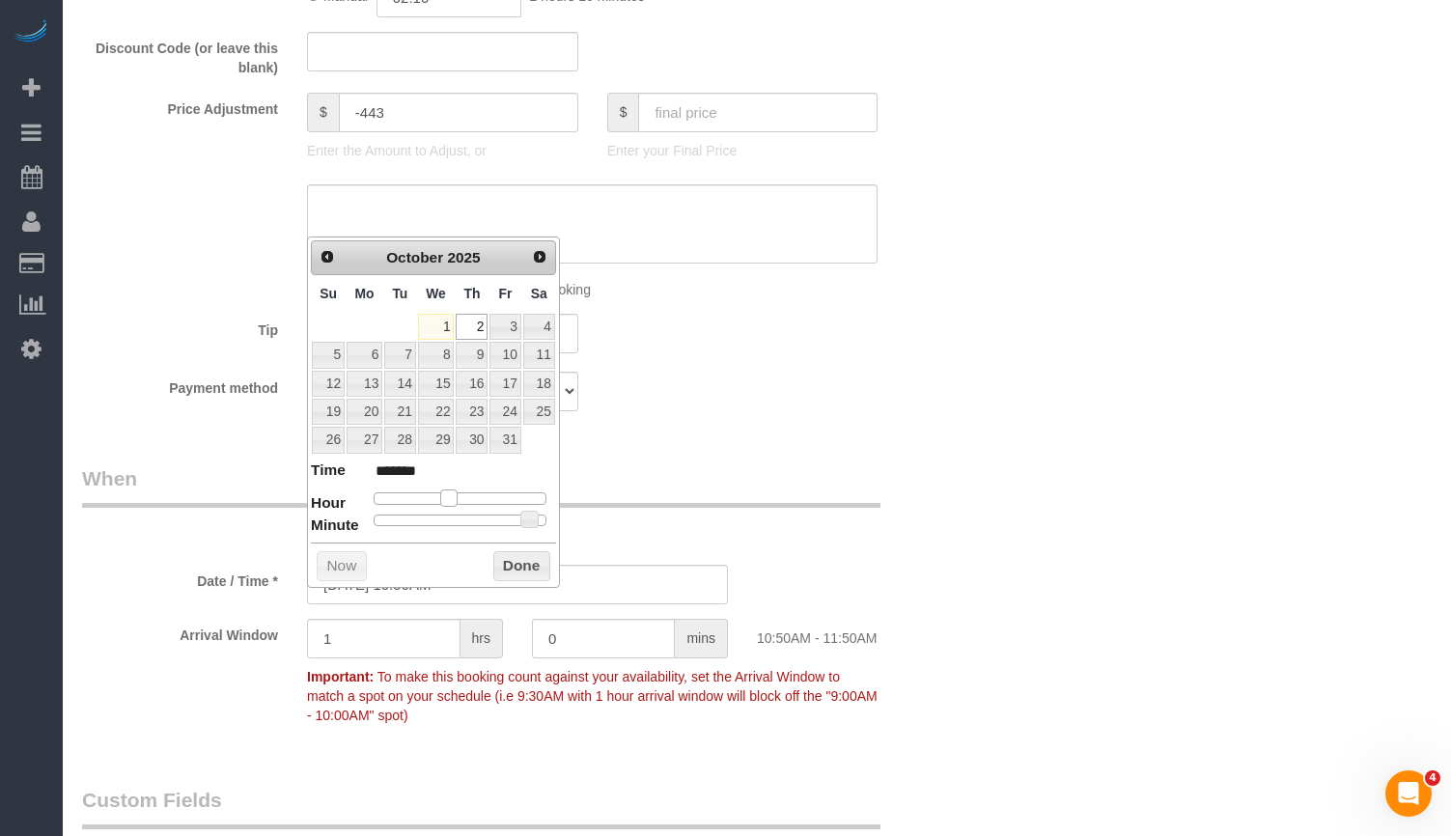
type input "[DATE] 11:50AM"
type input "*******"
type input "[DATE] 12:50PM"
type input "*******"
type input "[DATE] 11:50AM"
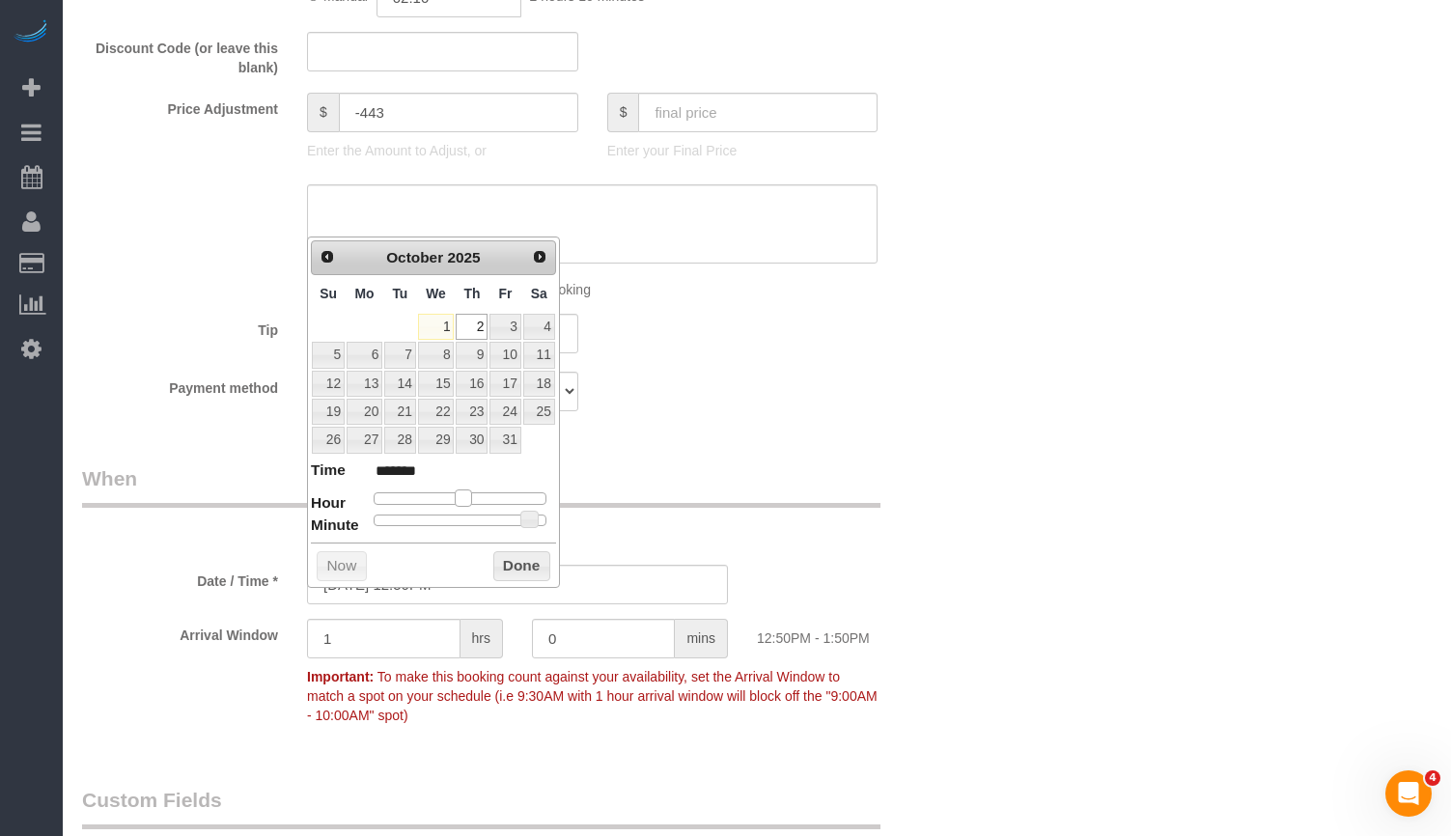
type input "*******"
type input "[DATE] 10:50AM"
type input "*******"
type input "[DATE] 11:50AM"
type input "*******"
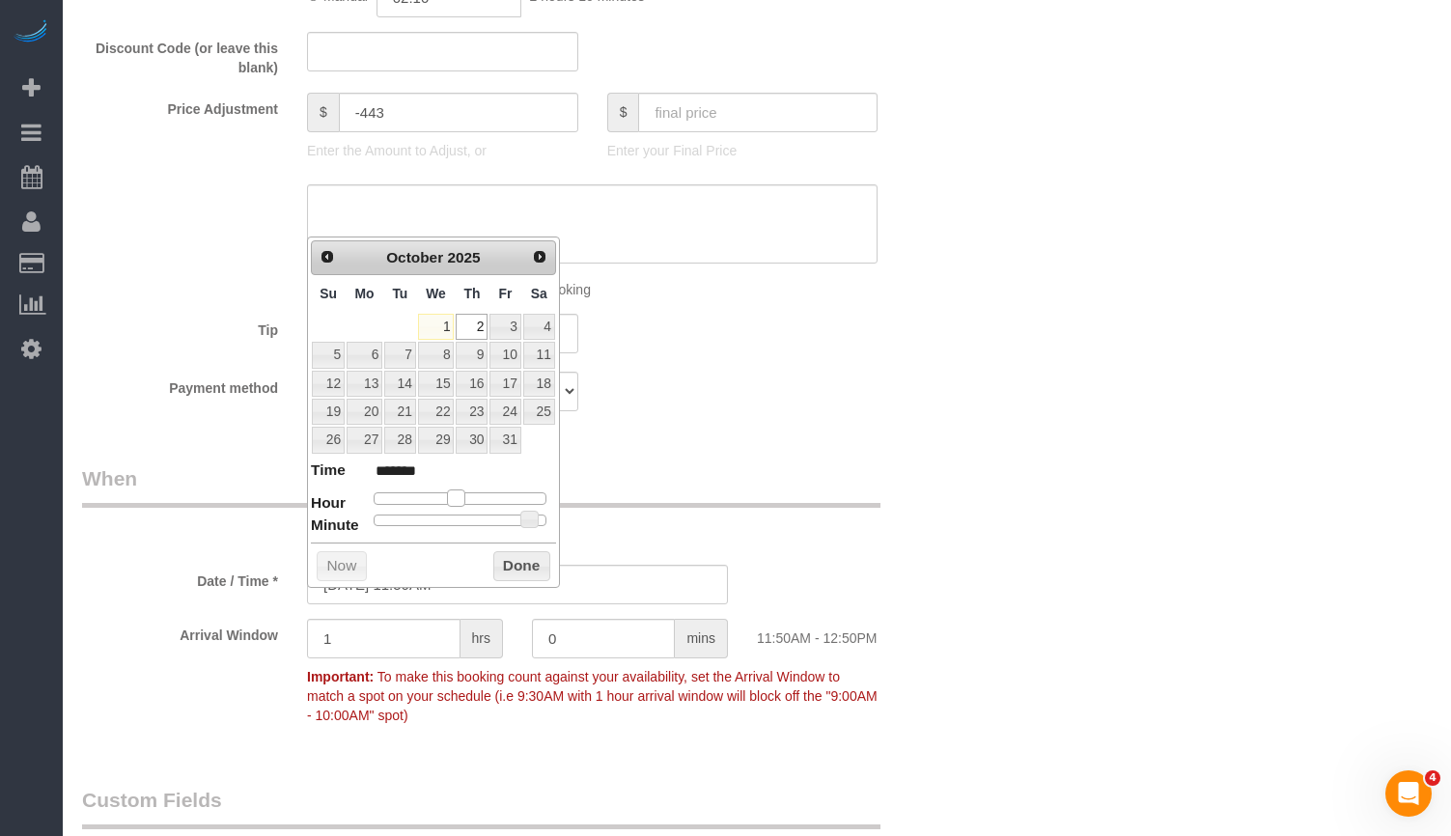
type input "[DATE] 12:50PM"
type input "*******"
type input "[DATE] 1:50PM"
type input "******"
type input "[DATE] 2:50PM"
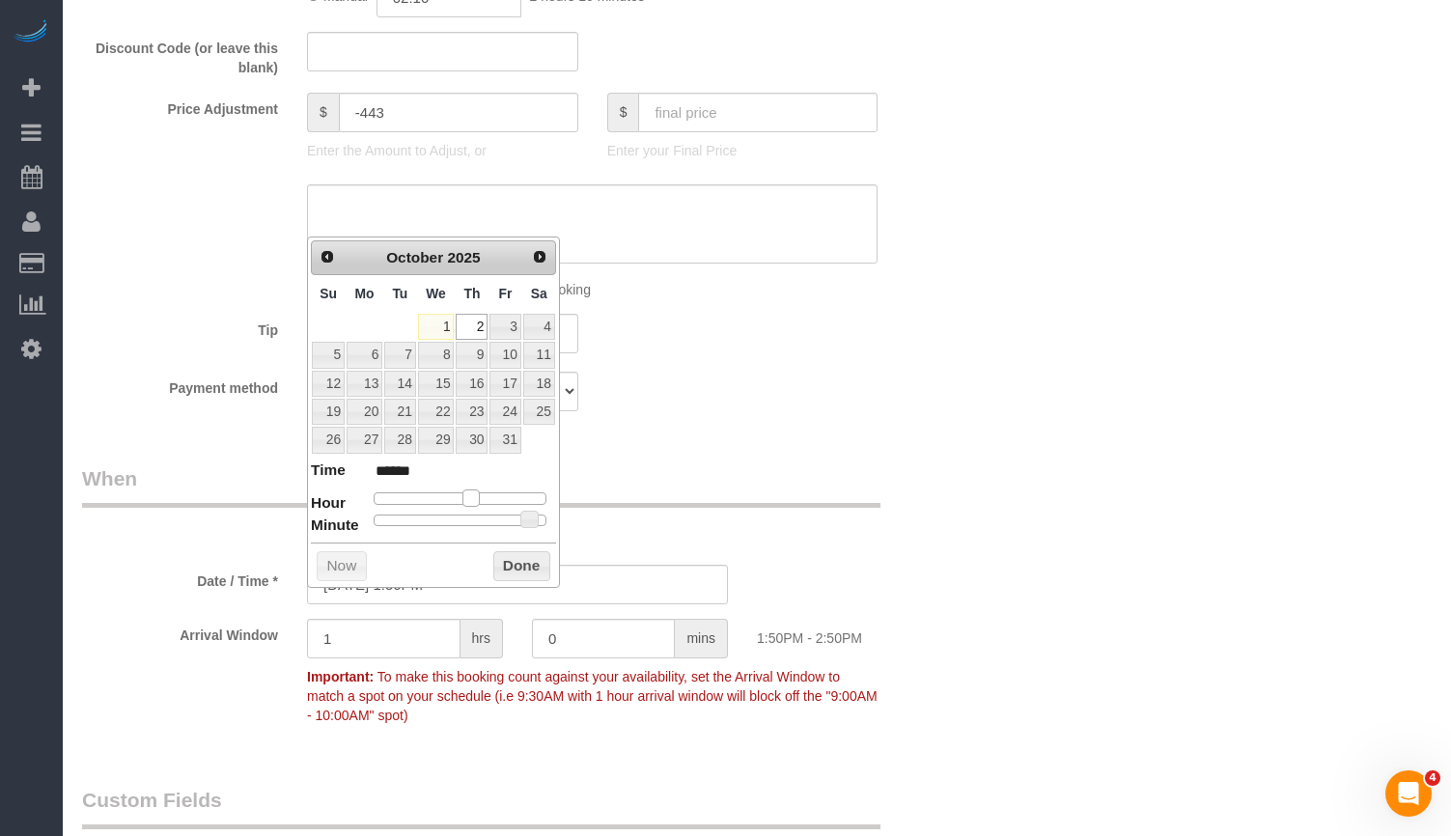
type input "******"
type input "[DATE] 1:50PM"
type input "******"
click at [472, 504] on span at bounding box center [471, 498] width 17 height 17
type input "[DATE] 1:45PM"
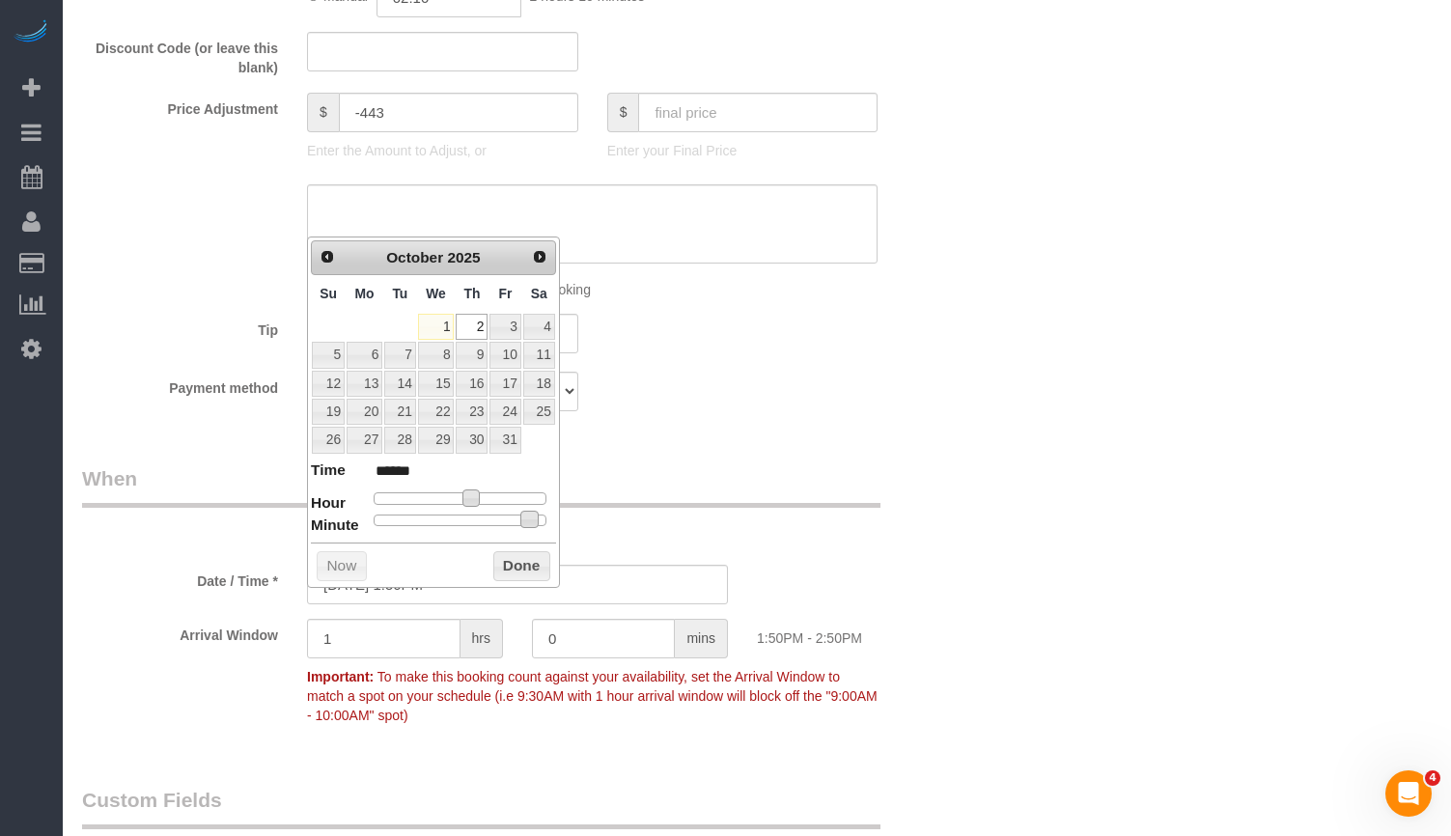
type input "******"
type input "[DATE] 1:40PM"
type input "******"
drag, startPoint x: 528, startPoint y: 521, endPoint x: 495, endPoint y: 523, distance: 32.9
click at [495, 523] on span at bounding box center [498, 519] width 17 height 17
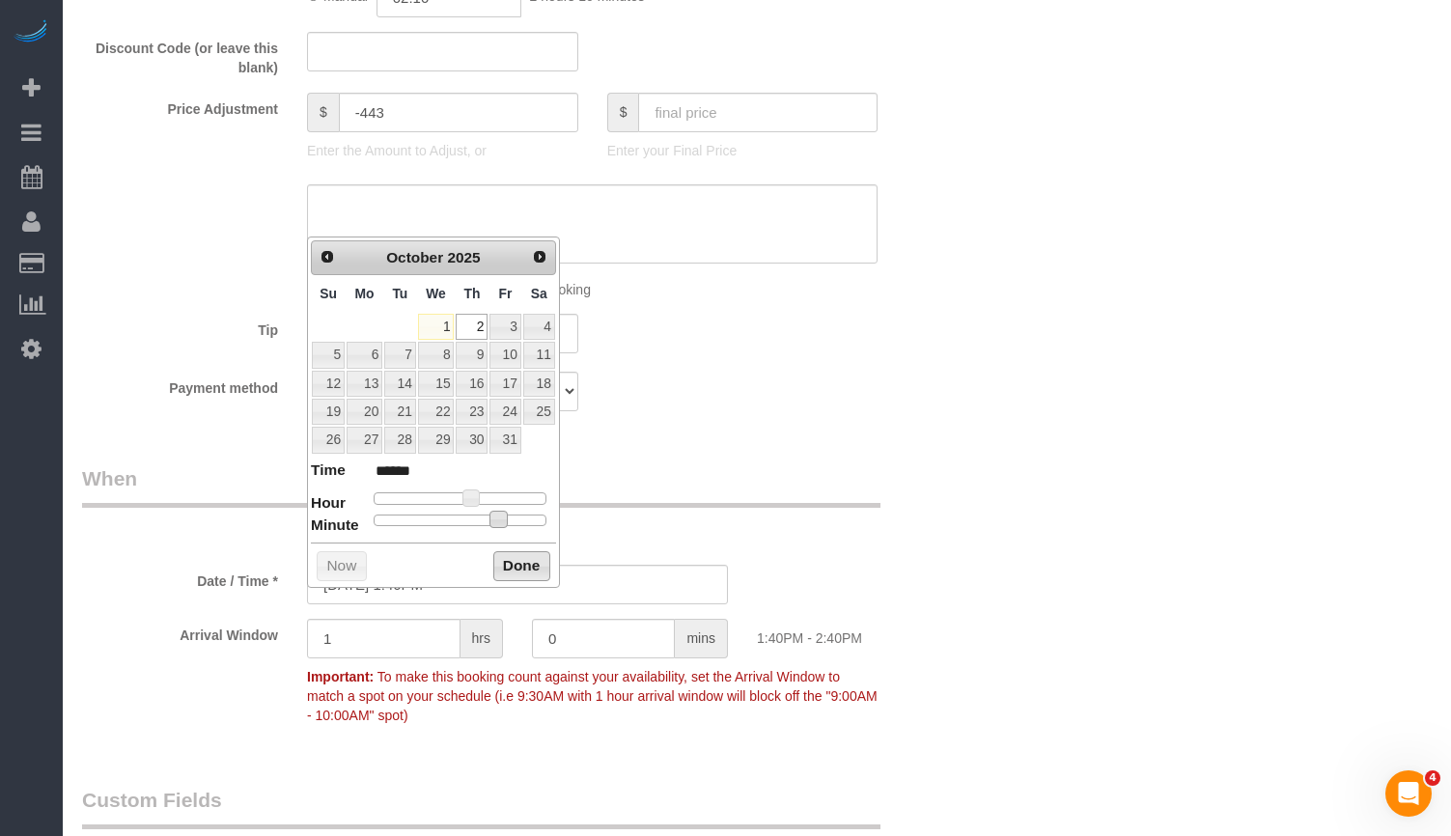
click at [530, 564] on button "Done" at bounding box center [521, 566] width 57 height 31
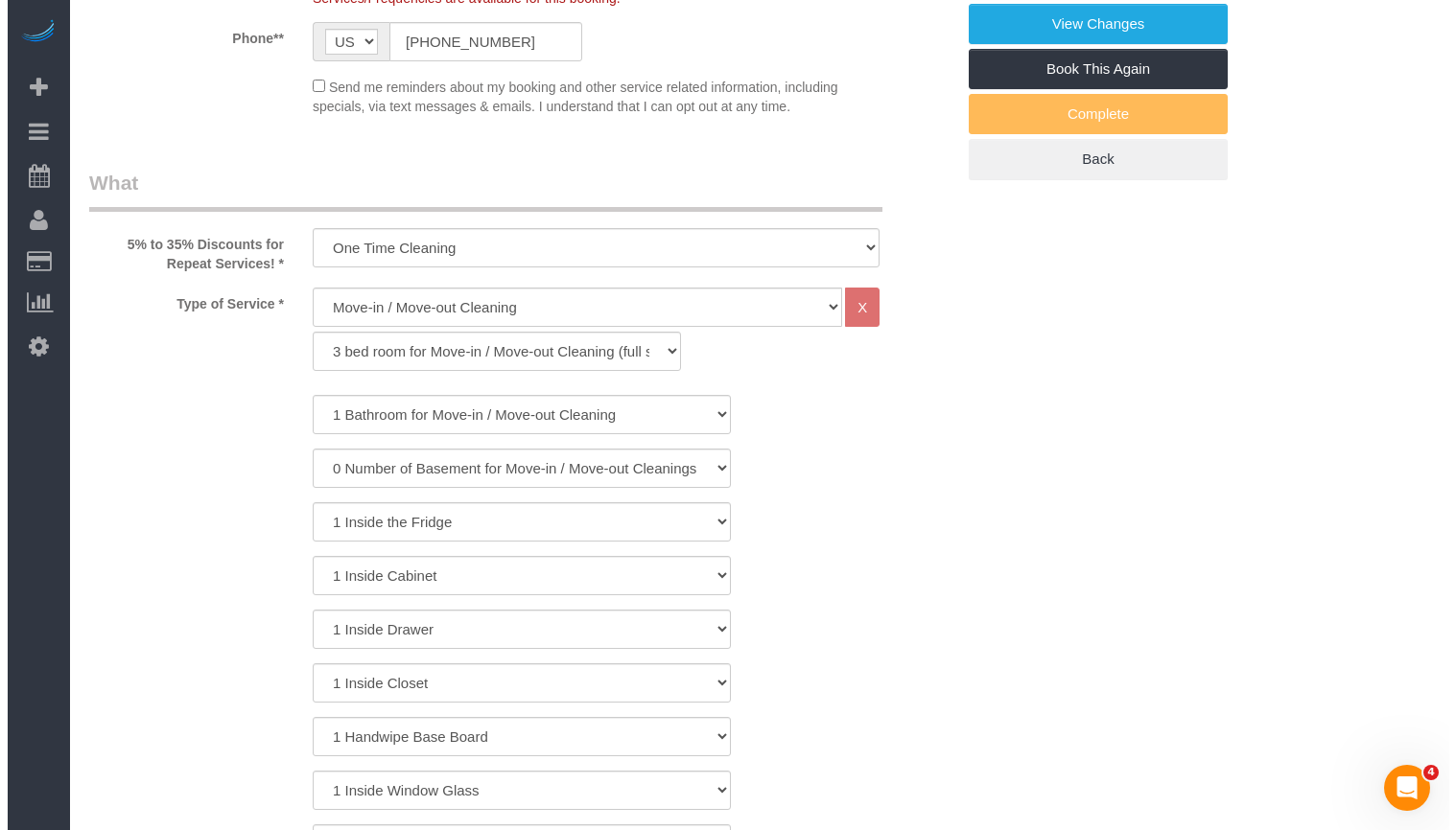
scroll to position [0, 0]
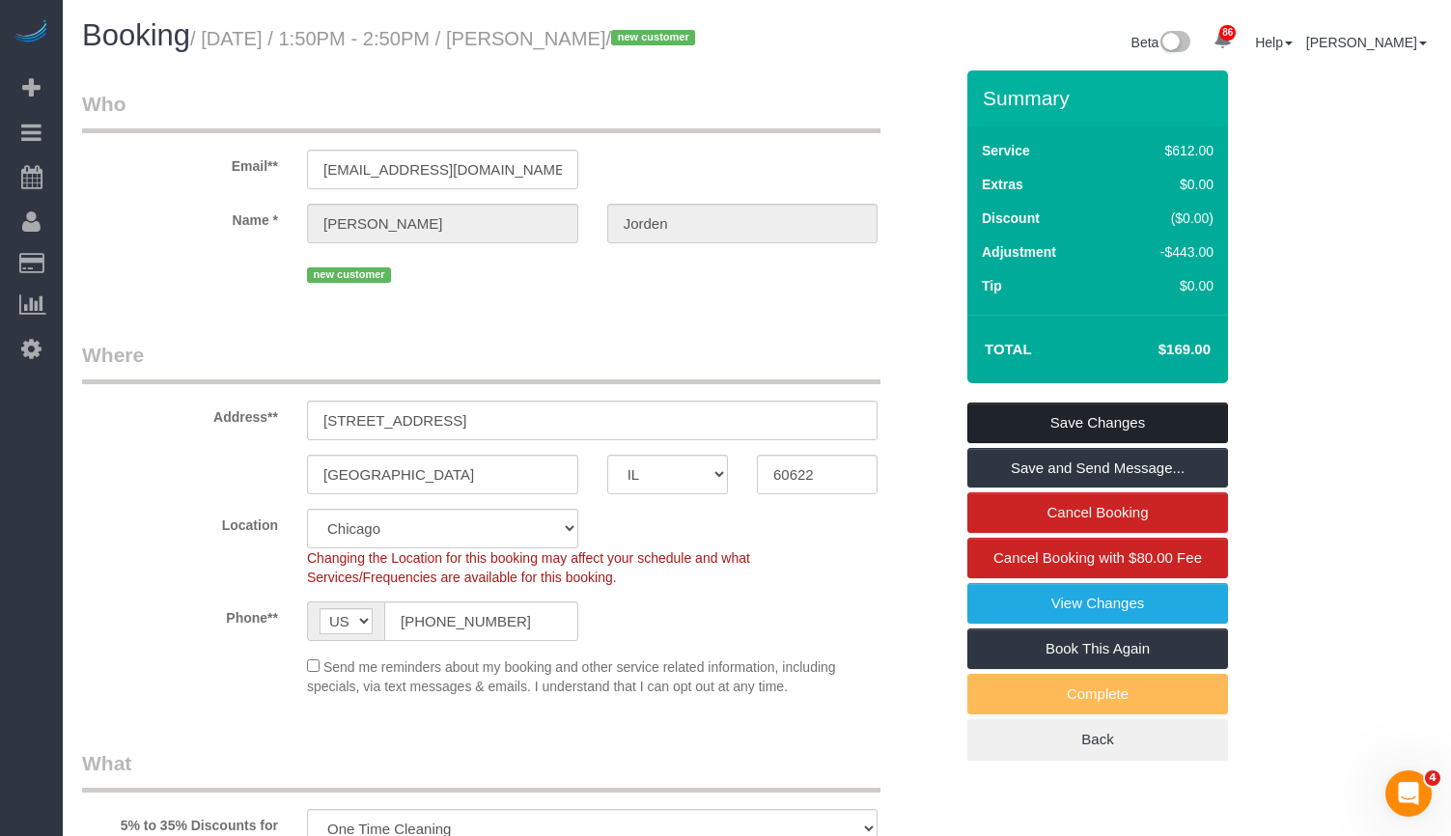
click at [1070, 443] on link "Save Changes" at bounding box center [1098, 423] width 261 height 41
